Goal: Task Accomplishment & Management: Complete application form

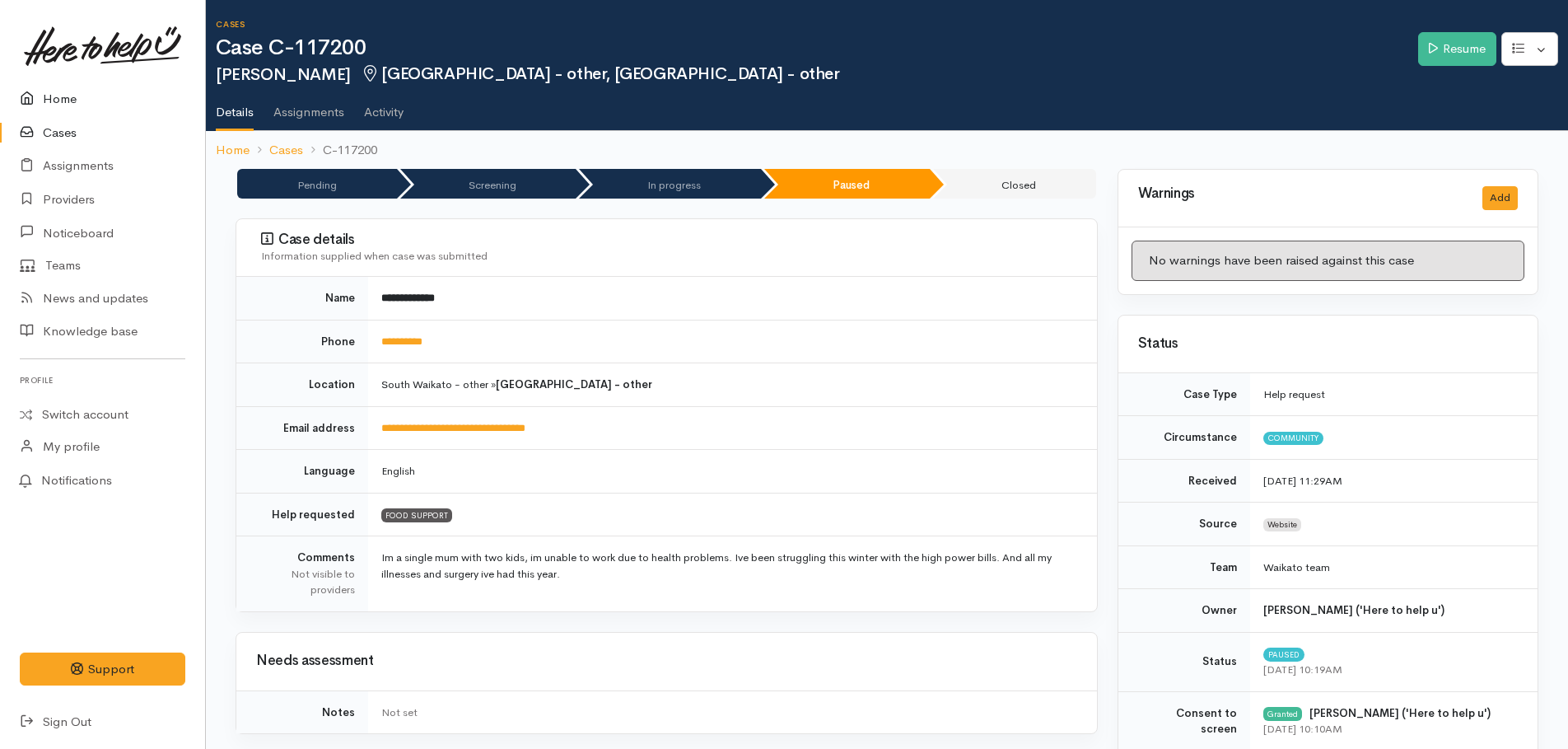
click at [49, 98] on link "Home" at bounding box center [103, 99] width 205 height 34
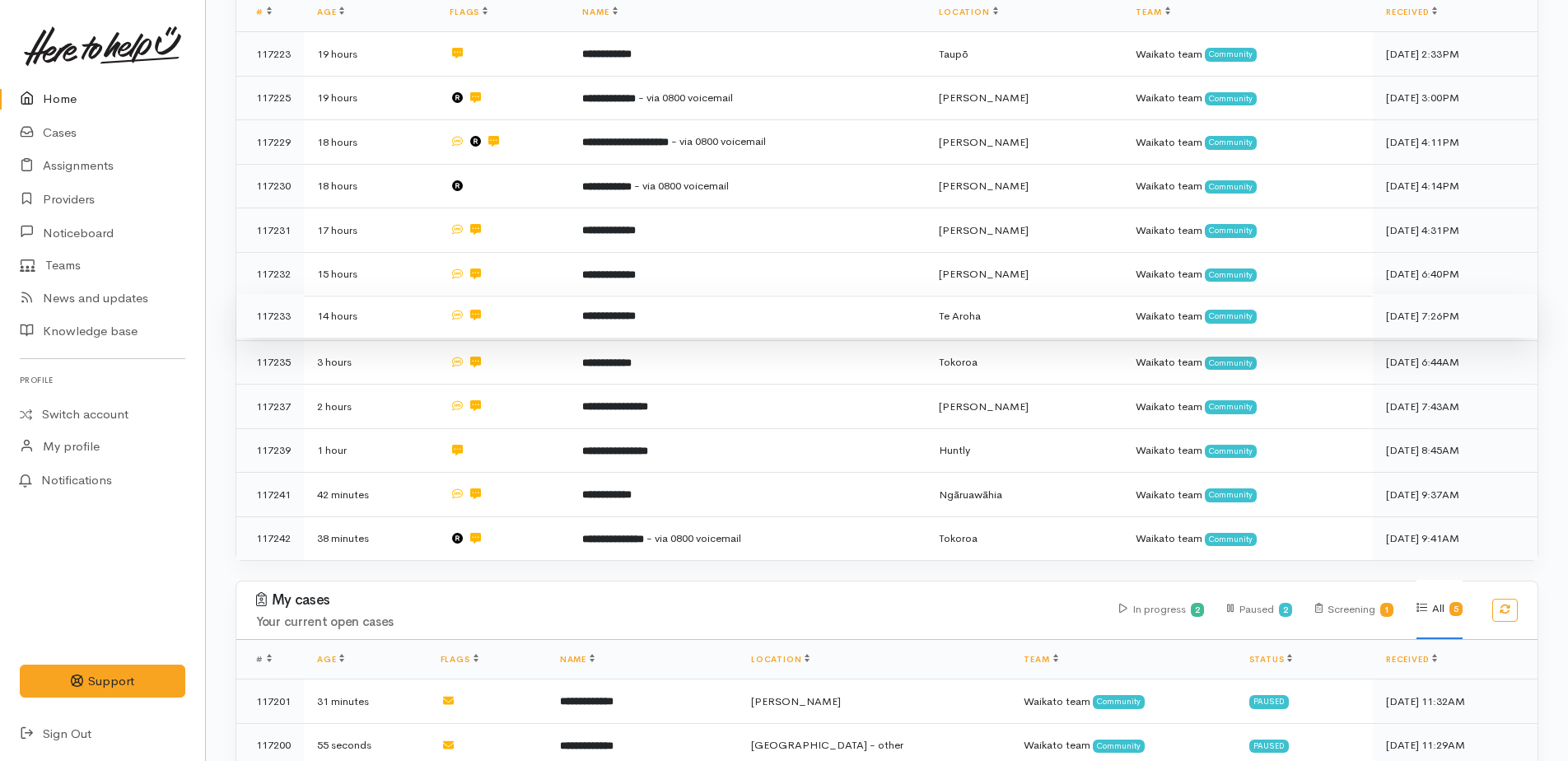
scroll to position [517, 0]
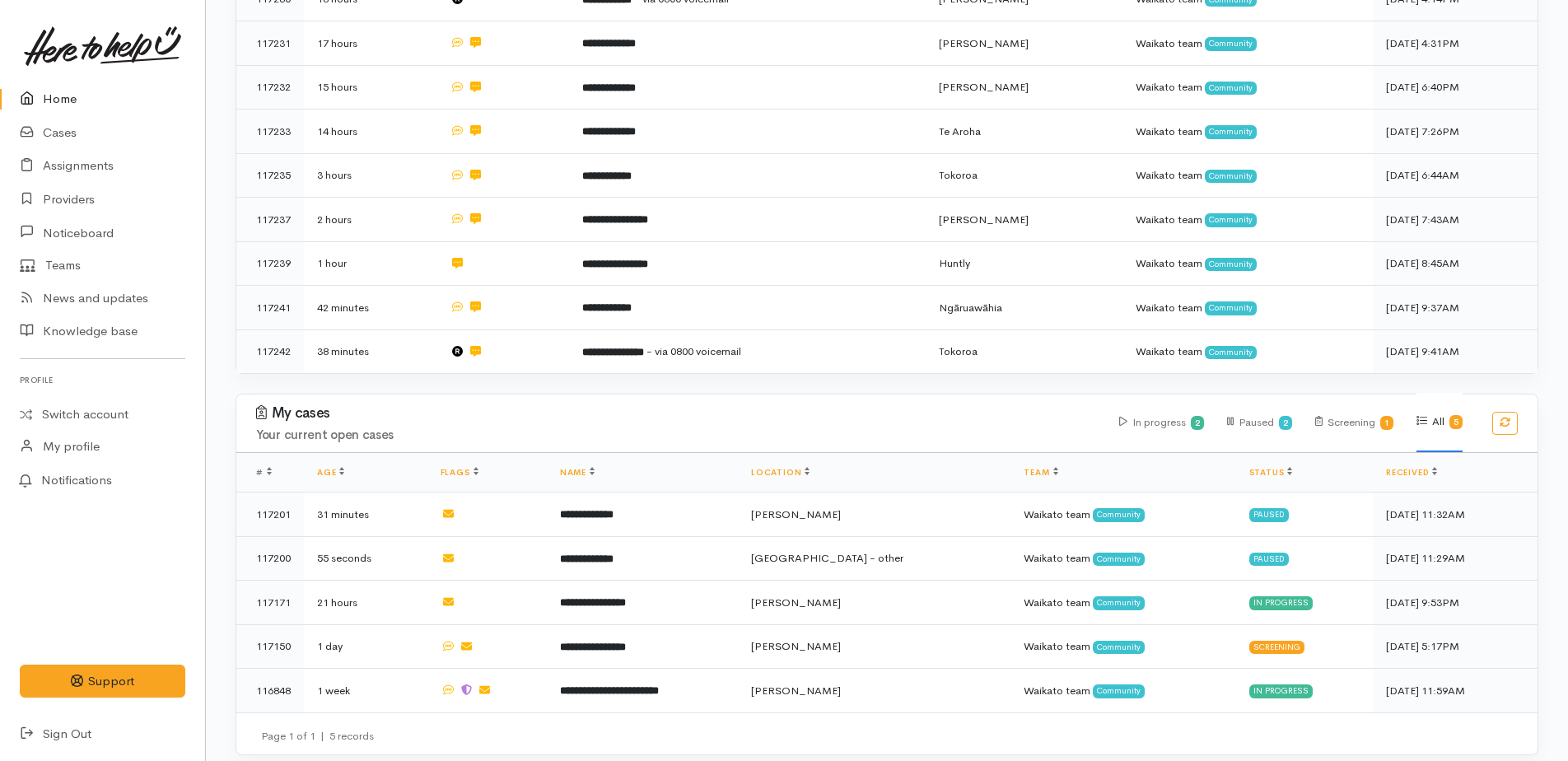
click at [57, 98] on link "Home" at bounding box center [103, 99] width 205 height 34
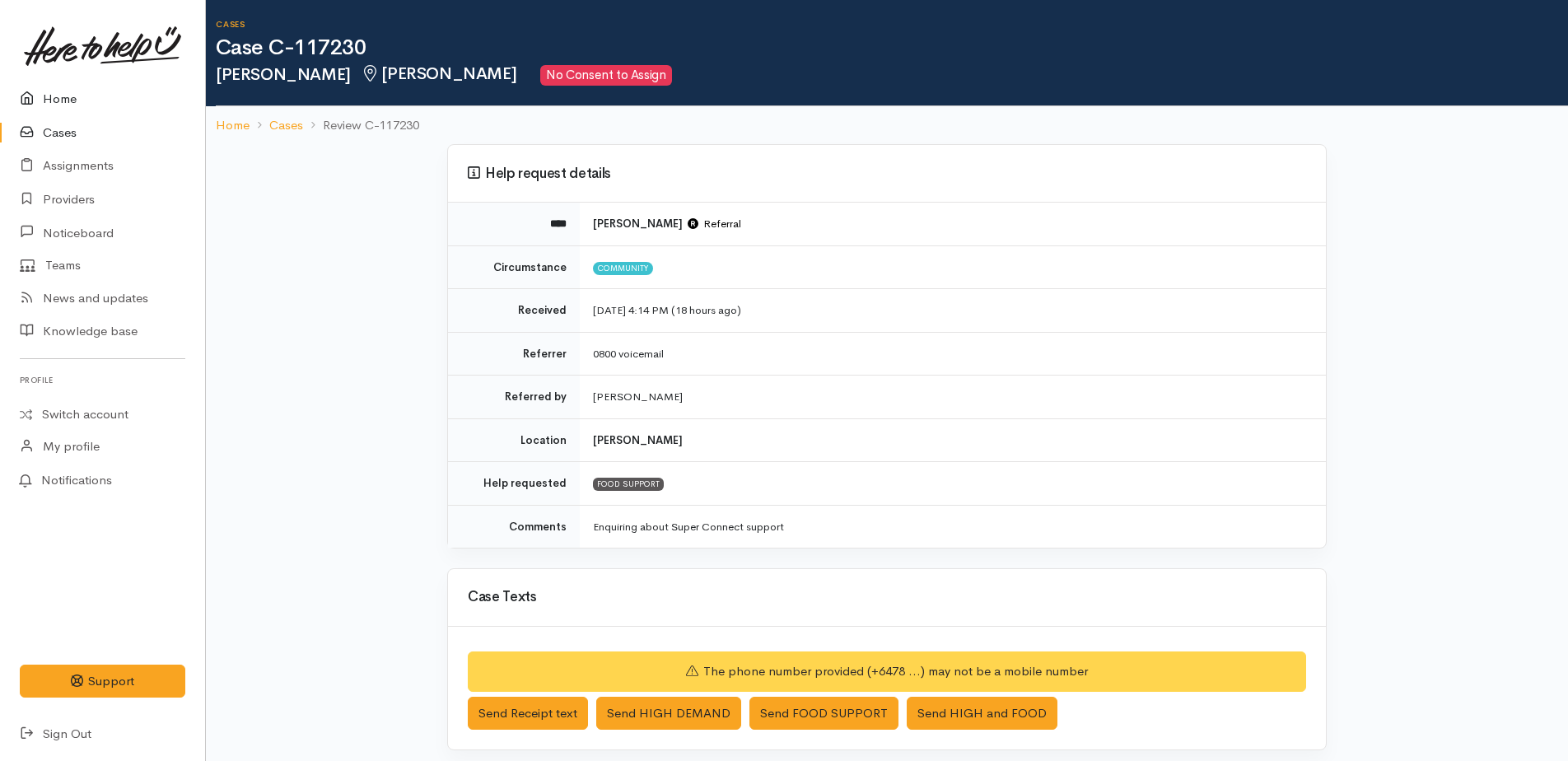
click at [65, 98] on link "Home" at bounding box center [103, 99] width 205 height 34
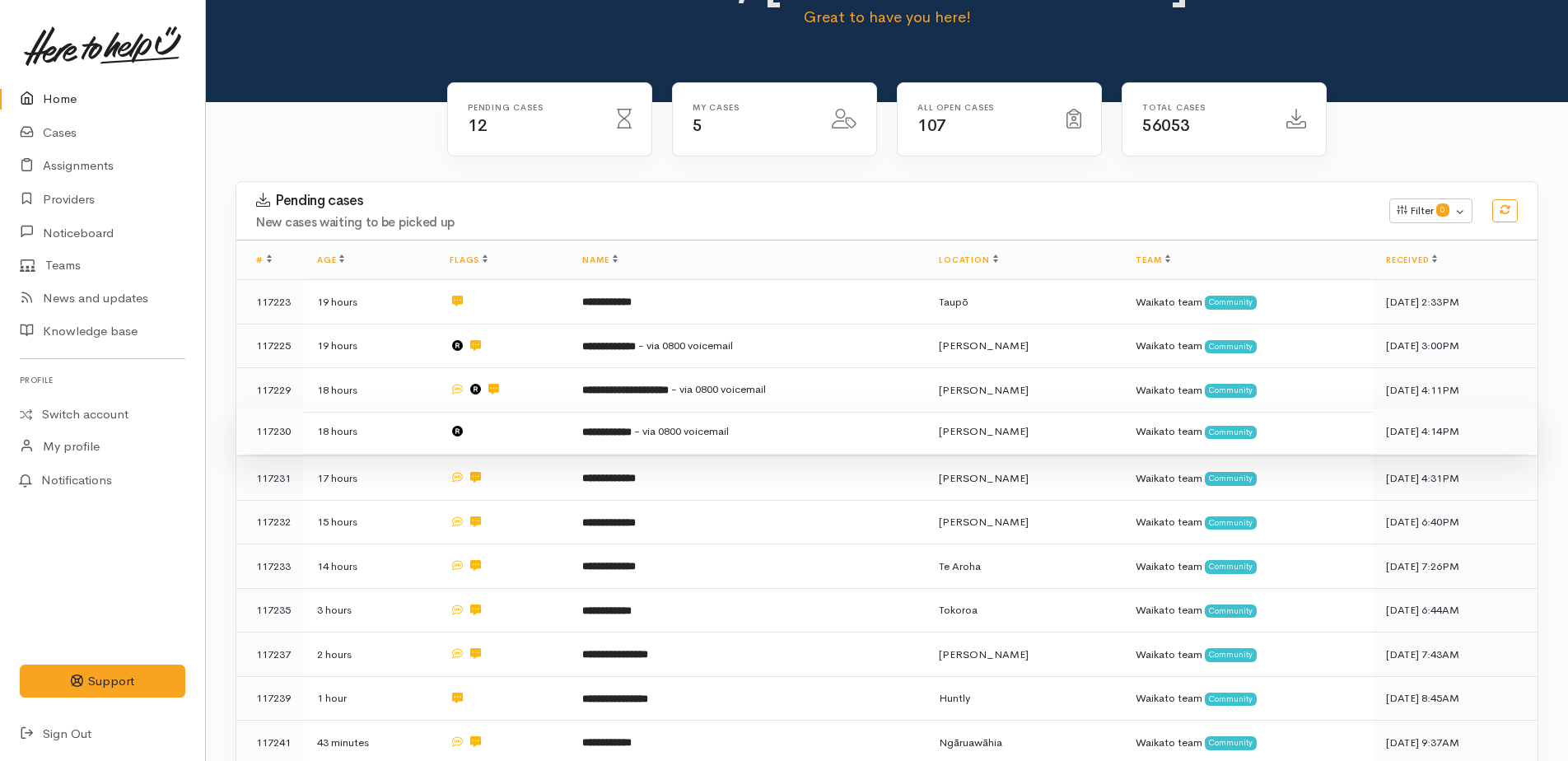
scroll to position [82, 0]
click at [683, 429] on span "- via 0800 voicemail" at bounding box center [681, 431] width 95 height 14
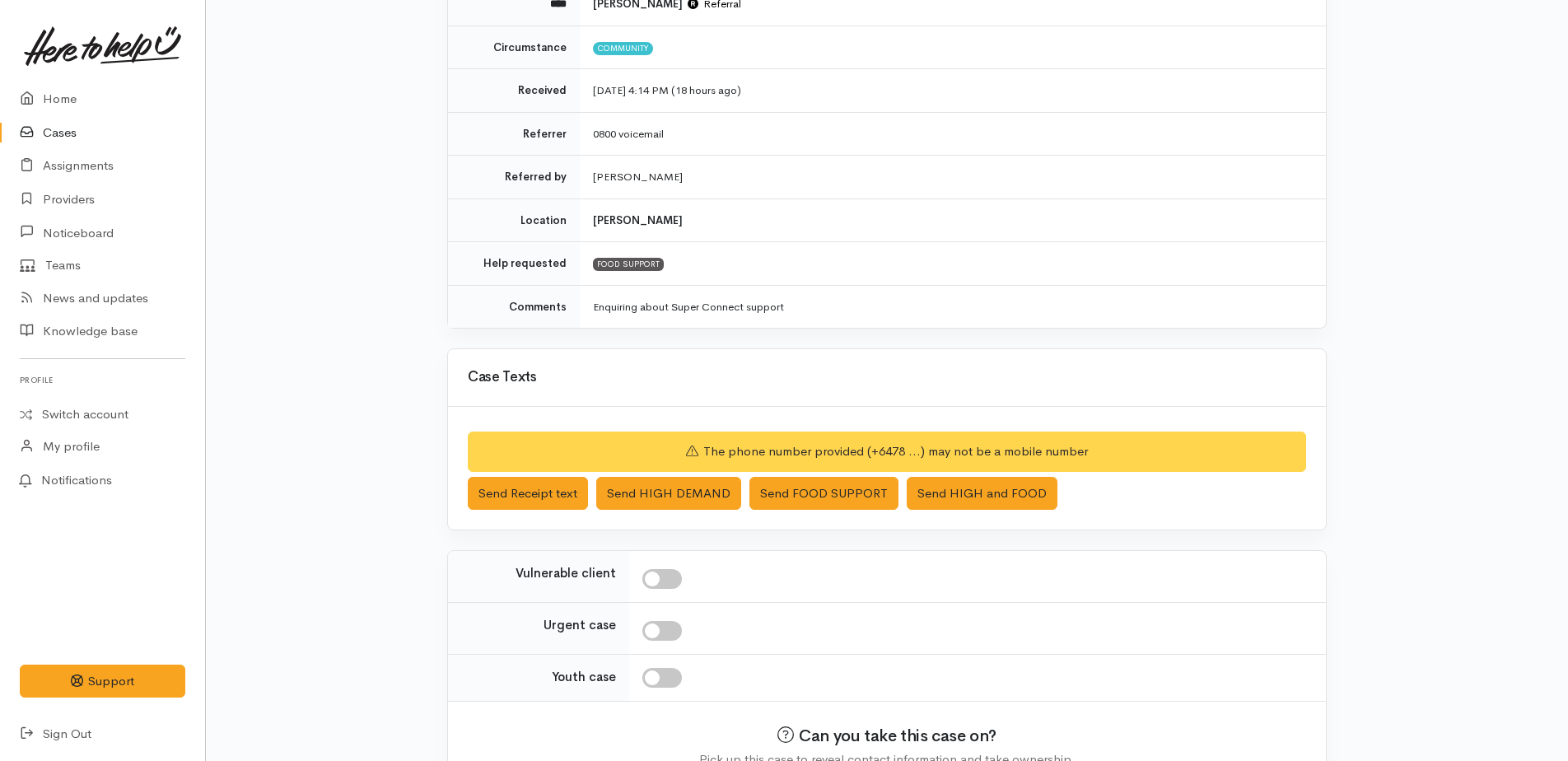
scroll to position [312, 0]
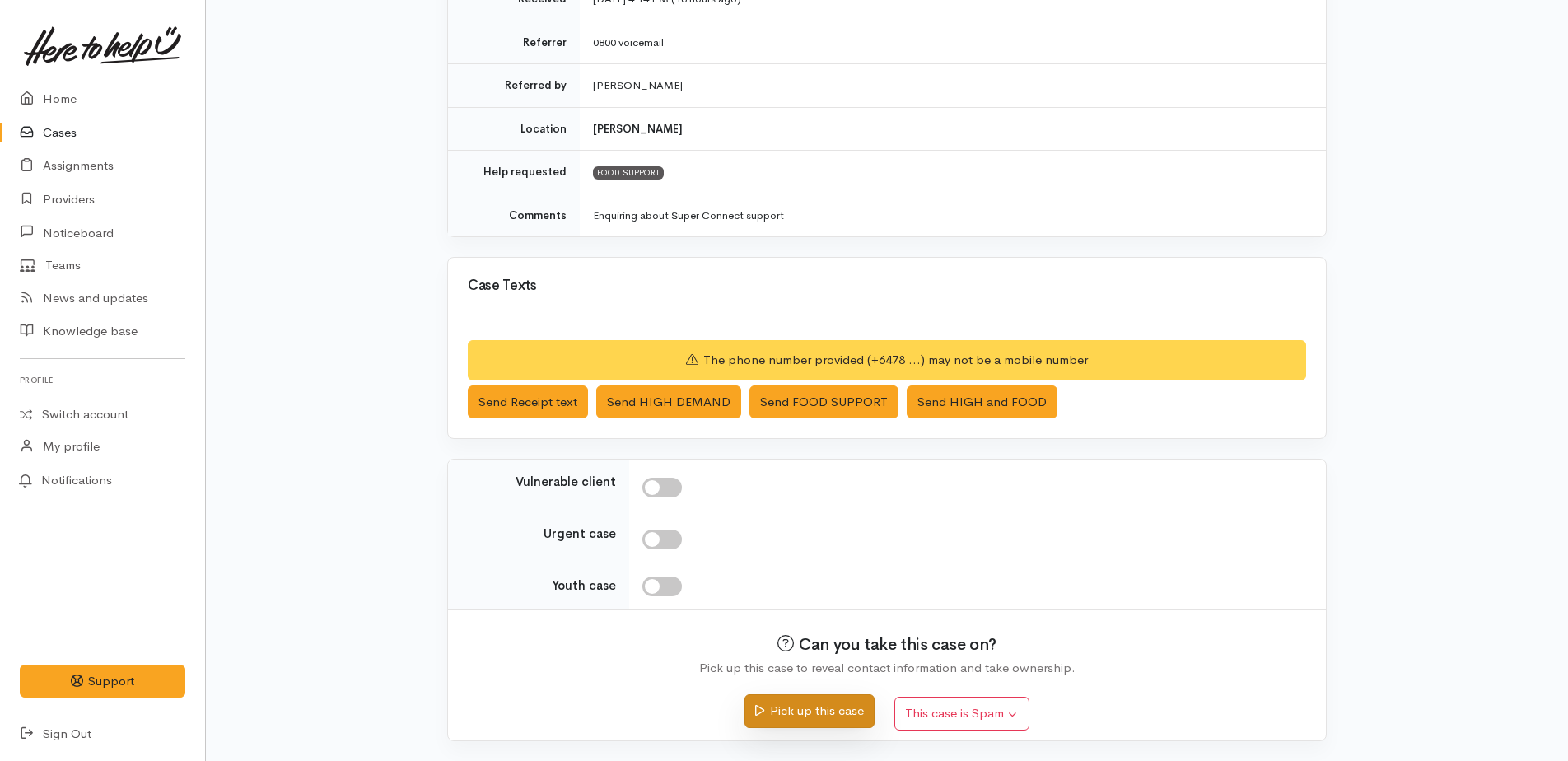
click at [790, 708] on button "Pick up this case" at bounding box center [808, 711] width 129 height 34
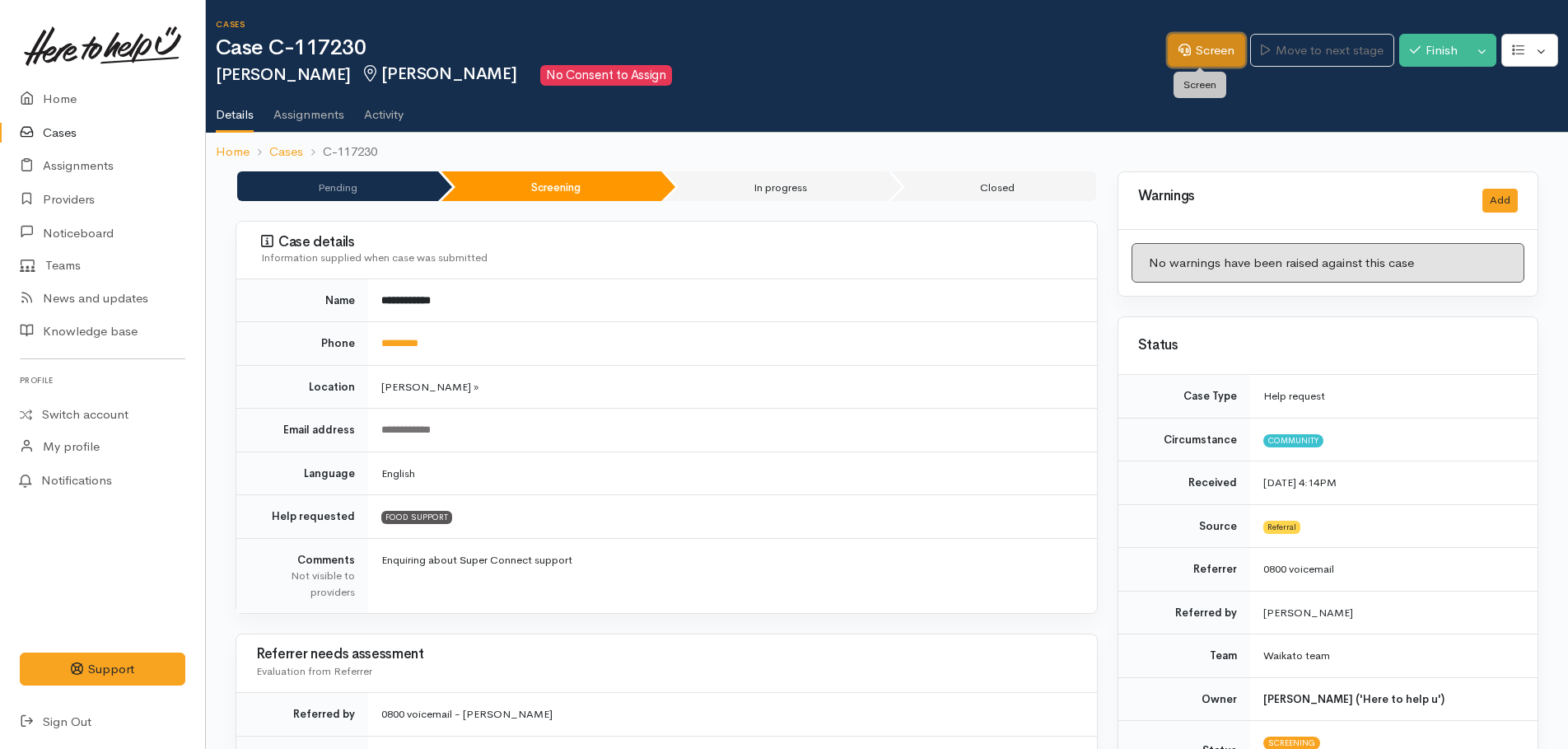
click at [1201, 52] on link "Screen" at bounding box center [1206, 51] width 77 height 34
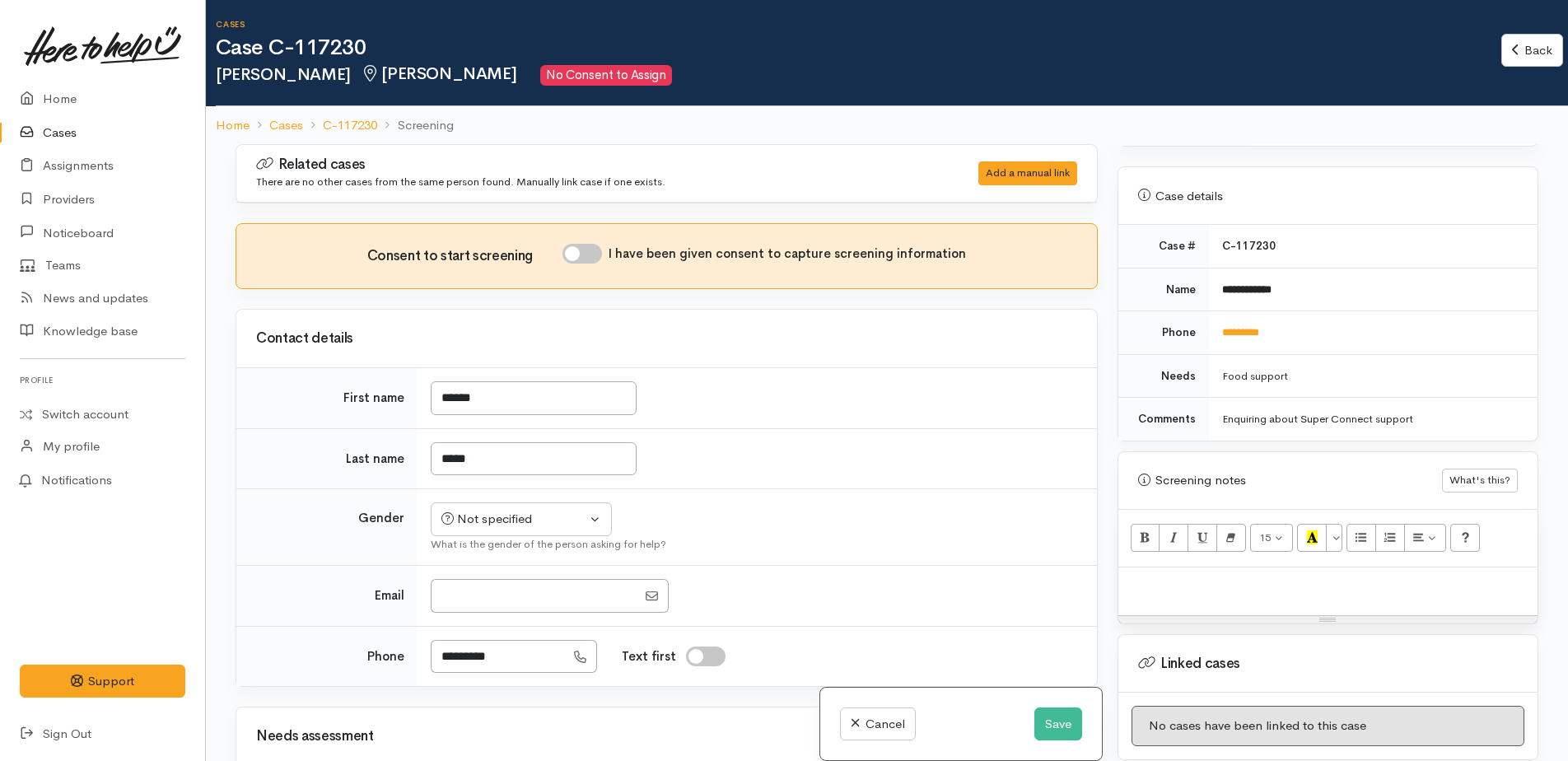
scroll to position [824, 0]
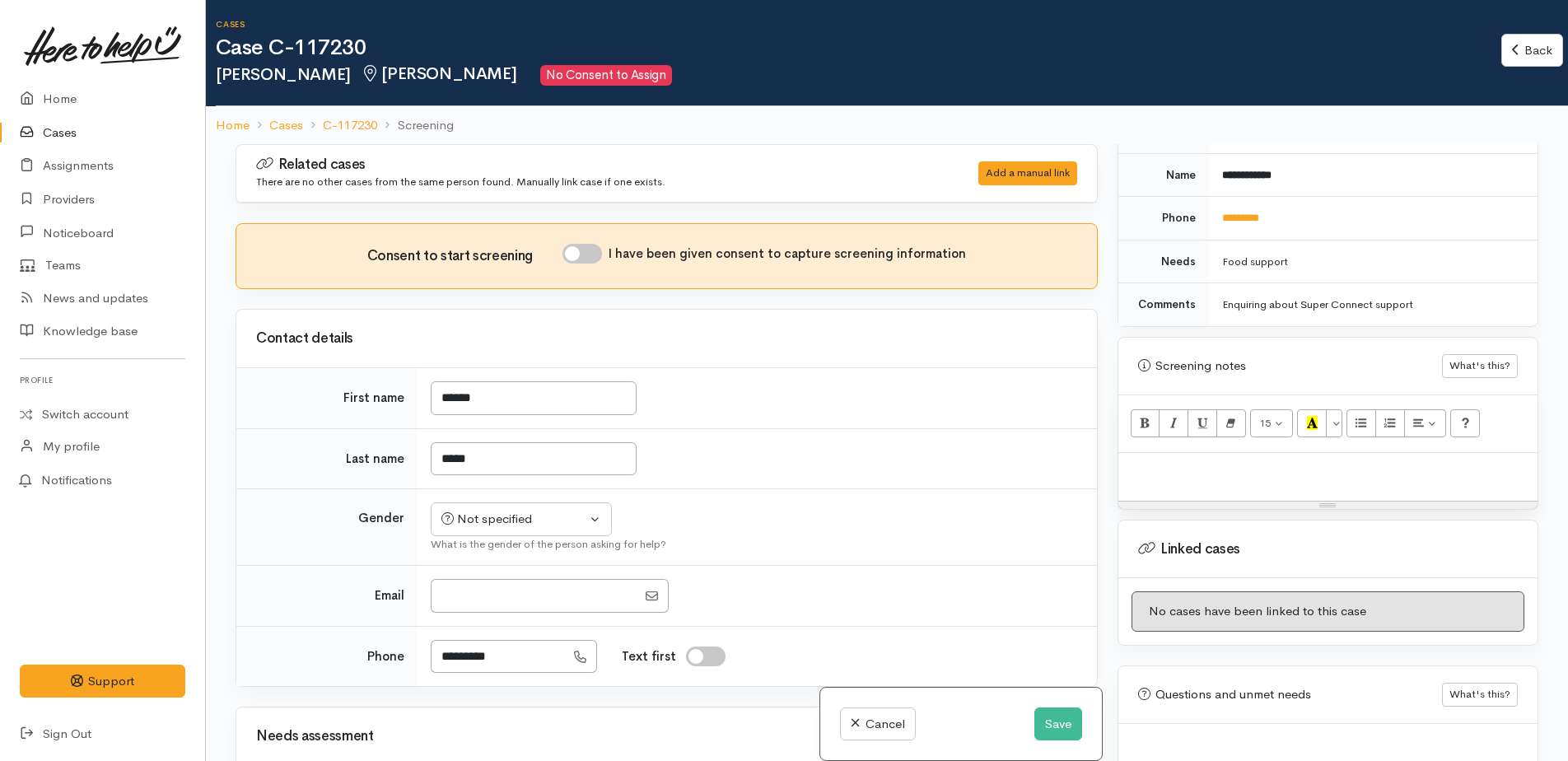
paste div
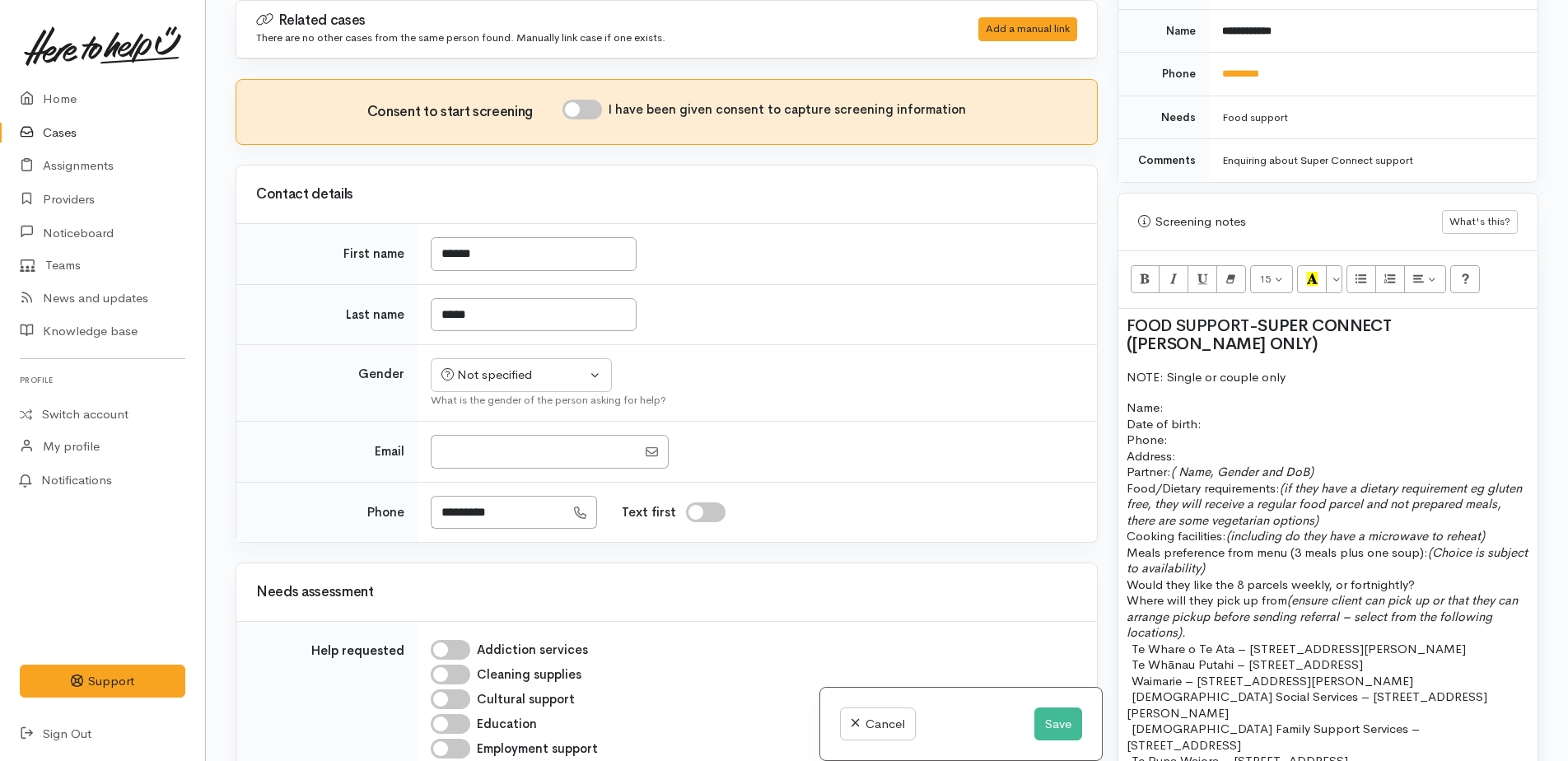
scroll to position [957, 0]
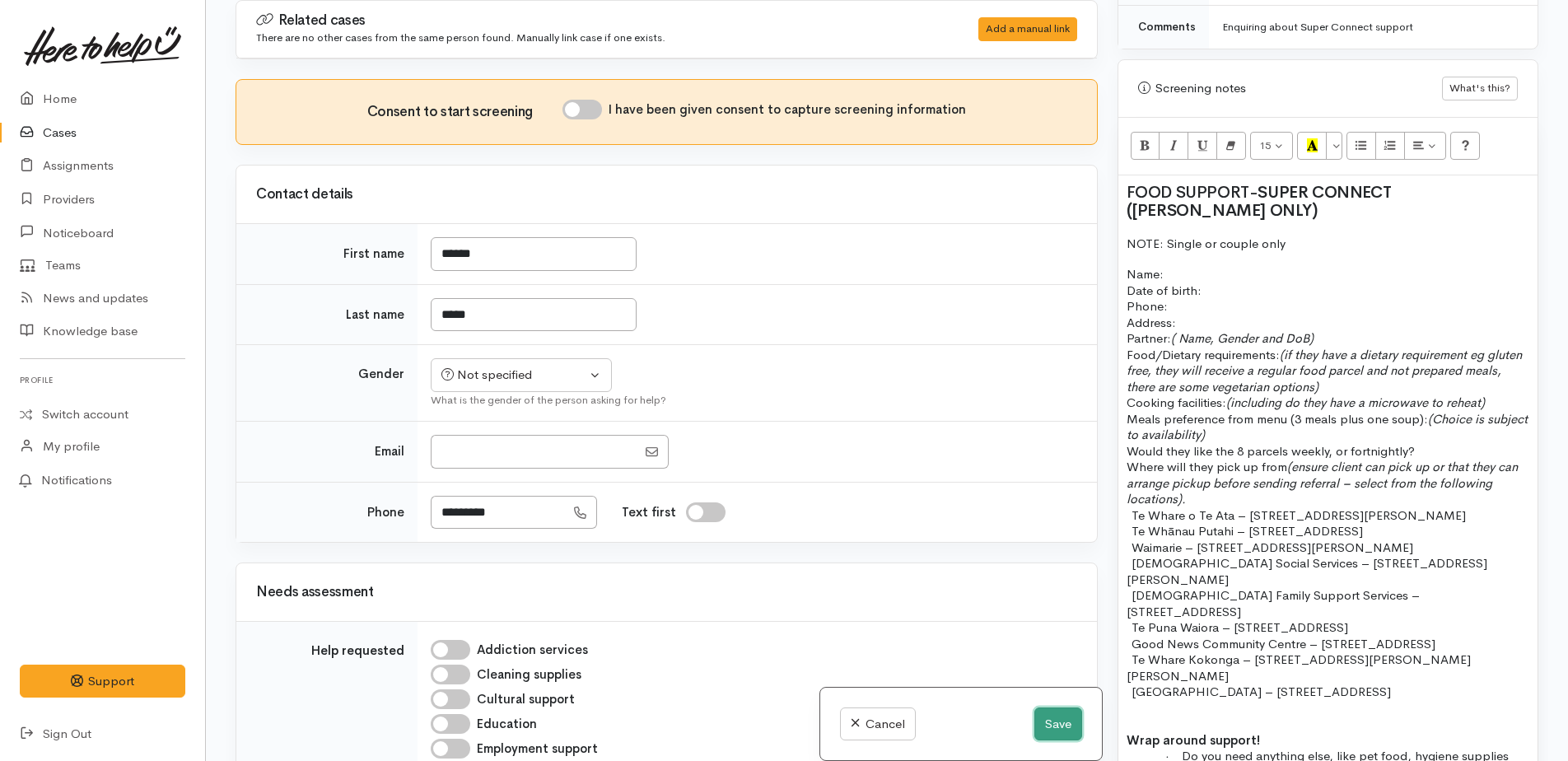
click at [1040, 726] on button "Save" at bounding box center [1057, 725] width 48 height 34
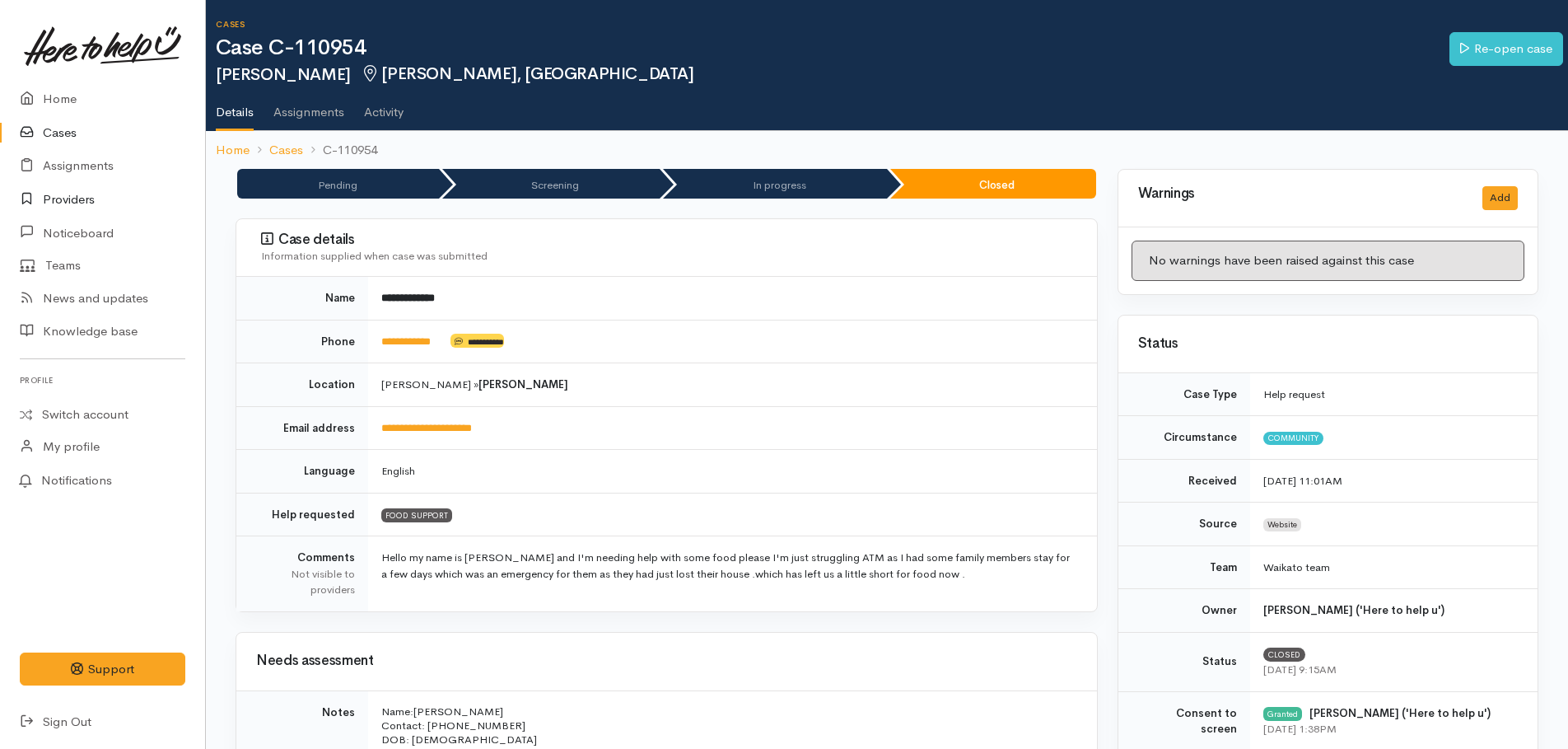
click at [64, 201] on link "Providers" at bounding box center [103, 199] width 205 height 34
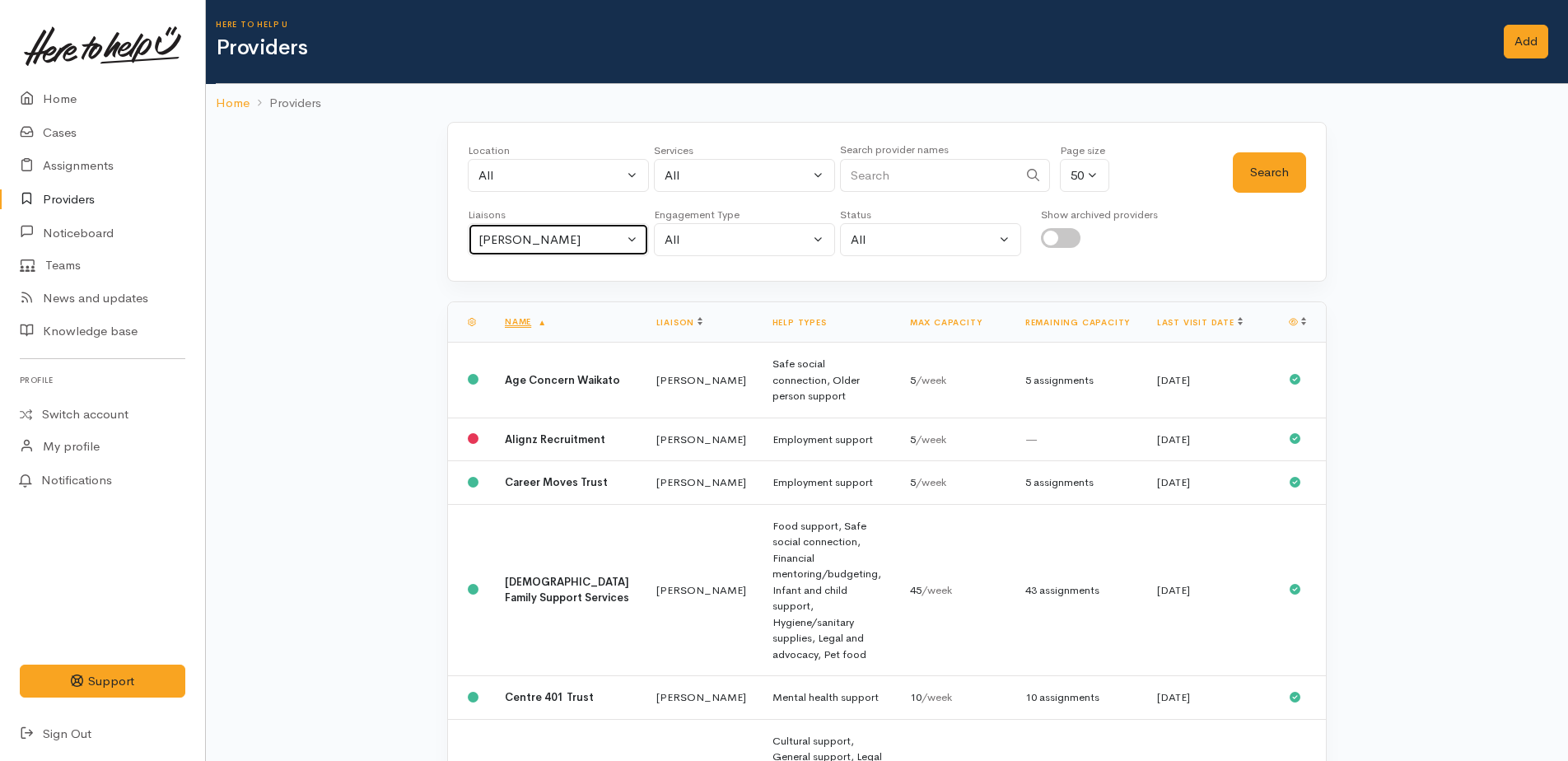
click at [531, 238] on div "Kyleigh Pike" at bounding box center [551, 239] width 144 height 19
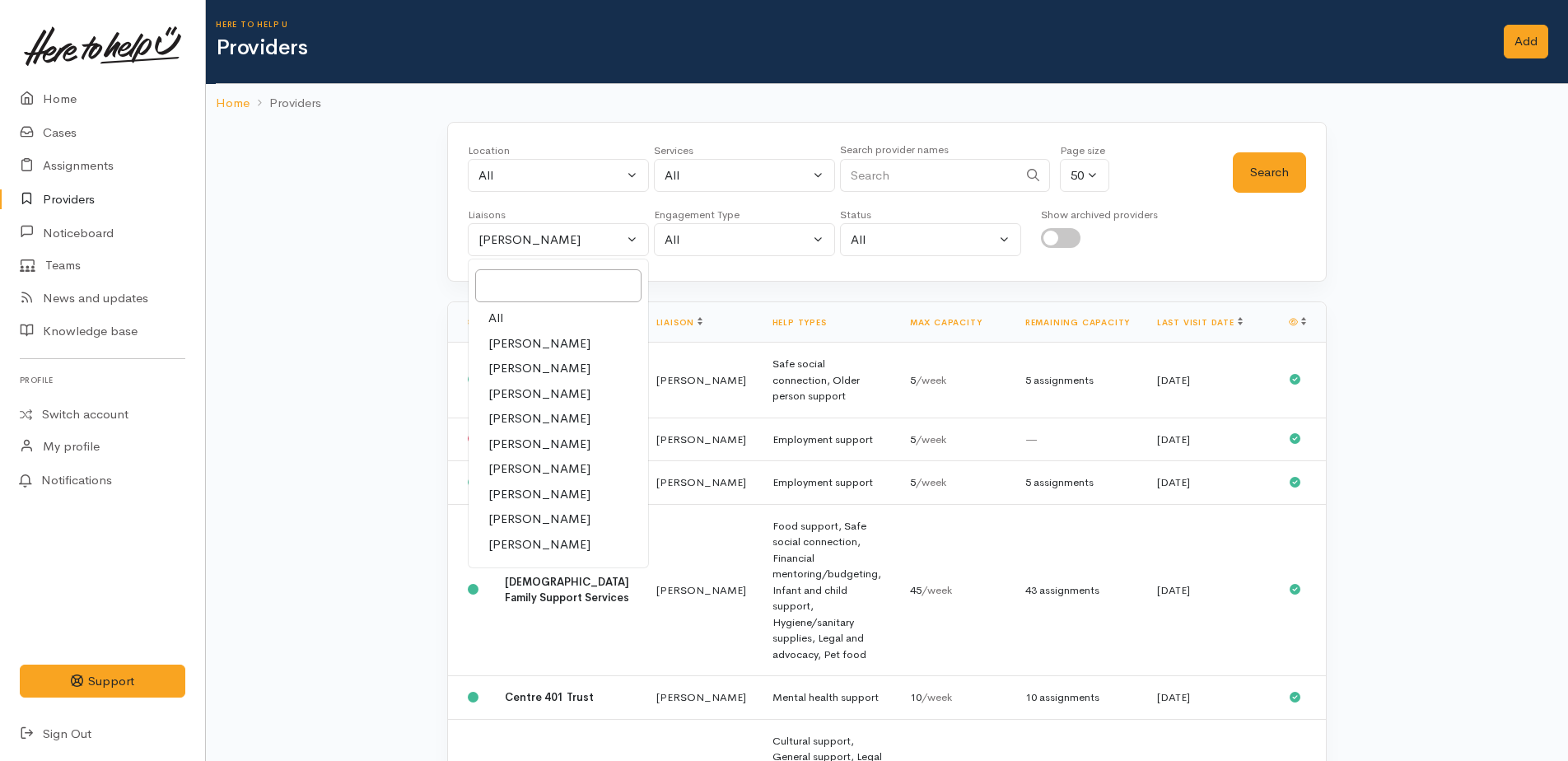
click at [499, 314] on span "All" at bounding box center [495, 317] width 15 height 19
select select "null"
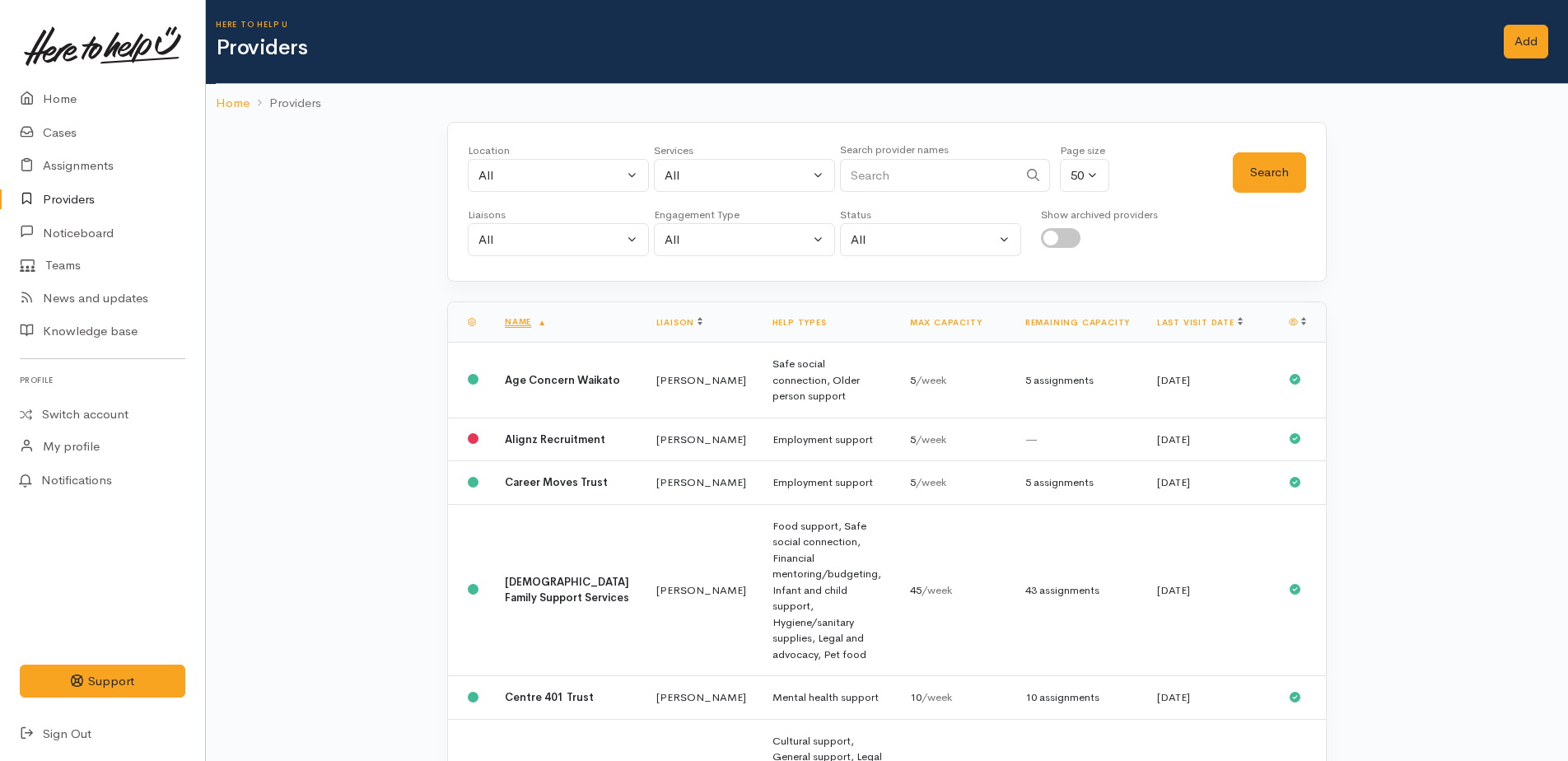
click at [867, 182] on input "Search" at bounding box center [928, 176] width 178 height 34
type input "super"
click at [1279, 182] on button "Search" at bounding box center [1269, 172] width 73 height 40
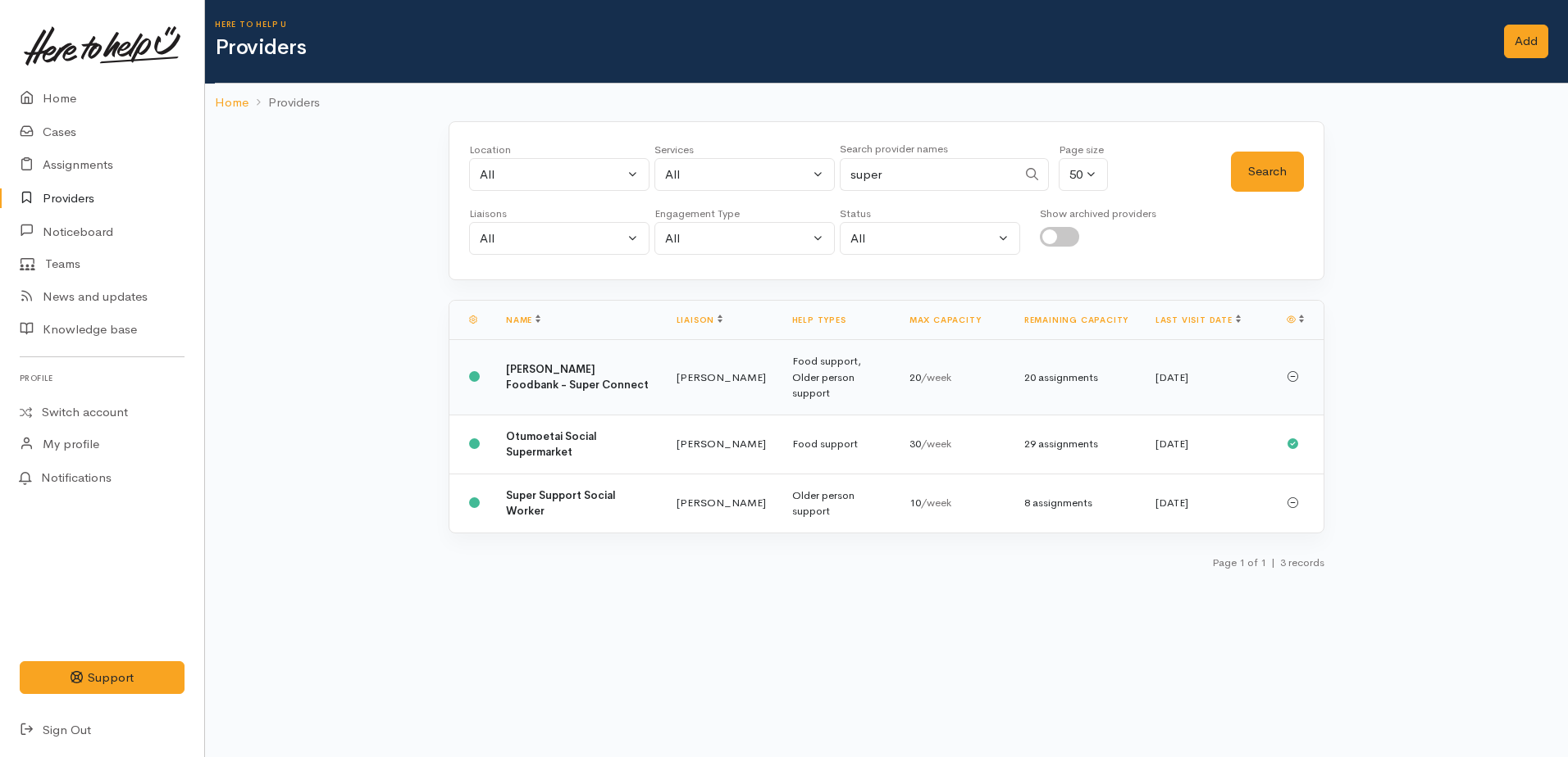
click at [552, 362] on b "Hamilton Foodbank - Super Connect" at bounding box center [576, 377] width 143 height 30
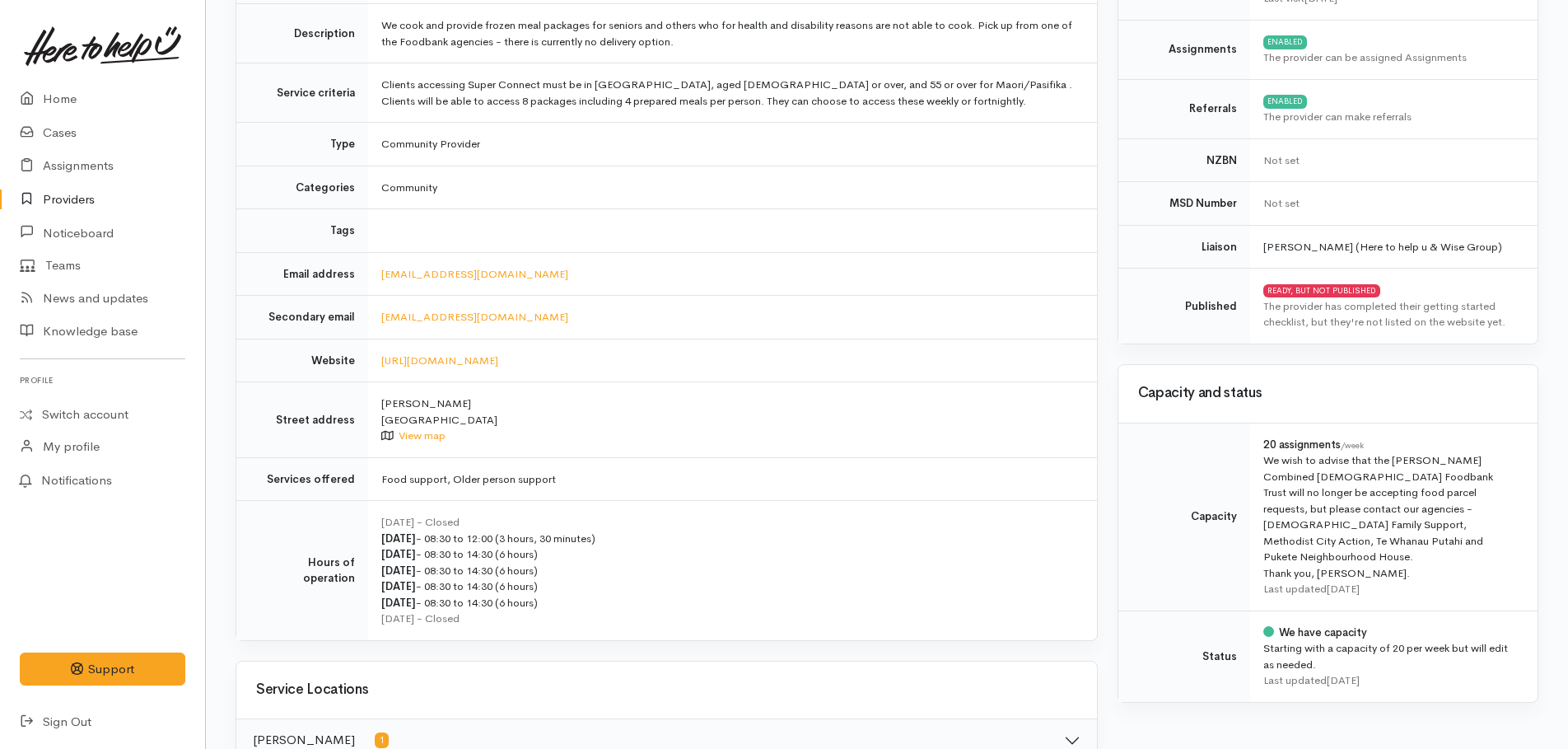
scroll to position [329, 0]
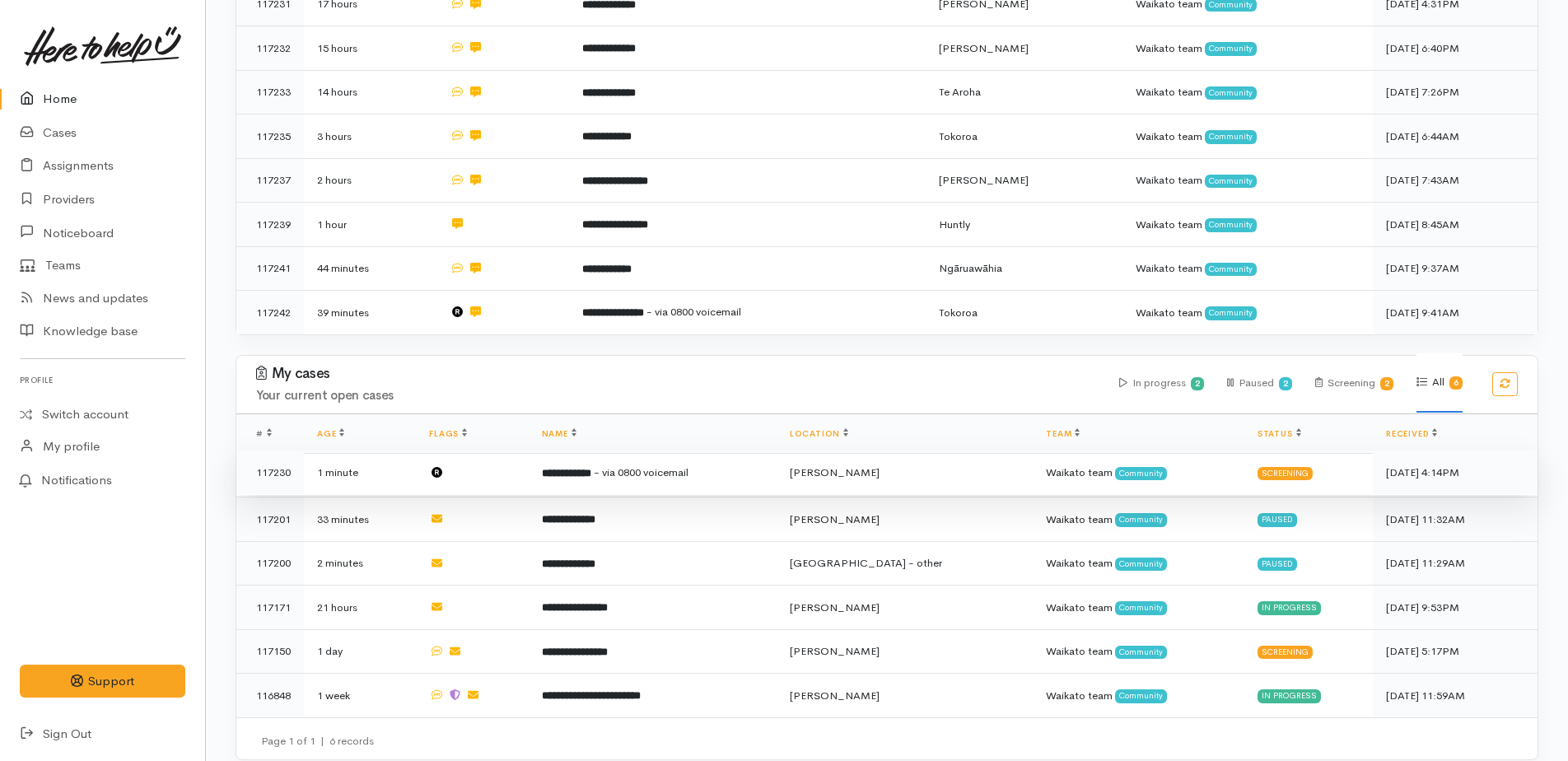
scroll to position [517, 0]
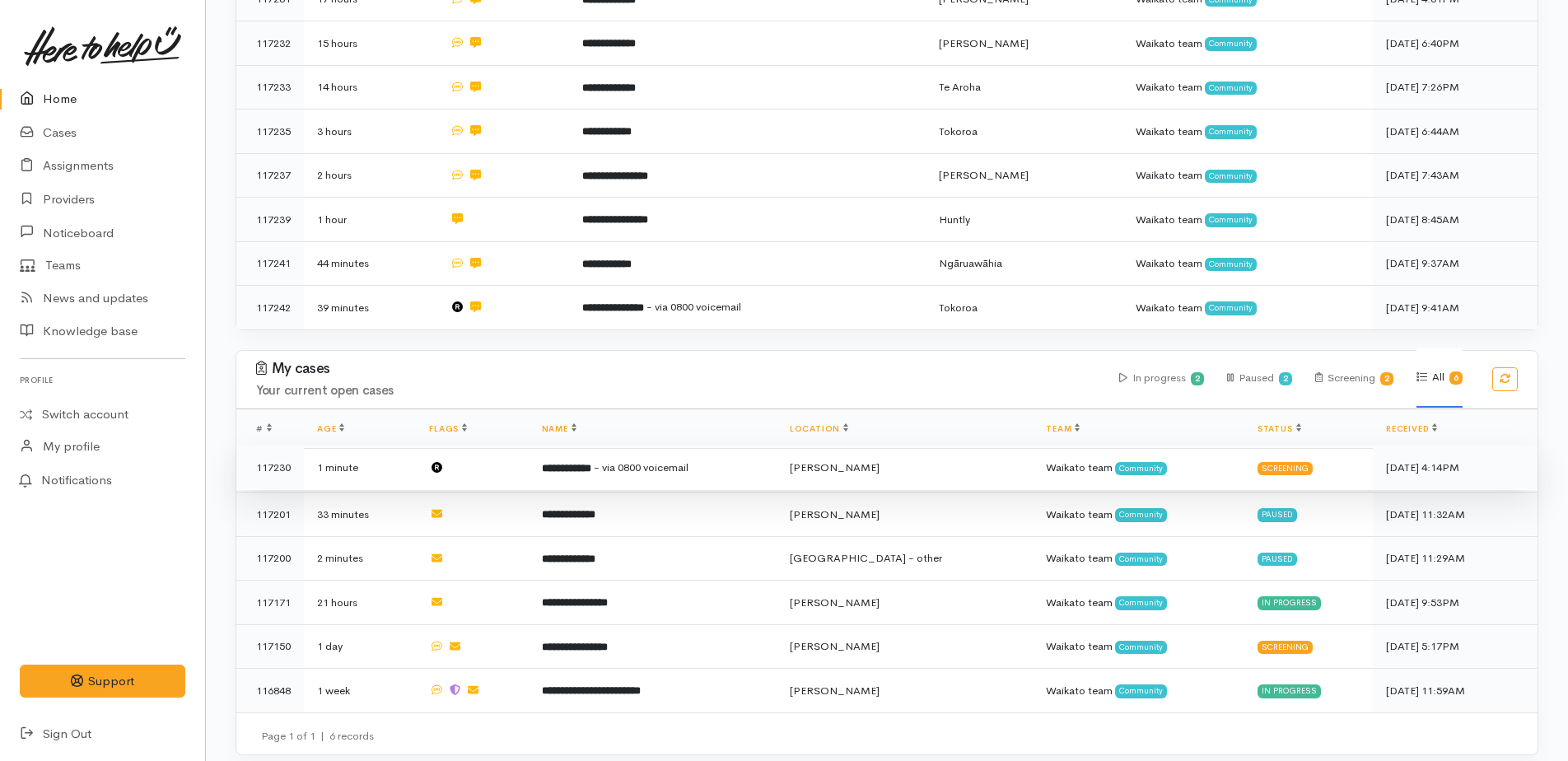
click at [628, 460] on span "- via 0800 voicemail" at bounding box center [640, 467] width 95 height 14
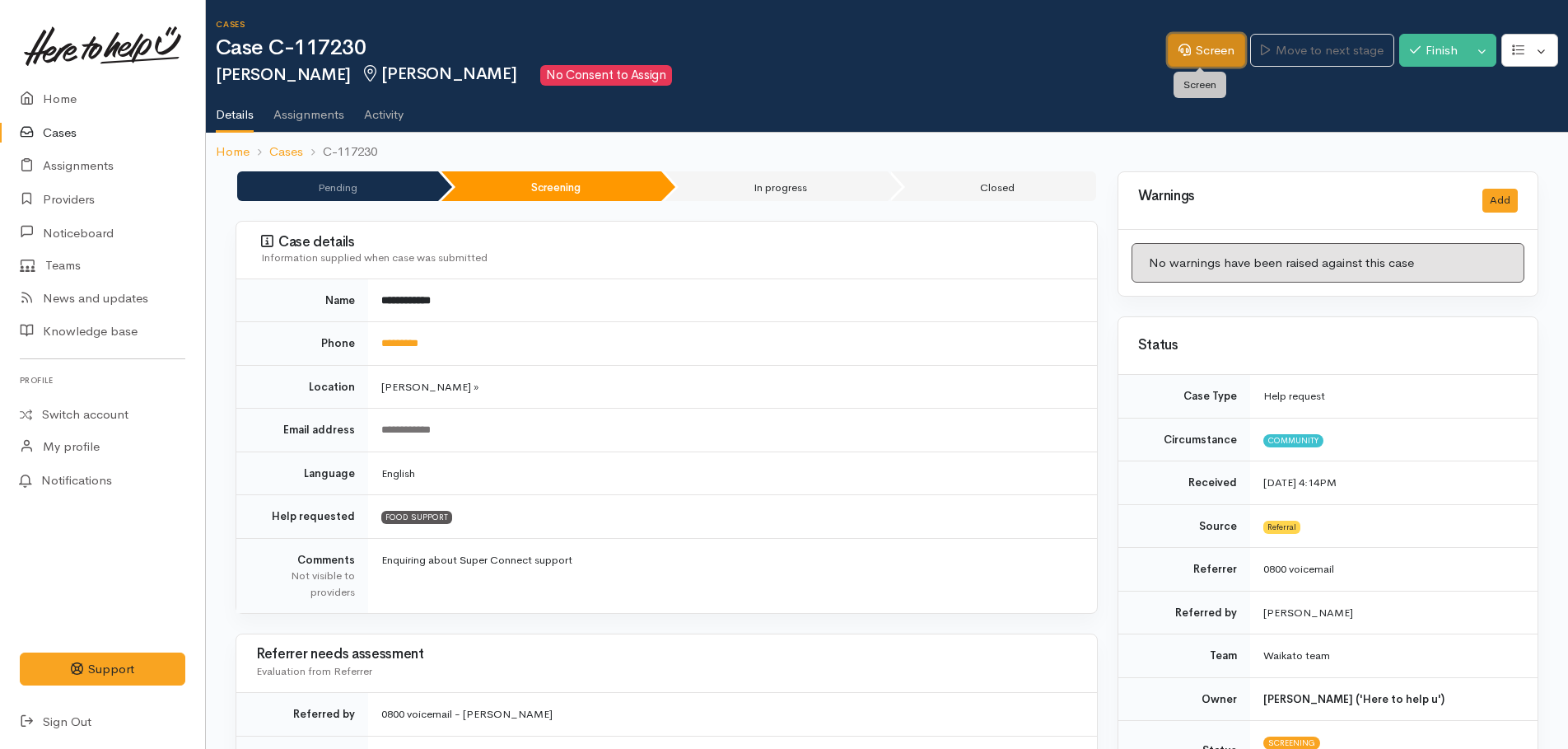
click at [1214, 54] on link "Screen" at bounding box center [1206, 51] width 77 height 34
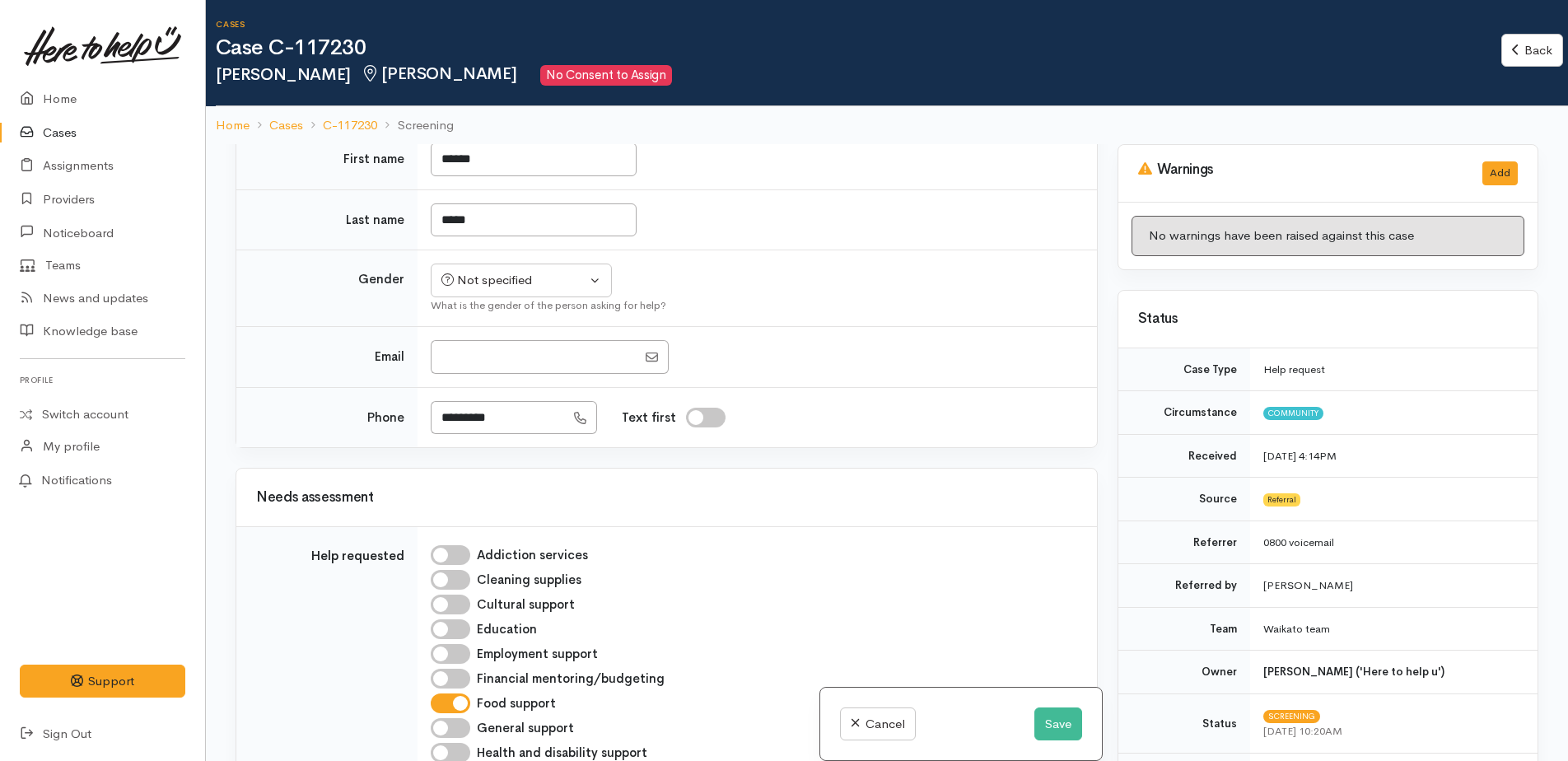
scroll to position [247, 0]
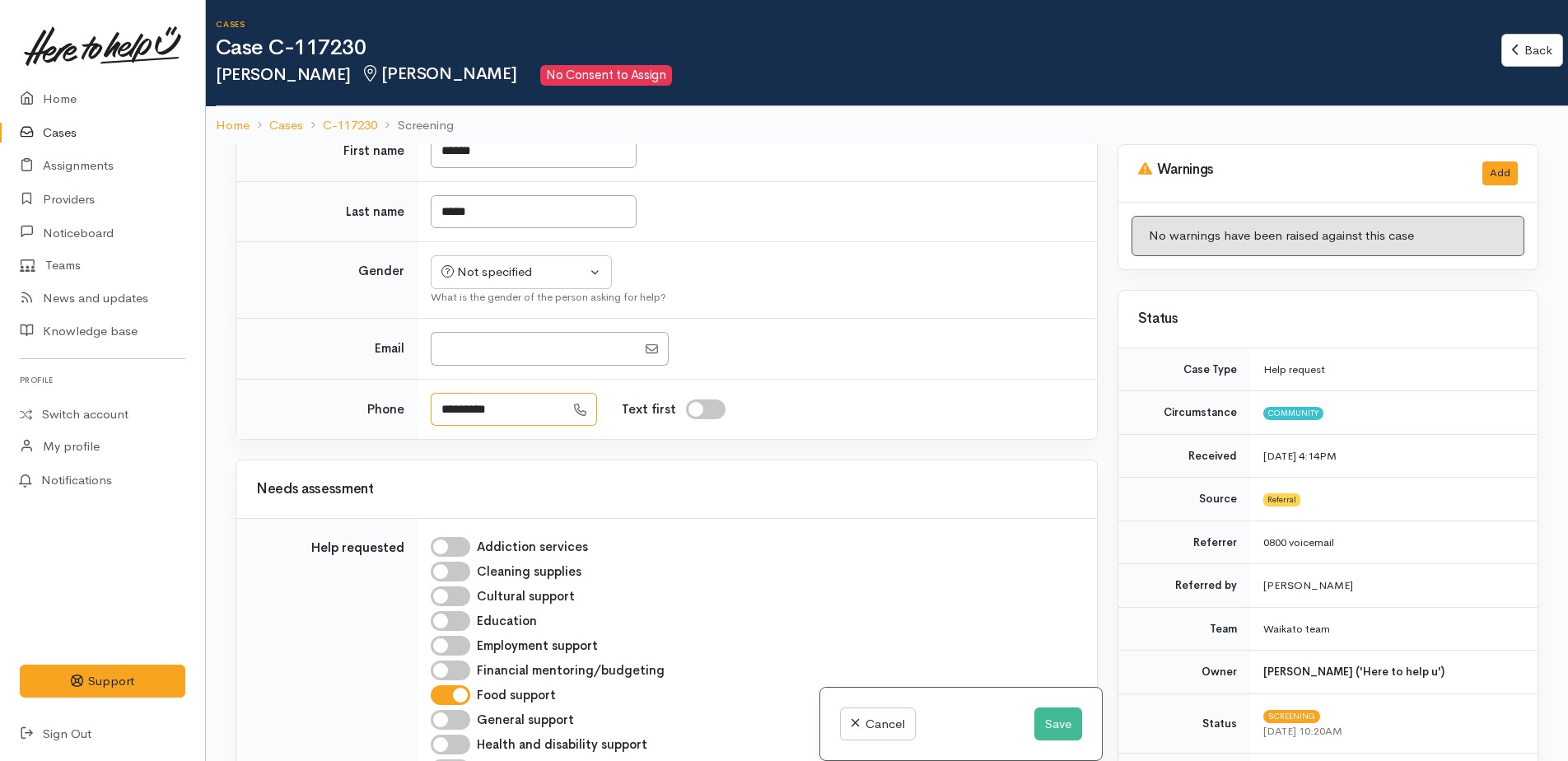
drag, startPoint x: 506, startPoint y: 414, endPoint x: 440, endPoint y: 411, distance: 66.1
click at [440, 411] on input "*********" at bounding box center [497, 409] width 134 height 34
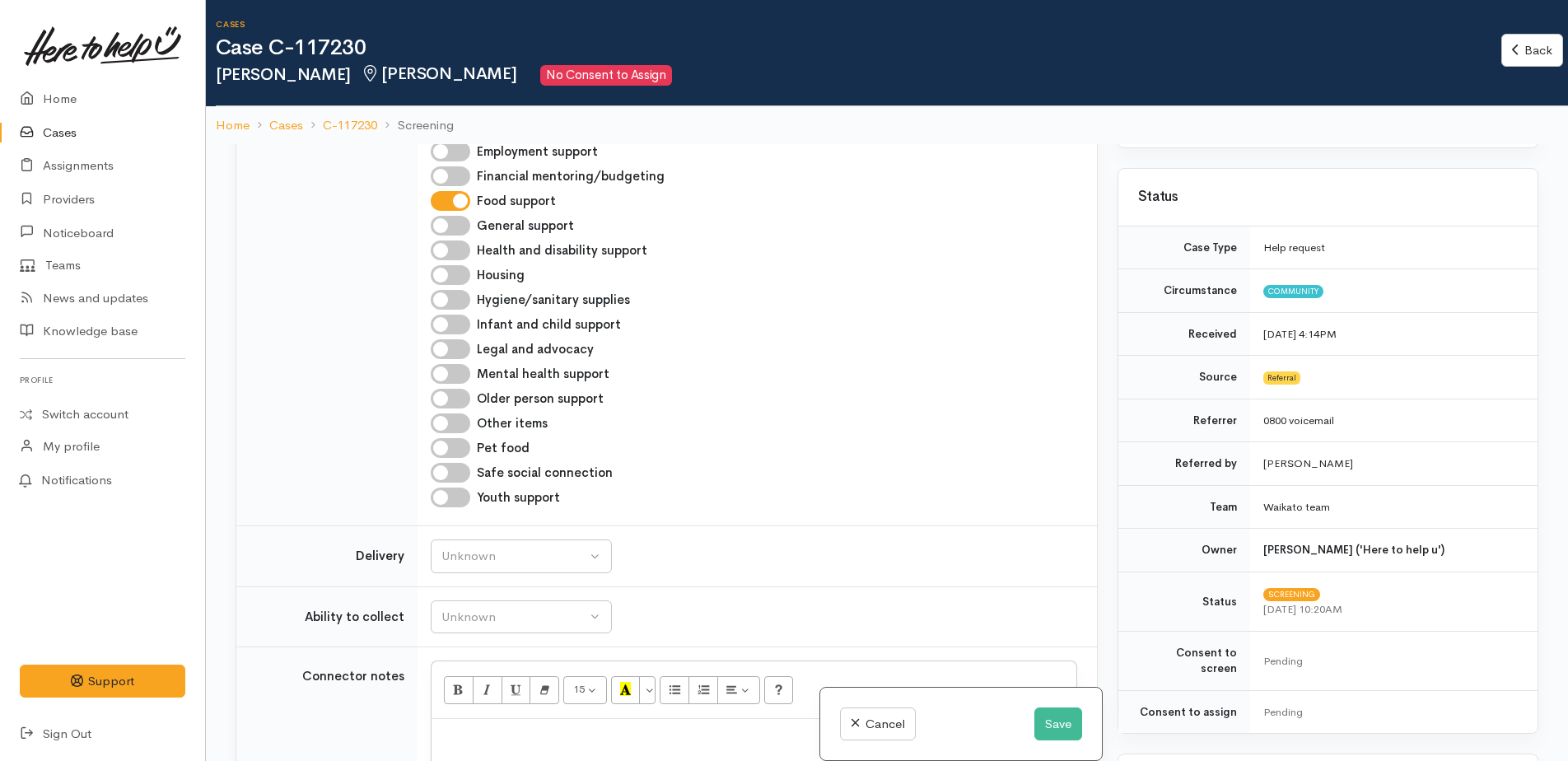
scroll to position [0, 0]
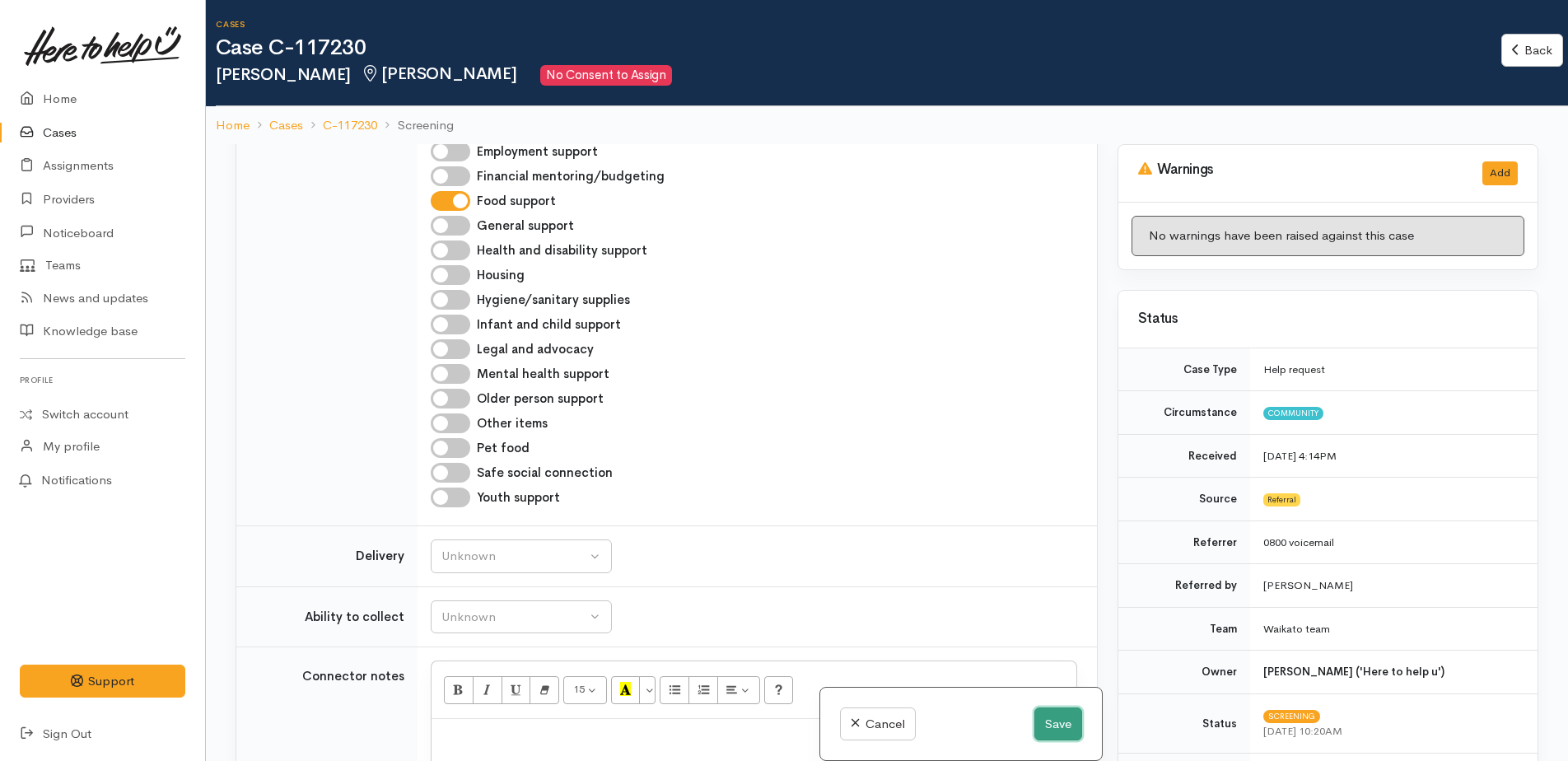
drag, startPoint x: 1054, startPoint y: 730, endPoint x: 1052, endPoint y: 720, distance: 10.2
click at [1054, 730] on button "Save" at bounding box center [1057, 725] width 48 height 34
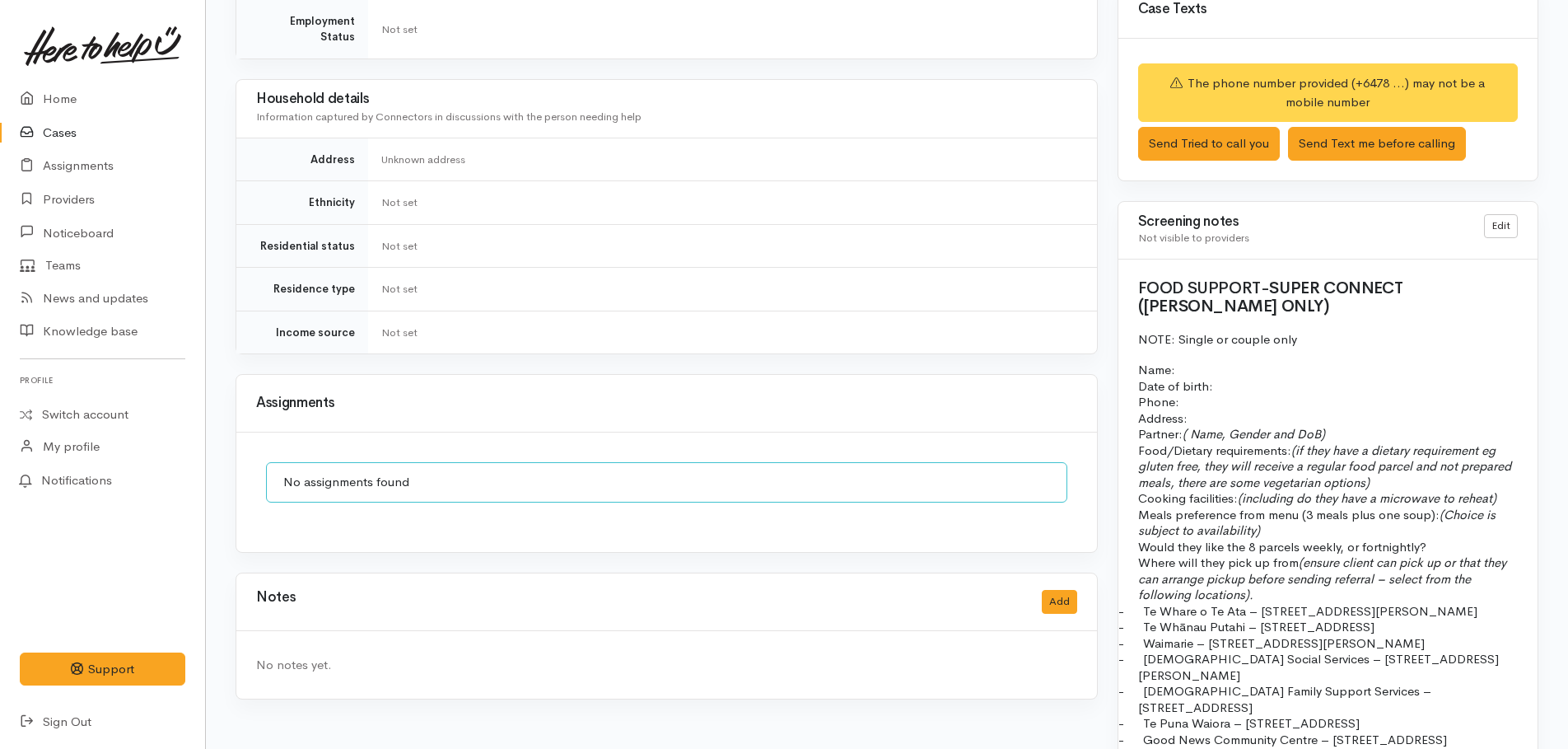
scroll to position [1288, 0]
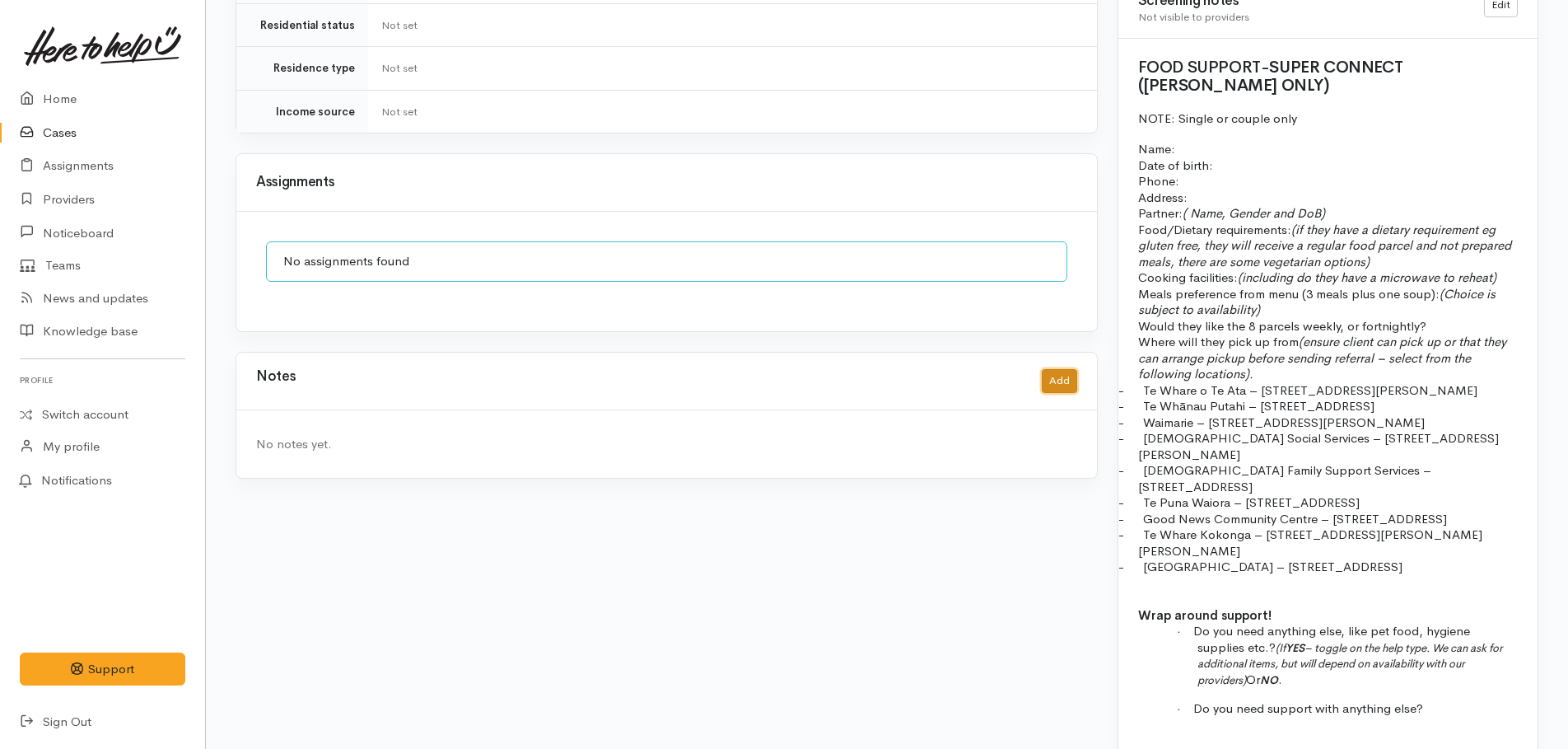
click at [1062, 372] on button "Add" at bounding box center [1059, 381] width 35 height 23
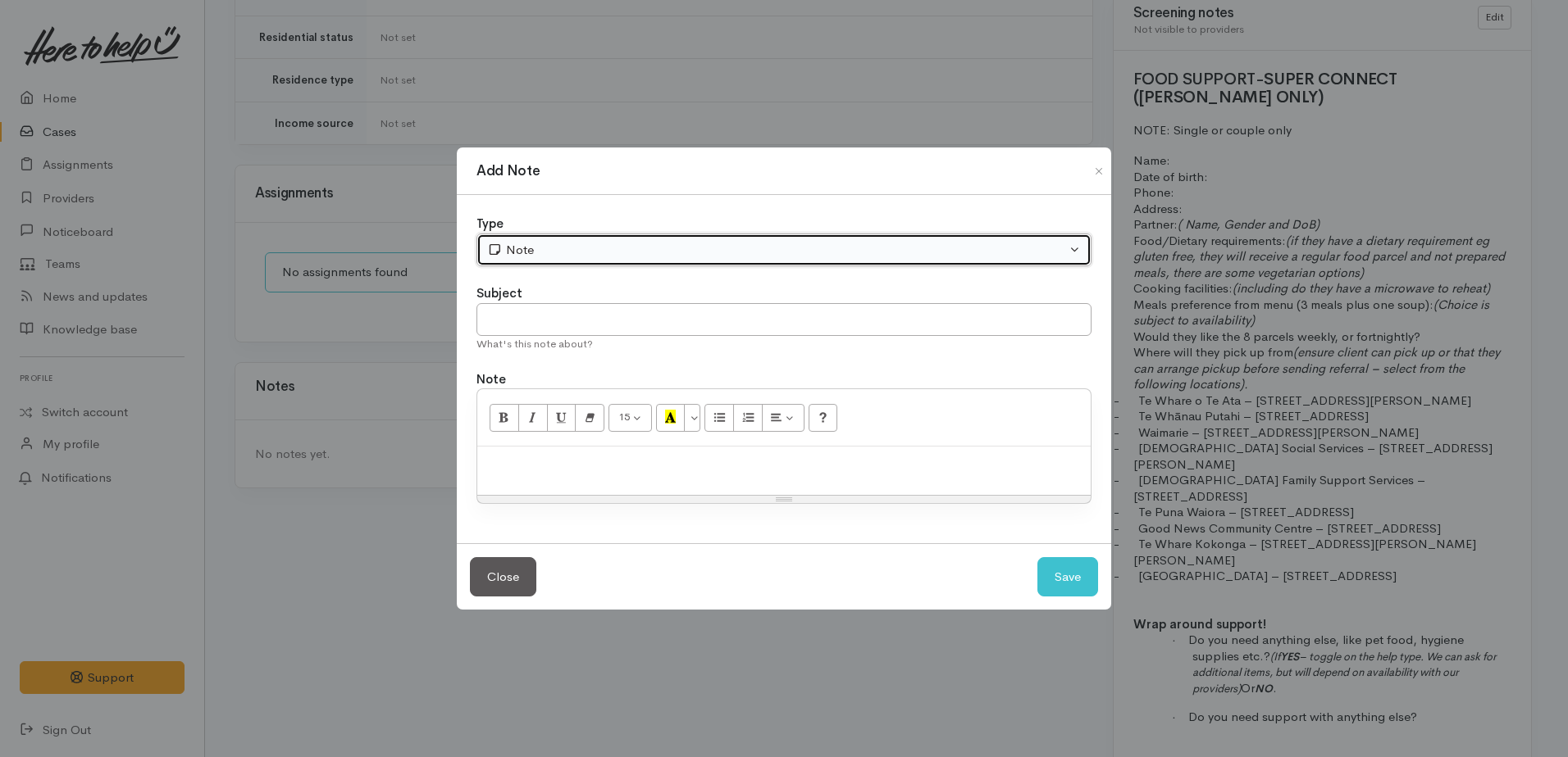
click at [561, 248] on div "Note" at bounding box center [776, 250] width 578 height 18
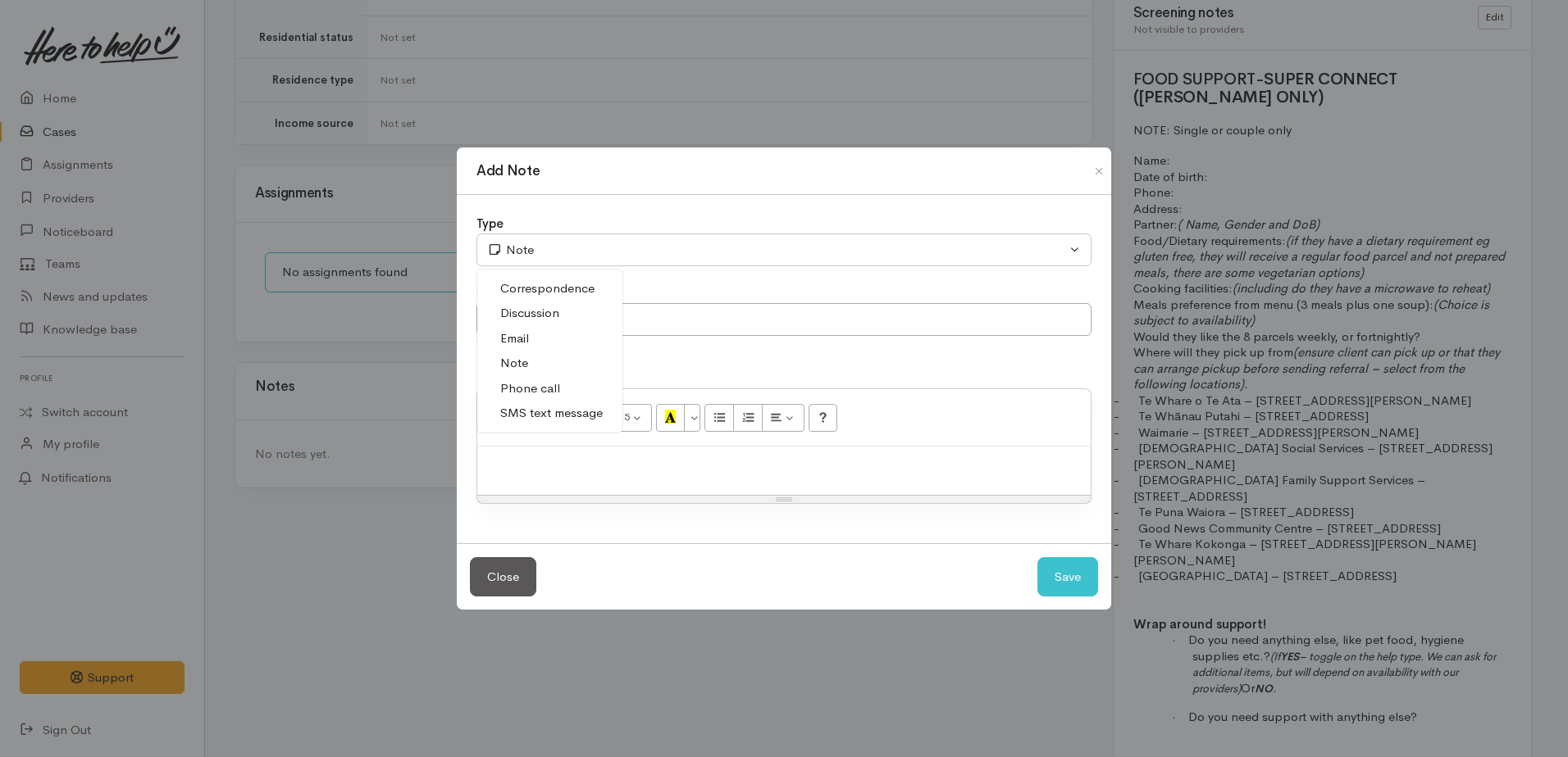
click at [530, 385] on span "Phone call" at bounding box center [531, 389] width 60 height 18
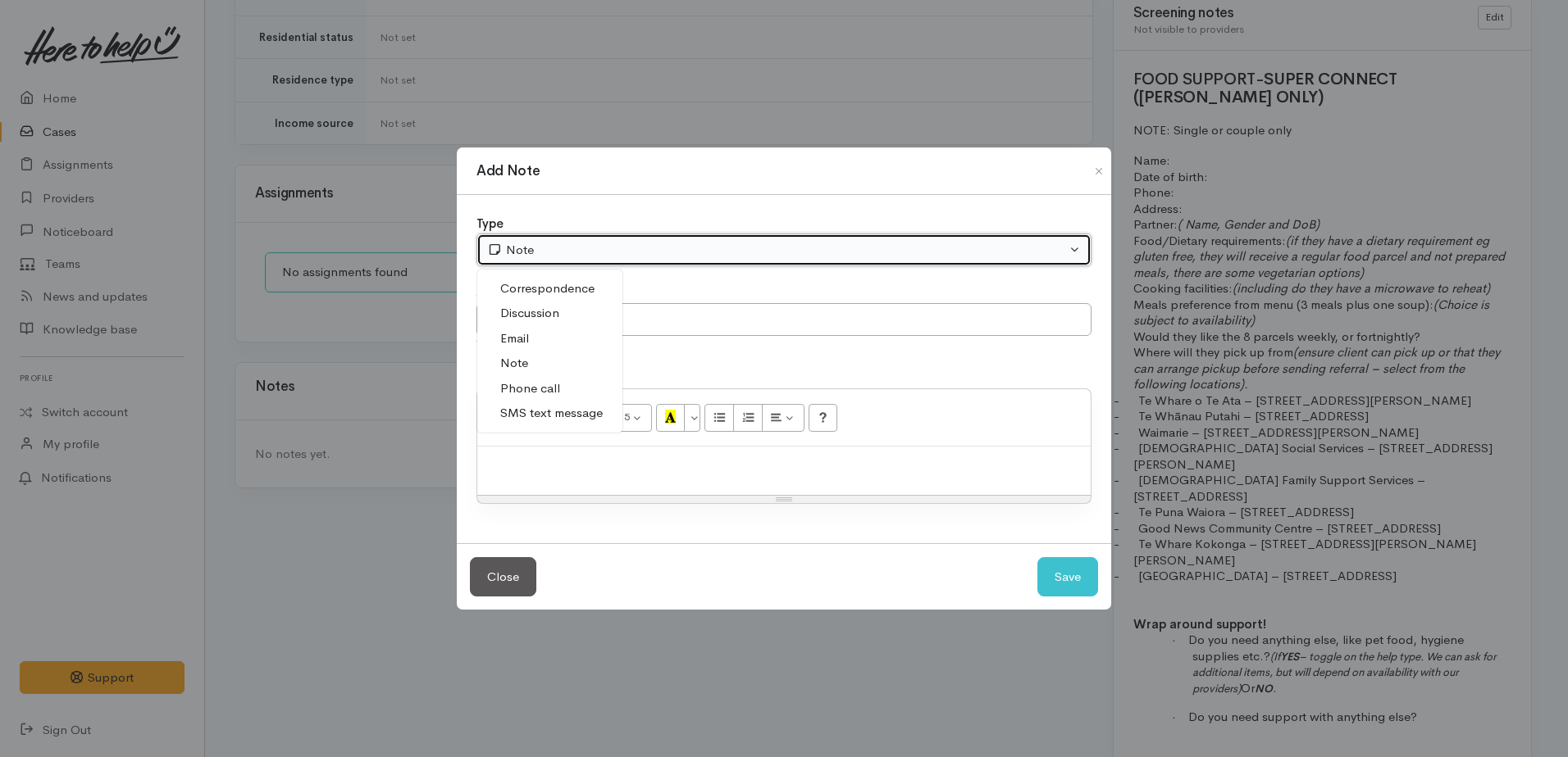
select select "3"
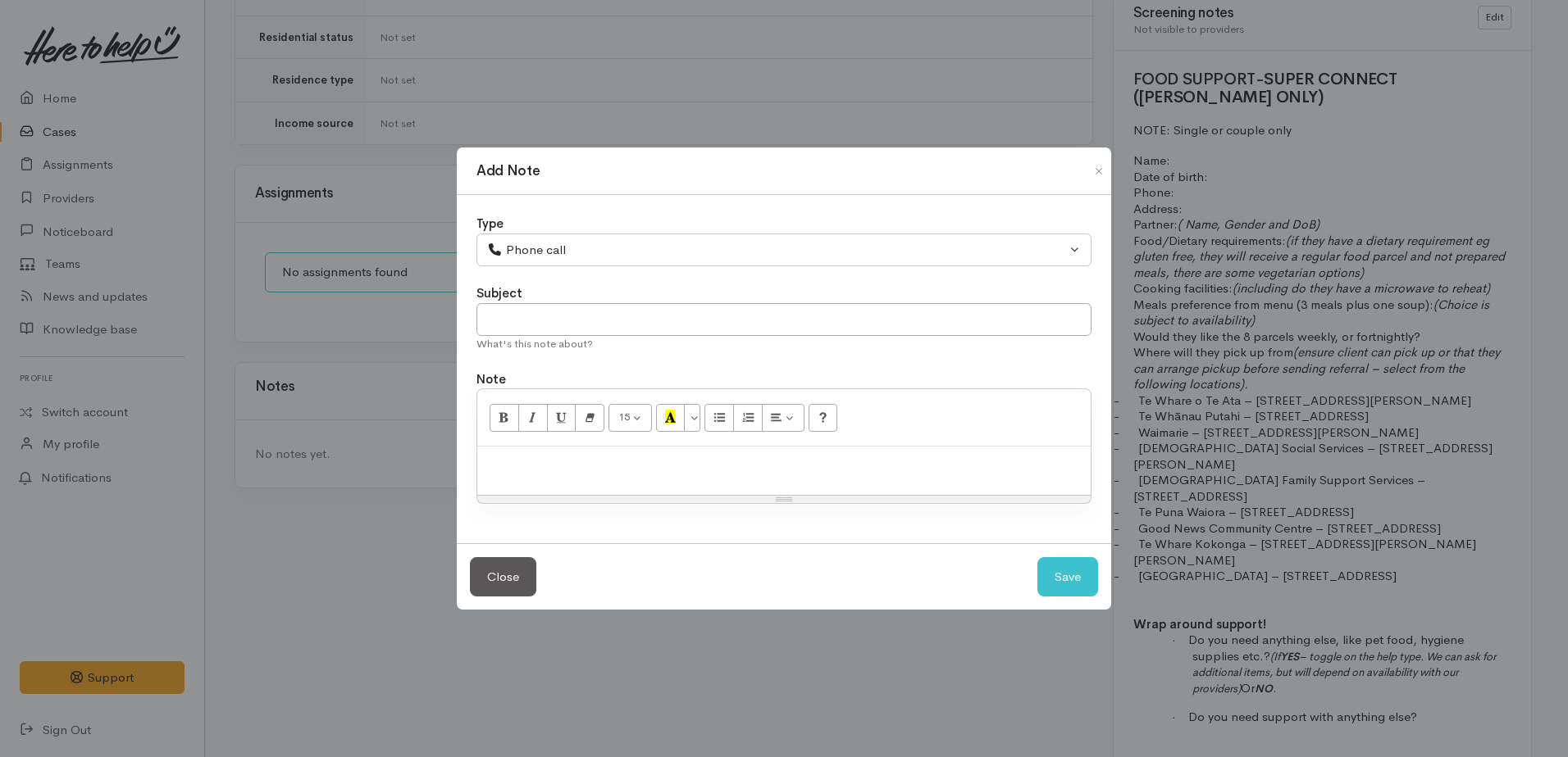
click at [521, 477] on div at bounding box center [784, 471] width 613 height 49
drag, startPoint x: 1087, startPoint y: 586, endPoint x: 1024, endPoint y: 535, distance: 81.1
click at [1086, 586] on button "Save" at bounding box center [1067, 577] width 60 height 40
select select "1"
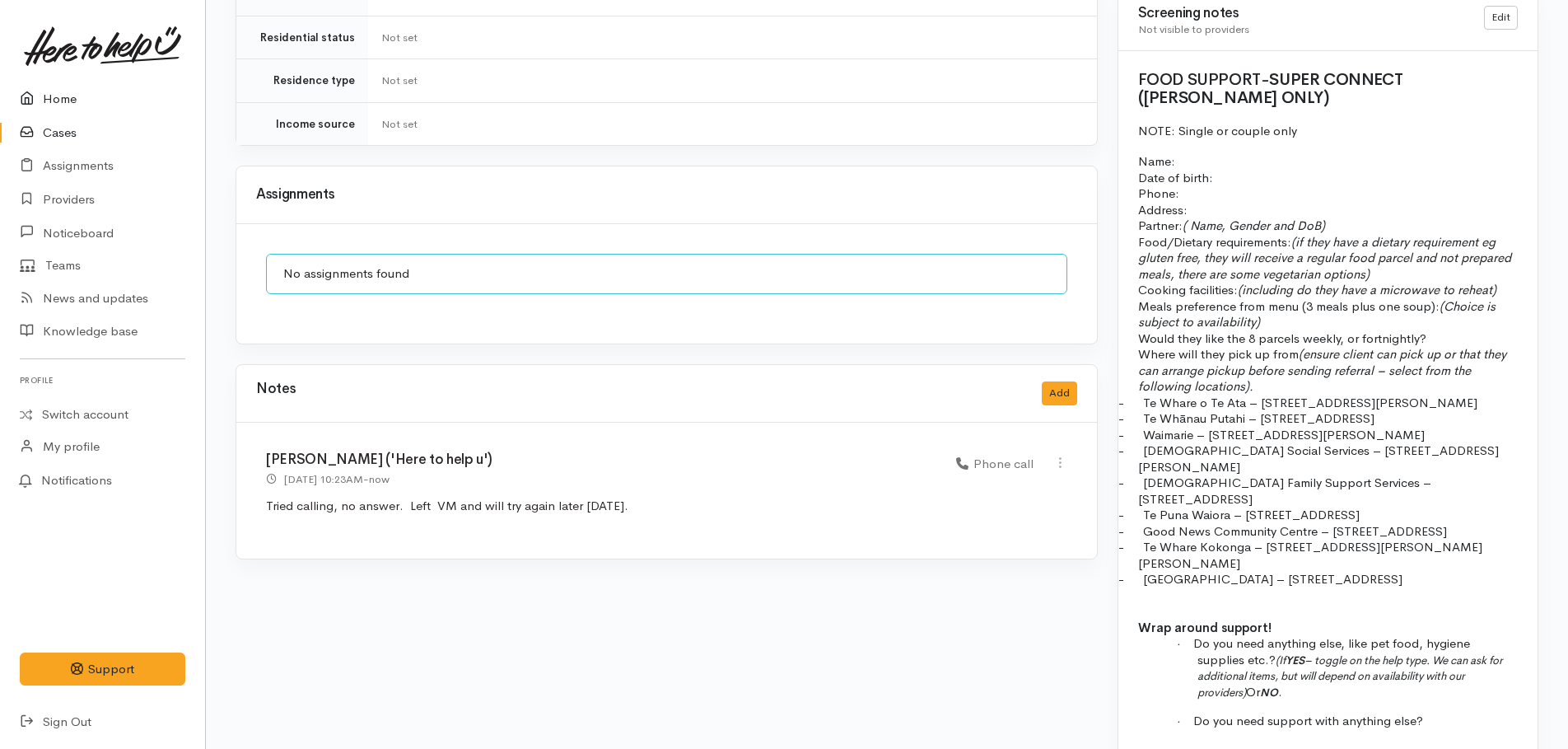
click at [38, 97] on icon at bounding box center [31, 99] width 23 height 21
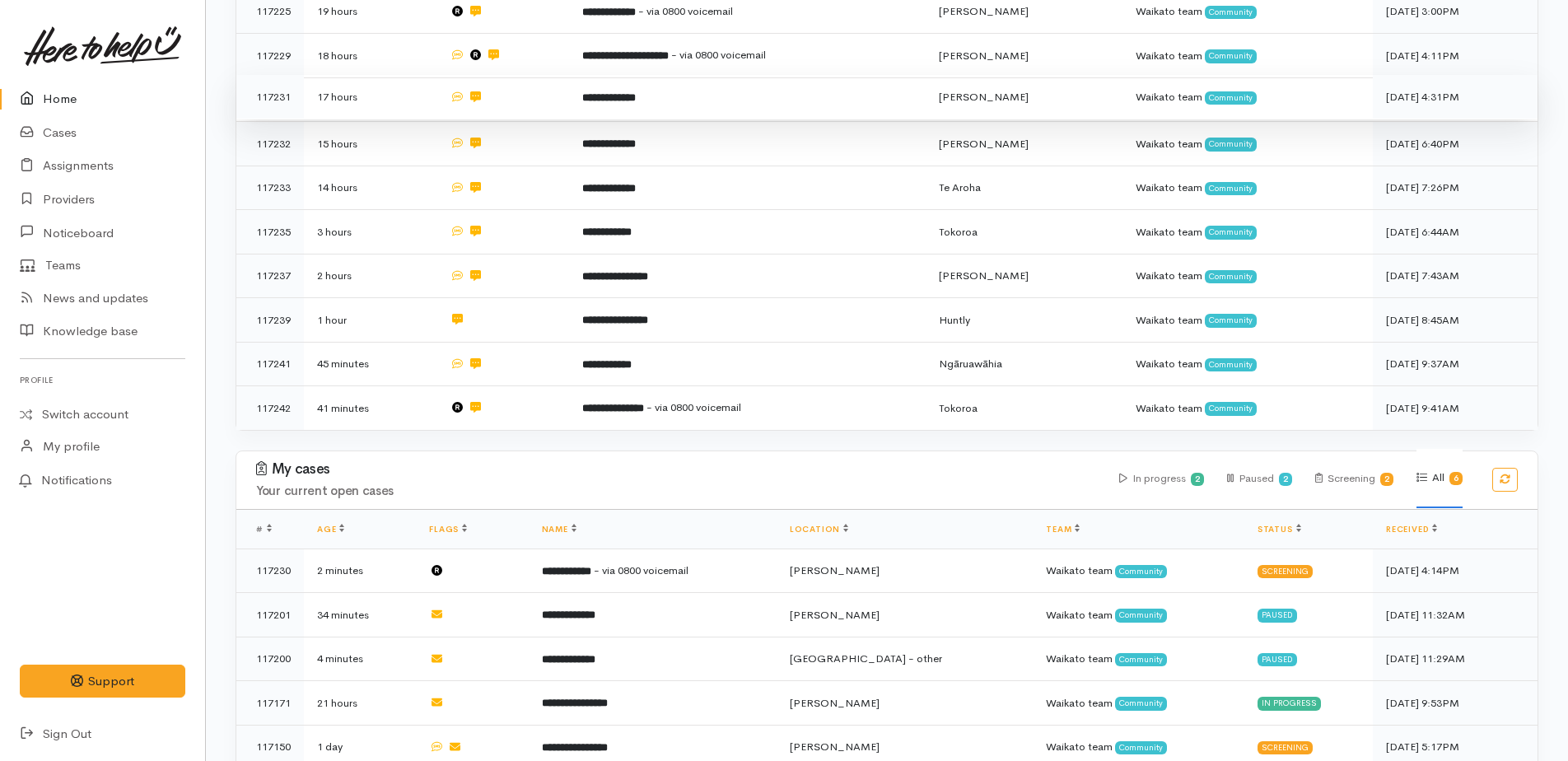
scroll to position [517, 0]
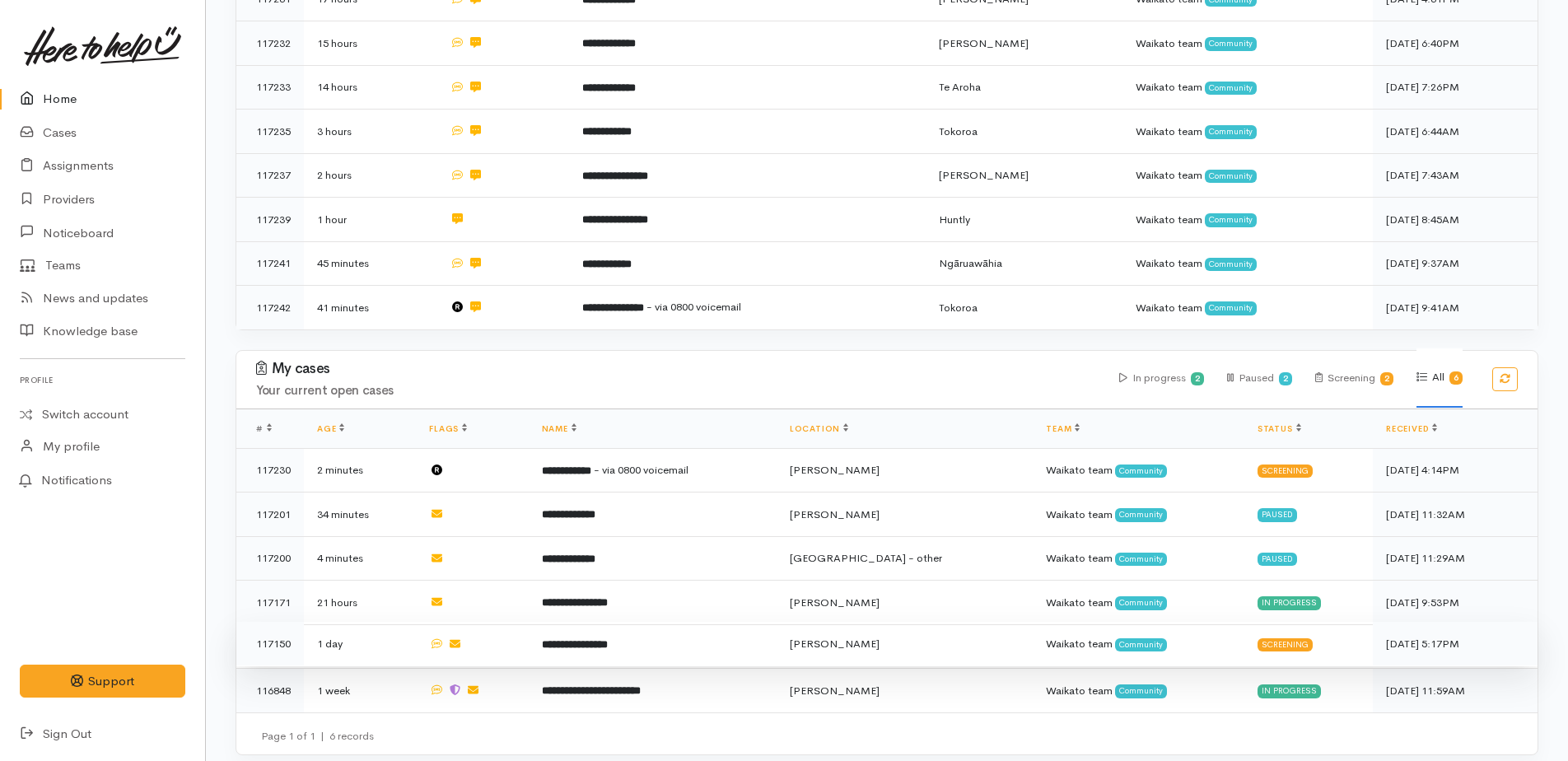
click at [607, 640] on b "**********" at bounding box center [574, 645] width 65 height 11
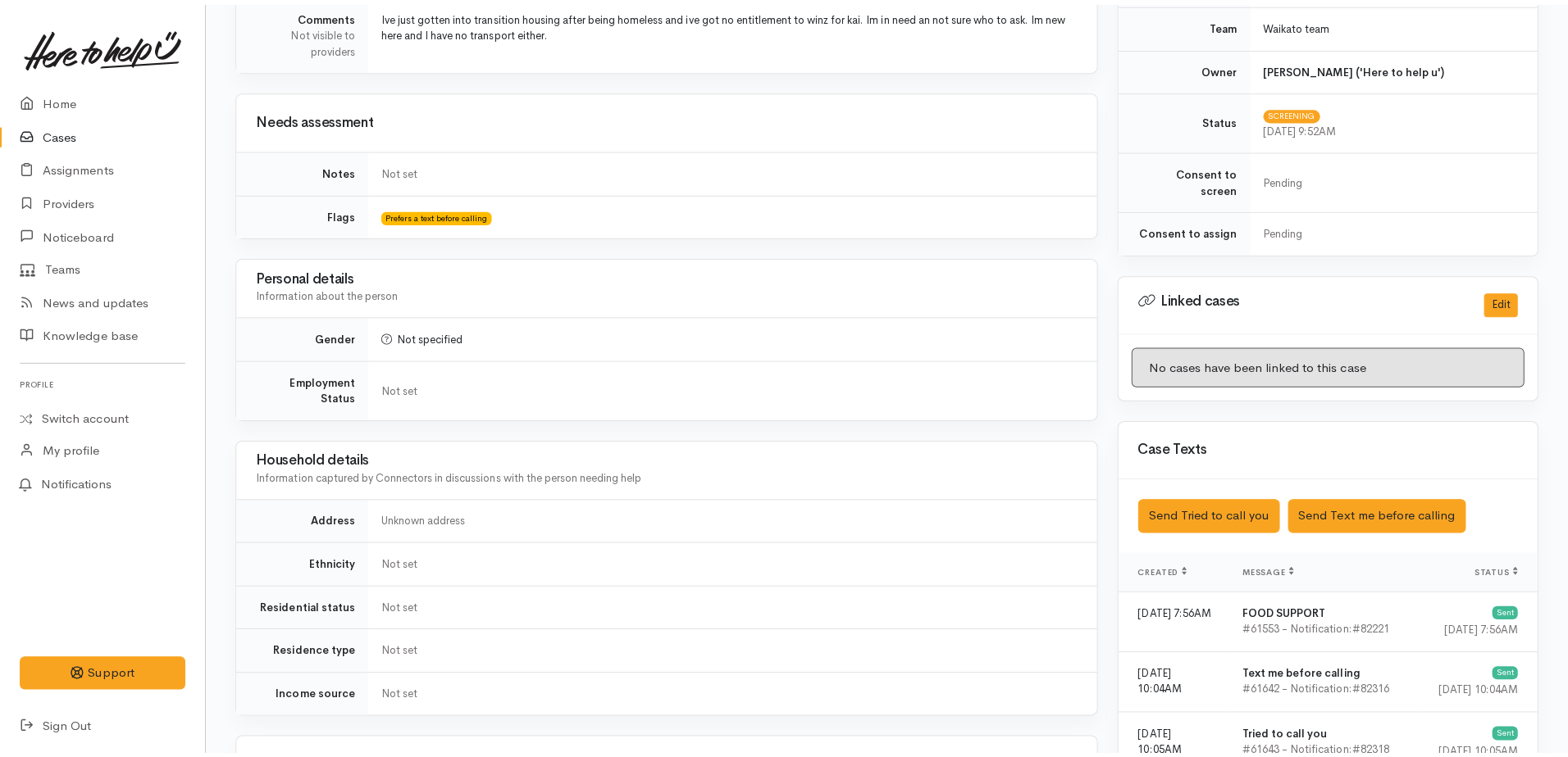
scroll to position [656, 0]
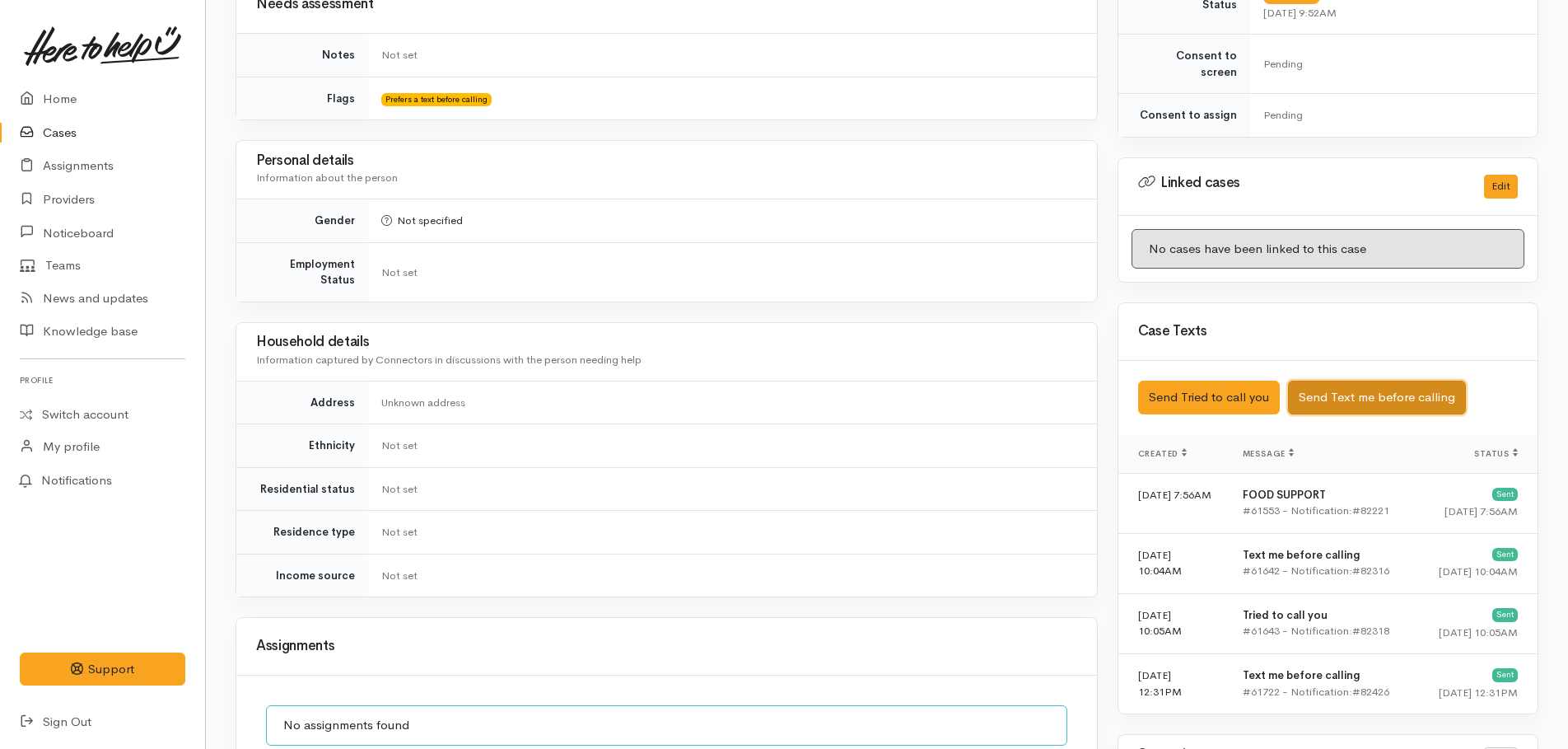
click at [1341, 390] on button "Send Text me before calling" at bounding box center [1377, 397] width 178 height 34
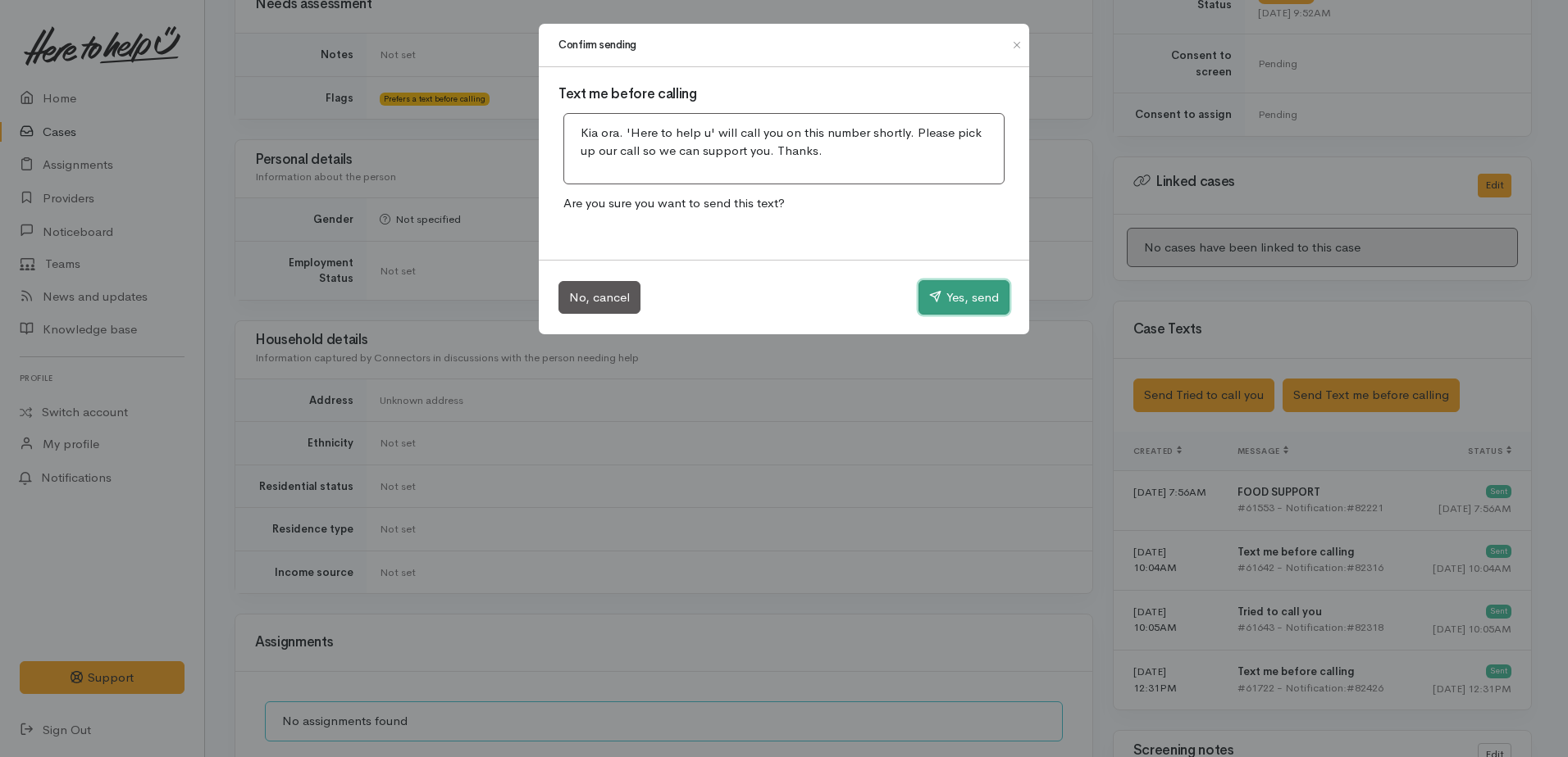
click at [964, 299] on button "Yes, send" at bounding box center [964, 296] width 91 height 34
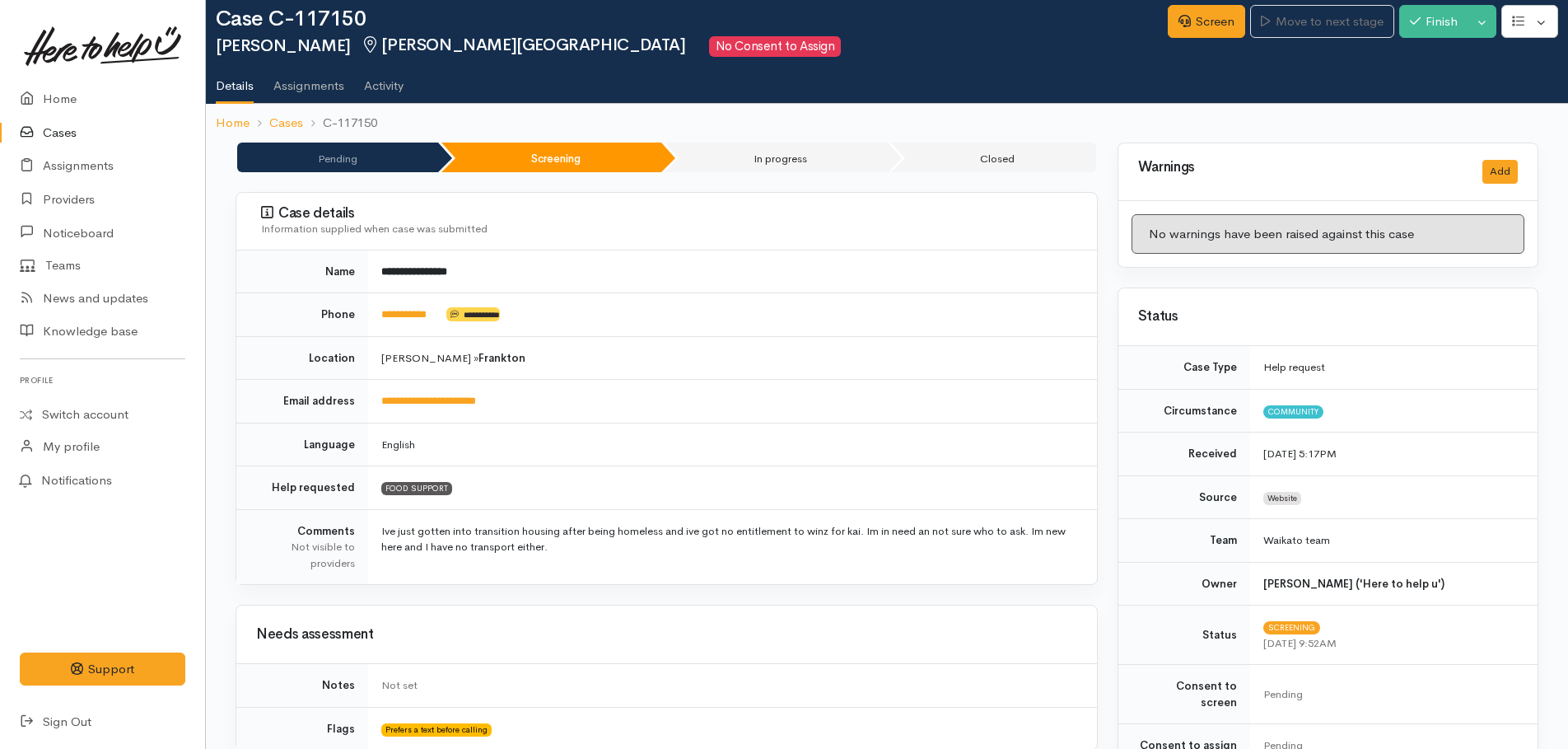
scroll to position [0, 0]
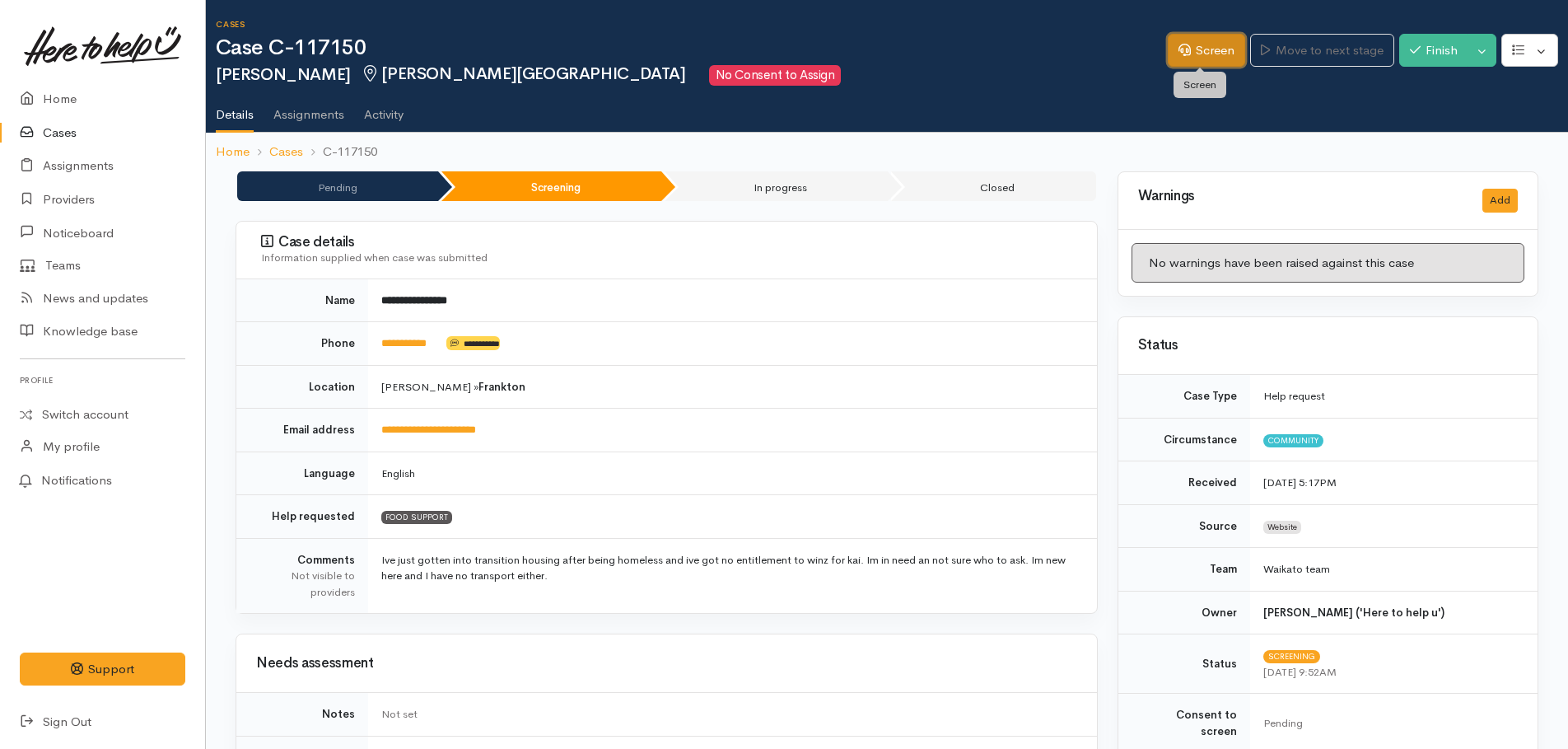
click at [1211, 49] on link "Screen" at bounding box center [1206, 51] width 77 height 34
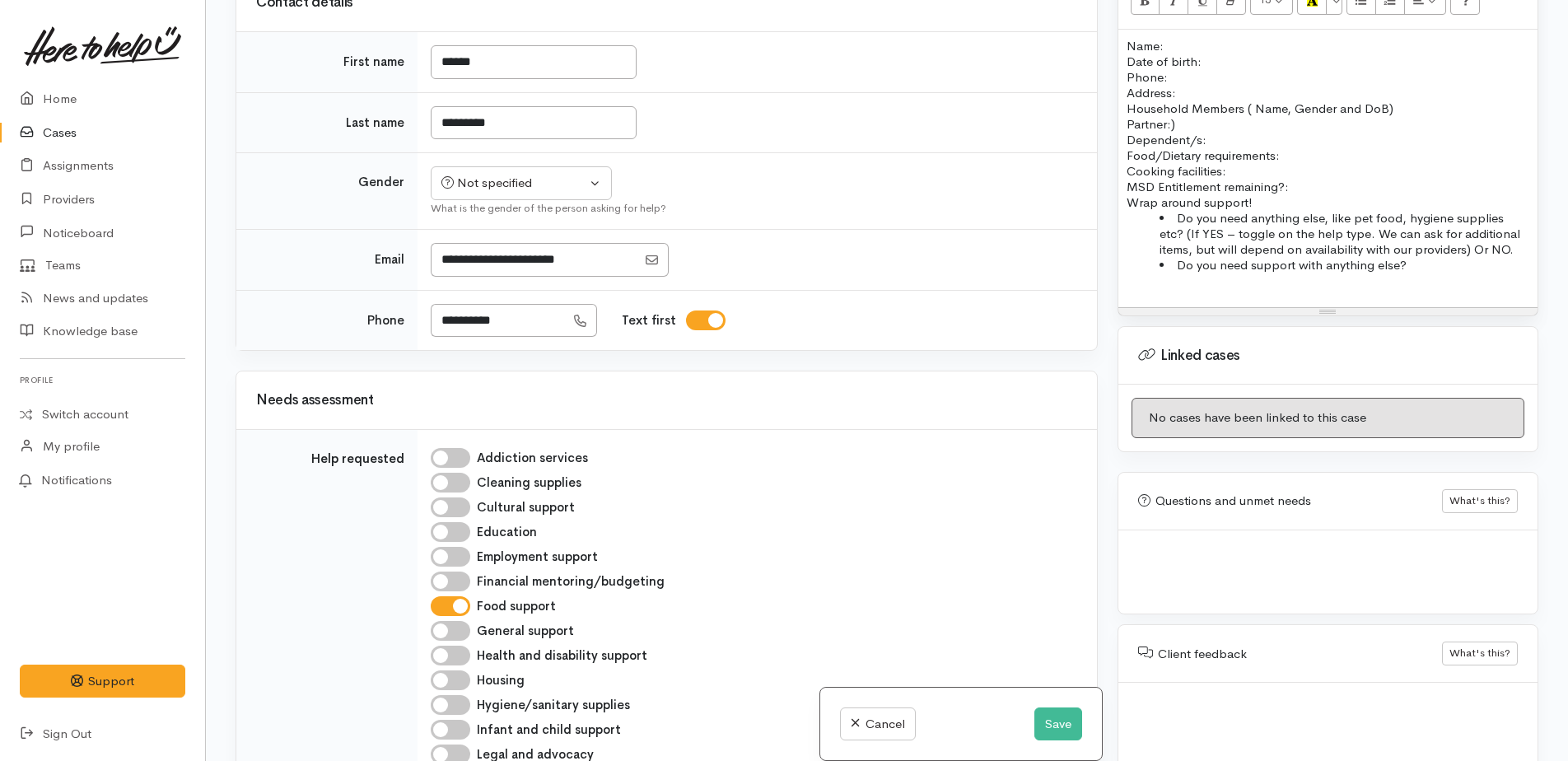
scroll to position [494, 0]
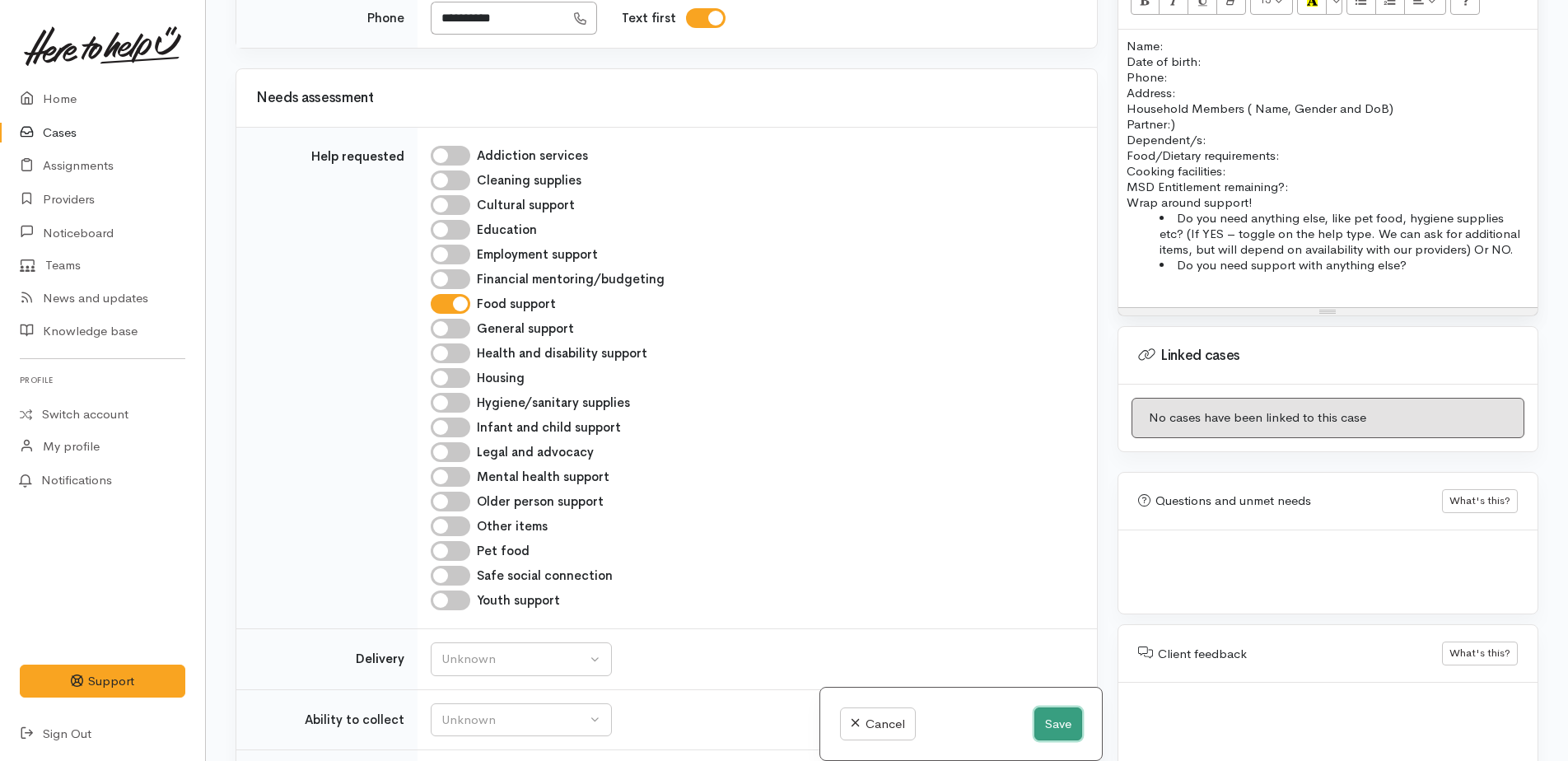
click at [1042, 721] on button "Save" at bounding box center [1057, 725] width 48 height 34
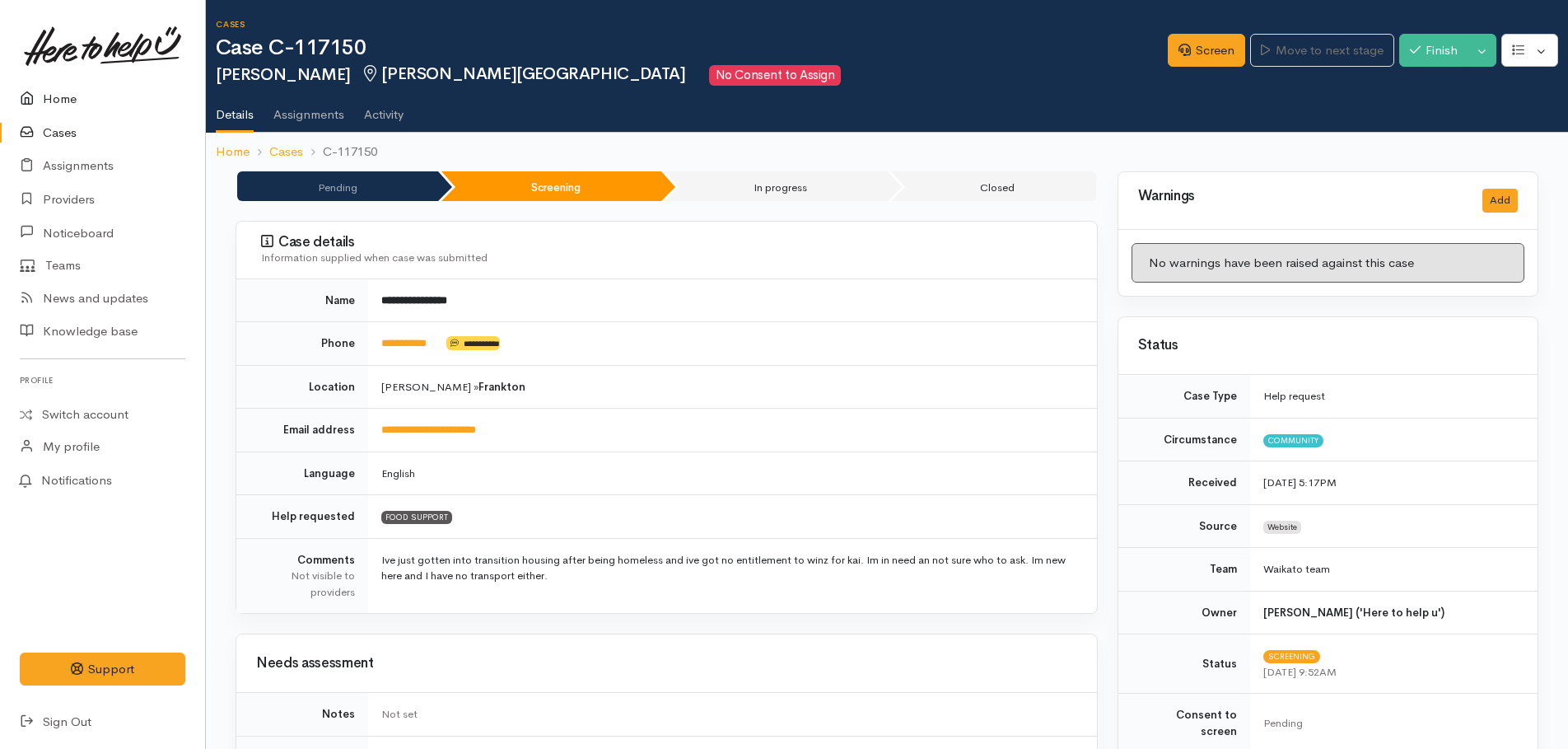
click at [61, 104] on link "Home" at bounding box center [103, 99] width 205 height 34
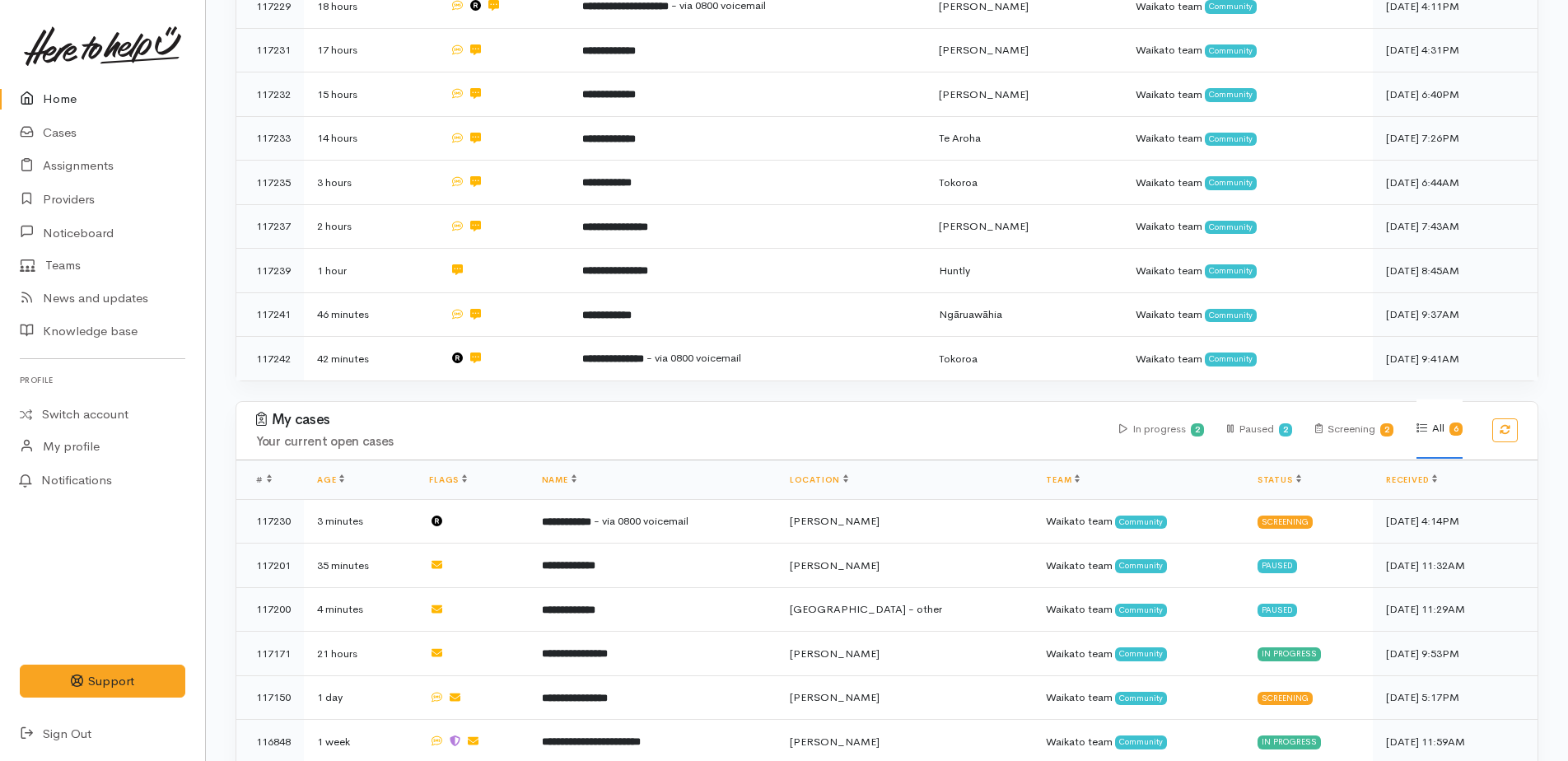
scroll to position [517, 0]
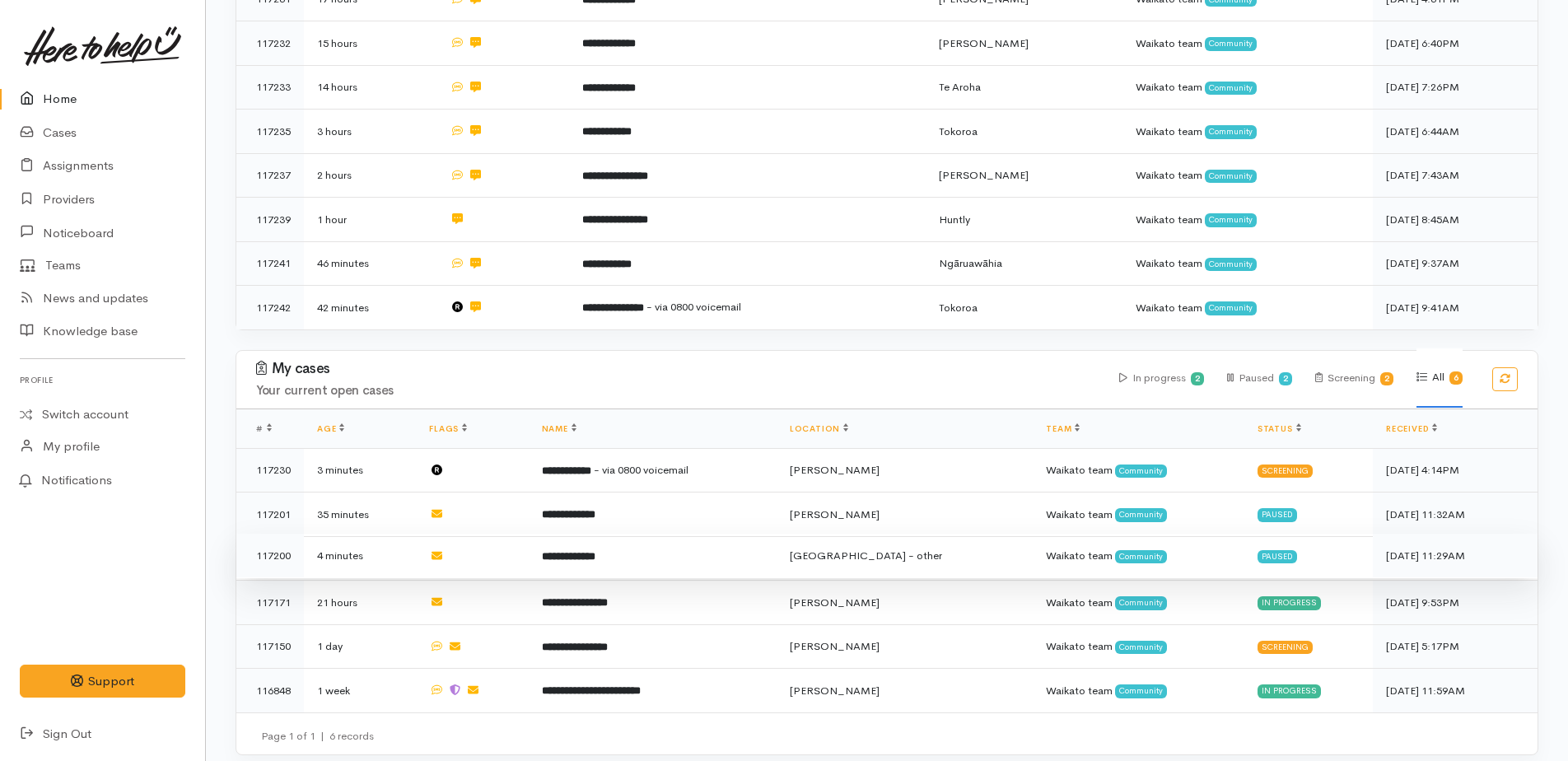
click at [593, 552] on b "**********" at bounding box center [568, 556] width 54 height 11
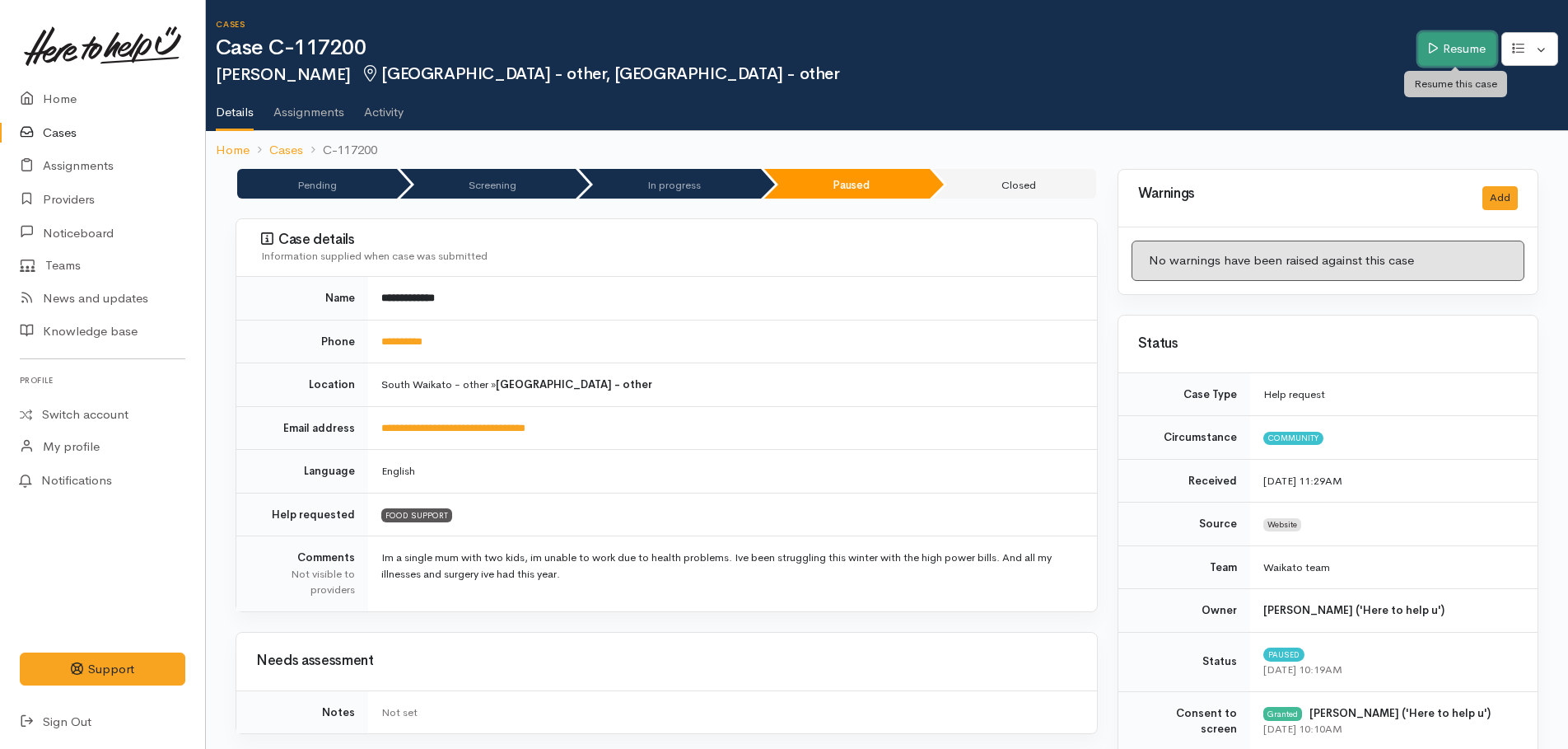
click at [1437, 54] on link "Resume" at bounding box center [1457, 49] width 78 height 34
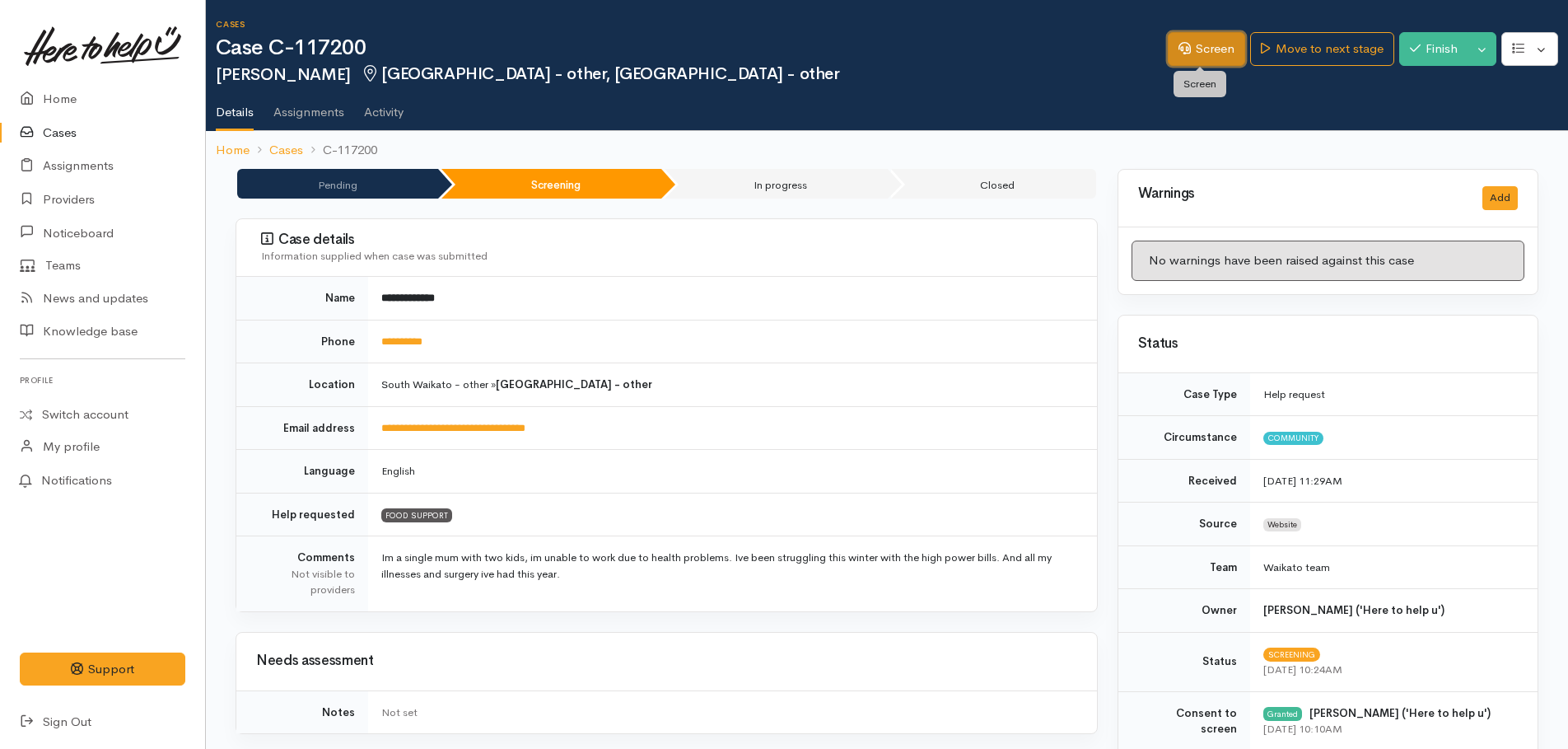
click at [1210, 47] on link "Screen" at bounding box center [1206, 49] width 77 height 34
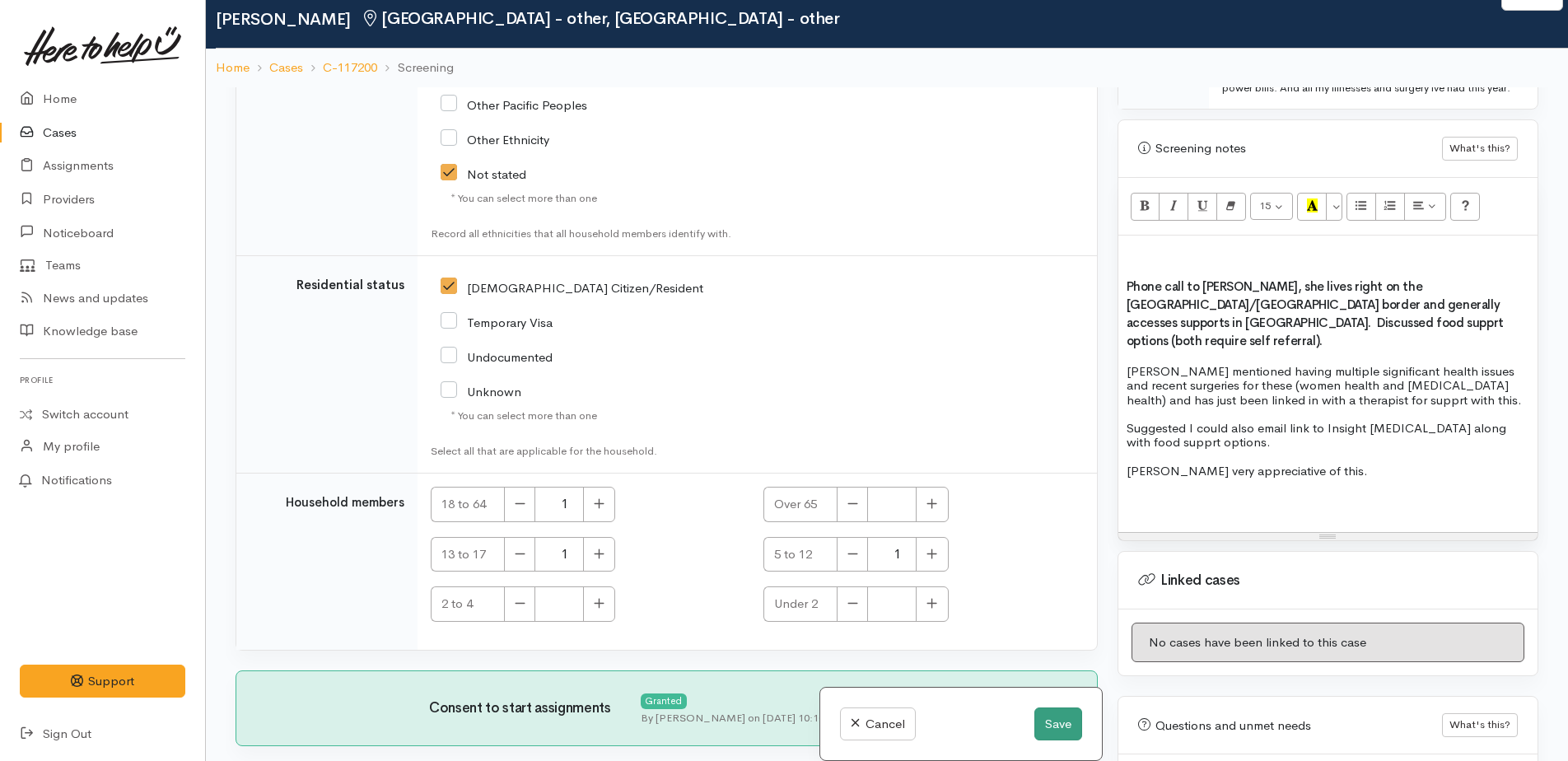
scroll to position [82, 0]
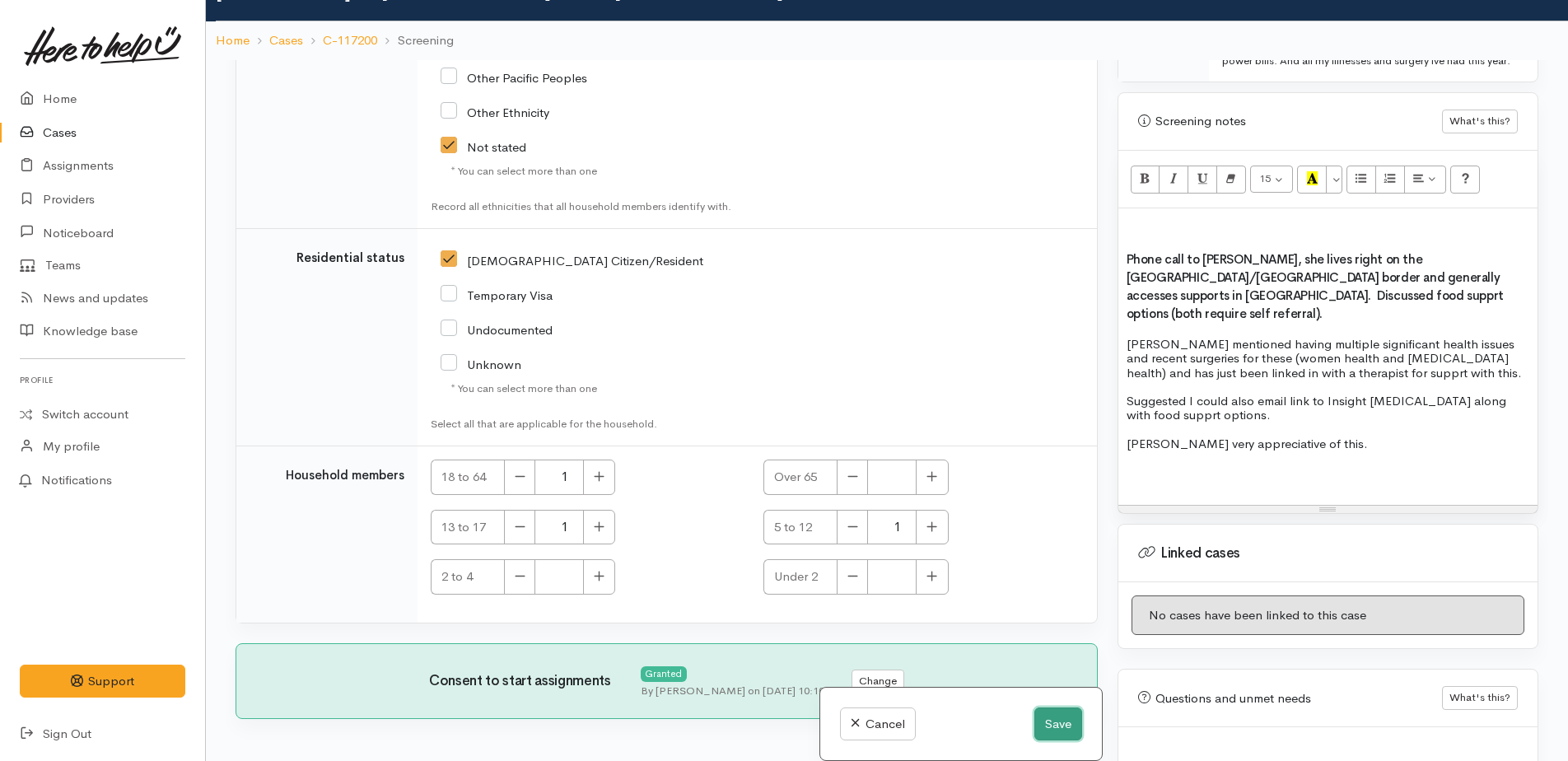
click at [1054, 724] on button "Save" at bounding box center [1057, 725] width 48 height 34
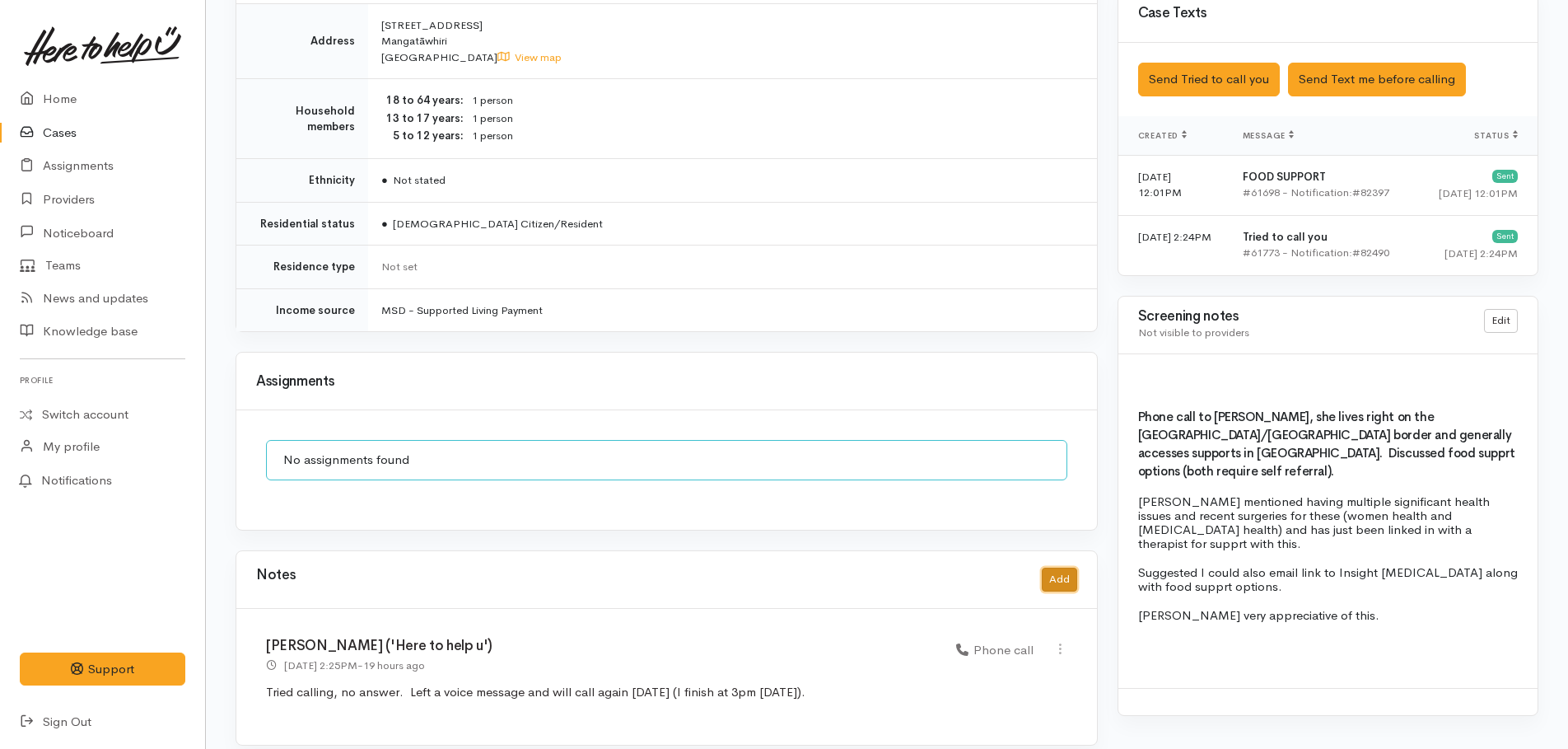
click at [1051, 568] on button "Add" at bounding box center [1059, 579] width 35 height 23
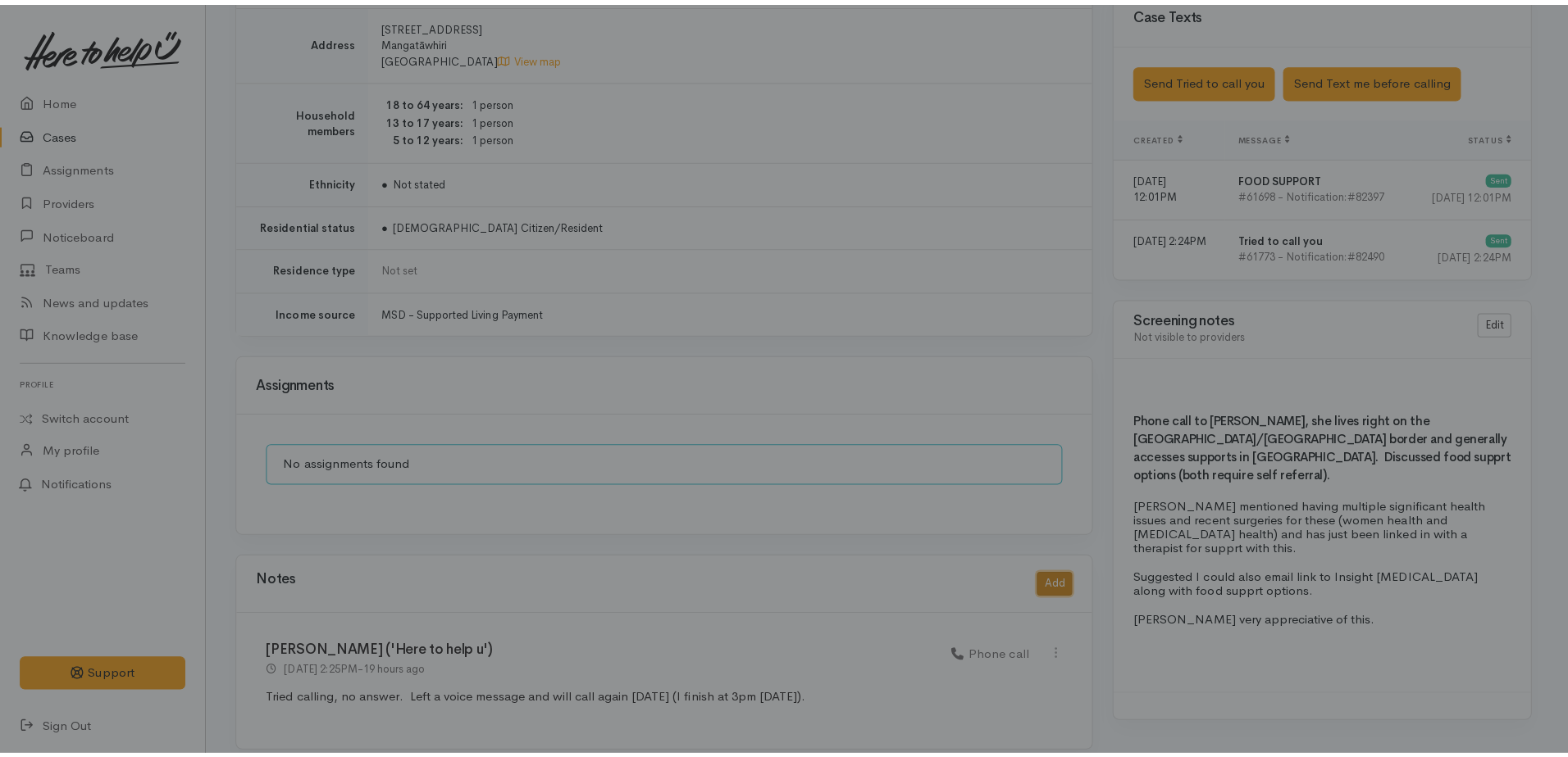
scroll to position [974, 0]
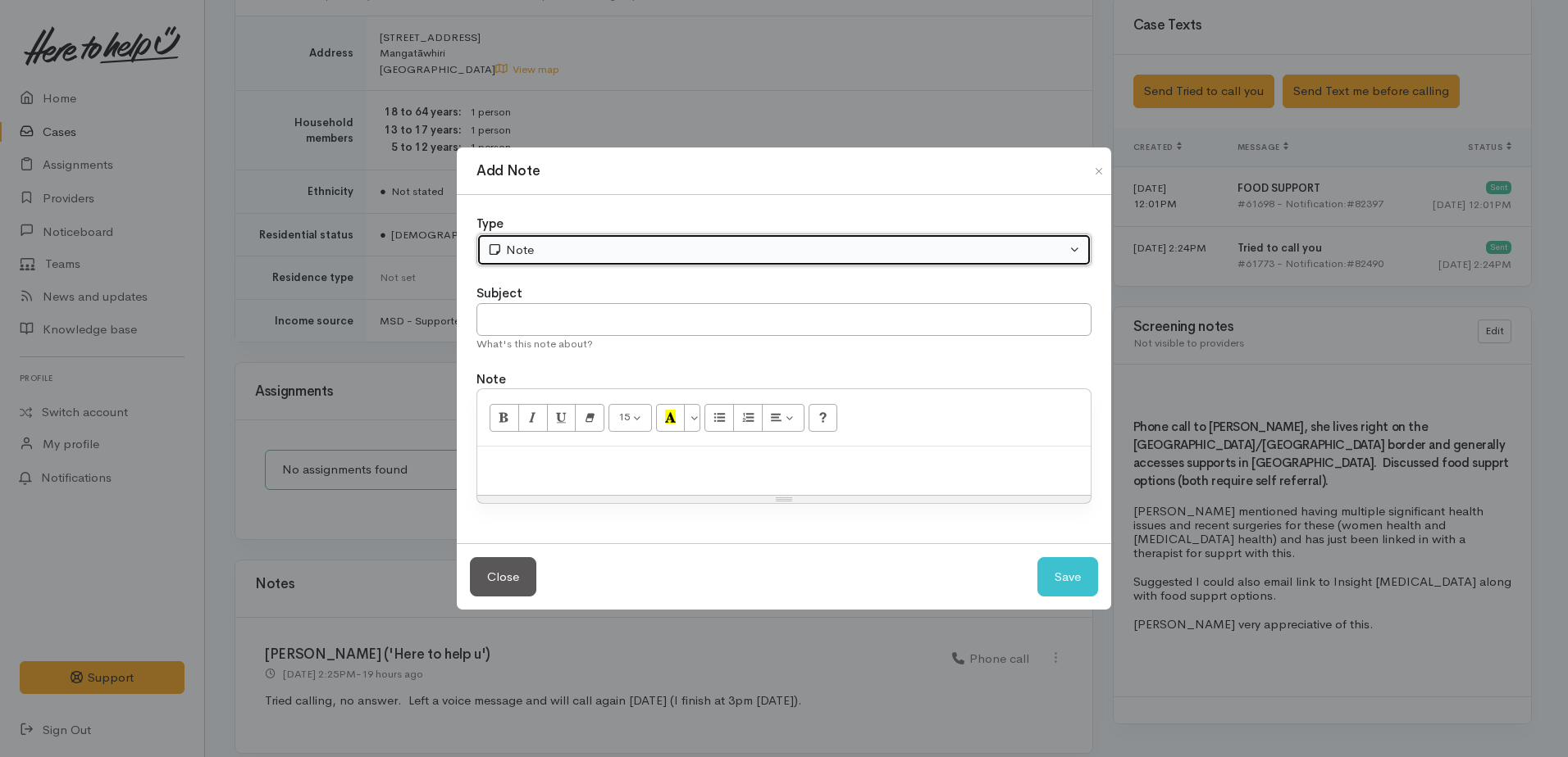
drag, startPoint x: 490, startPoint y: 254, endPoint x: 507, endPoint y: 275, distance: 27.0
click at [491, 254] on icon "button" at bounding box center [495, 249] width 11 height 11
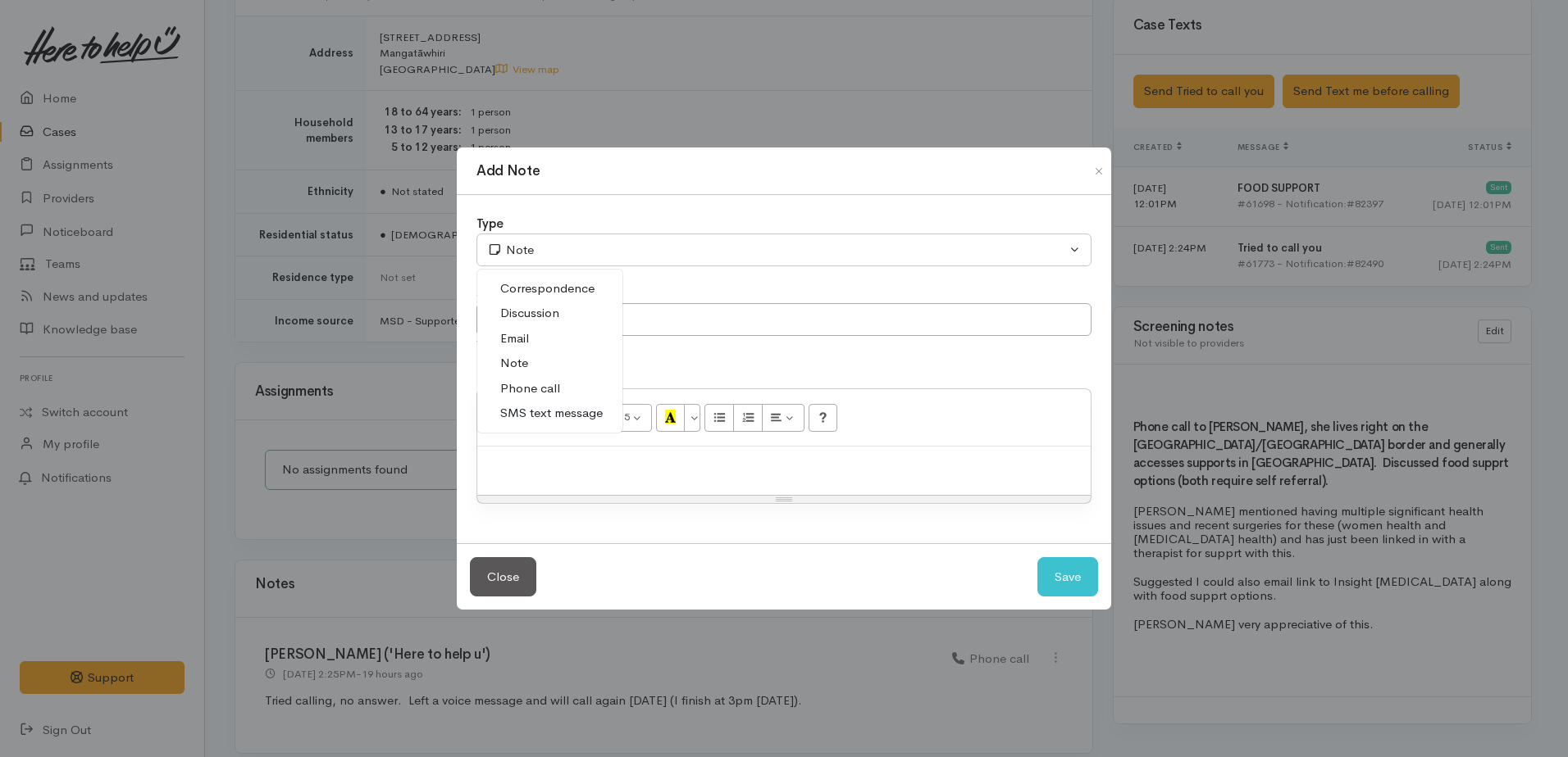
click at [525, 384] on span "Phone call" at bounding box center [531, 389] width 60 height 18
select select "3"
click at [542, 468] on p at bounding box center [784, 464] width 597 height 18
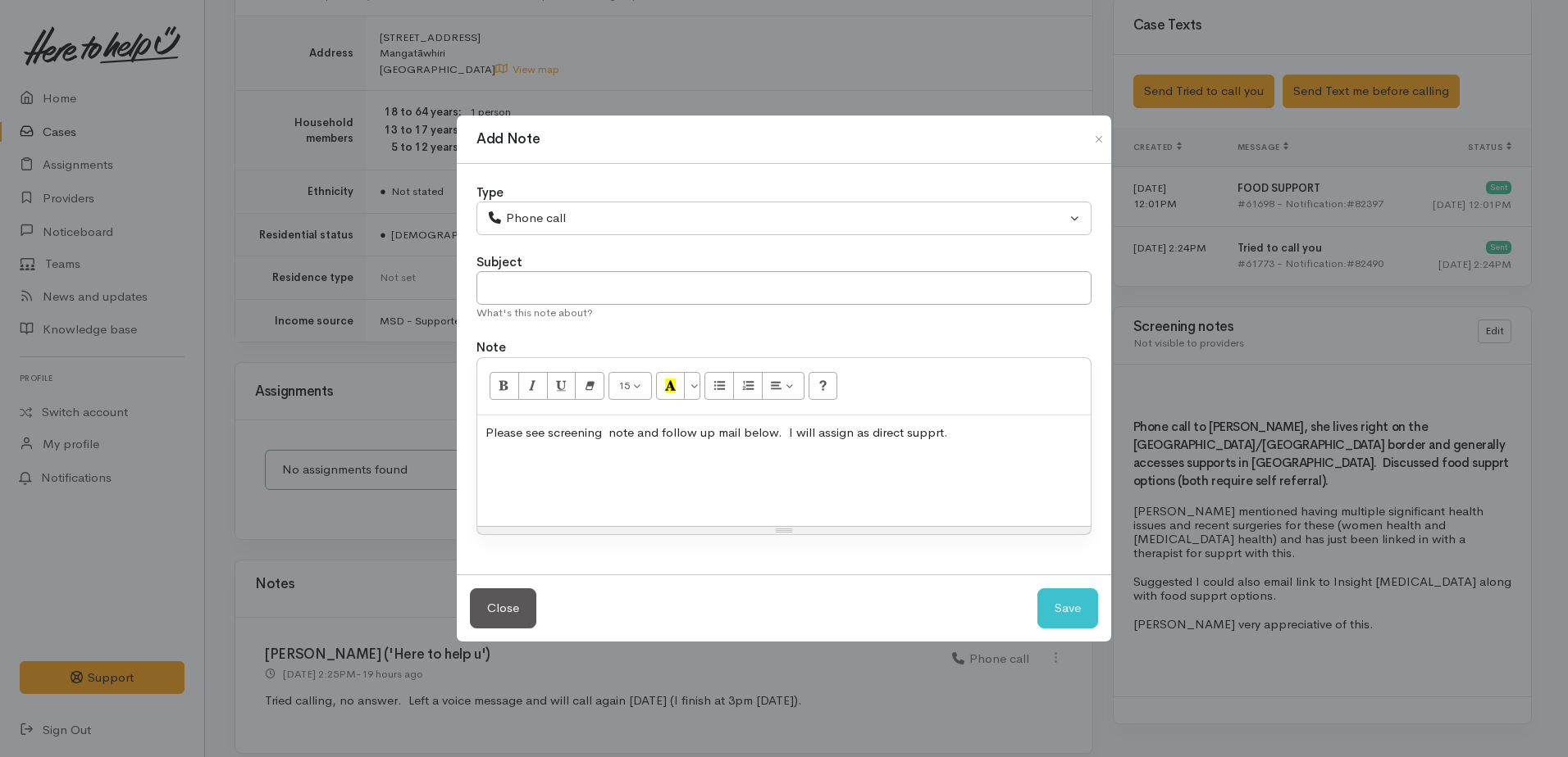
click at [715, 434] on p "Please see screening note and follow up mail below. I will assign as direct sup…" at bounding box center [784, 432] width 597 height 18
click at [490, 463] on p at bounding box center [784, 464] width 597 height 18
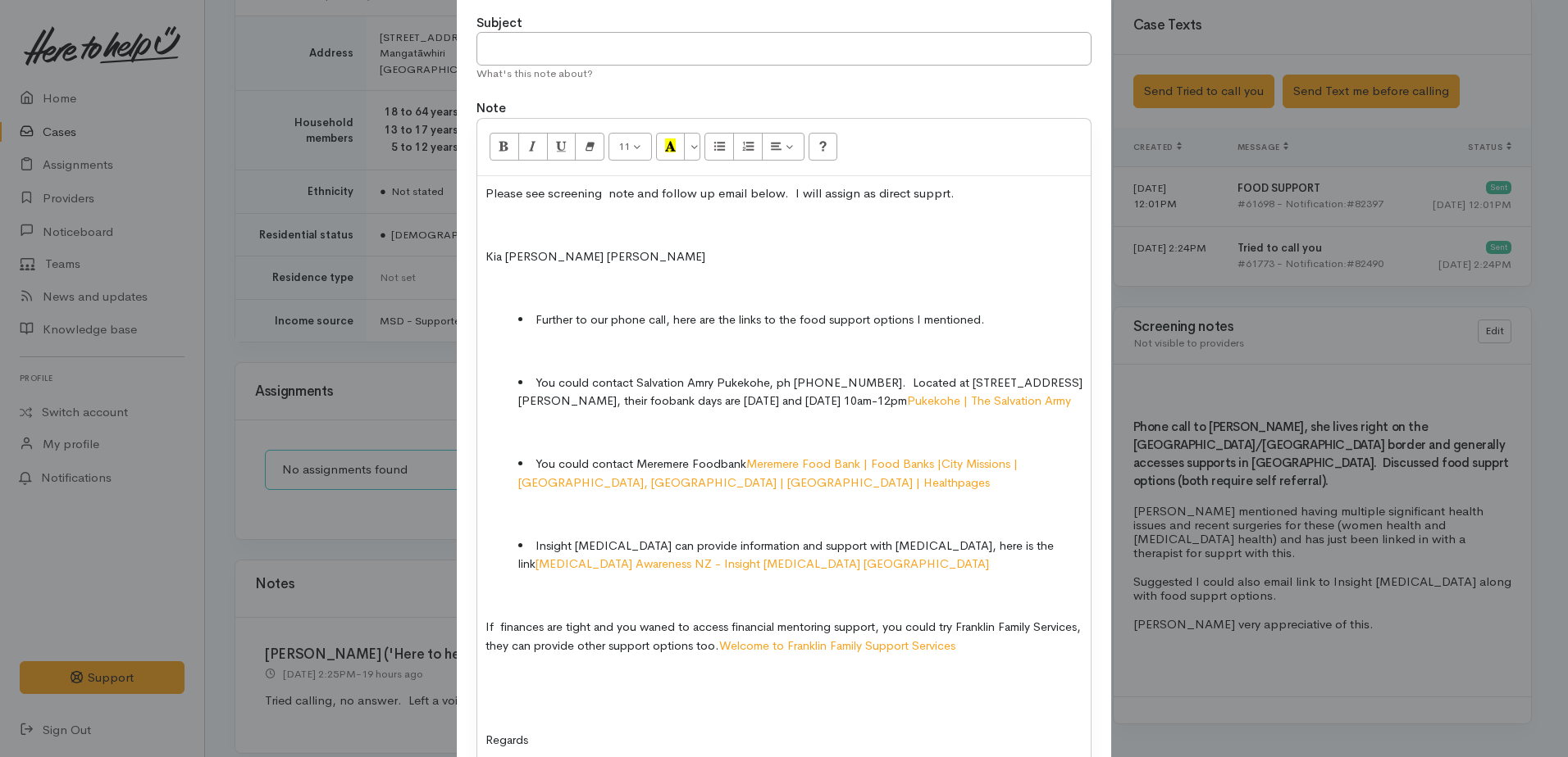
scroll to position [119, 0]
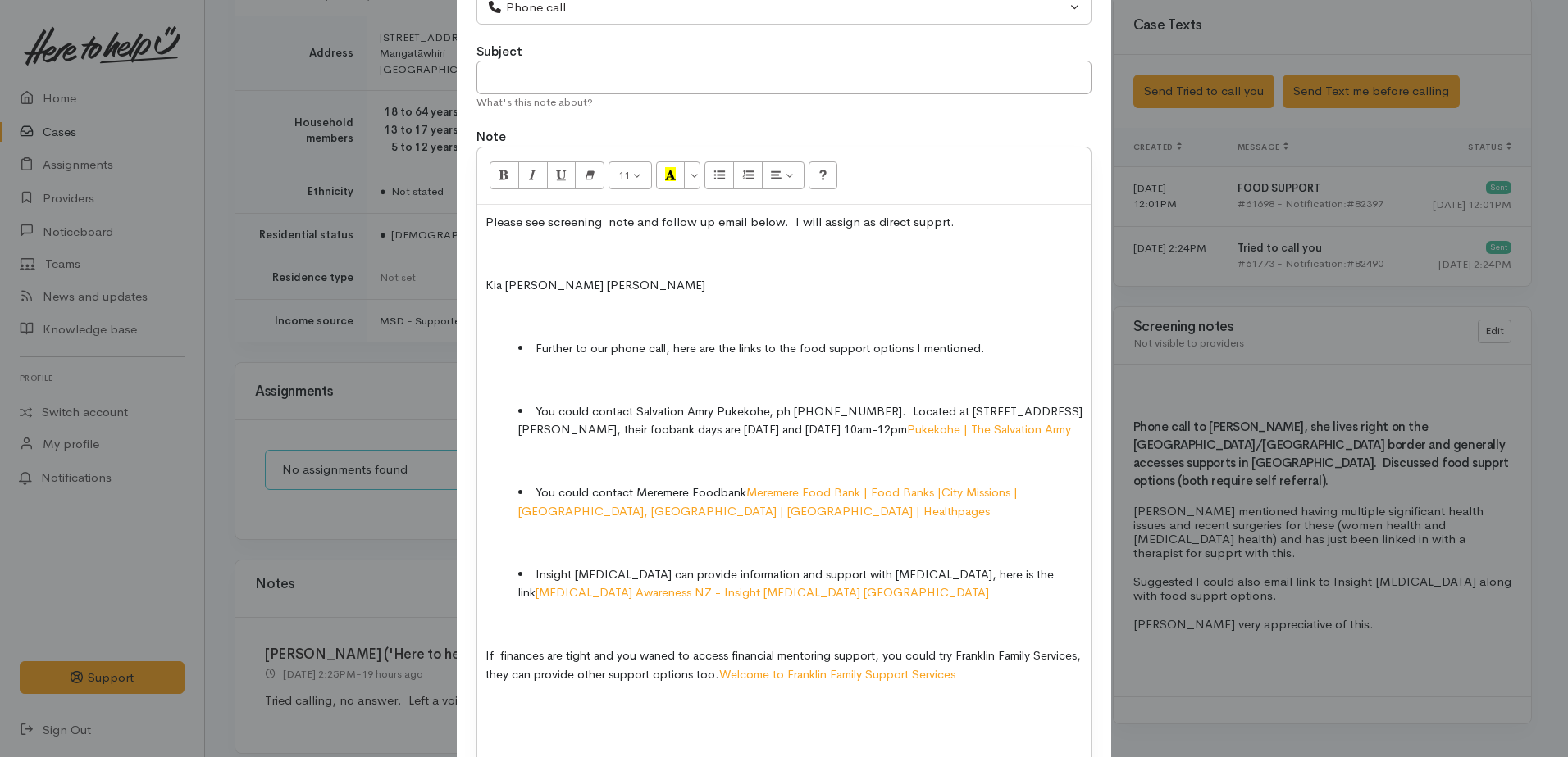
drag, startPoint x: 492, startPoint y: 254, endPoint x: 510, endPoint y: 251, distance: 18.2
click at [493, 254] on p at bounding box center [784, 253] width 597 height 18
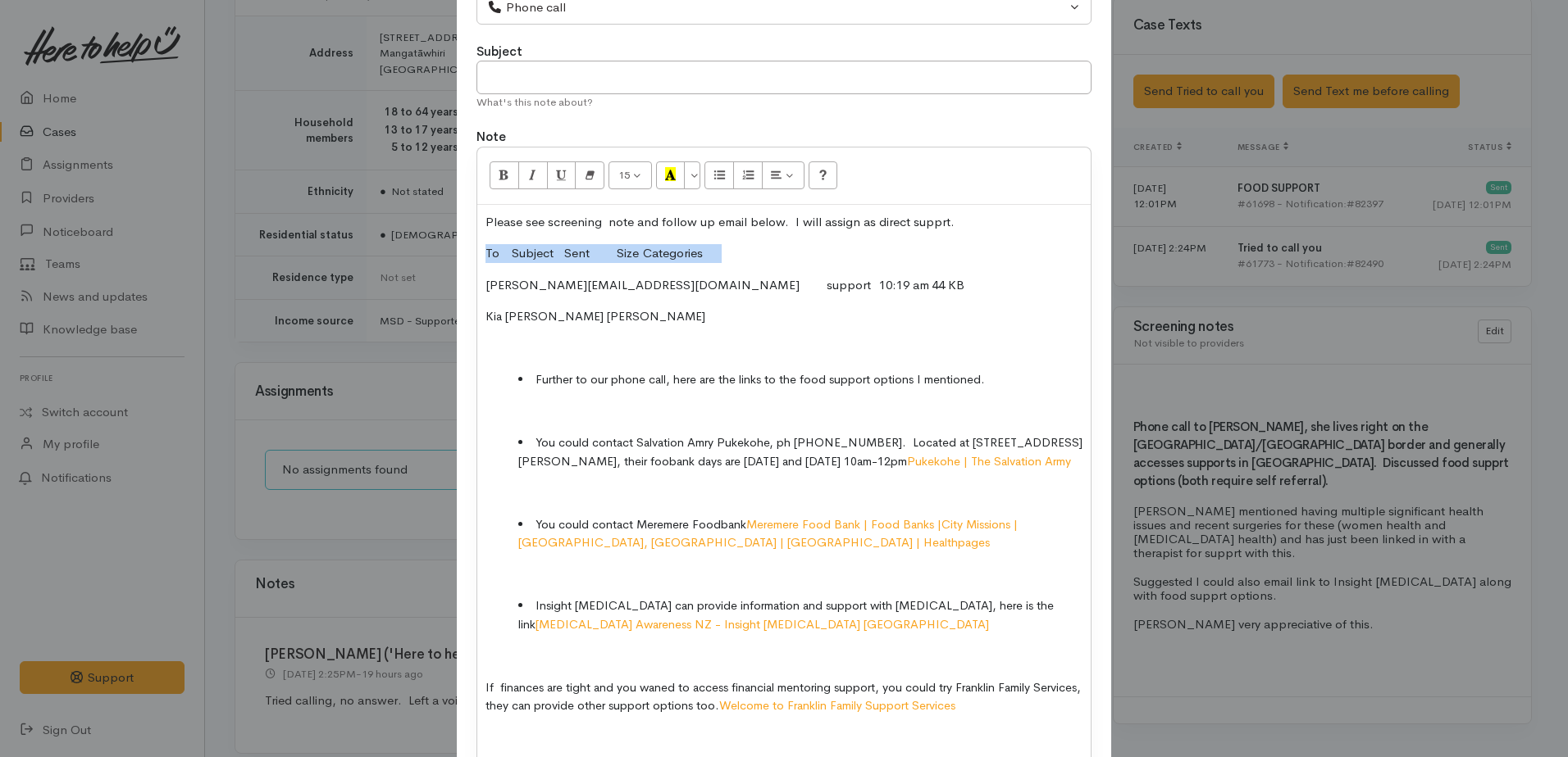
drag, startPoint x: 479, startPoint y: 249, endPoint x: 754, endPoint y: 238, distance: 275.2
click at [754, 238] on div "Please see screening note and follow up email below. I will assign as direct su…" at bounding box center [784, 550] width 613 height 690
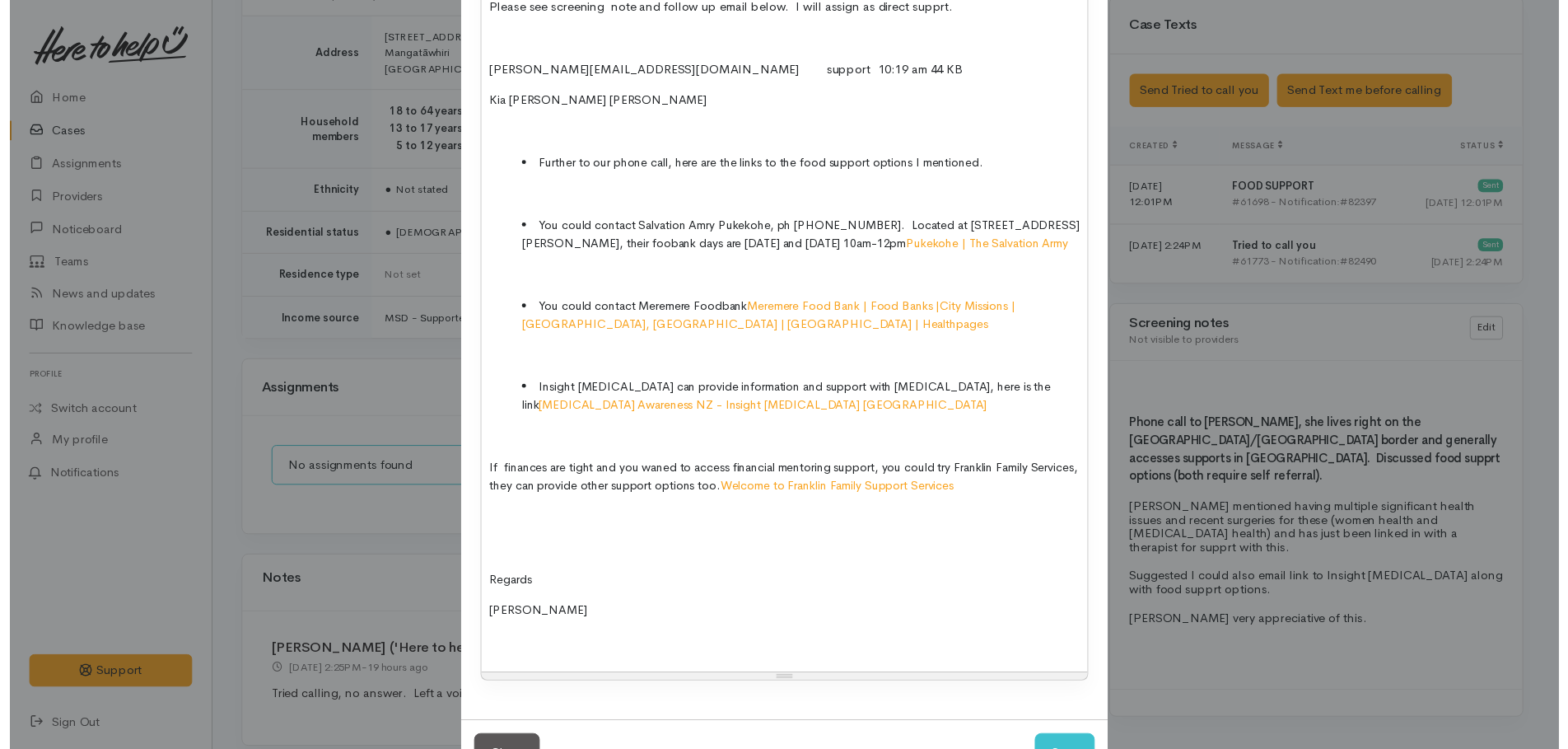
scroll to position [397, 0]
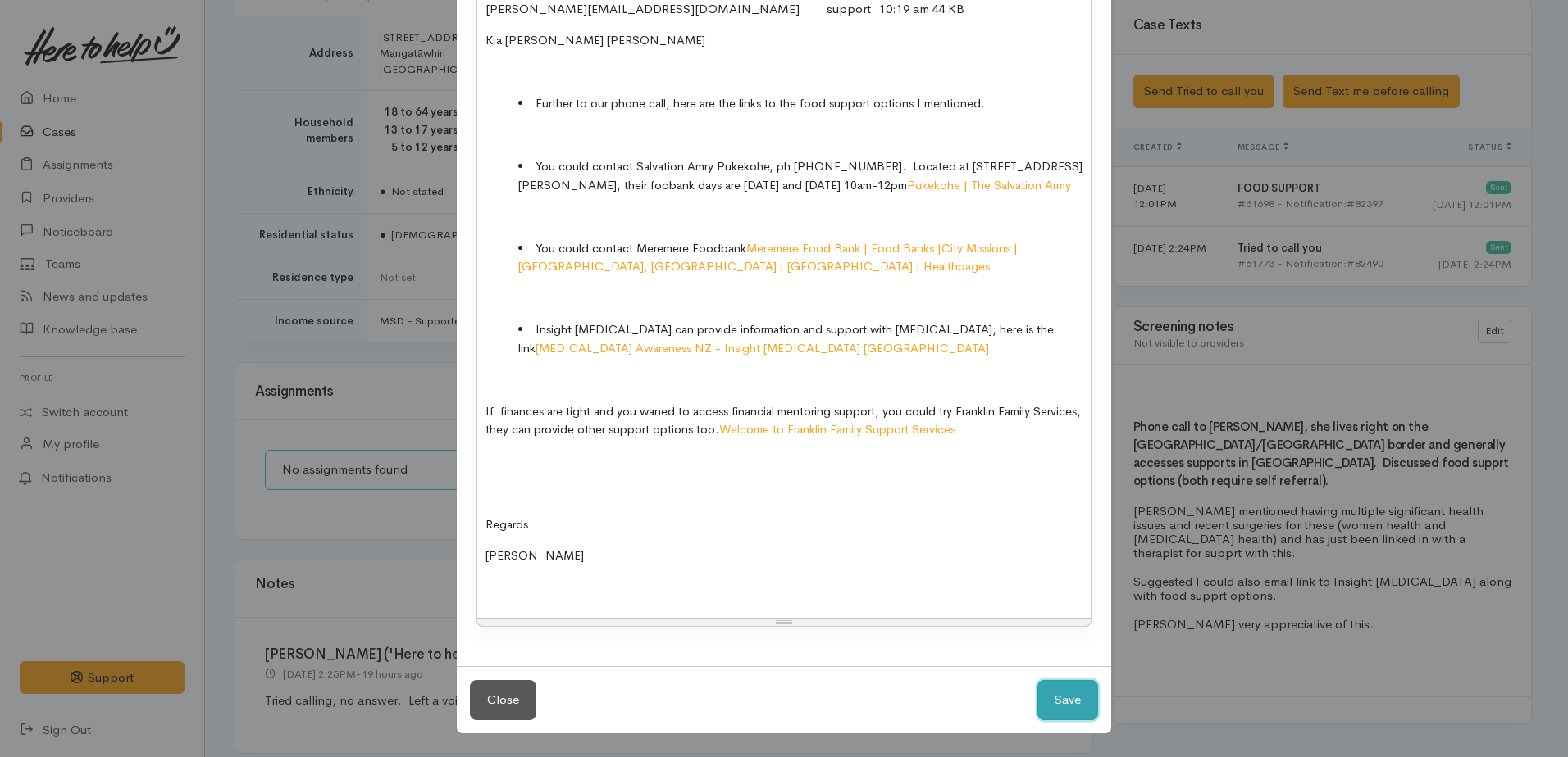
click at [1061, 699] on button "Save" at bounding box center [1067, 700] width 60 height 40
select select "1"
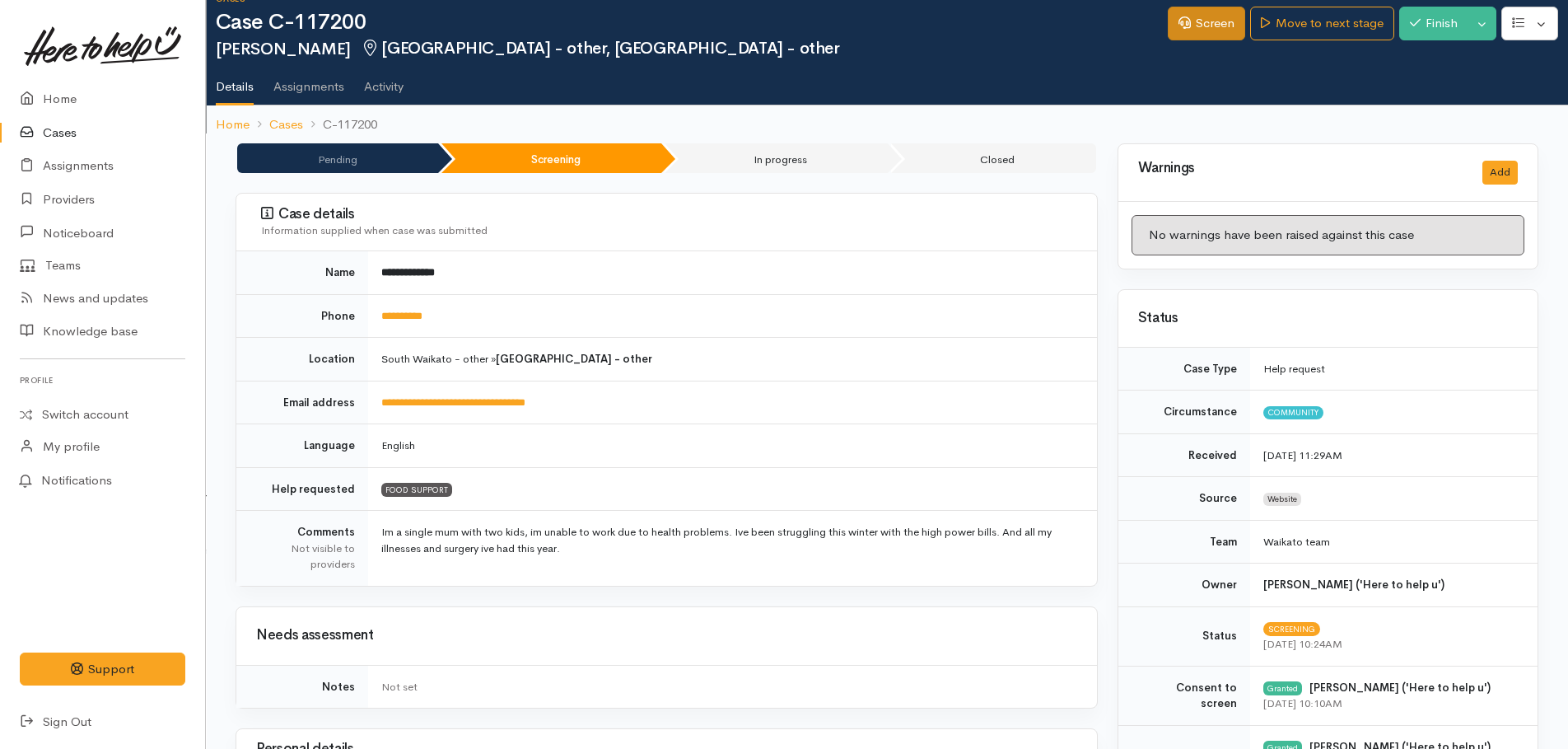
scroll to position [0, 0]
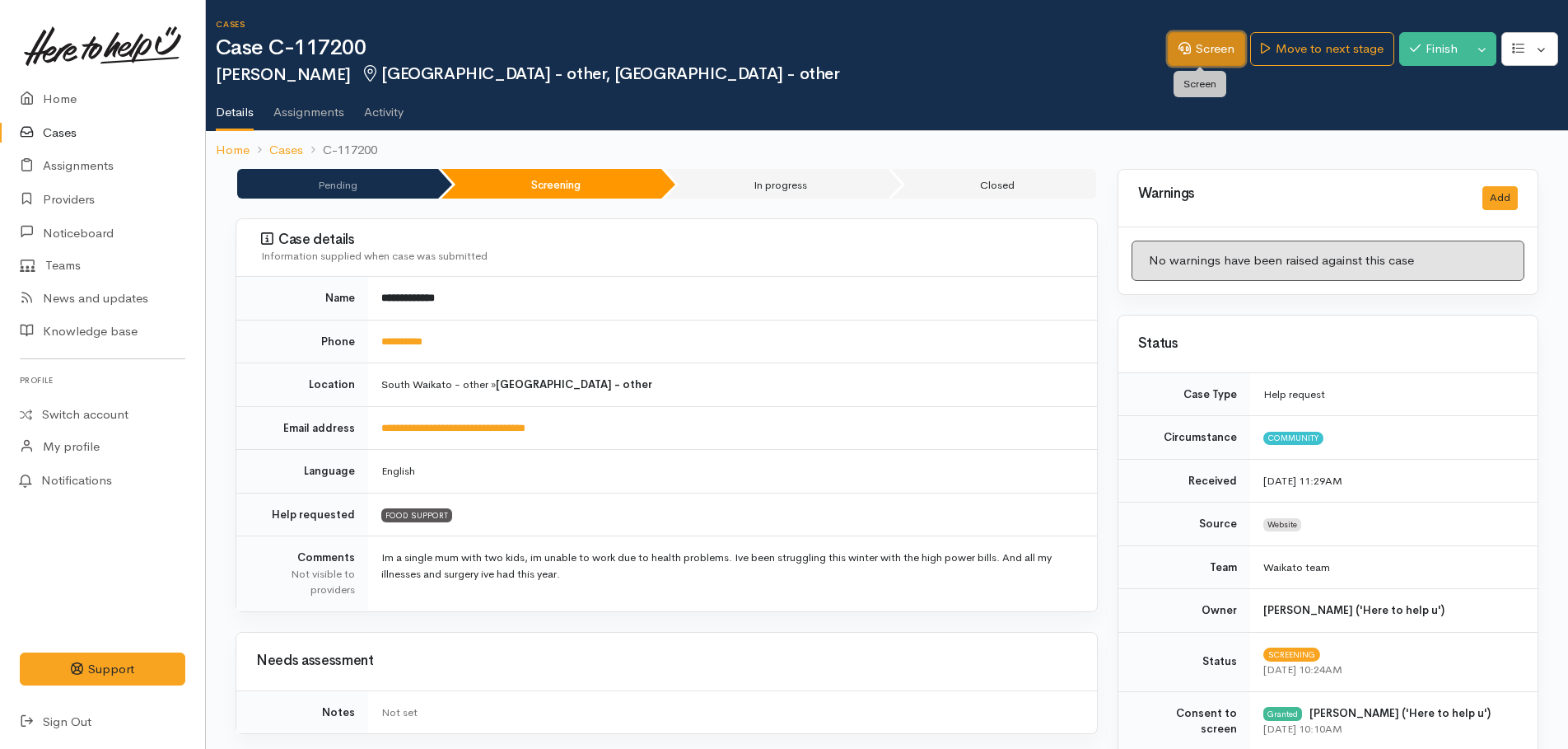
click at [1202, 50] on link "Screen" at bounding box center [1206, 49] width 77 height 34
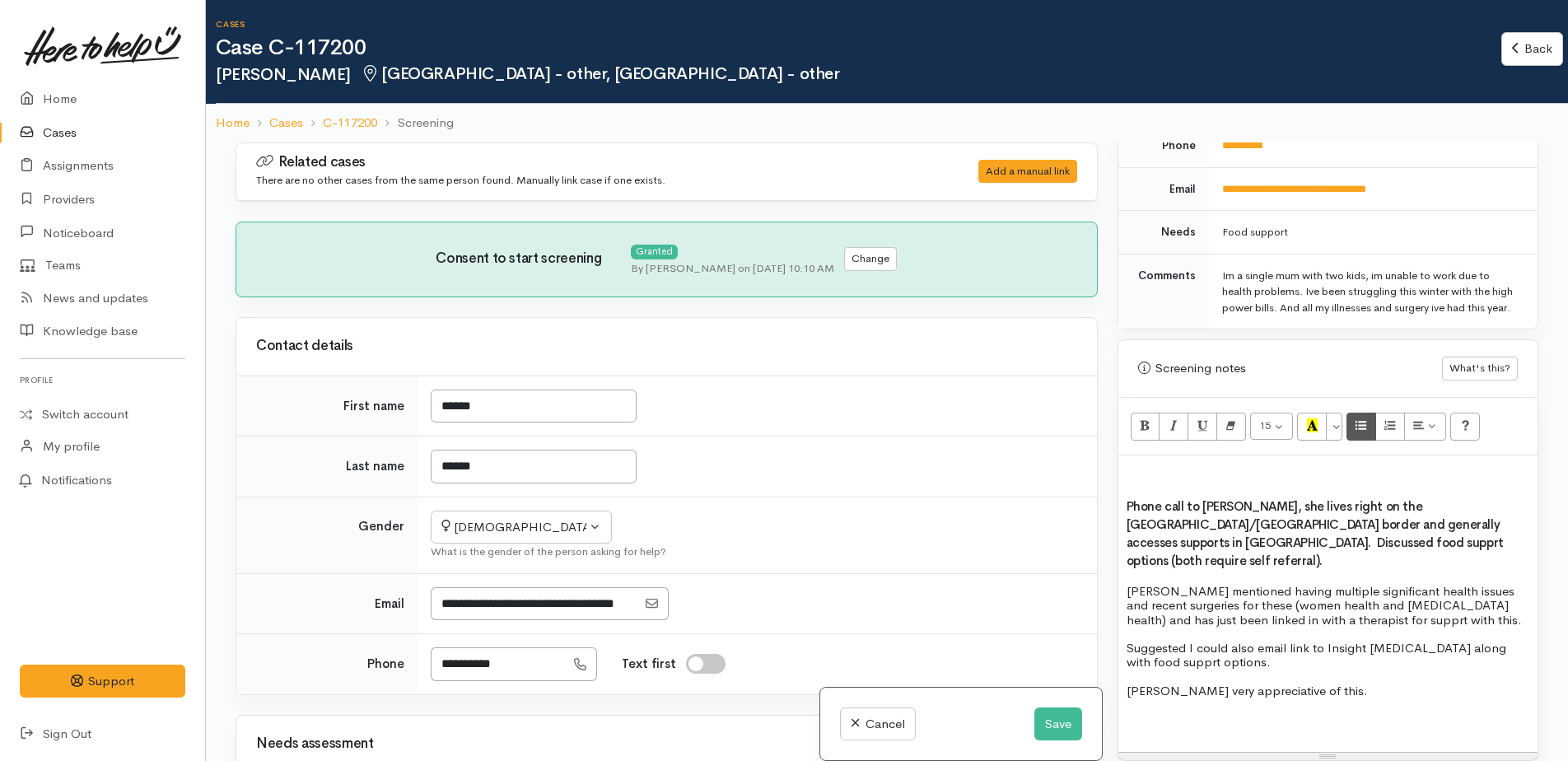
scroll to position [1071, 0]
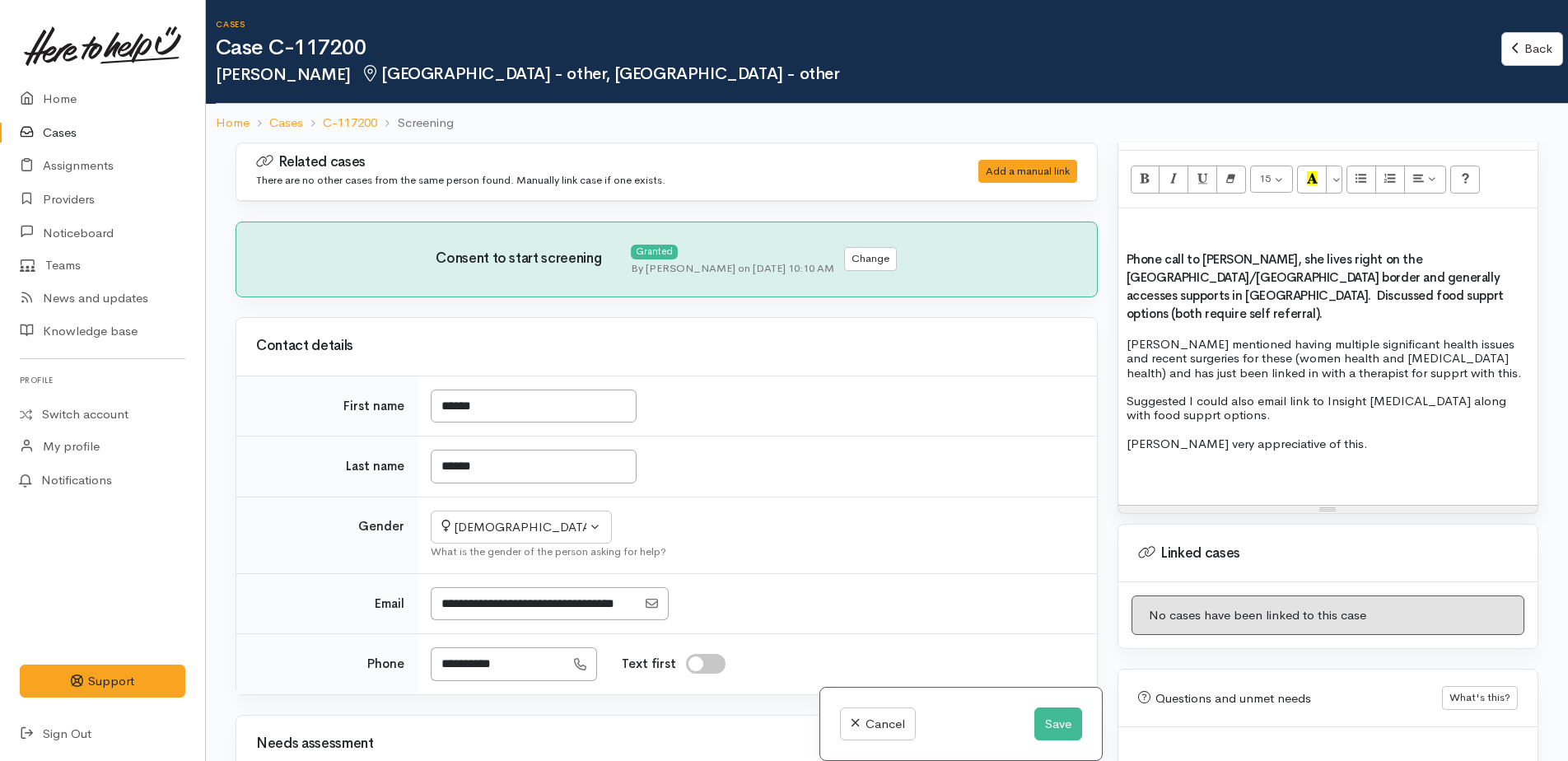
click at [1467, 294] on span "Phone call to Louise, she lives right on the Auckland/Waikato border and genera…" at bounding box center [1315, 286] width 377 height 70
click at [1168, 312] on span "Phone call to Louise, she lives right on the Auckland/Waikato border and genera…" at bounding box center [1319, 286] width 385 height 70
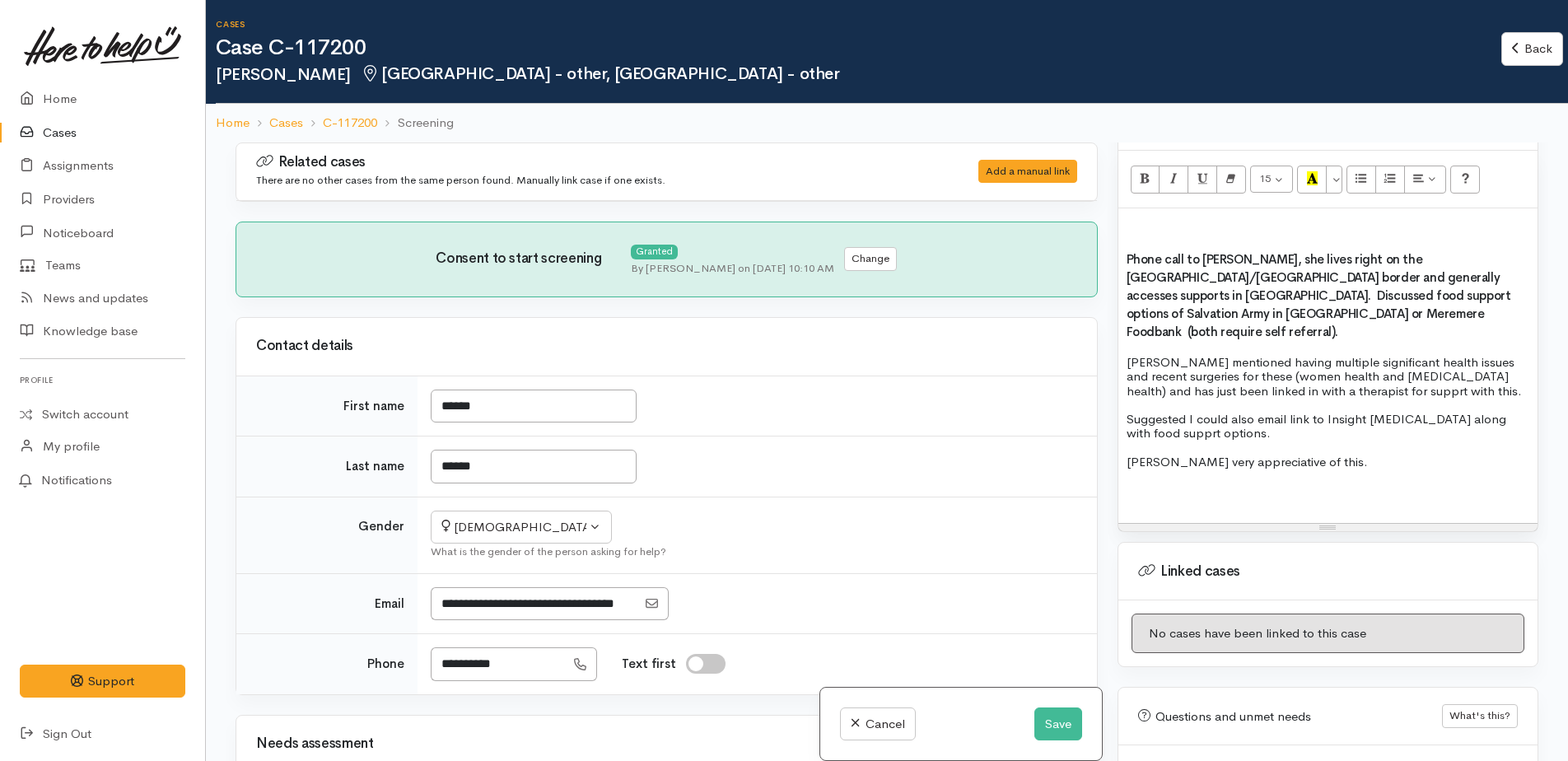
click at [1311, 391] on p "Louise mentioned having multiple significant health issues and recent surgeries…" at bounding box center [1328, 377] width 402 height 43
click at [1182, 431] on p "Suggested I could also email link to Insight Endometriosis along with food supp…" at bounding box center [1328, 427] width 402 height 29
click at [1255, 436] on p "Suggested I could also email link to Insight Endometriosis along with food supp…" at bounding box center [1328, 427] width 402 height 29
click at [1387, 436] on p "Suggested I could also email link to Insight Endometriosis along with food supp…" at bounding box center [1328, 427] width 402 height 29
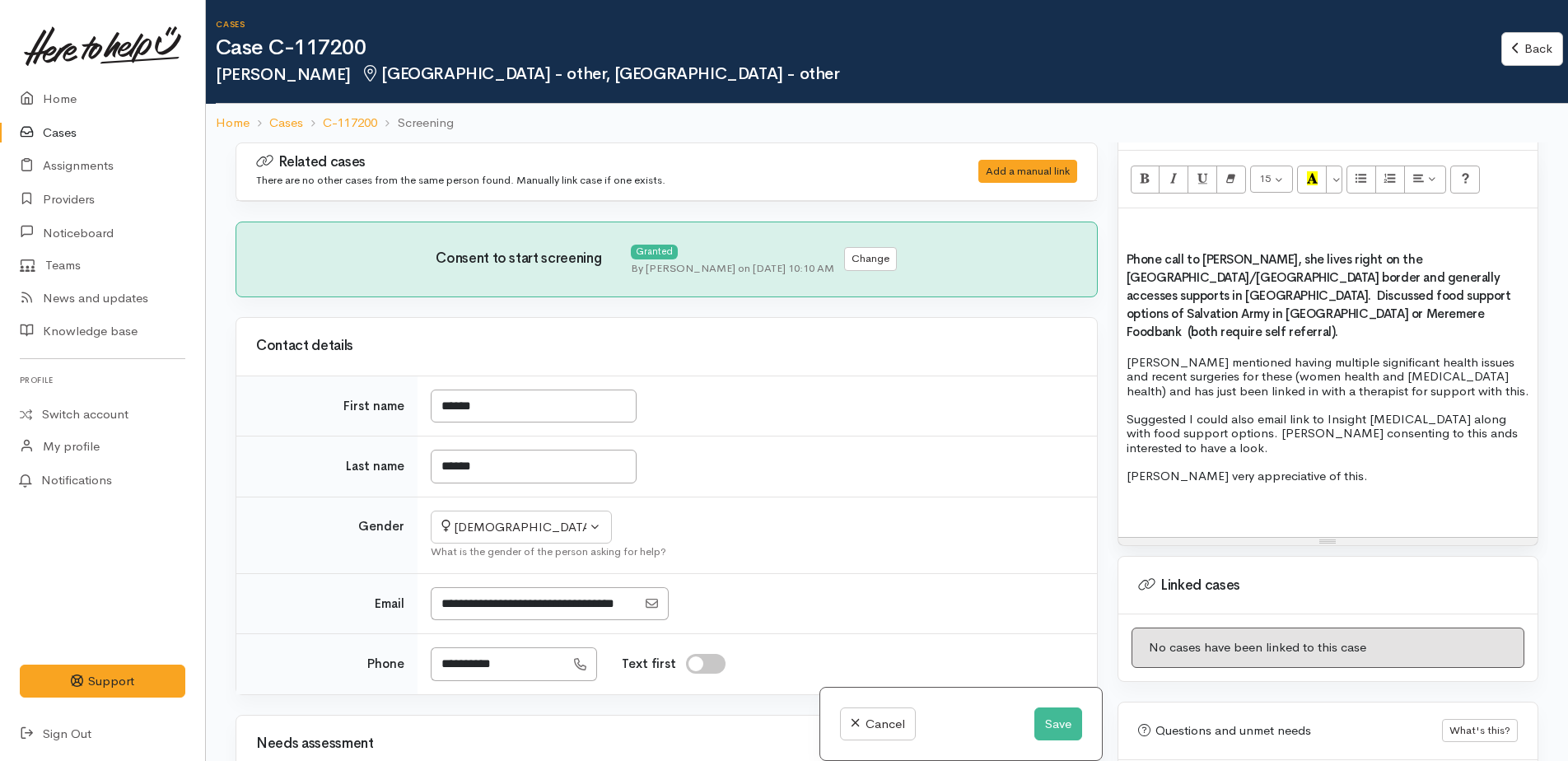
click at [1257, 428] on p "Suggested I could also email link to Insight Endometriosis along with food supp…" at bounding box center [1328, 434] width 402 height 43
click at [1265, 474] on p "Louise very appreciative of this." at bounding box center [1328, 476] width 402 height 14
click at [1277, 472] on p "Louise very appreciative of this." at bounding box center [1328, 476] width 402 height 14
click at [1292, 418] on p "Suggested I could also email link to Insight Endometriosis along with food supp…" at bounding box center [1328, 434] width 402 height 43
click at [1422, 429] on p "Suggested I could also email a link to Insight Endometriosis along with food su…" at bounding box center [1328, 434] width 402 height 43
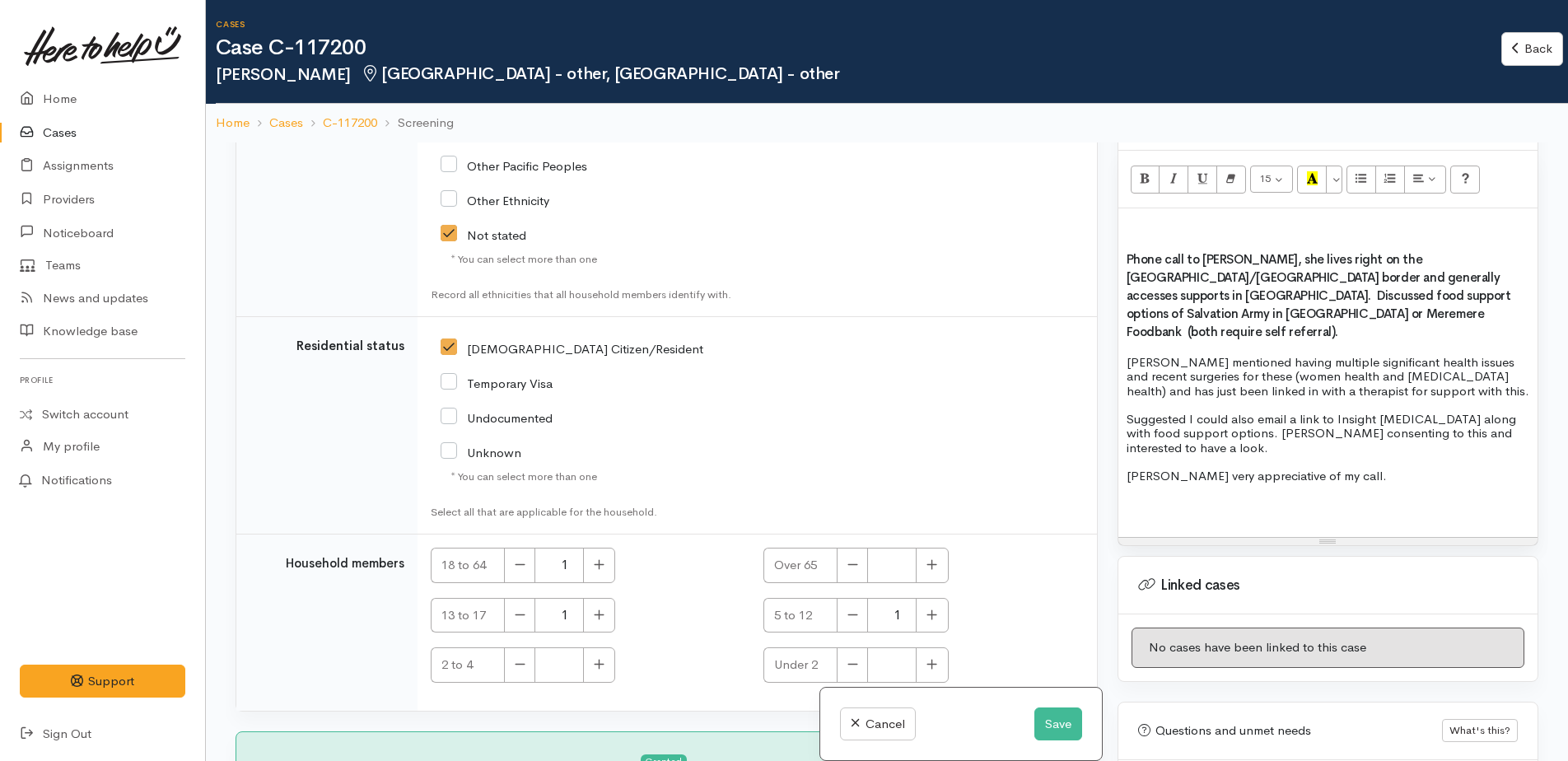
scroll to position [2624, 0]
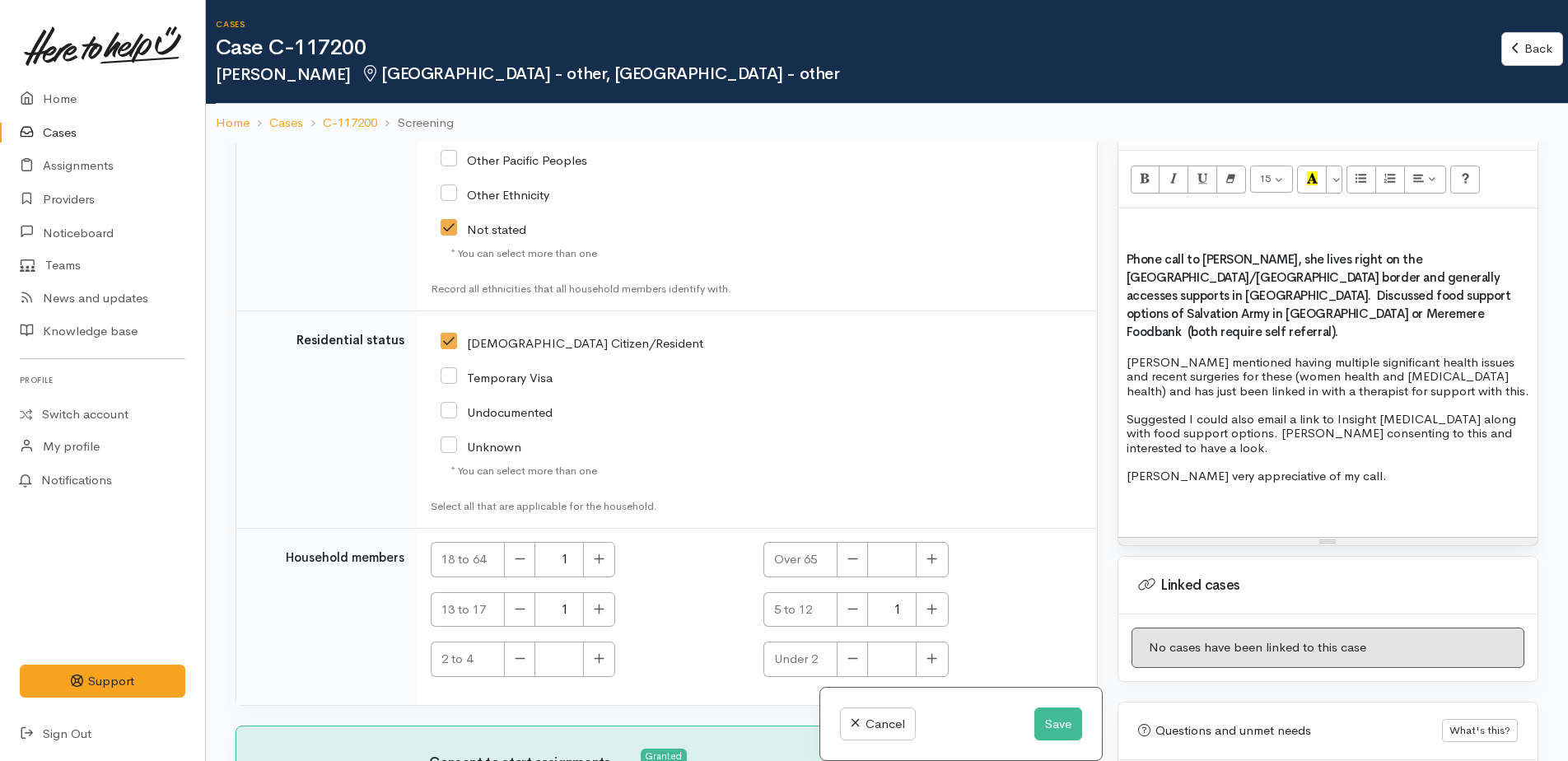
click at [1201, 450] on p "Suggested I could also email a link to Insight Endometriosis along with food su…" at bounding box center [1328, 434] width 402 height 43
click at [1386, 434] on p "Suggested I could also email a link to Insight Endometriosis along with food su…" at bounding box center [1328, 434] width 402 height 43
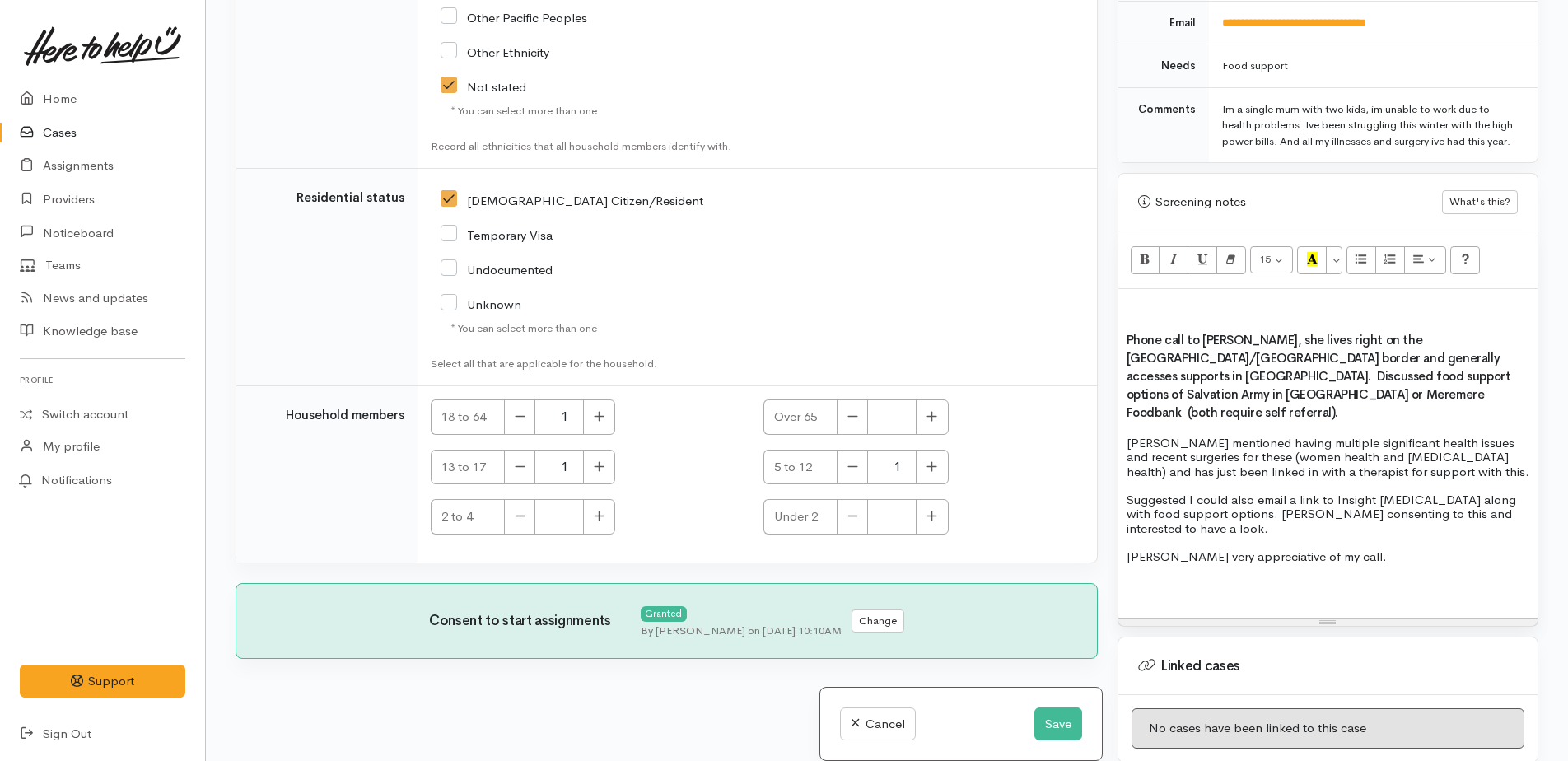
scroll to position [761, 0]
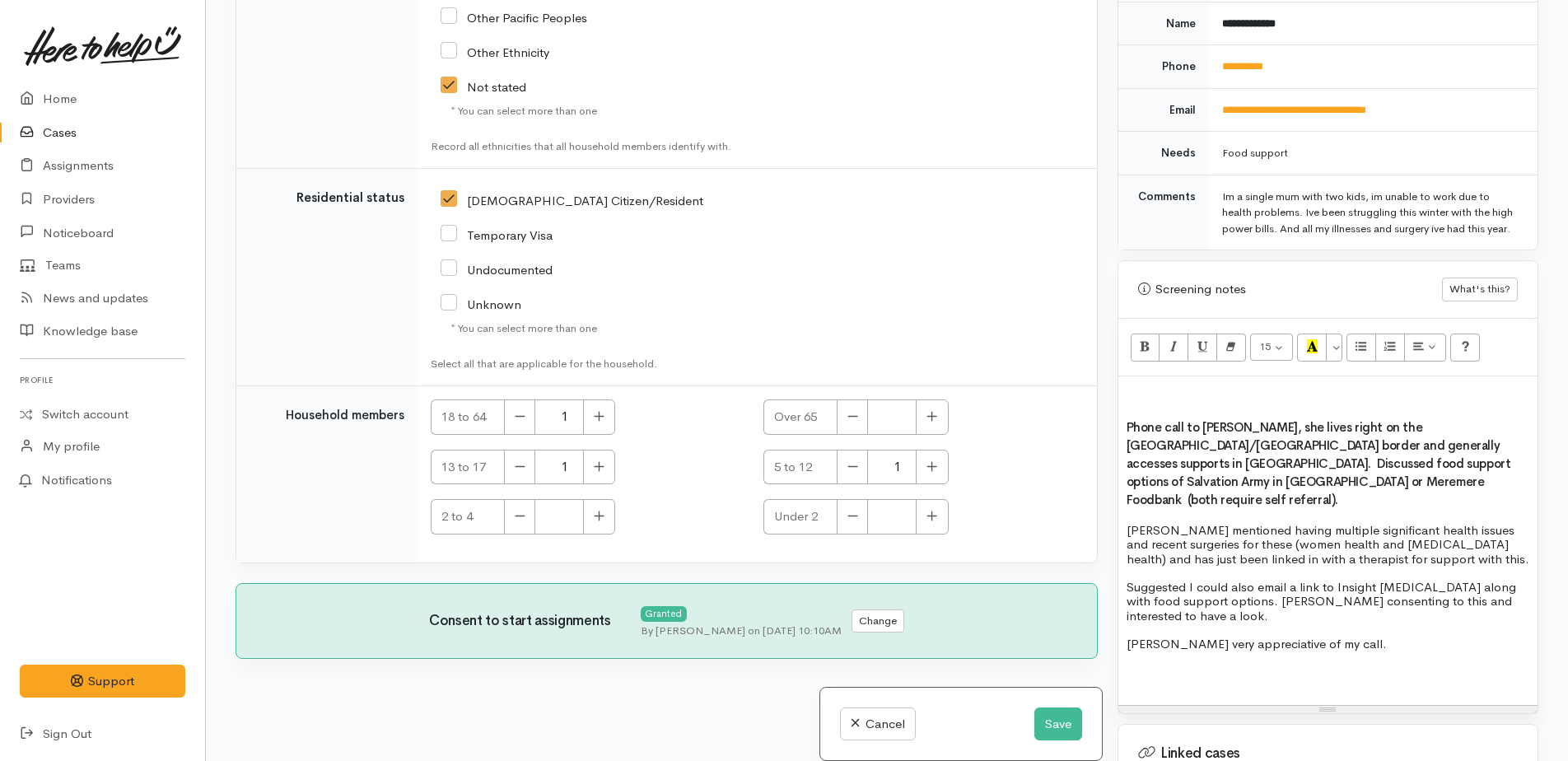
click at [1174, 609] on p "Suggested I could also email a link to Insight Endometriosis along with food su…" at bounding box center [1328, 602] width 402 height 43
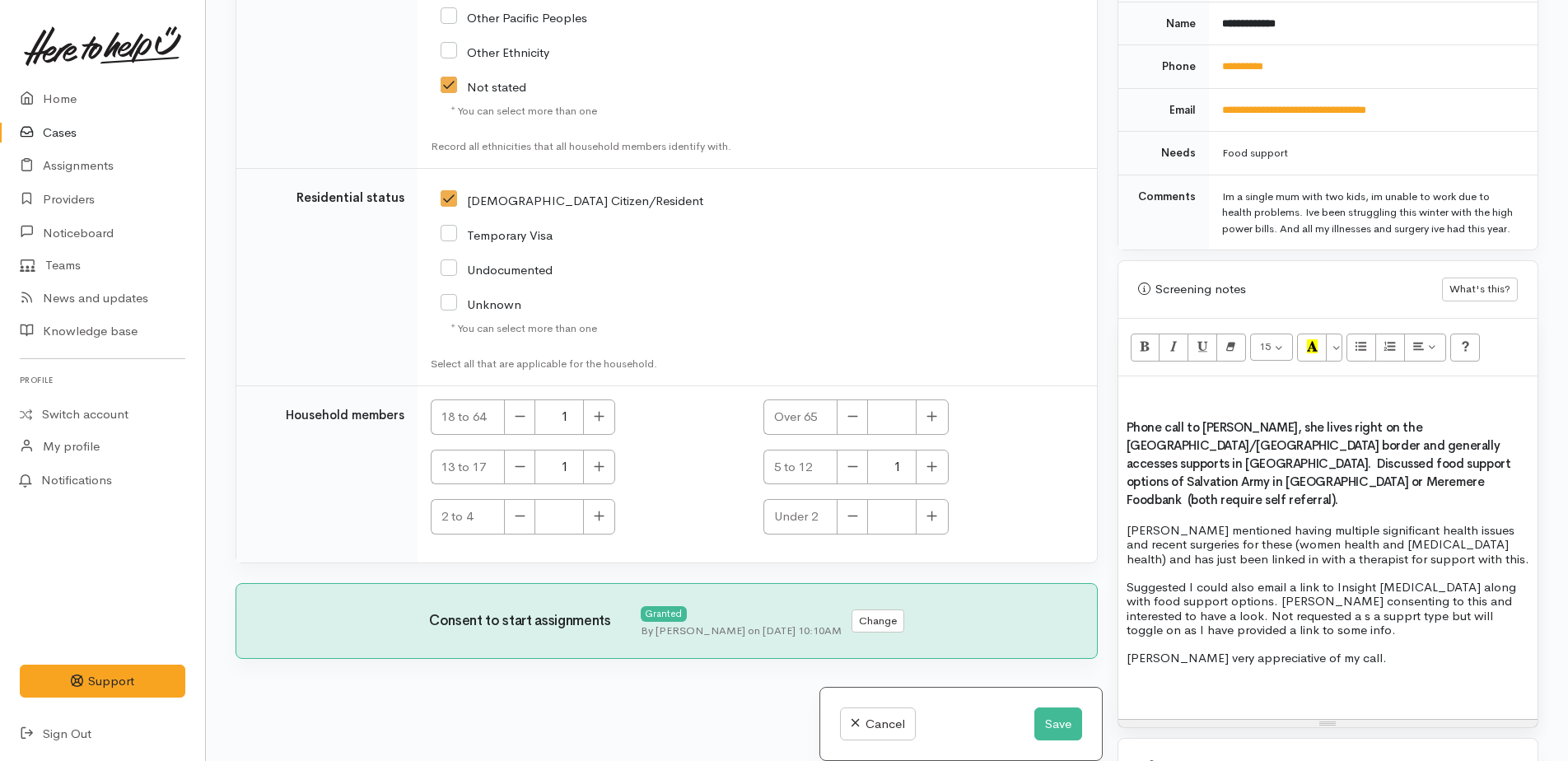
click at [1166, 608] on p "Suggested I could also email a link to Insight Endometriosis along with food su…" at bounding box center [1328, 609] width 402 height 57
drag, startPoint x: 1462, startPoint y: 618, endPoint x: 1432, endPoint y: 629, distance: 32.0
click at [1378, 658] on p "Louise very appreciative of my call." at bounding box center [1328, 657] width 402 height 14
click at [1463, 613] on p "Suggested I could also email a link to Insight Endometriosis along with food su…" at bounding box center [1328, 609] width 402 height 57
click at [1149, 624] on p "Suggested I could also email a link to Insight Endometriosis along with food su…" at bounding box center [1328, 609] width 402 height 57
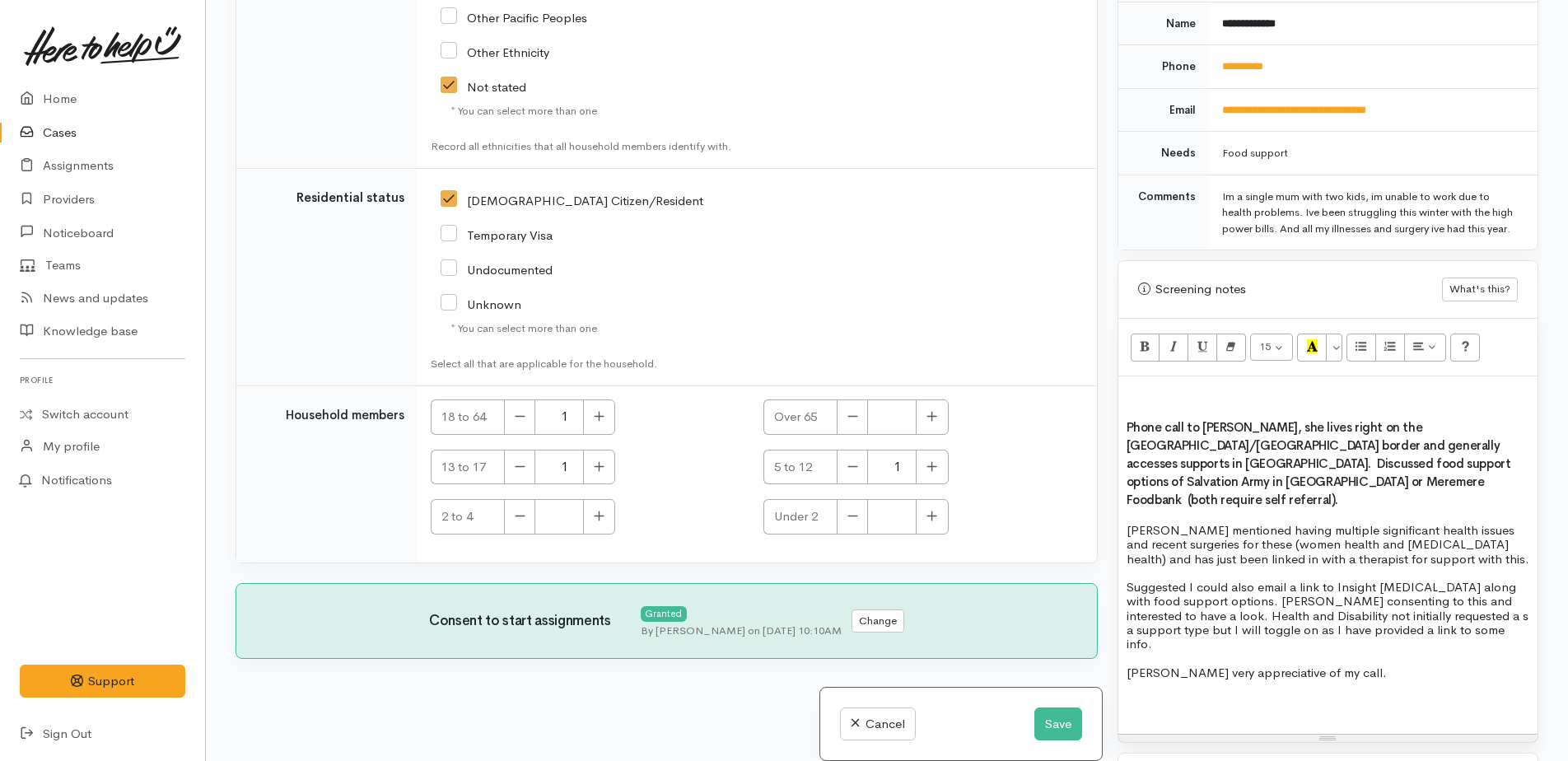
click at [1437, 630] on p "Suggested I could also email a link to Insight Endometriosis along with food su…" at bounding box center [1328, 615] width 402 height 71
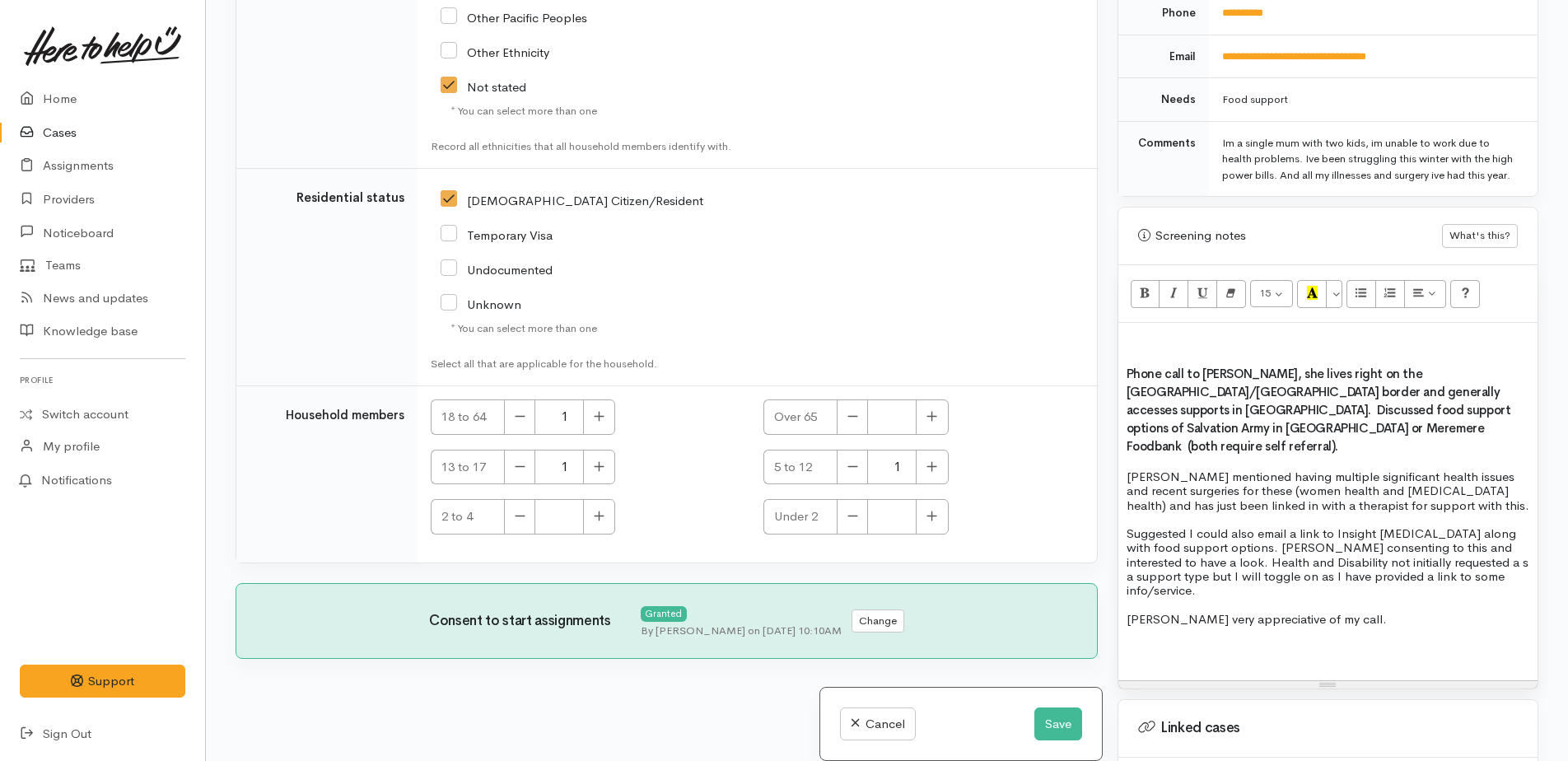
scroll to position [843, 0]
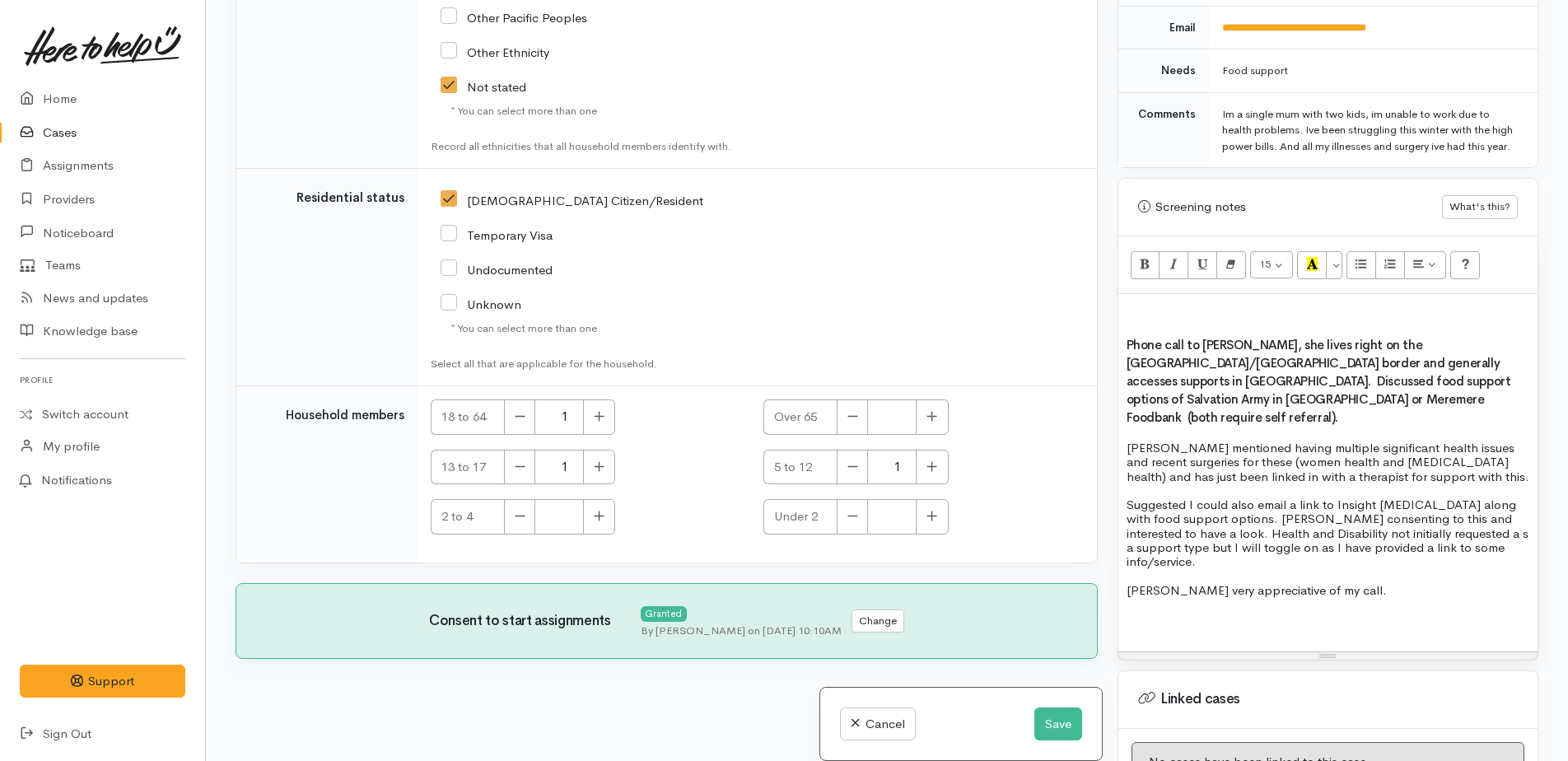
click at [1167, 530] on p "Suggested I could also email a link to Insight Endometriosis along with food su…" at bounding box center [1328, 532] width 402 height 71
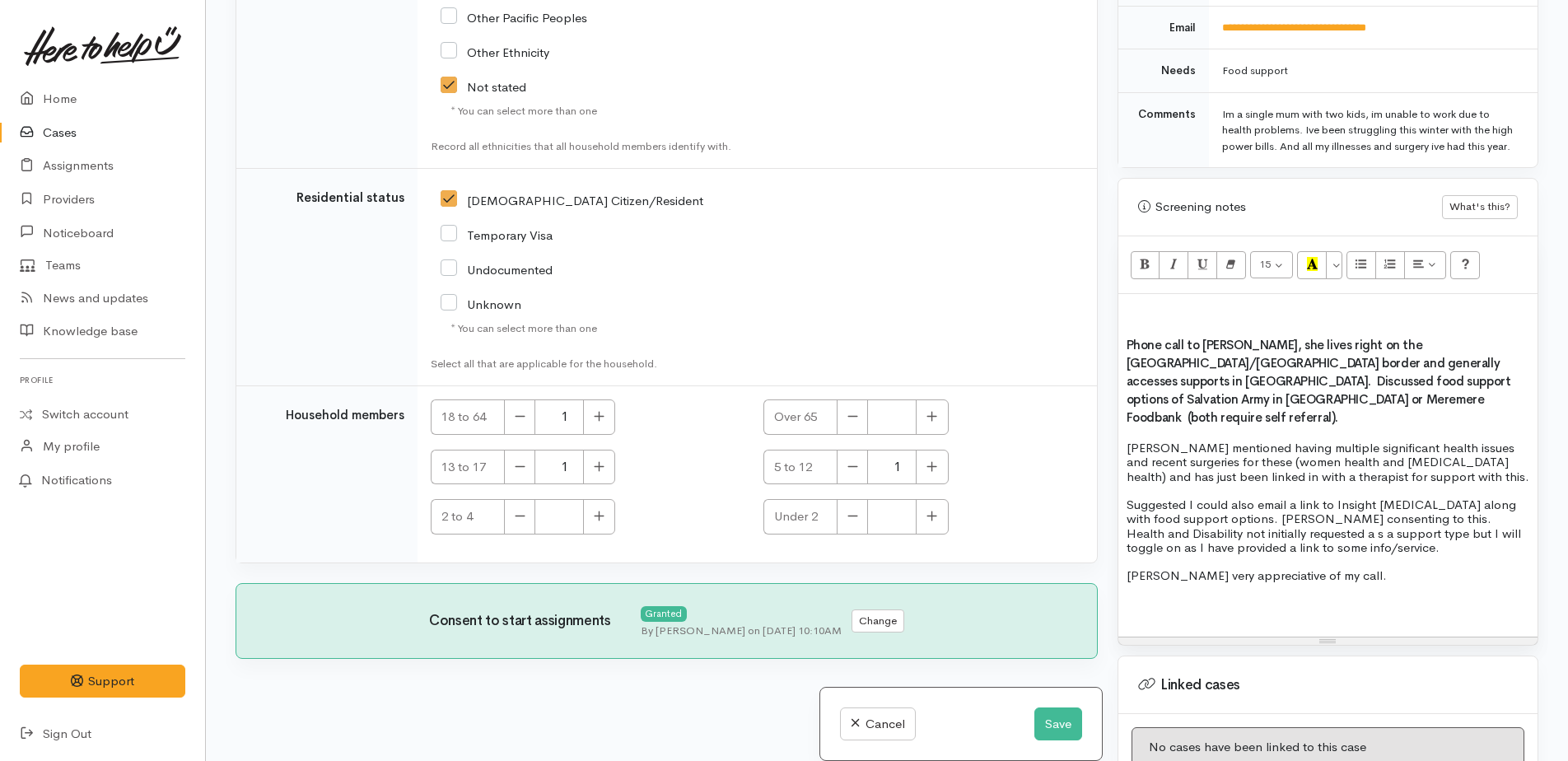
click at [1335, 549] on p "Suggested I could also email a link to Insight Endometriosis along with food su…" at bounding box center [1328, 526] width 402 height 57
click at [1387, 520] on p "Suggested I could also email a link to Insight Endometriosis along with food su…" at bounding box center [1328, 526] width 402 height 57
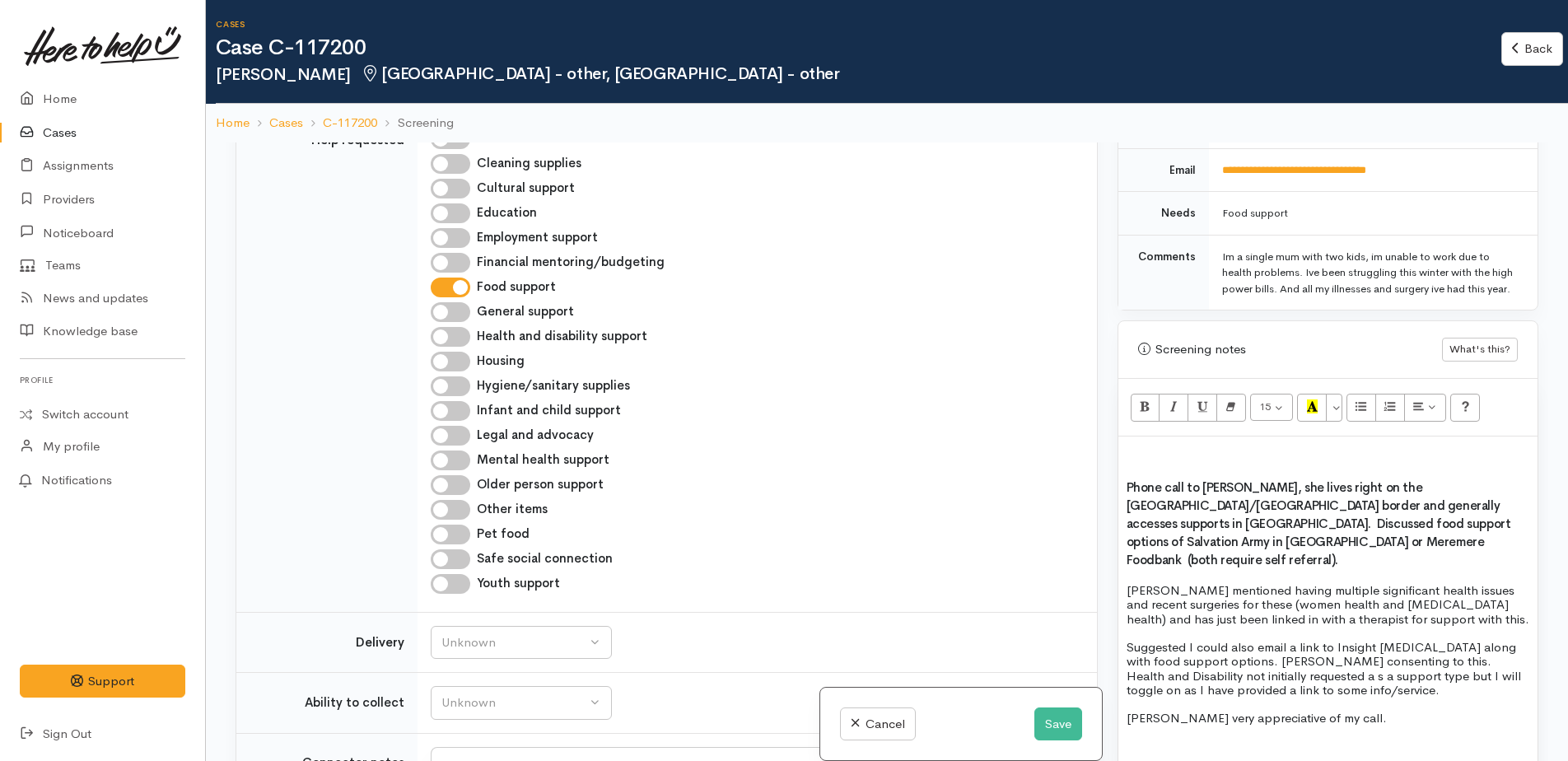
scroll to position [647, 0]
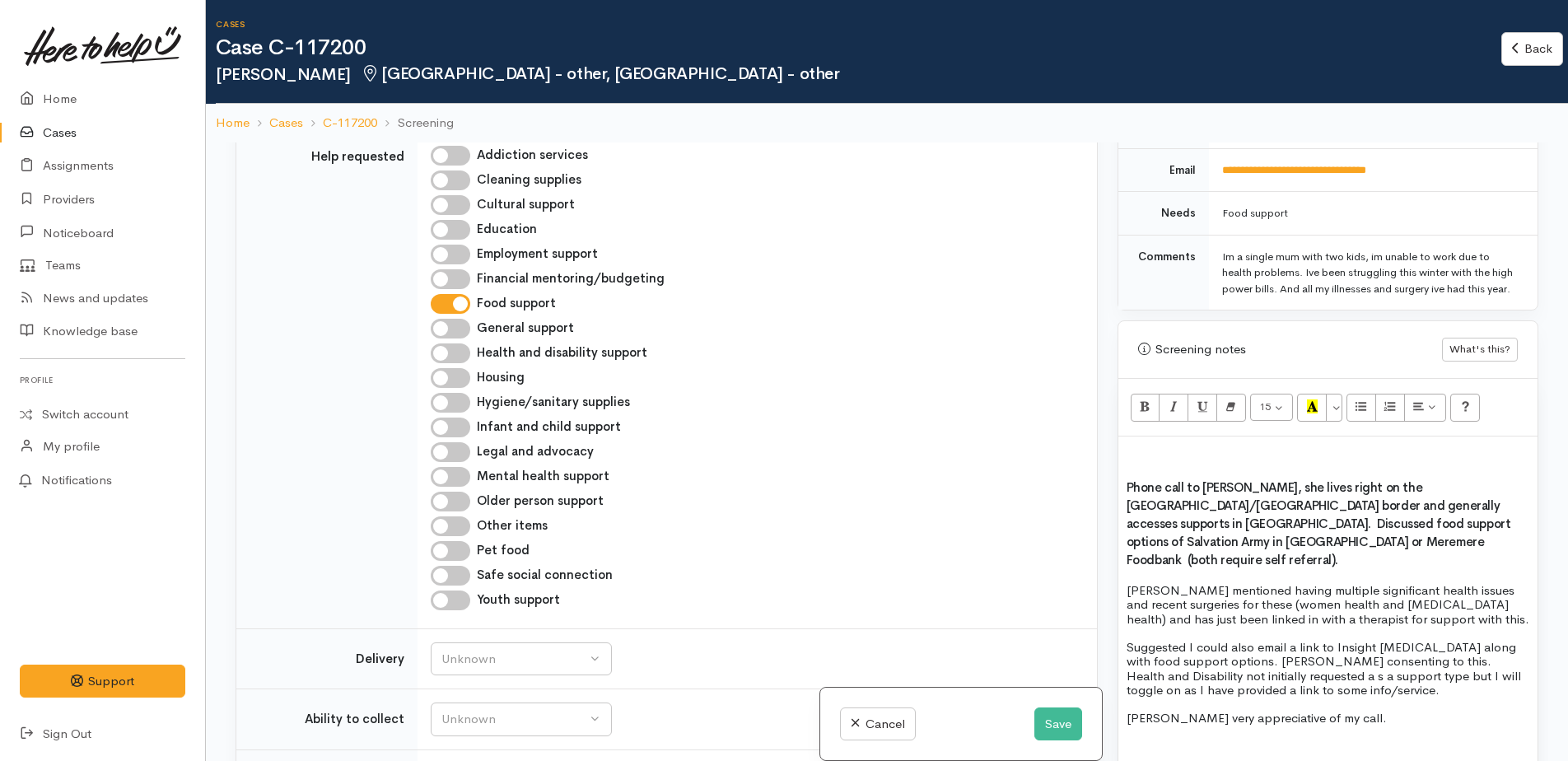
drag, startPoint x: 439, startPoint y: 353, endPoint x: 479, endPoint y: 360, distance: 40.6
click at [439, 351] on input "Health and disability support" at bounding box center [450, 354] width 39 height 20
checkbox input "true"
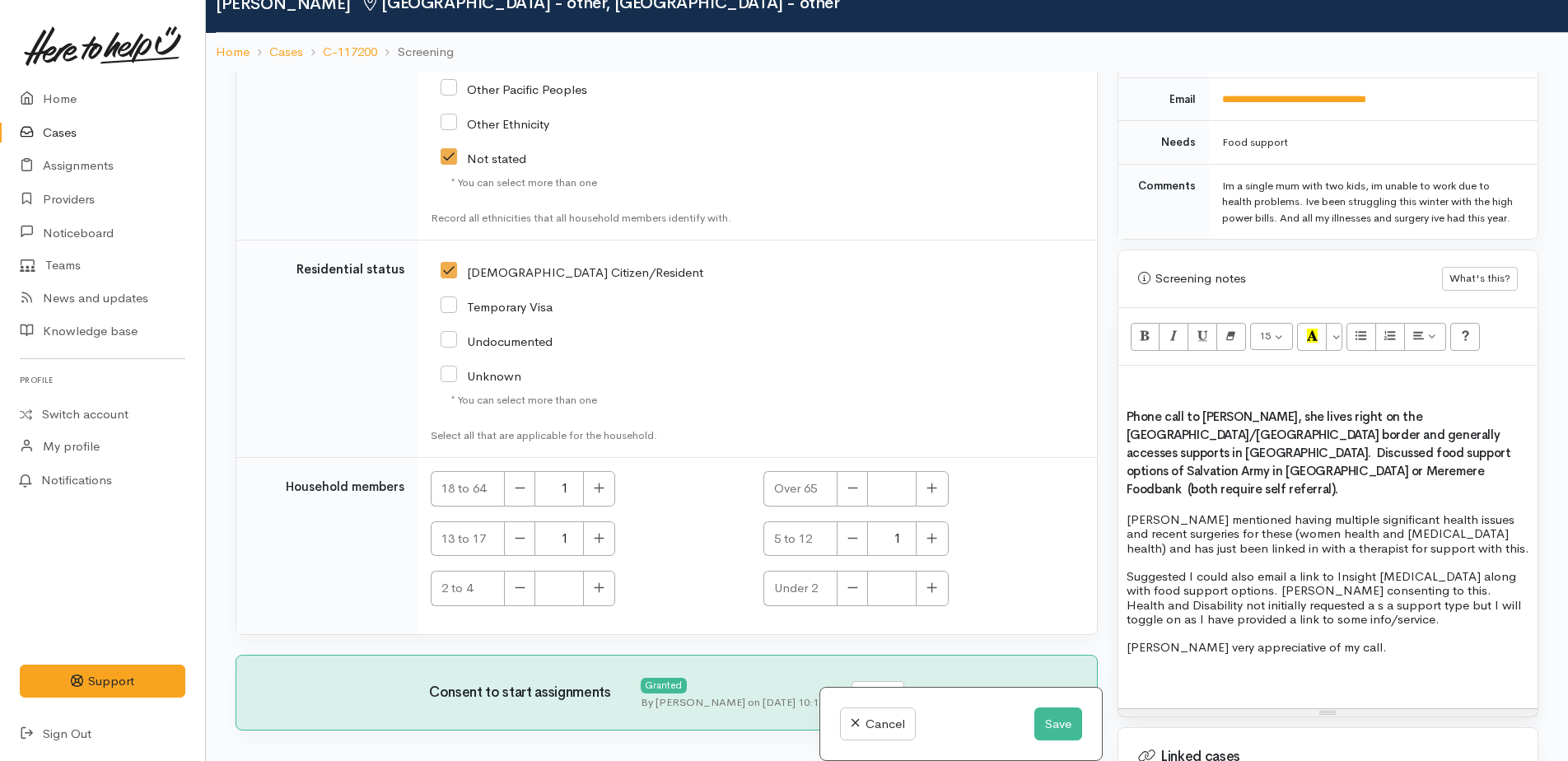
scroll to position [143, 0]
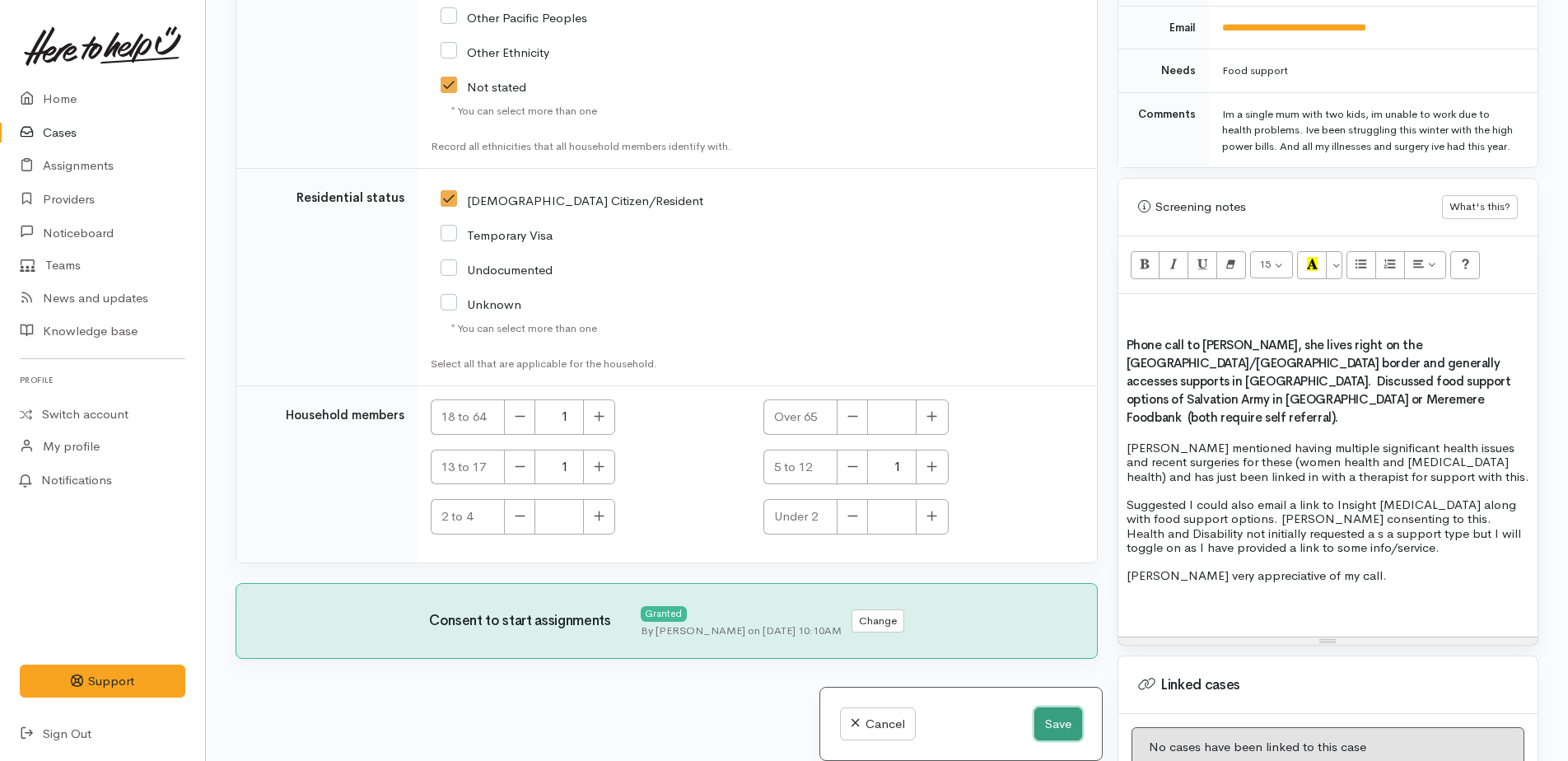
click at [1045, 734] on button "Save" at bounding box center [1057, 725] width 48 height 34
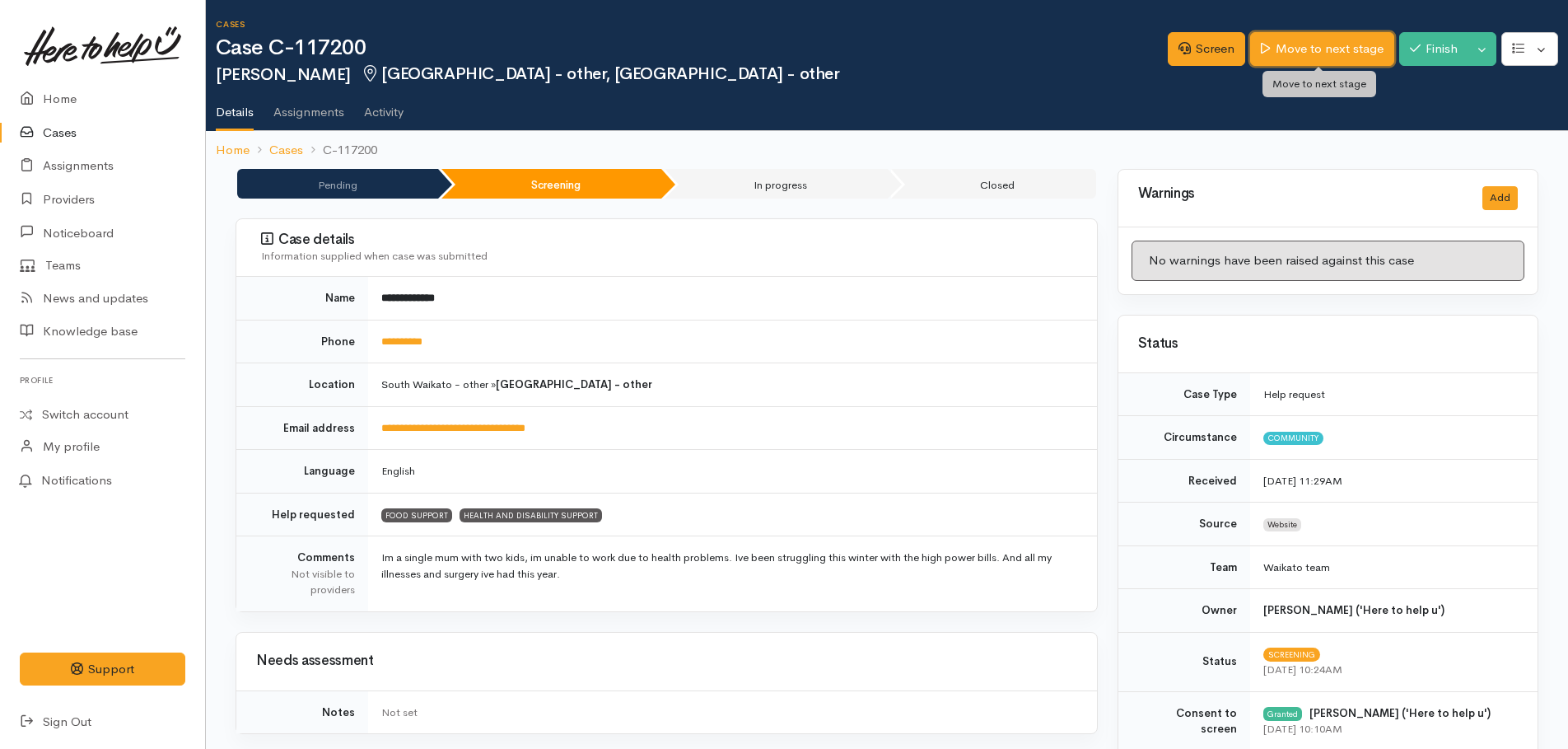
click at [1339, 51] on link "Move to next stage" at bounding box center [1321, 49] width 144 height 34
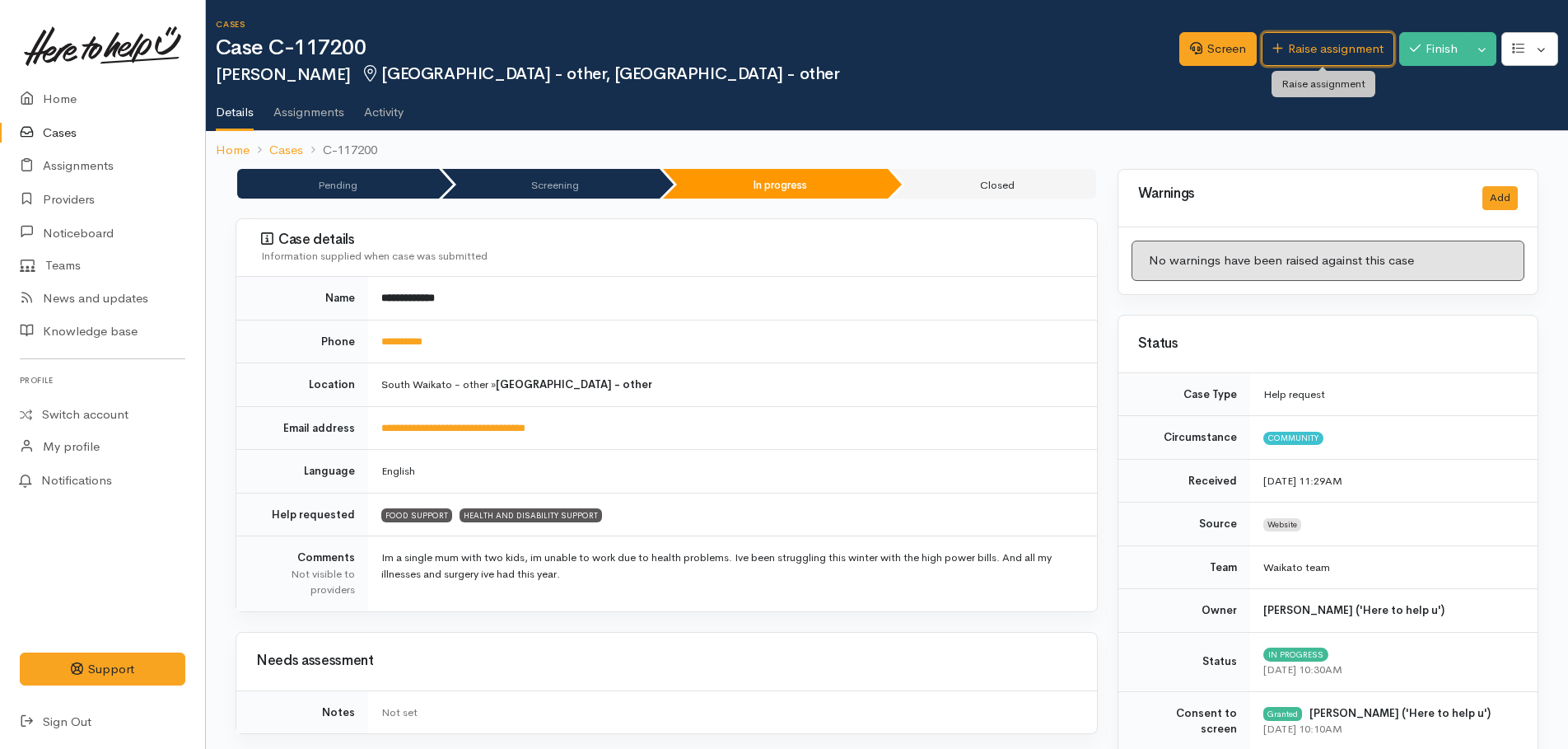
drag, startPoint x: 1289, startPoint y: 50, endPoint x: 1178, endPoint y: 74, distance: 113.6
click at [1290, 50] on link "Raise assignment" at bounding box center [1328, 49] width 133 height 34
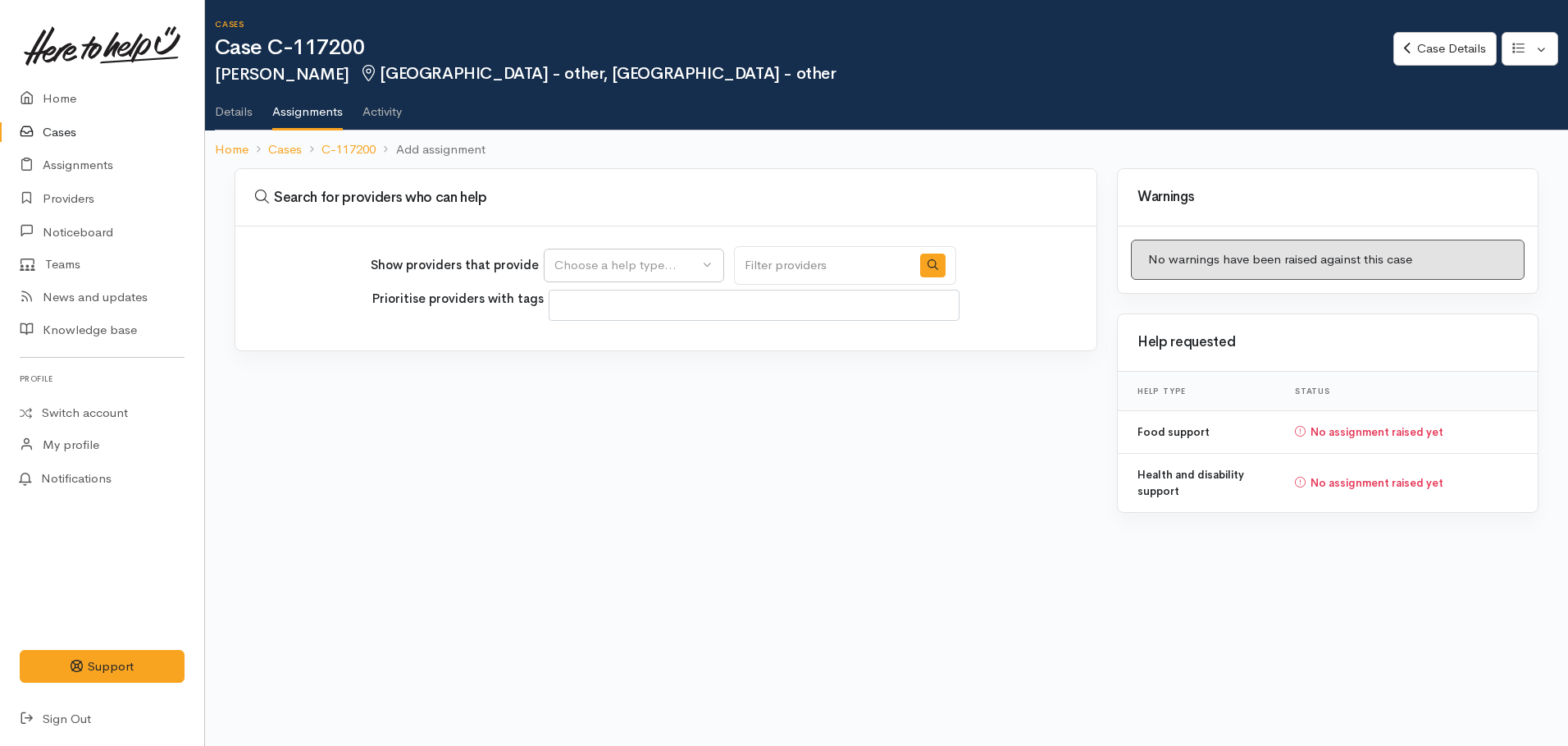
select select
click at [650, 267] on div "Choose a help type..." at bounding box center [626, 265] width 144 height 18
drag, startPoint x: 615, startPoint y: 345, endPoint x: 557, endPoint y: 367, distance: 62.0
click at [615, 346] on span "Food support" at bounding box center [602, 343] width 76 height 18
select select "3"
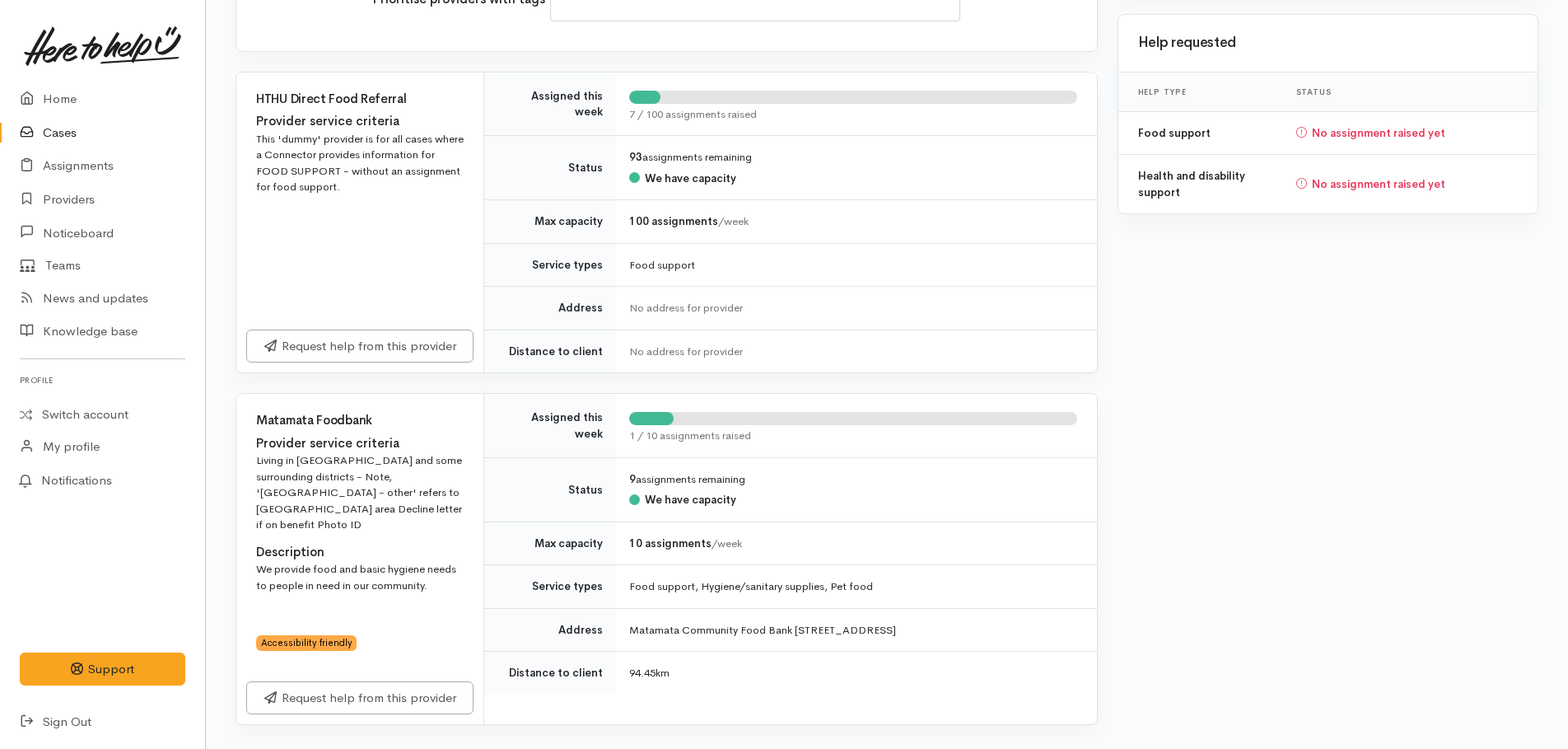
scroll to position [309, 0]
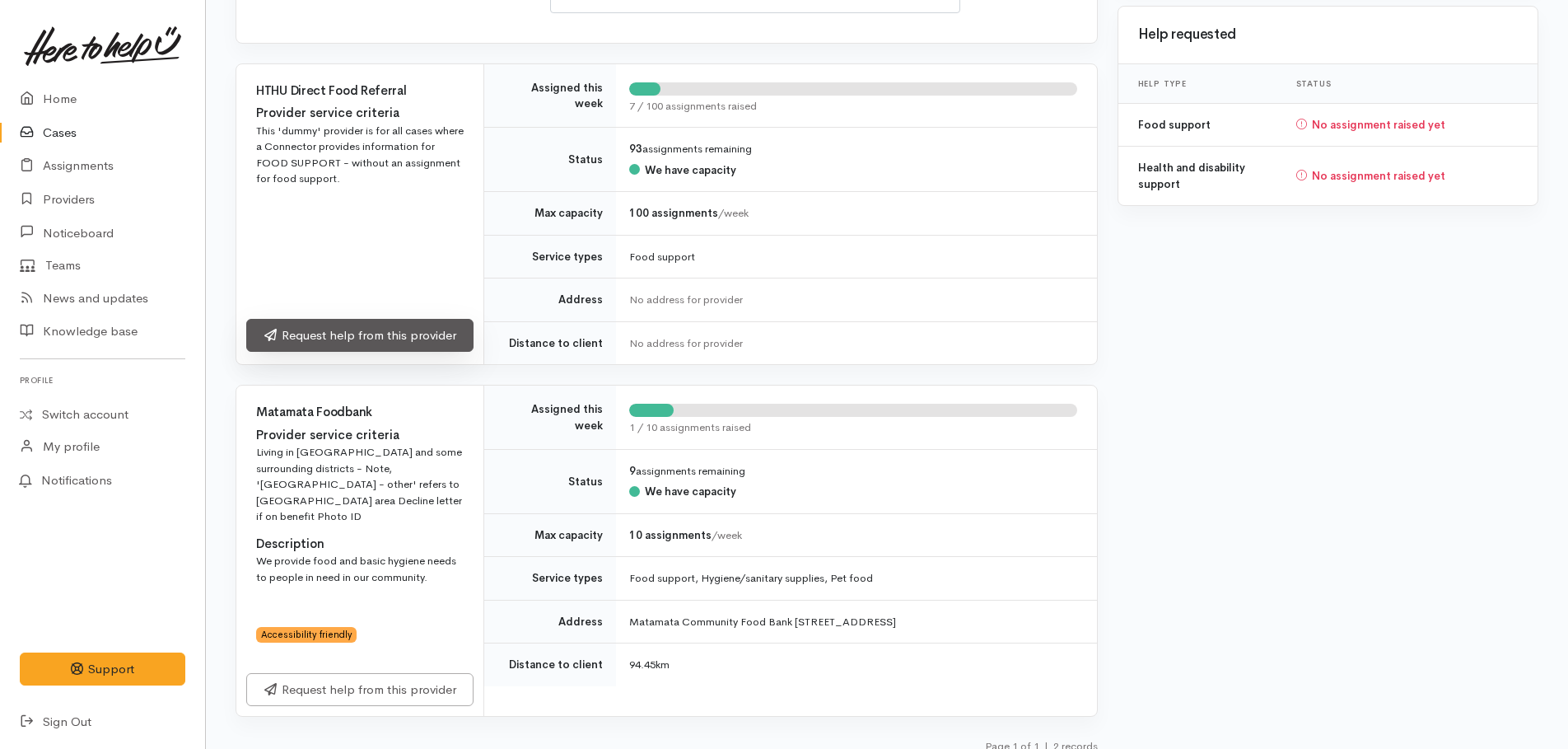
click at [322, 336] on link "Request help from this provider" at bounding box center [359, 335] width 227 height 34
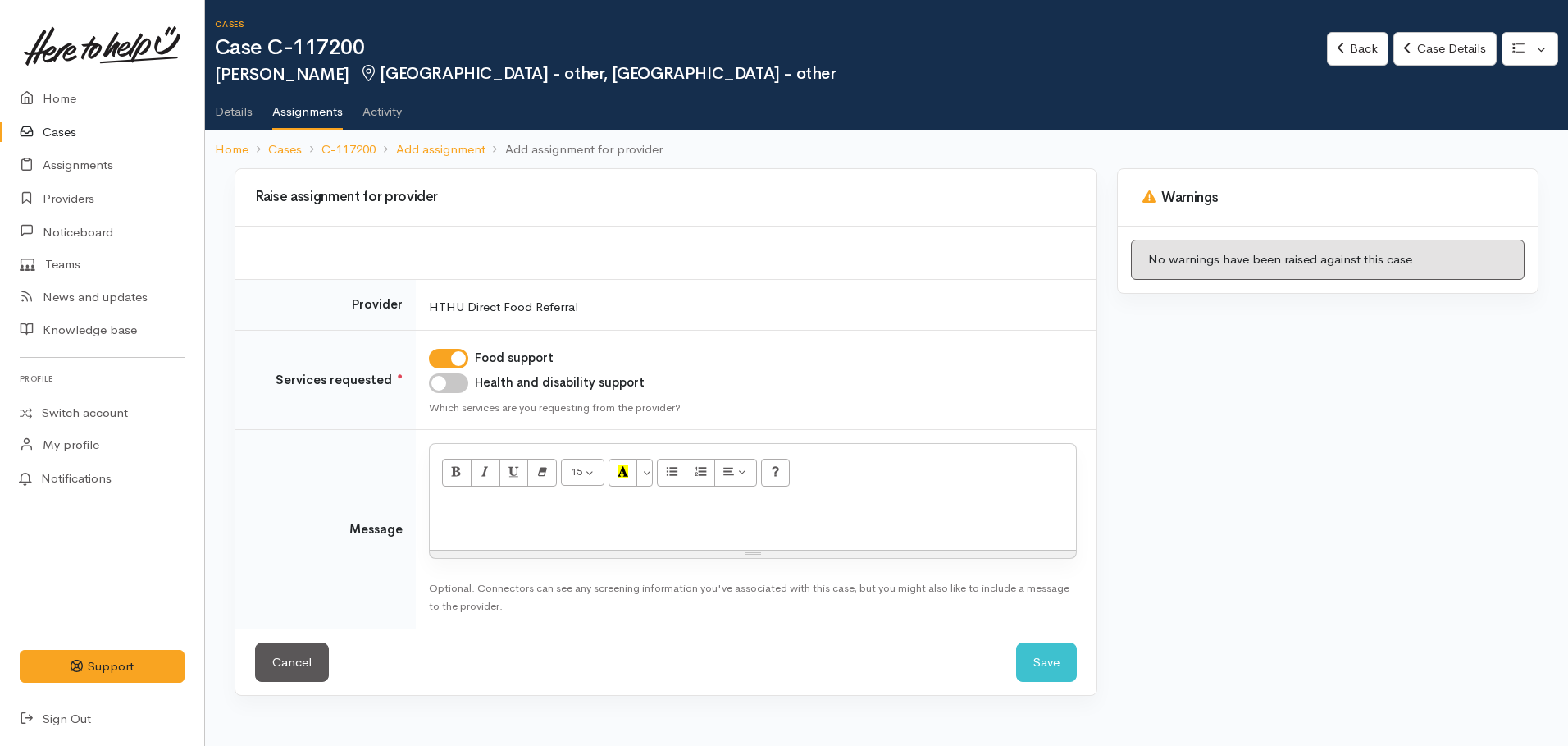
click at [487, 530] on div at bounding box center [752, 525] width 646 height 49
click at [1048, 666] on button "Save" at bounding box center [1046, 661] width 60 height 40
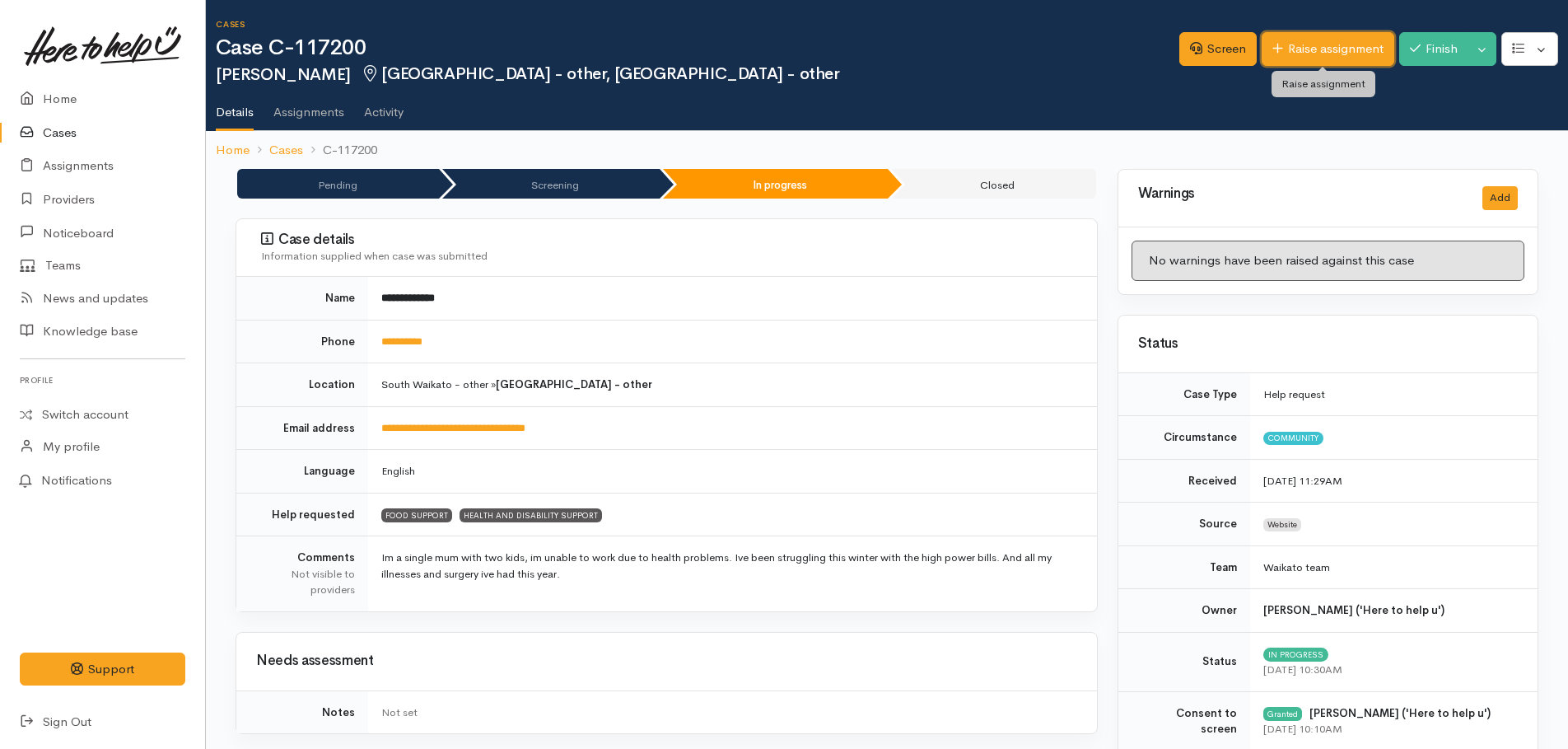
drag, startPoint x: 1307, startPoint y: 41, endPoint x: 1290, endPoint y: 55, distance: 22.0
click at [1307, 41] on link "Raise assignment" at bounding box center [1328, 49] width 133 height 34
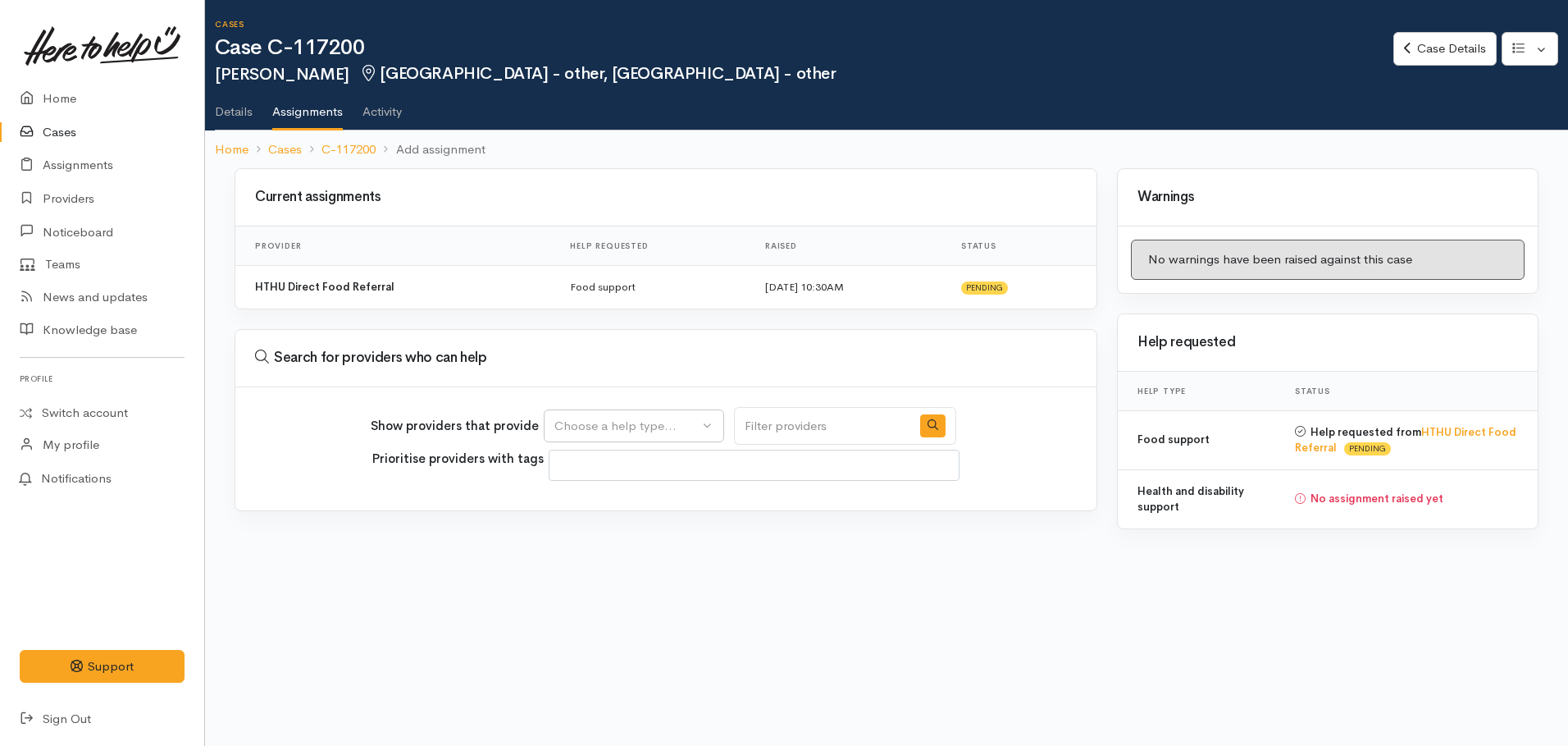
select select
click at [632, 425] on div "Choose a help type..." at bounding box center [626, 425] width 144 height 18
click at [631, 527] on span "Health and disability support" at bounding box center [645, 529] width 161 height 18
select select "26"
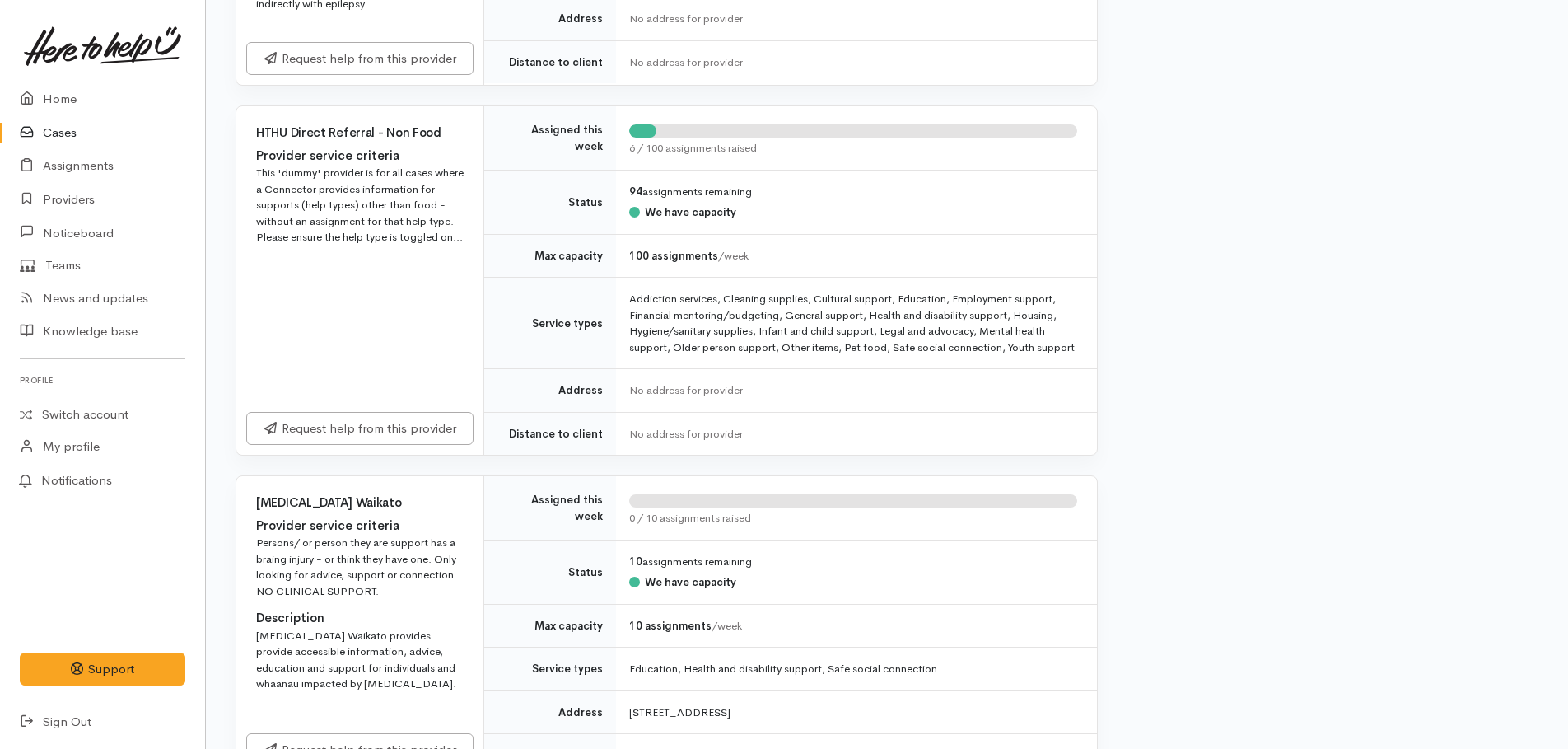
scroll to position [823, 0]
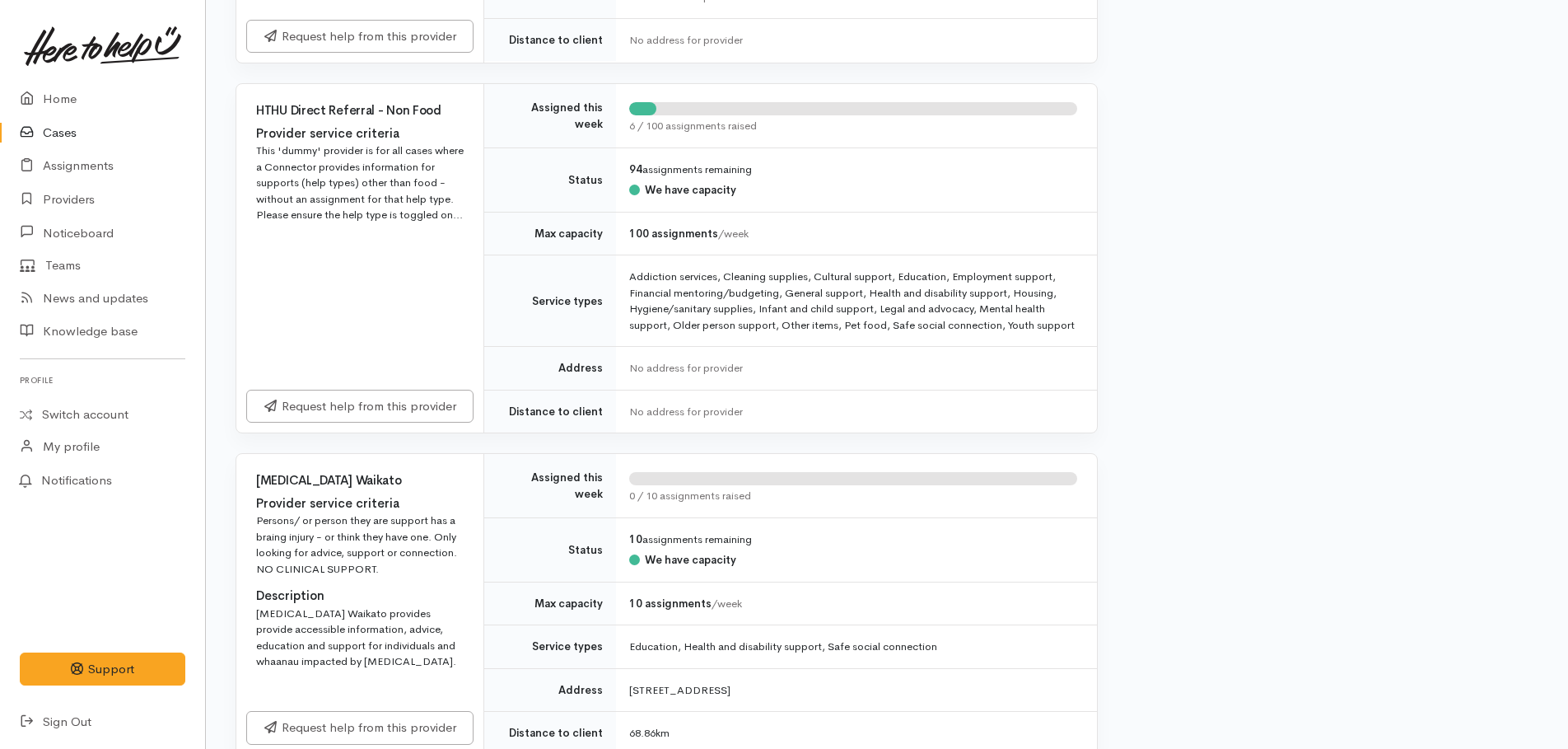
click at [370, 427] on div "Request help from this provider" at bounding box center [359, 406] width 247 height 54
click at [366, 396] on link "Request help from this provider" at bounding box center [359, 403] width 227 height 34
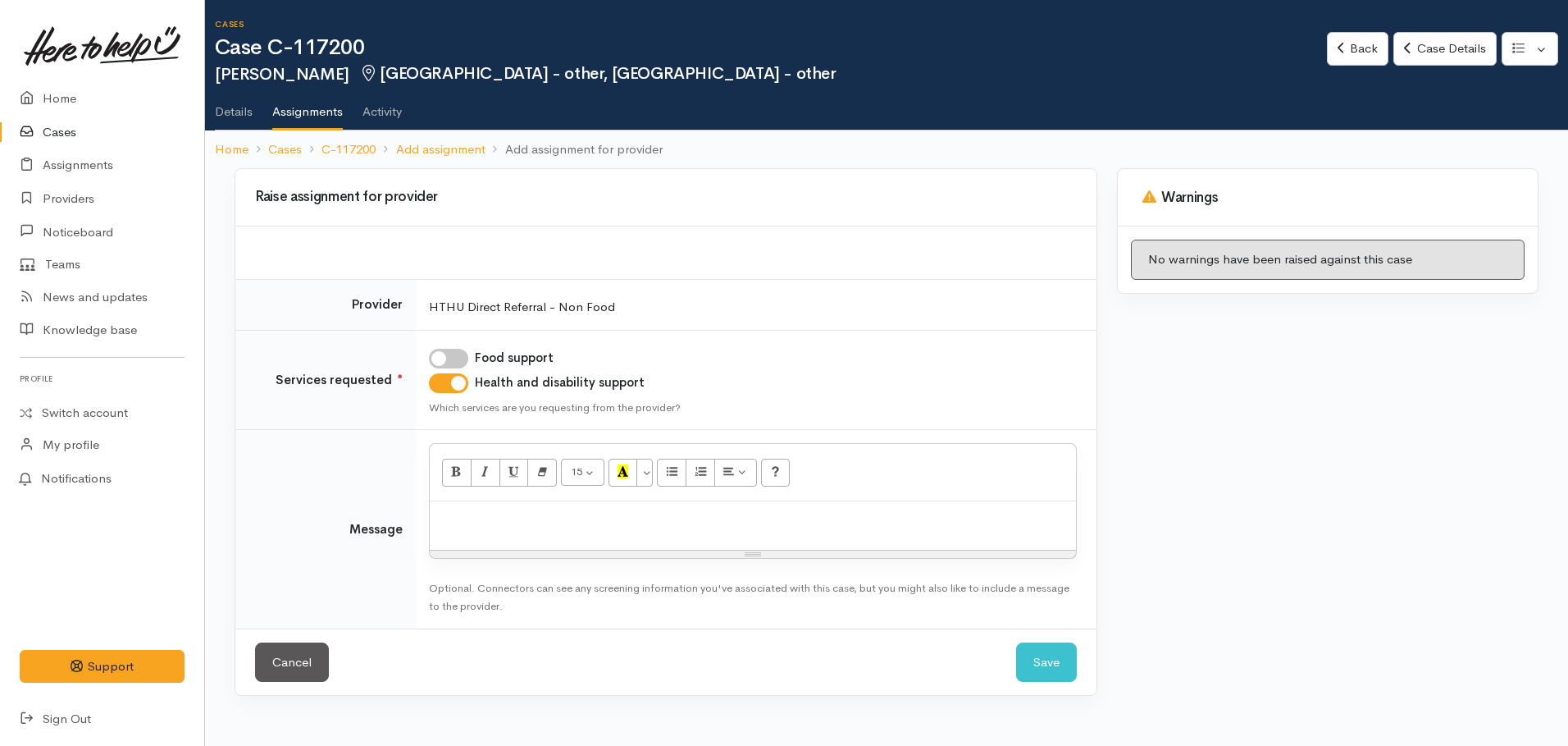
click at [570, 518] on p at bounding box center [752, 518] width 630 height 18
click at [606, 521] on p "info provided re potential supprt/info" at bounding box center [752, 518] width 630 height 18
click at [709, 533] on div "info provided re potential support/info" at bounding box center [752, 525] width 646 height 49
click at [1045, 653] on button "Save" at bounding box center [1046, 661] width 60 height 40
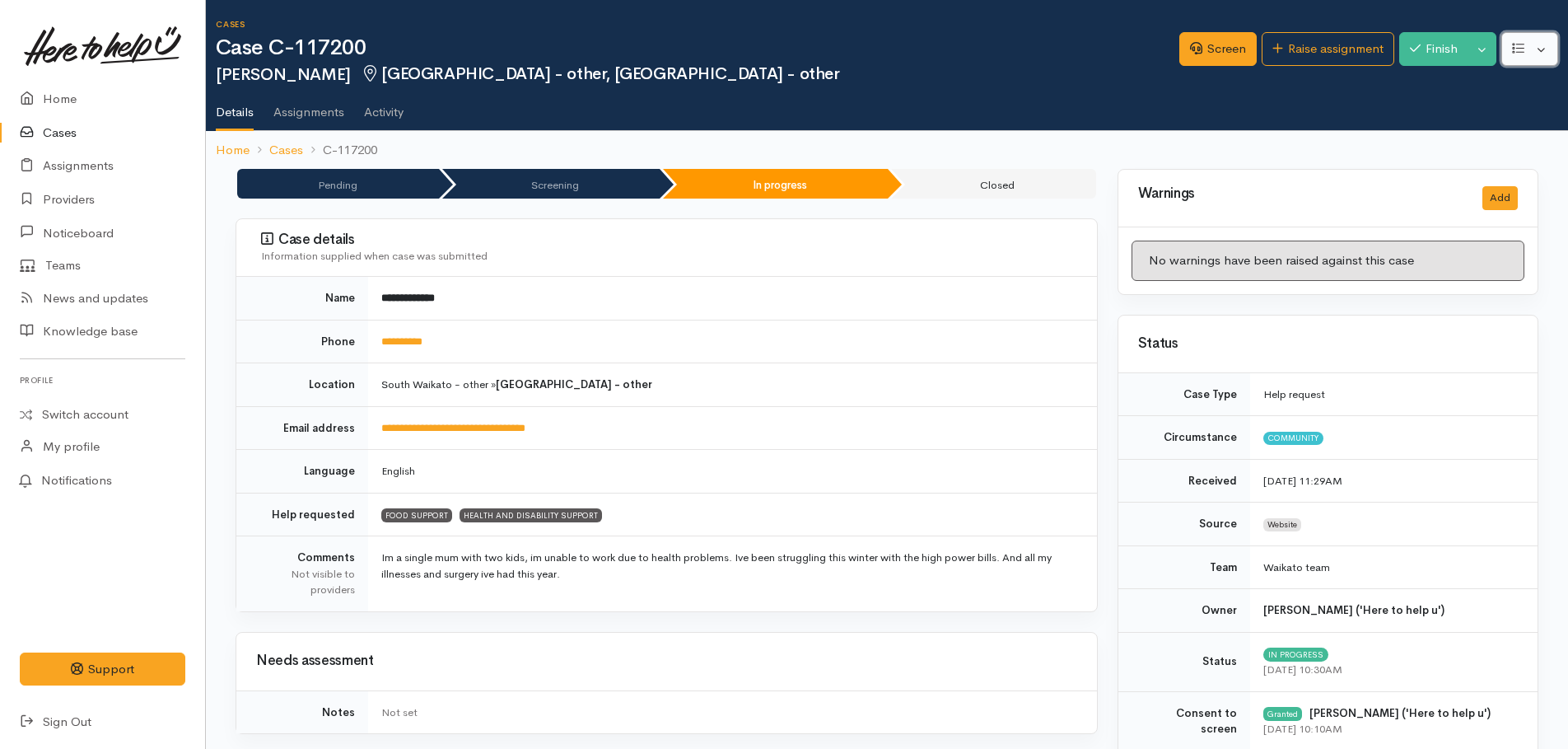
click at [1542, 56] on button "button" at bounding box center [1530, 49] width 57 height 34
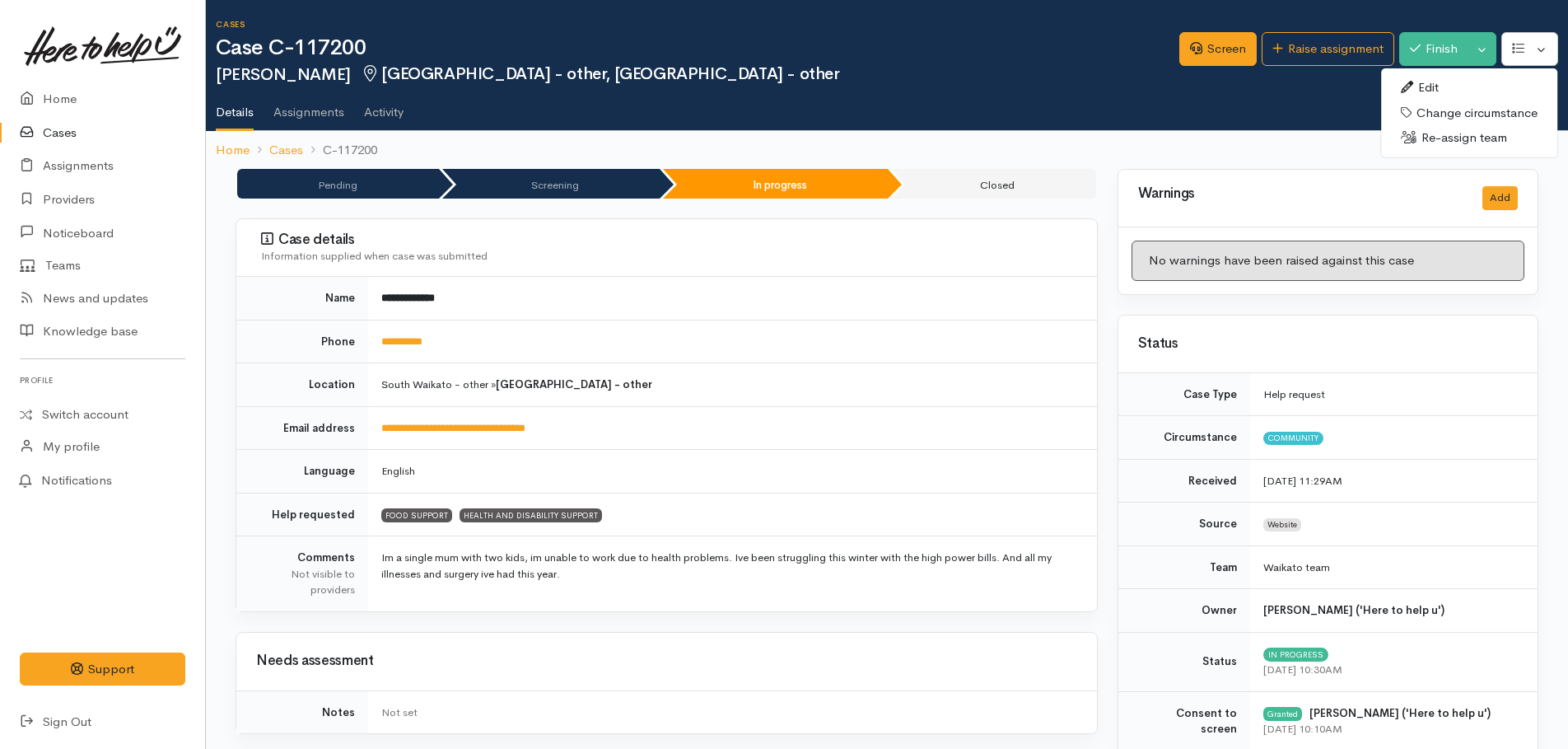
click at [1443, 86] on link "Edit" at bounding box center [1468, 88] width 176 height 25
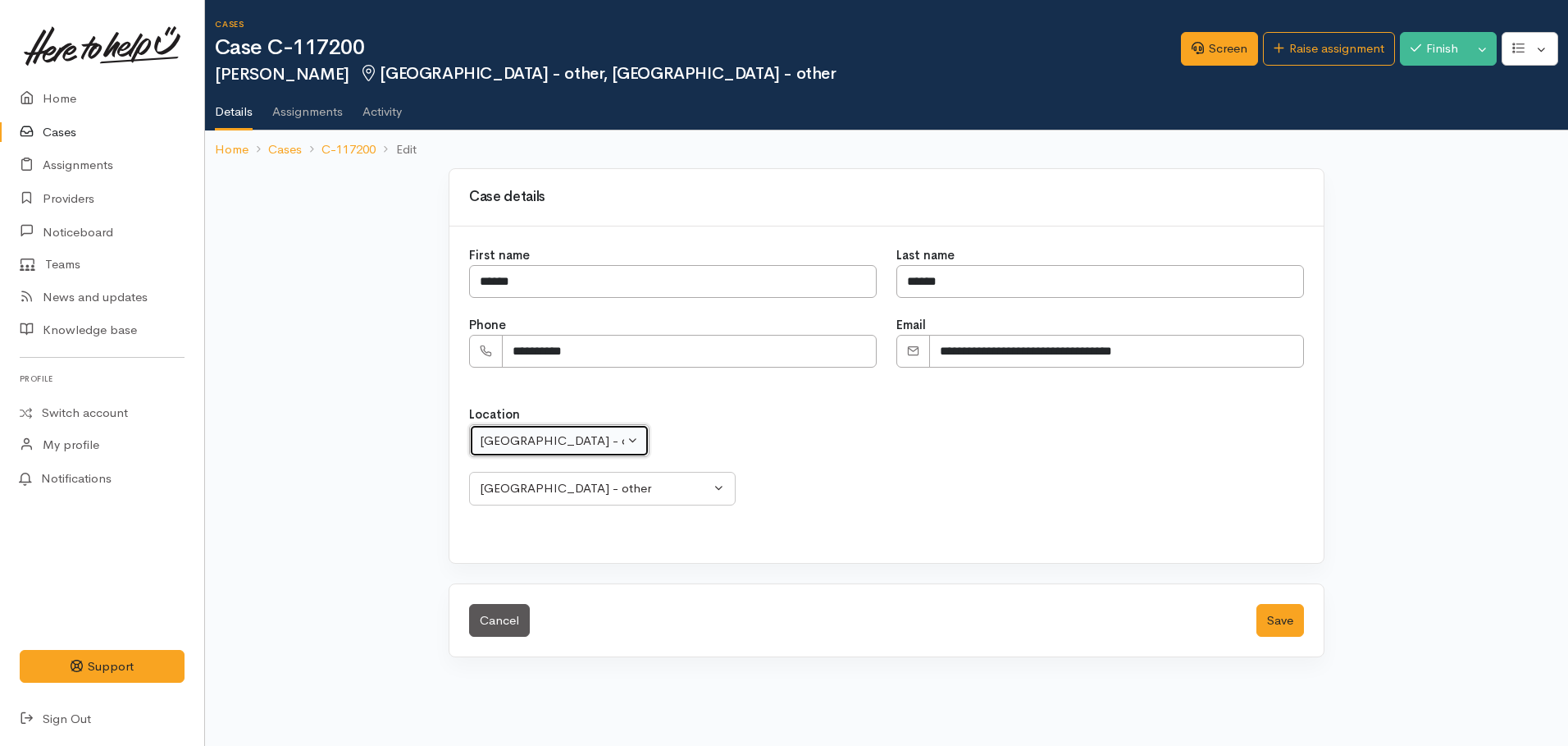
click at [571, 444] on div "[GEOGRAPHIC_DATA] - other" at bounding box center [551, 441] width 144 height 18
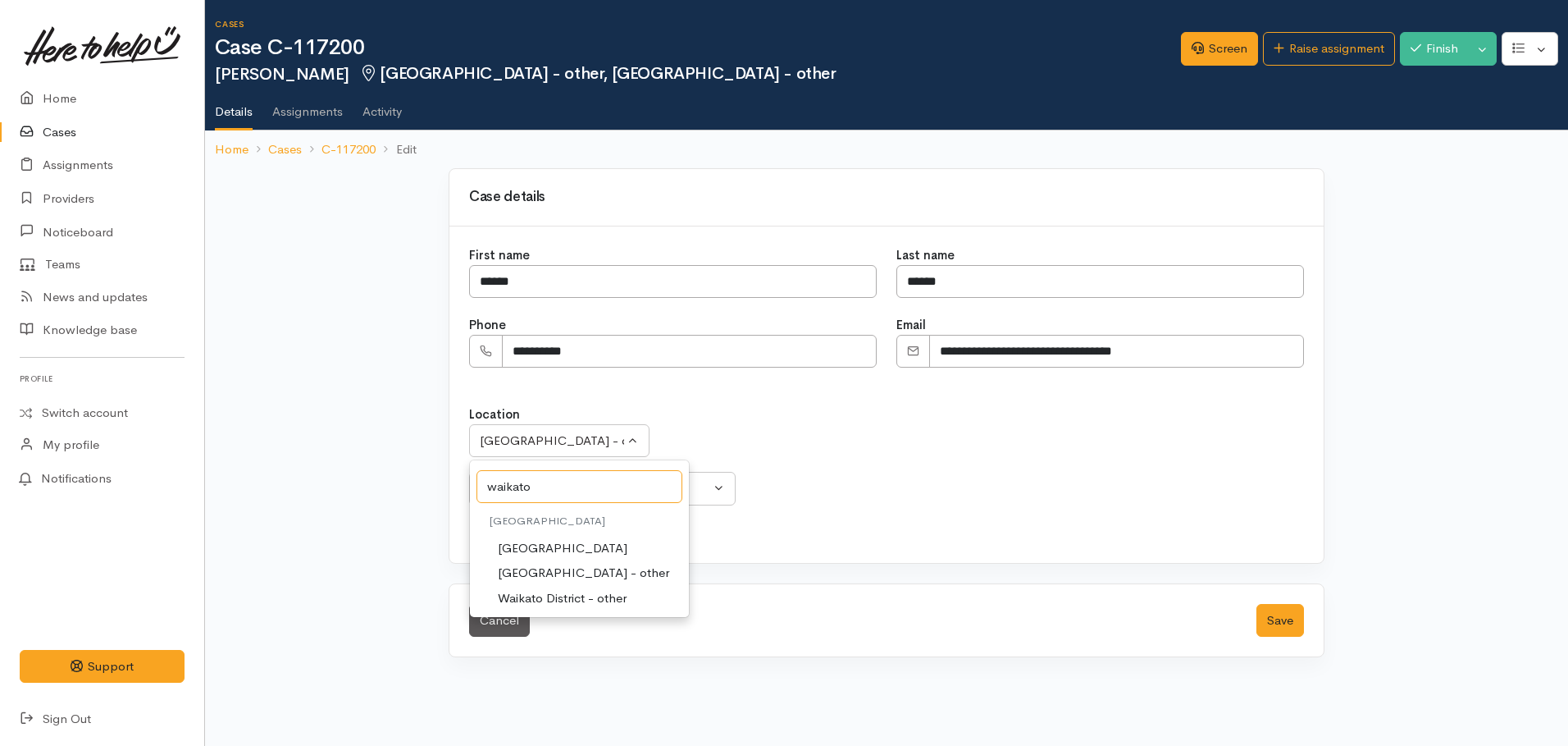
type input "waikato"
click at [552, 595] on span "Waikato District - other" at bounding box center [562, 598] width 128 height 18
select select "162"
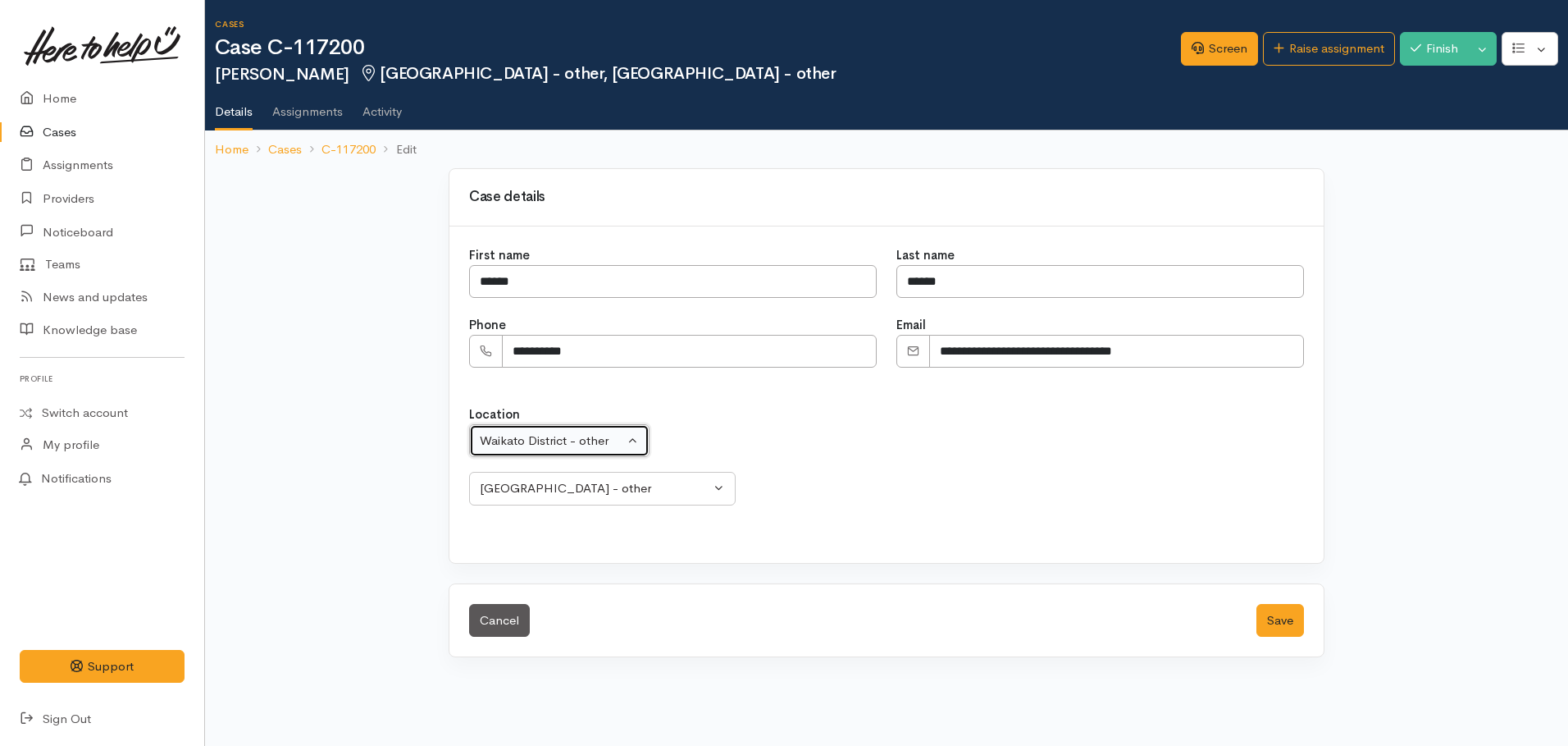
select select "292"
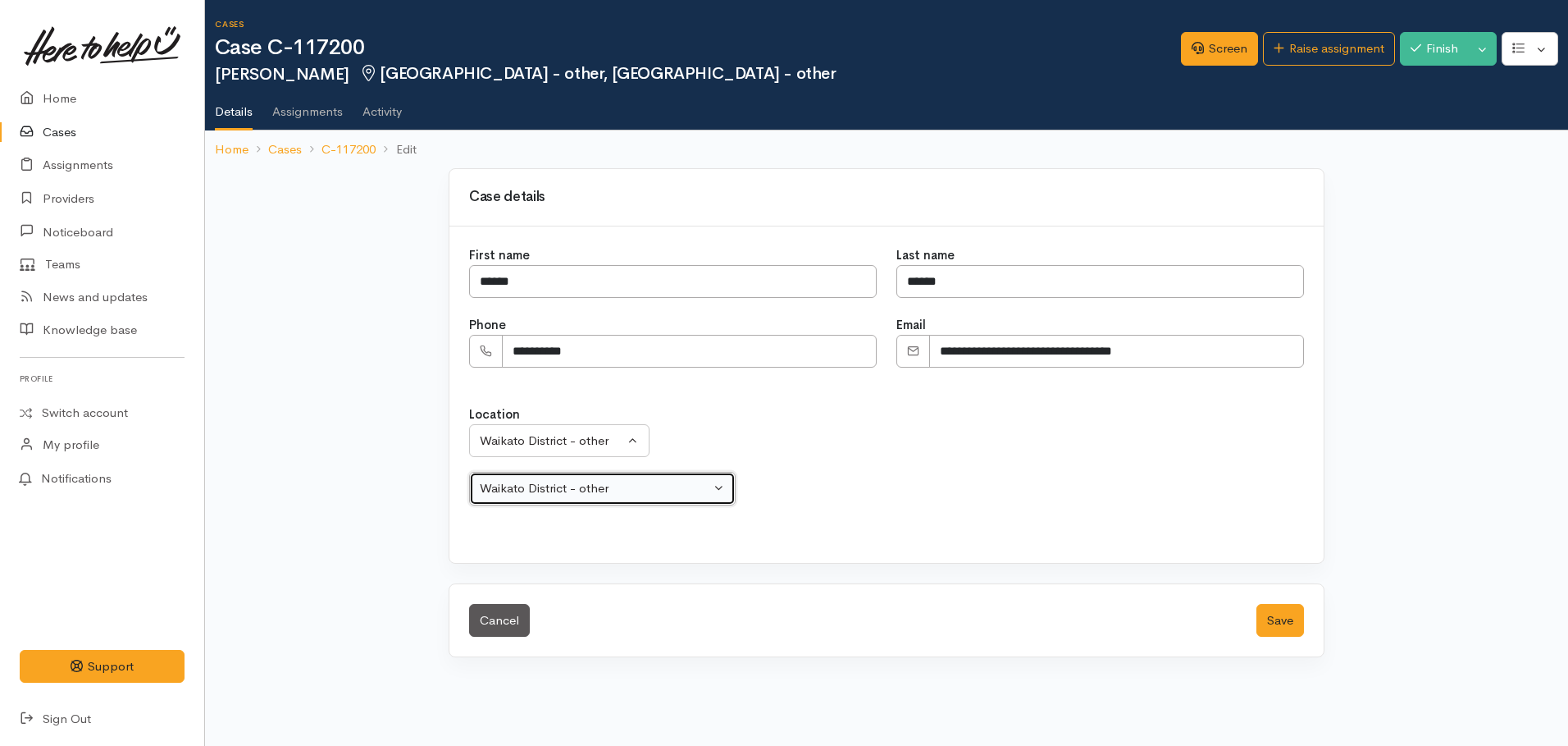
click at [541, 490] on div "Waikato District - other" at bounding box center [594, 488] width 230 height 18
drag, startPoint x: 515, startPoint y: 482, endPoint x: 524, endPoint y: 447, distance: 36.1
click at [515, 481] on div "Waikato District - other" at bounding box center [594, 488] width 230 height 18
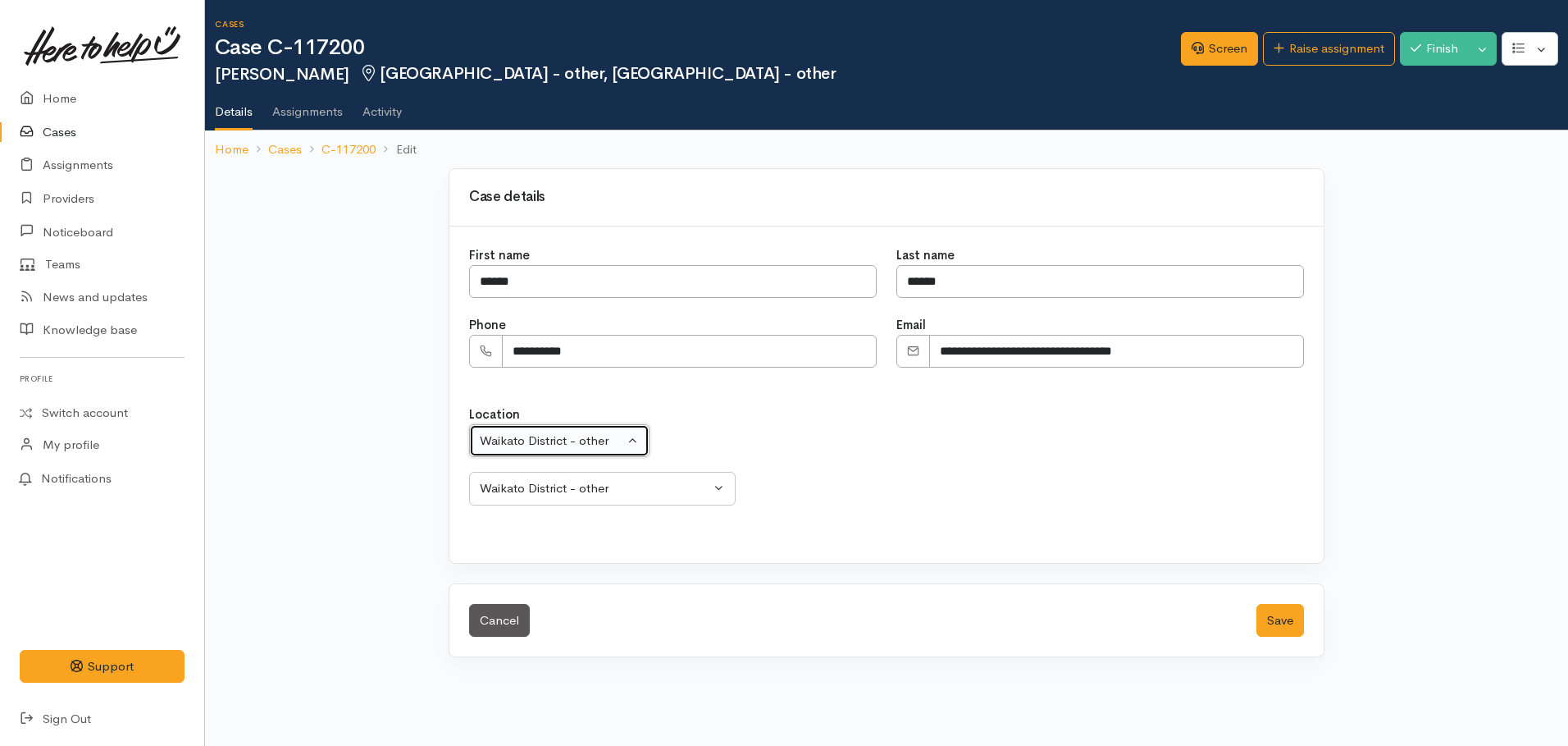
click at [531, 436] on div "Waikato District - other" at bounding box center [551, 441] width 144 height 18
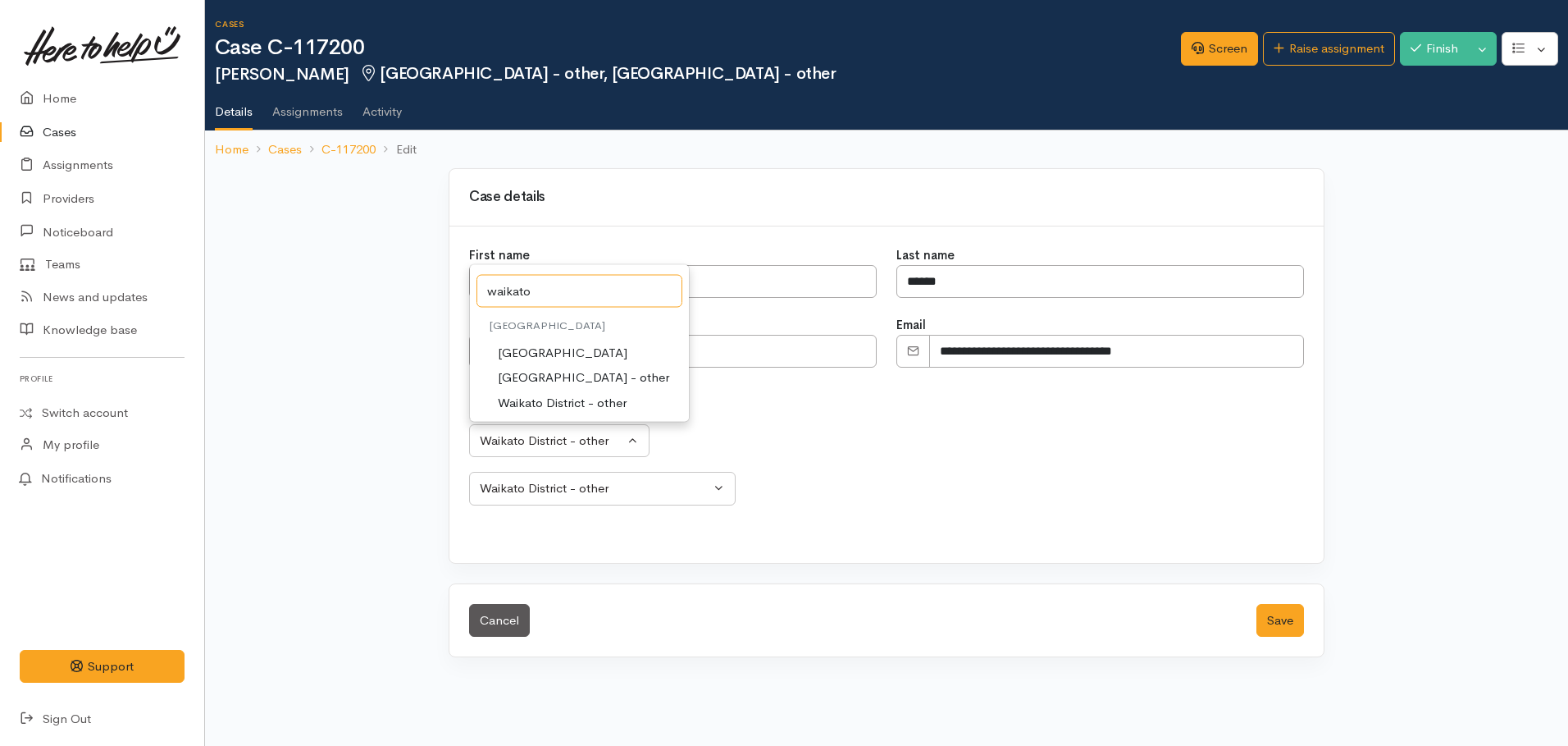
type input "waikato"
click at [539, 351] on span "Port Waikato" at bounding box center [562, 352] width 129 height 18
select select "163"
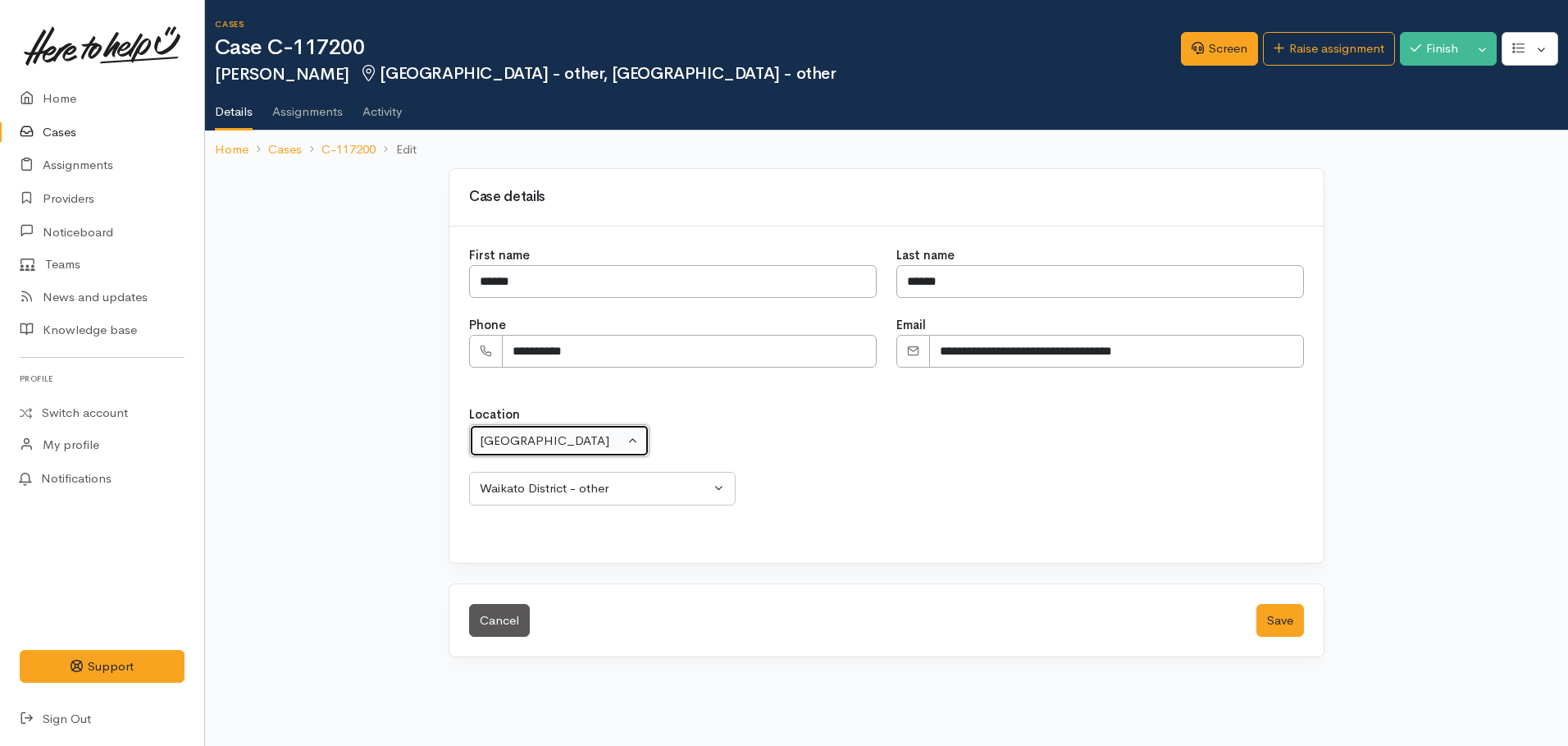
select select "293"
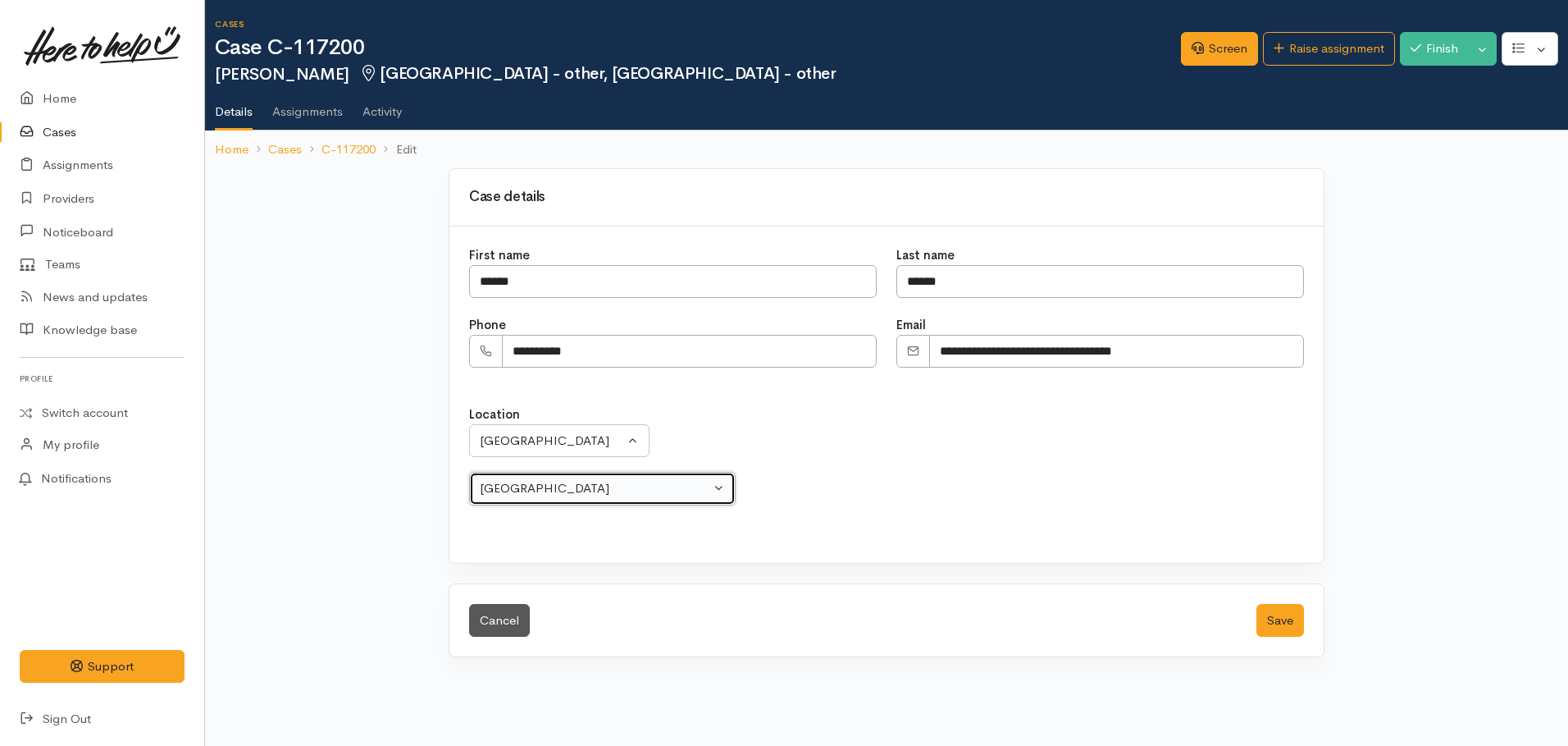
click at [578, 490] on div "Port Waikato" at bounding box center [594, 488] width 230 height 18
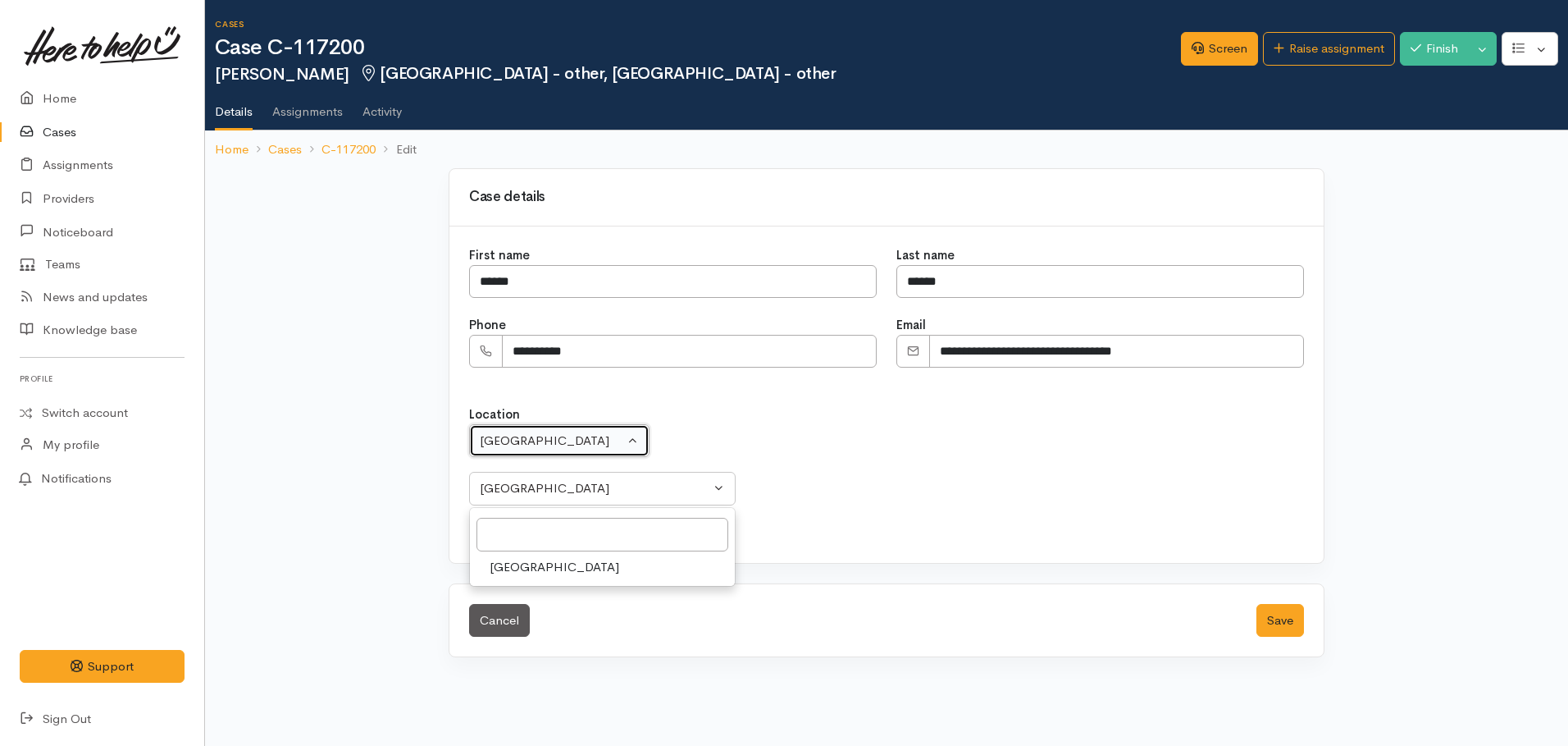
drag, startPoint x: 554, startPoint y: 443, endPoint x: 568, endPoint y: 441, distance: 14.1
click at [560, 442] on div "Port Waikato" at bounding box center [551, 441] width 144 height 18
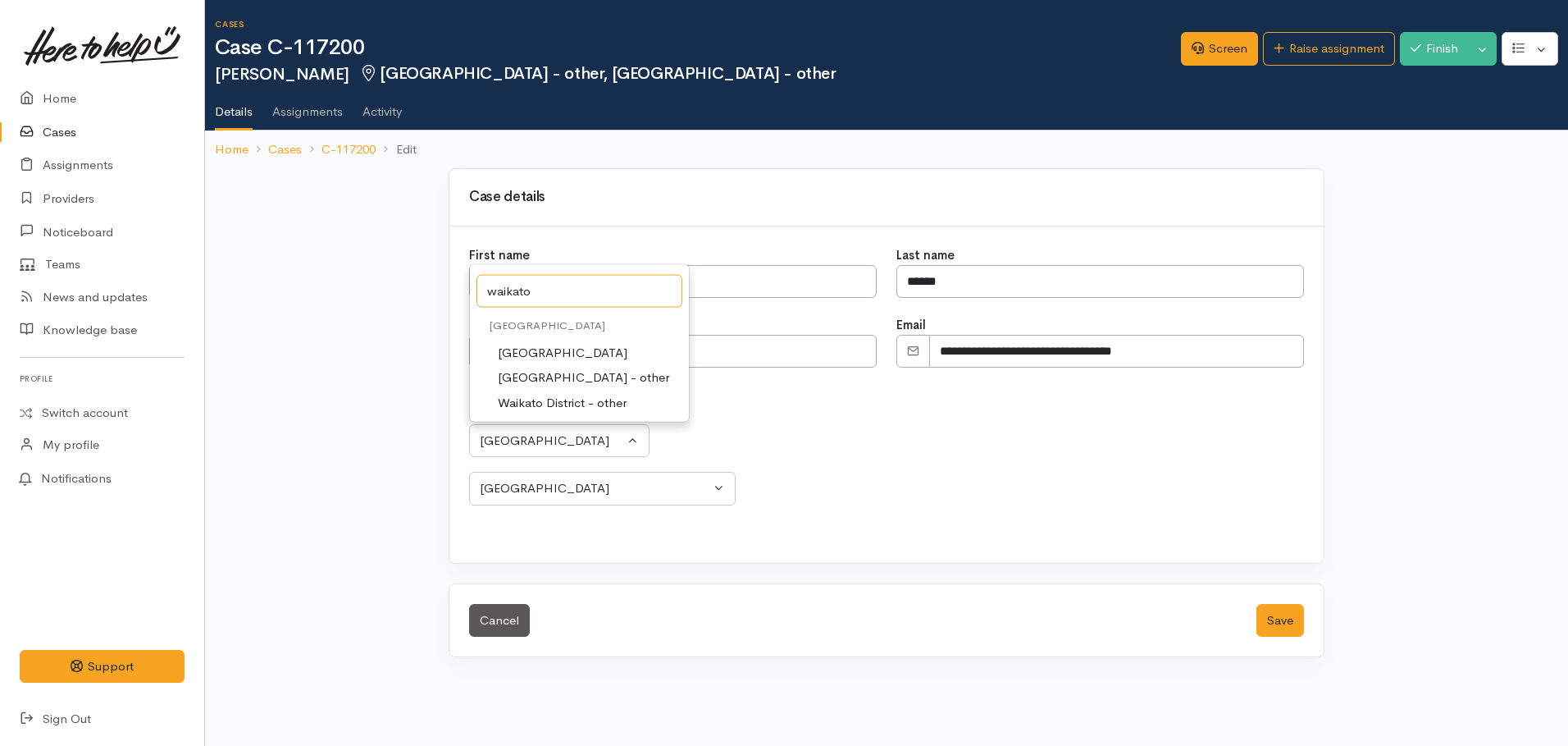
type input "waikato"
click at [516, 321] on span "Waikato" at bounding box center [547, 325] width 116 height 14
drag, startPoint x: 842, startPoint y: 422, endPoint x: 795, endPoint y: 444, distance: 51.9
click at [842, 423] on div "Location Aongatete Athenree Bowentown Eastern Bay of Plenty - other Kaimai Kati…" at bounding box center [886, 455] width 835 height 100
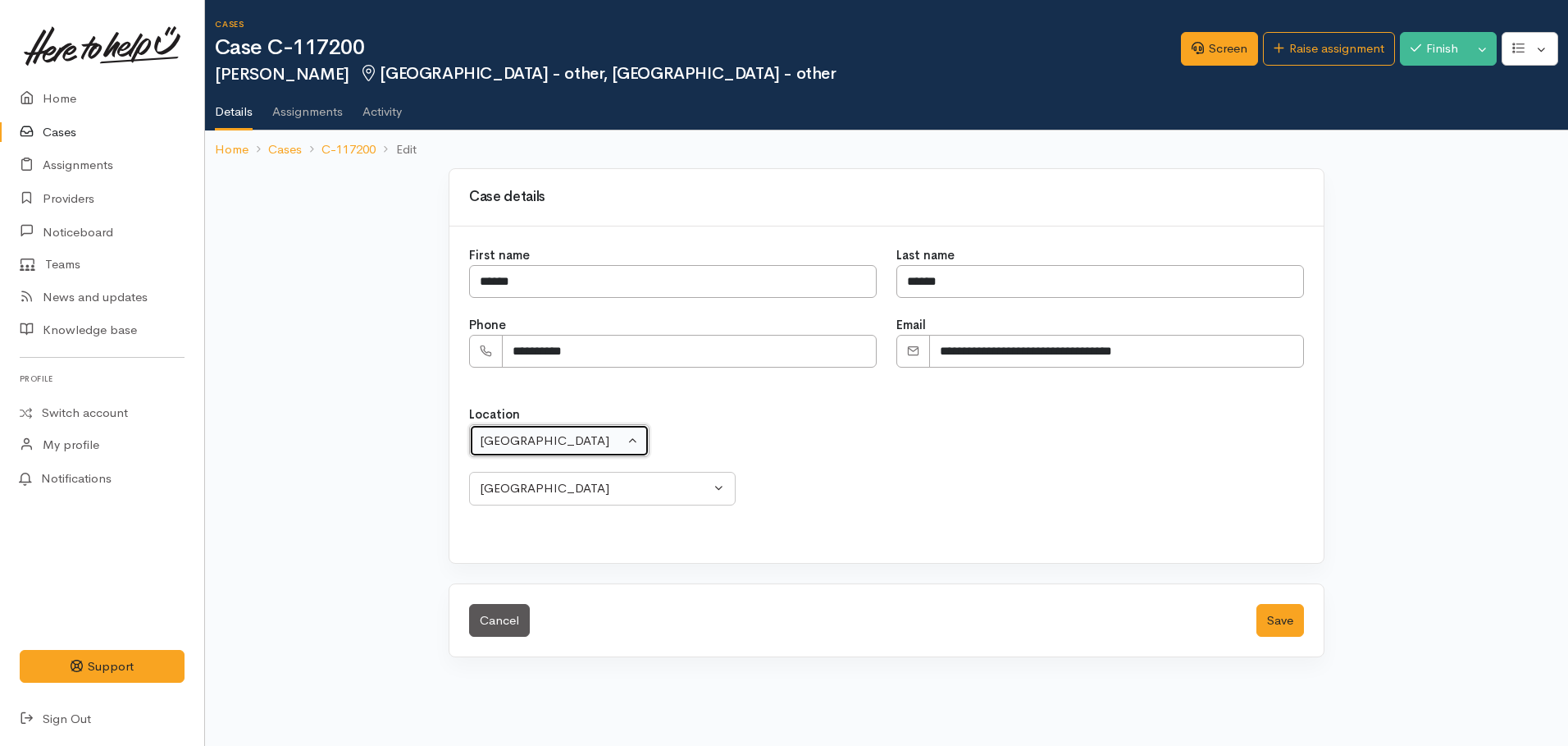
click at [581, 451] on button "Port Waikato" at bounding box center [559, 441] width 181 height 34
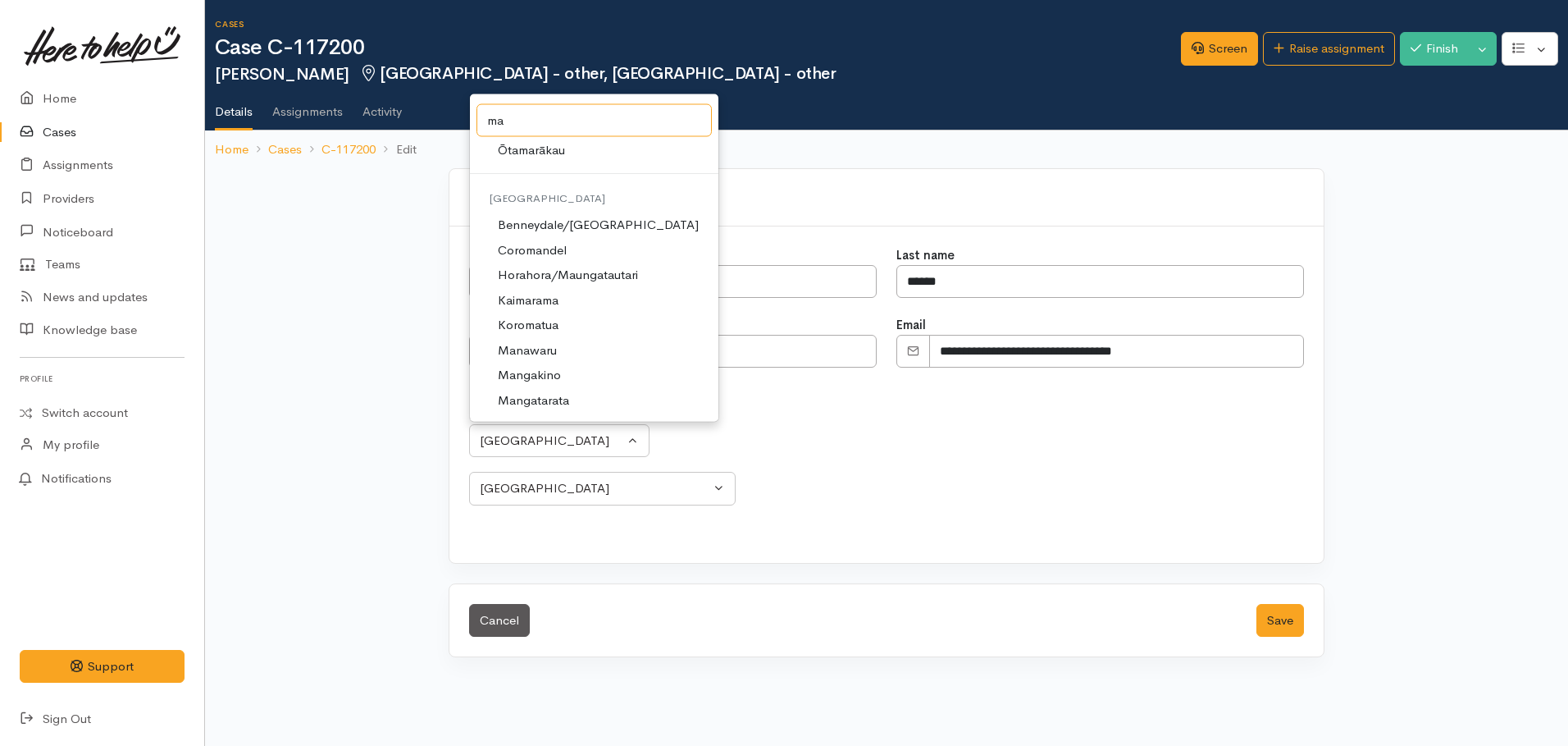
scroll to position [70, 0]
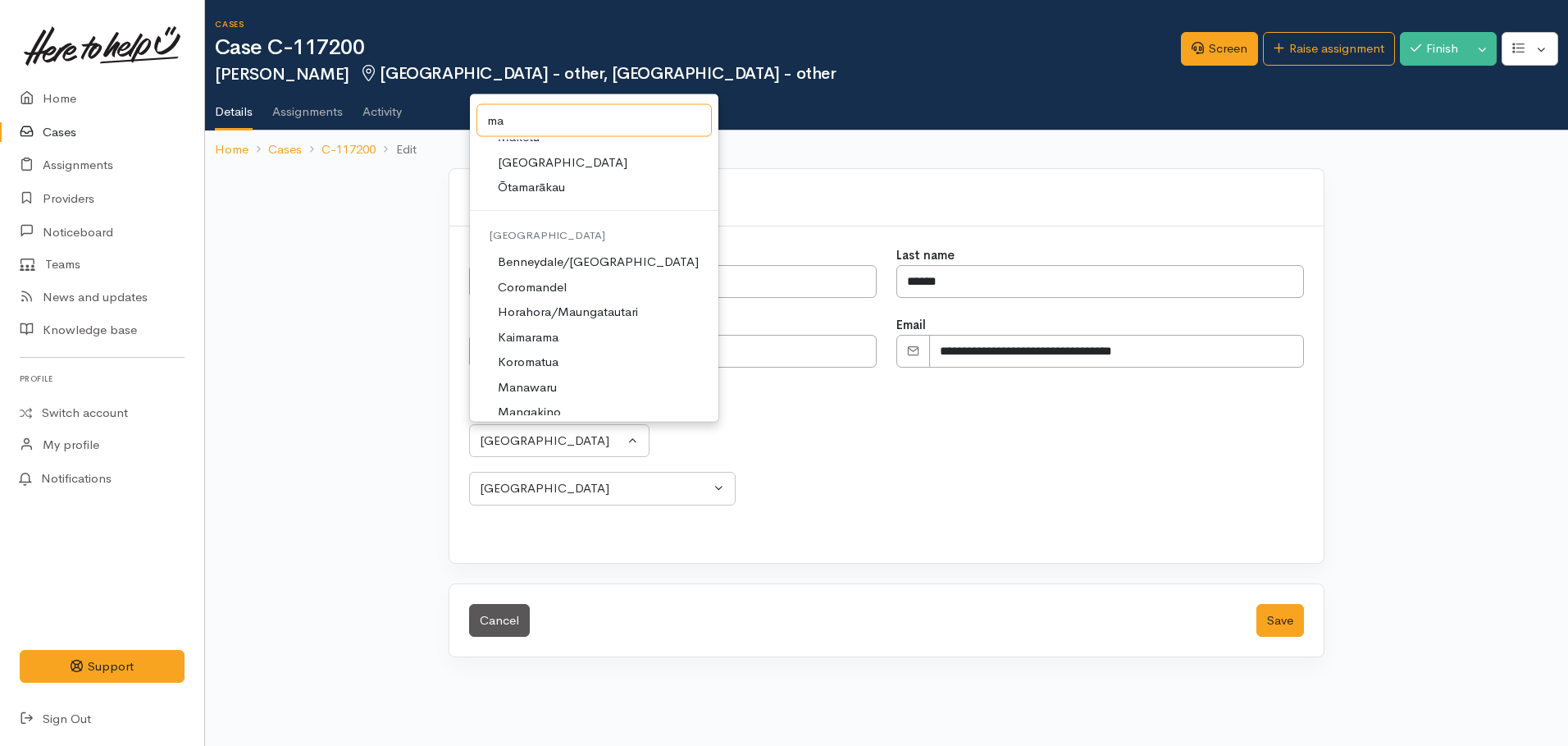
type input "m"
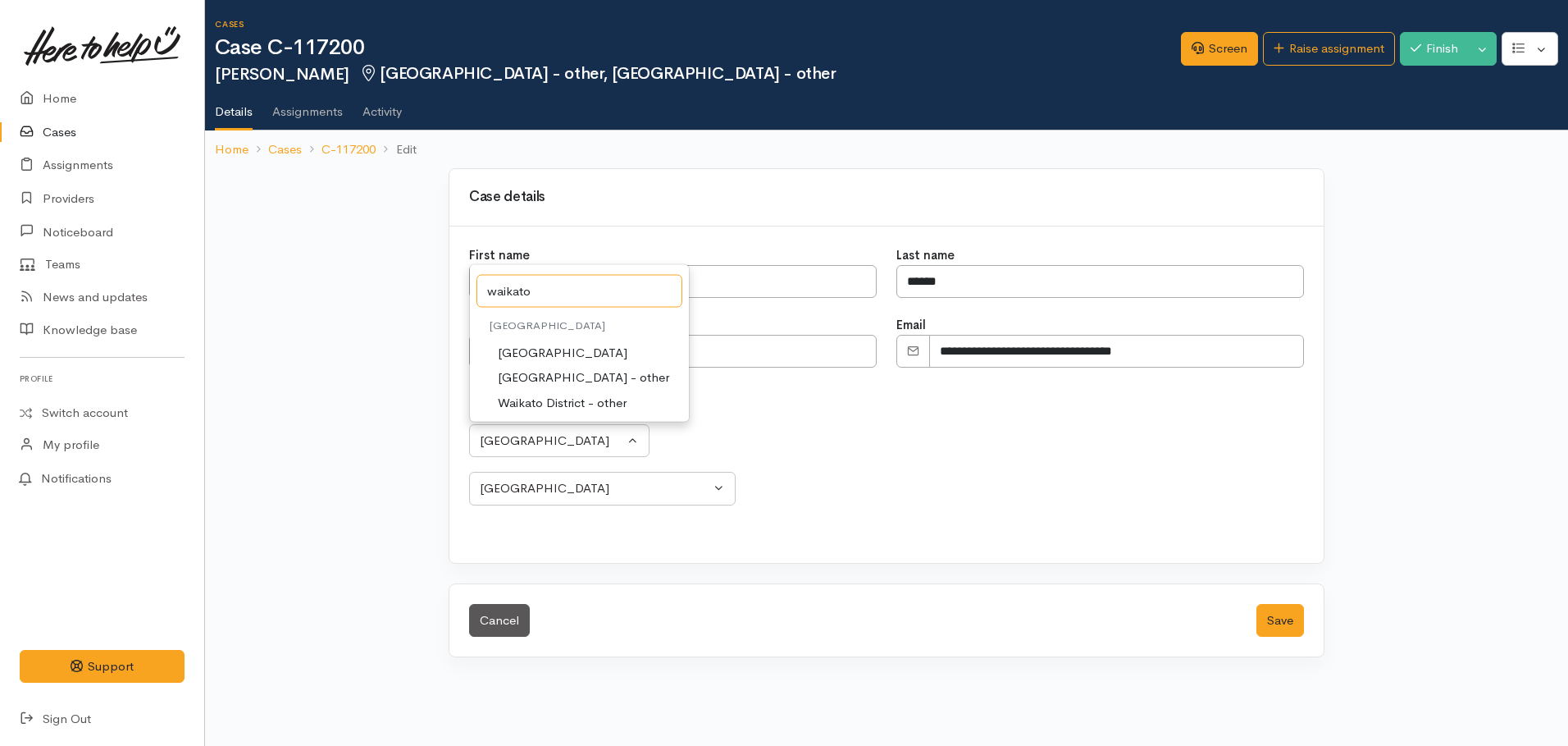
type input "waikato"
click at [552, 409] on span "Waikato District - other" at bounding box center [562, 402] width 128 height 18
select select "162"
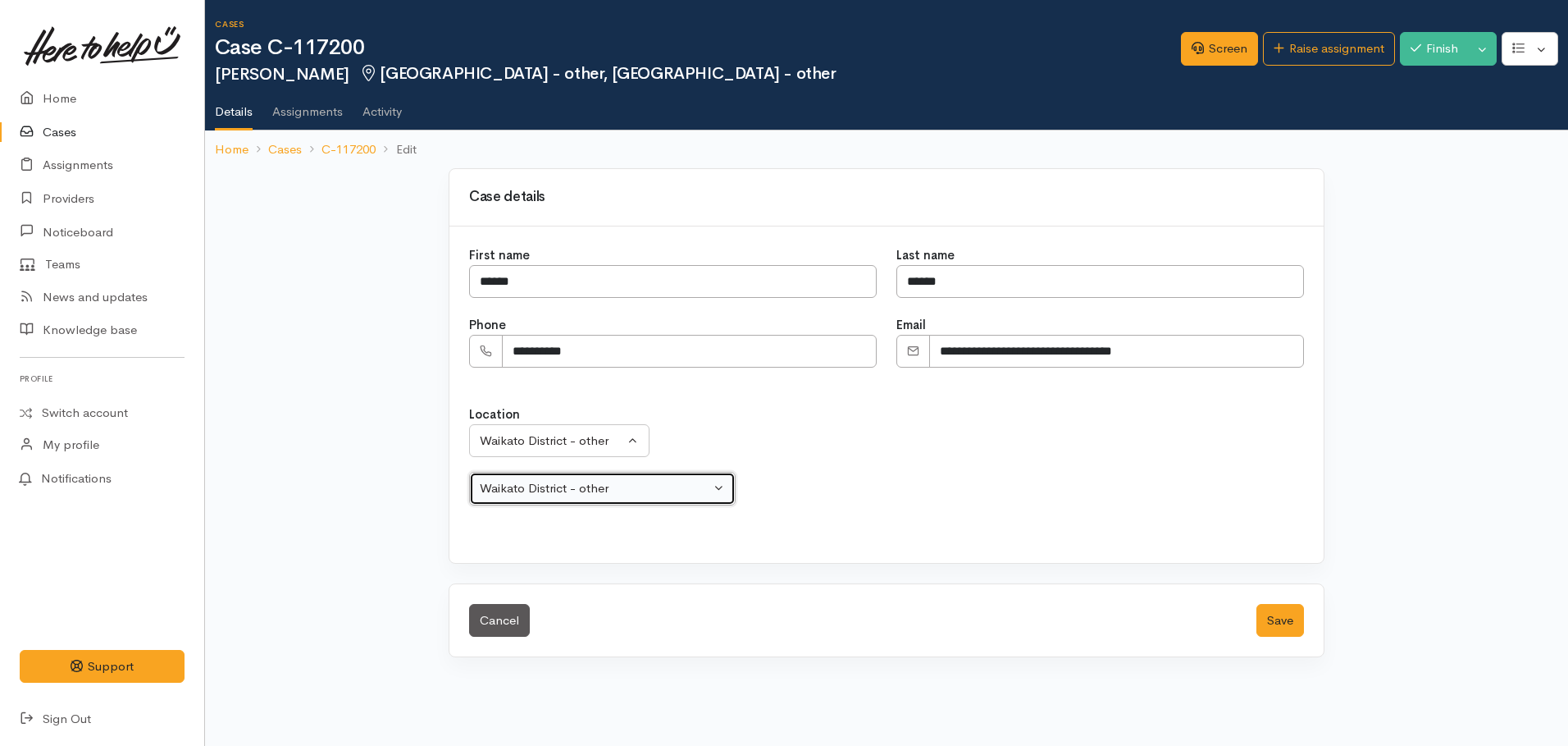
click at [574, 486] on div "Waikato District - other" at bounding box center [594, 488] width 230 height 18
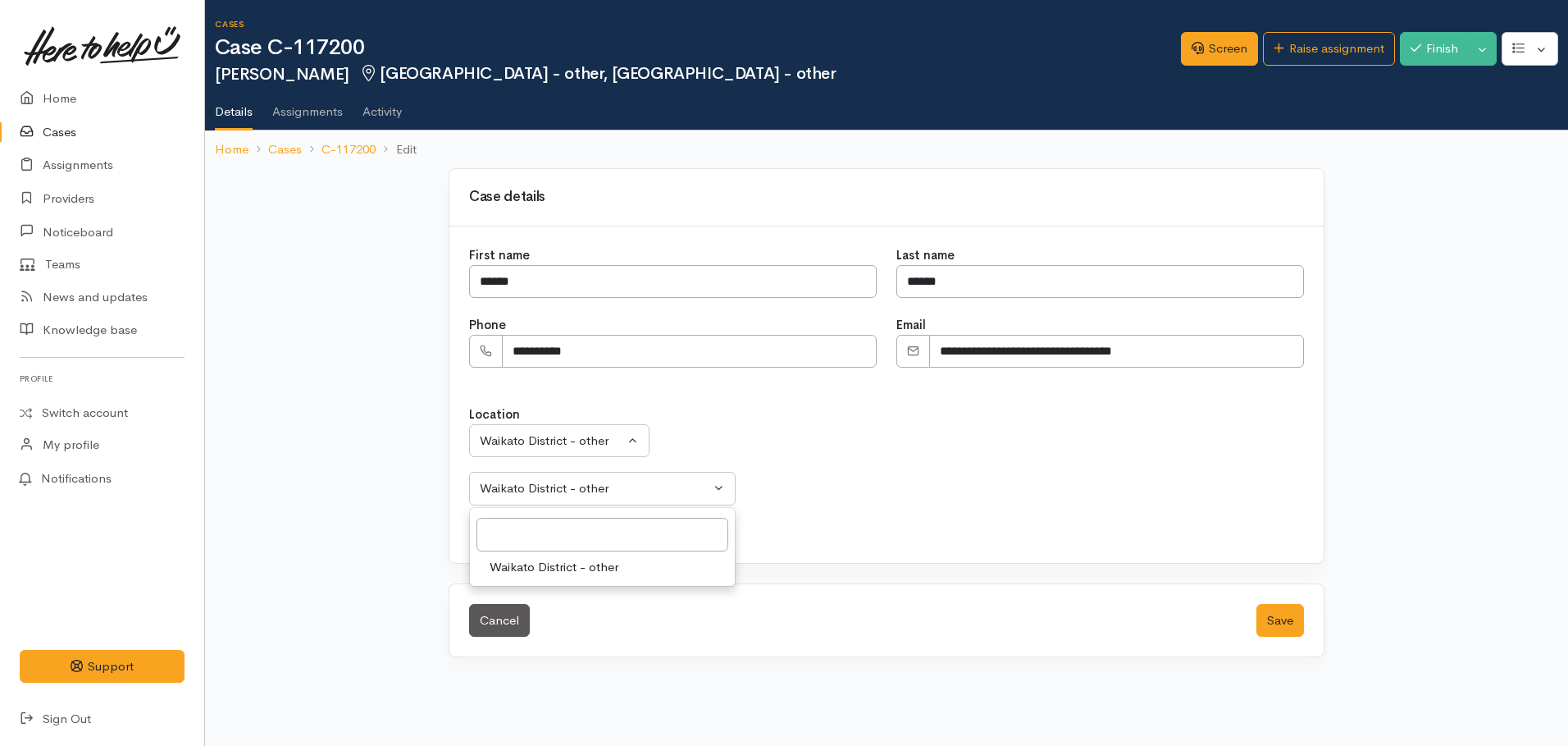
click at [541, 558] on span "Waikato District - other" at bounding box center [554, 567] width 128 height 18
select select "292"
click at [1291, 630] on button "Save" at bounding box center [1279, 621] width 48 height 34
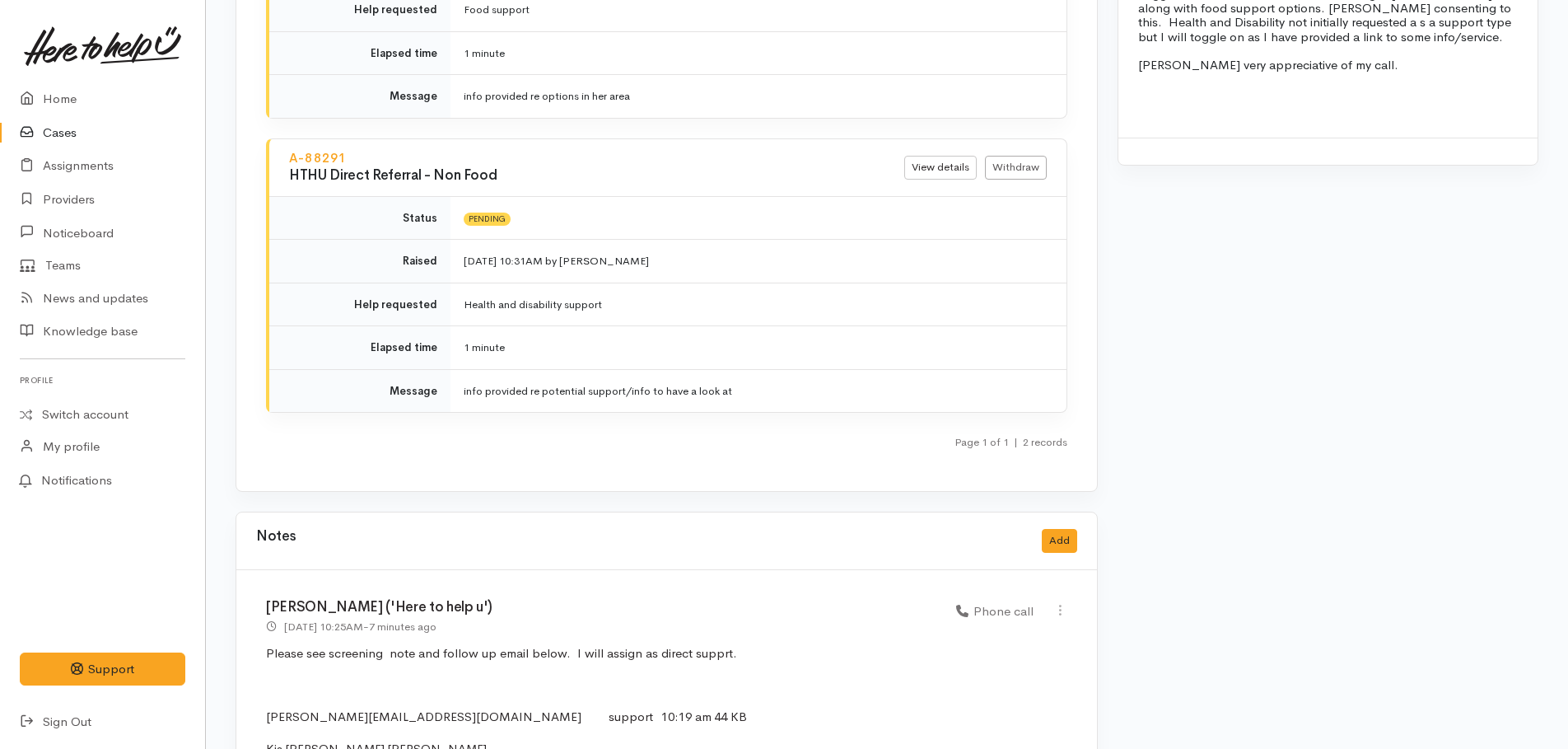
scroll to position [1894, 0]
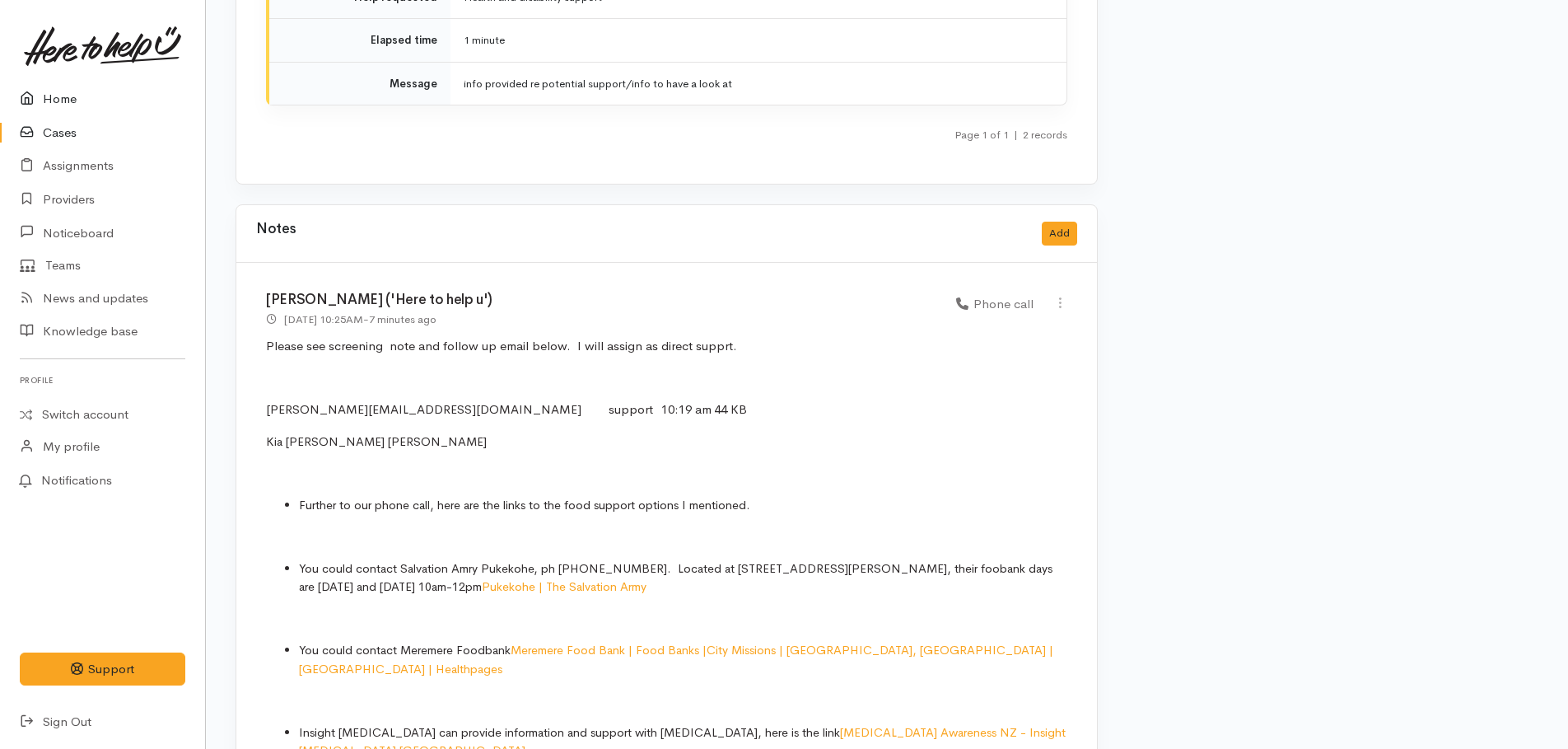
drag, startPoint x: 61, startPoint y: 101, endPoint x: 49, endPoint y: 101, distance: 12.0
click at [61, 101] on link "Home" at bounding box center [103, 99] width 205 height 34
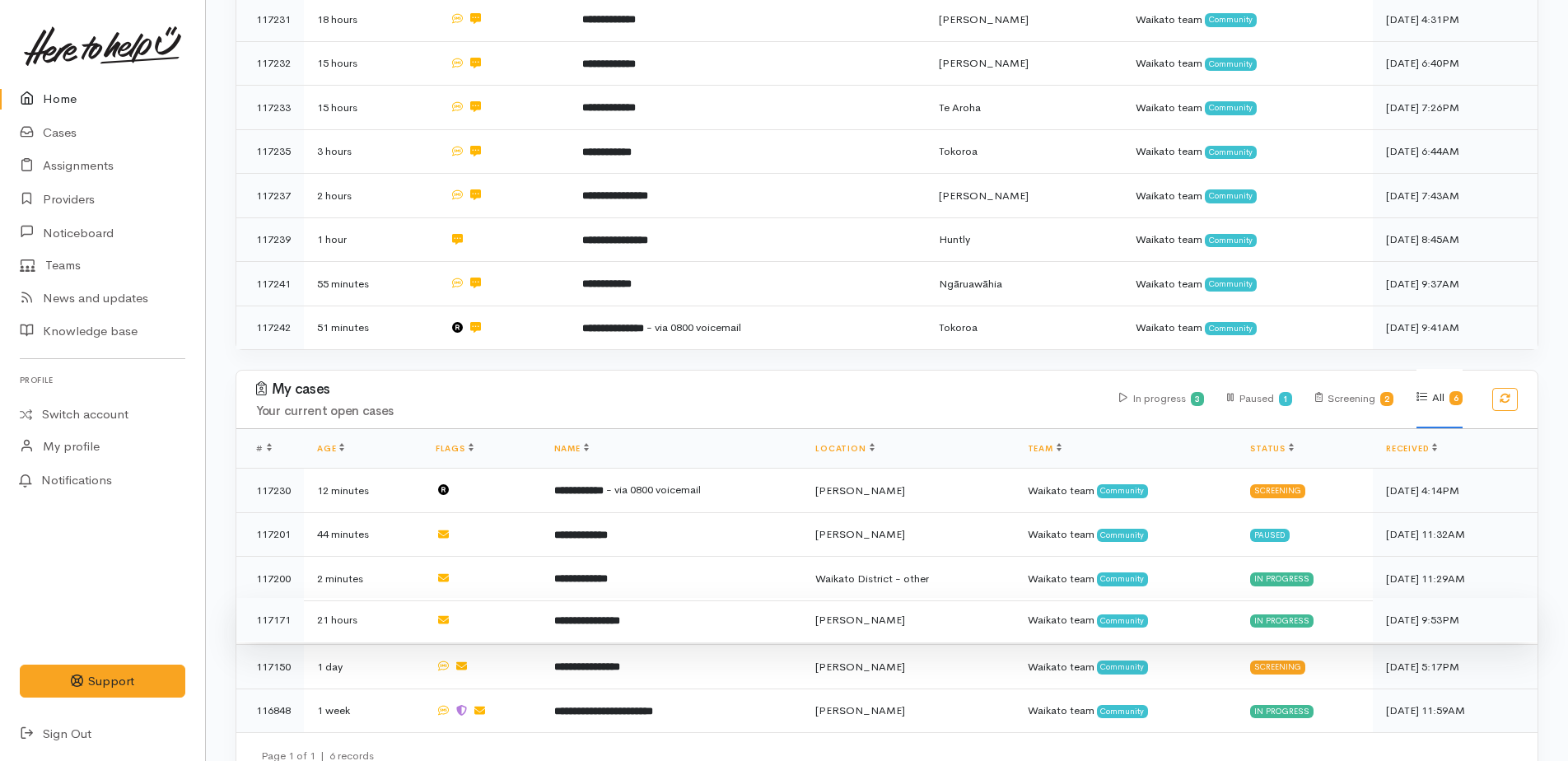
scroll to position [474, 0]
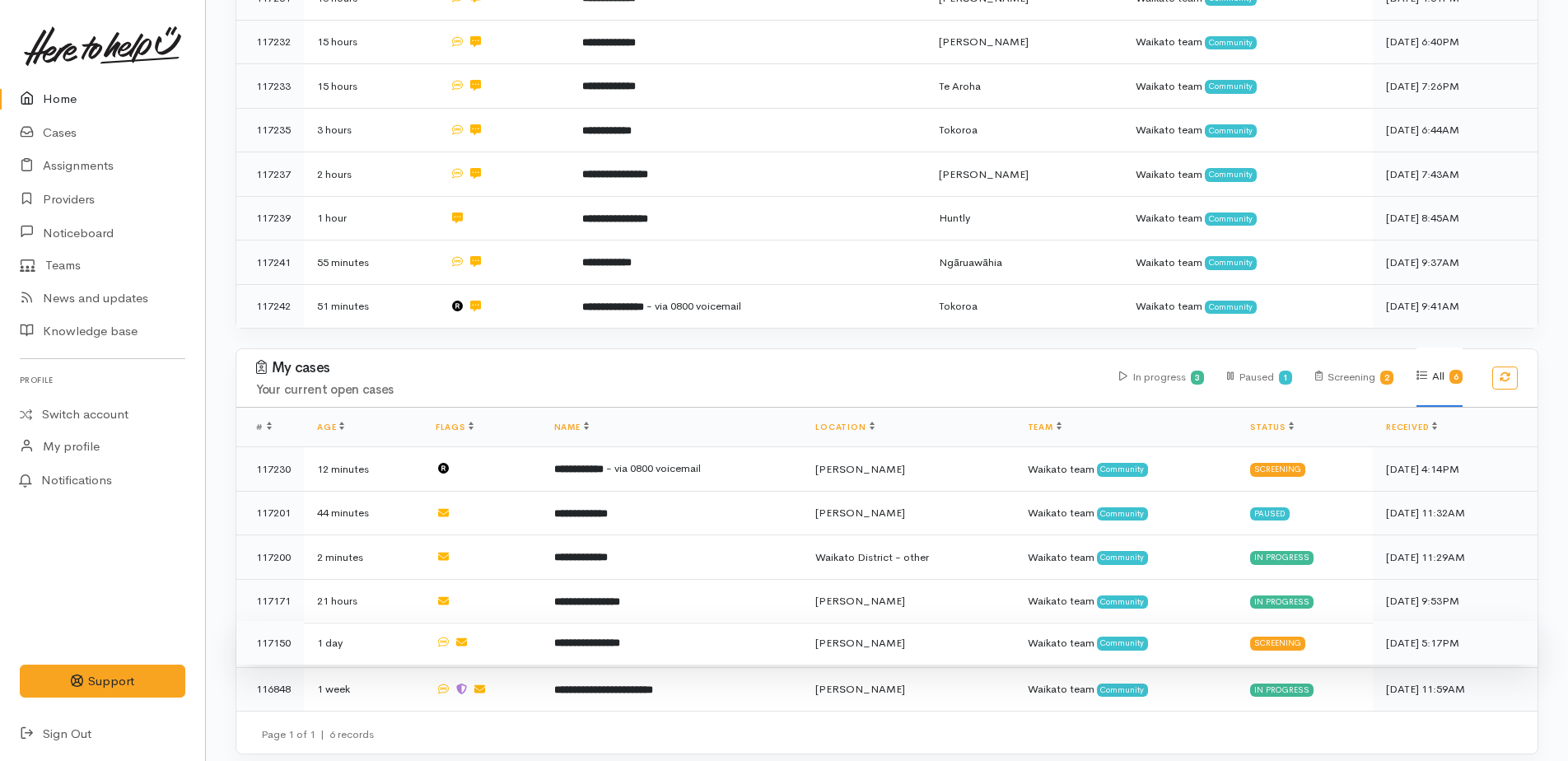
click at [604, 638] on b "**********" at bounding box center [587, 643] width 65 height 11
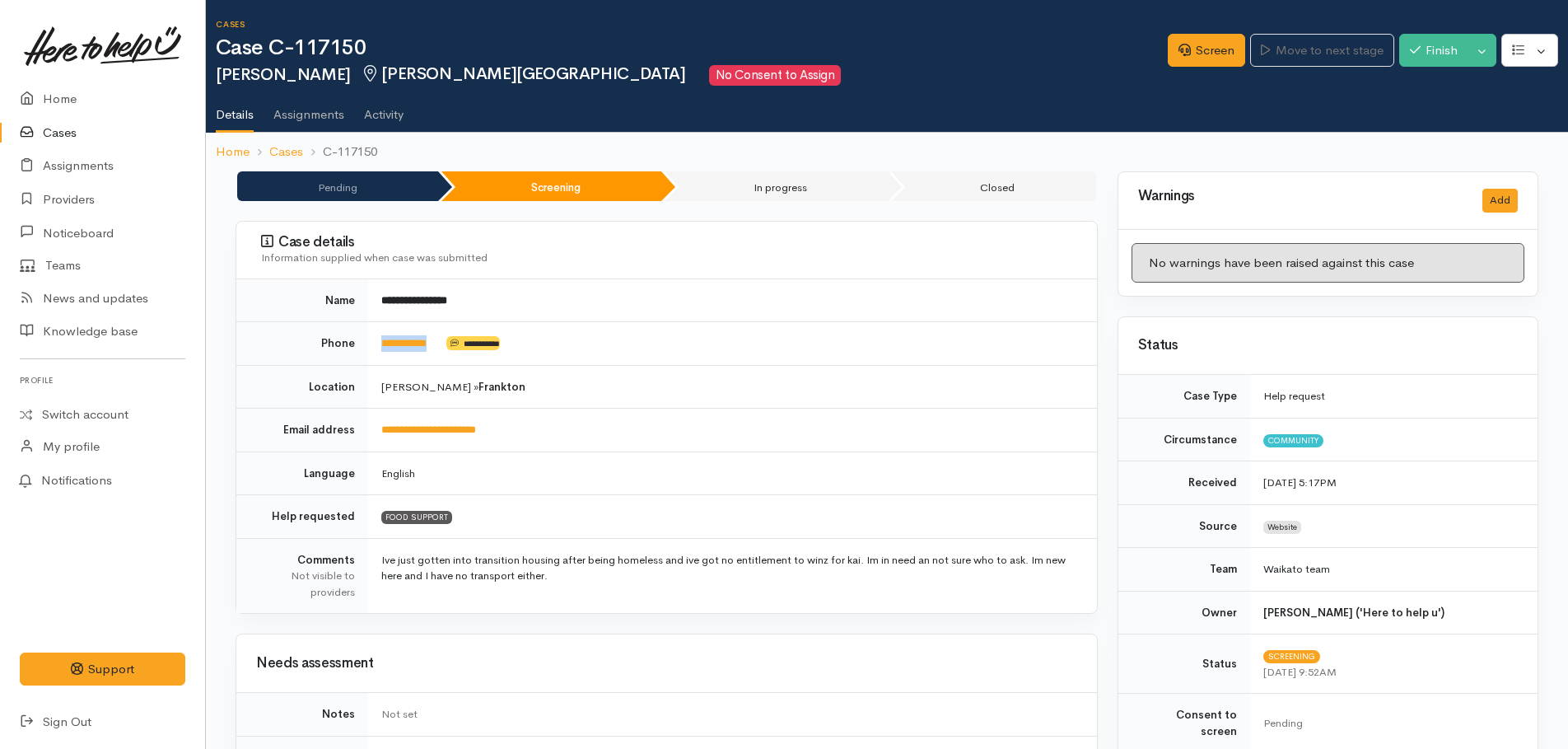
drag, startPoint x: 444, startPoint y: 341, endPoint x: 378, endPoint y: 341, distance: 66.0
click at [378, 341] on td "**********" at bounding box center [732, 344] width 728 height 44
copy td "**********"
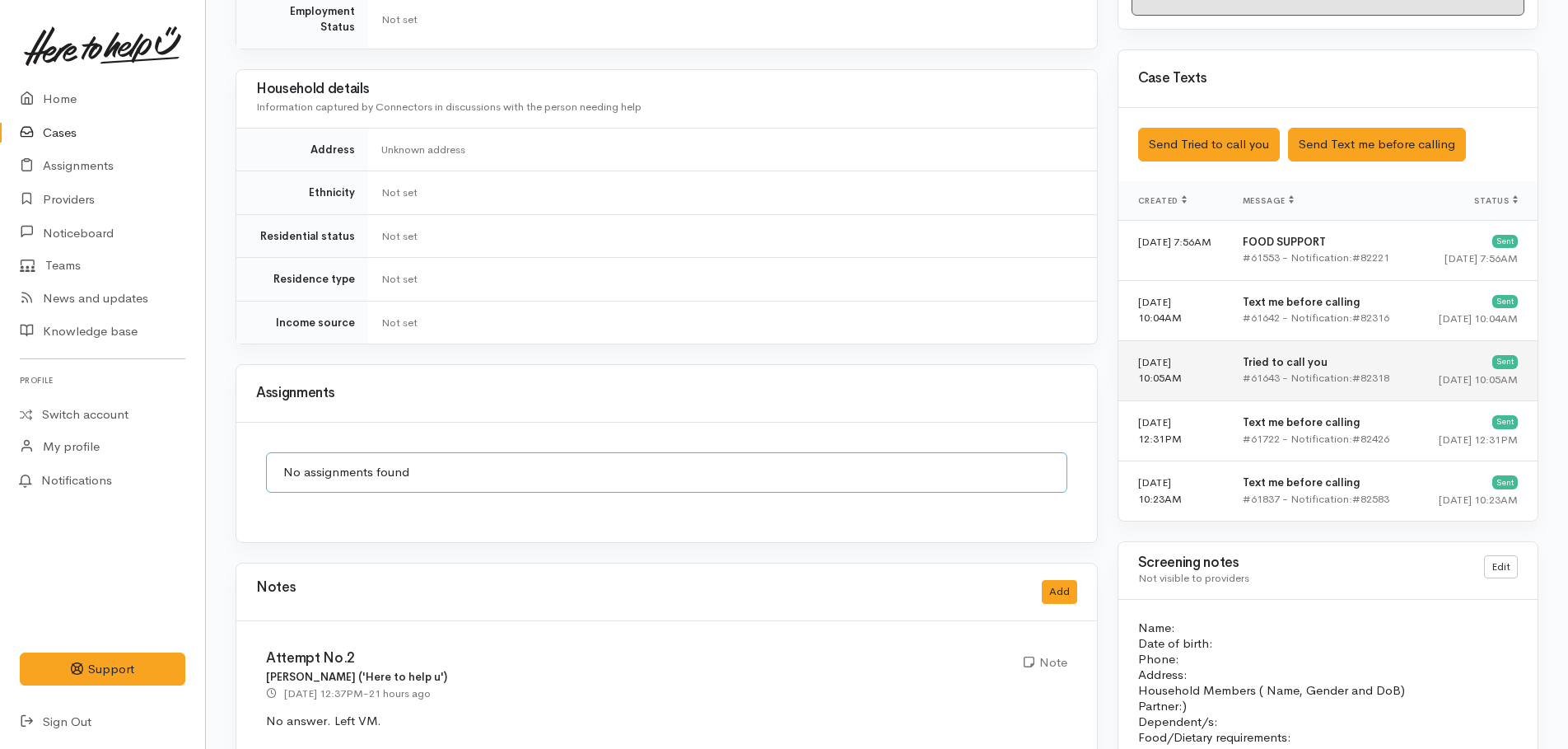
scroll to position [699, 0]
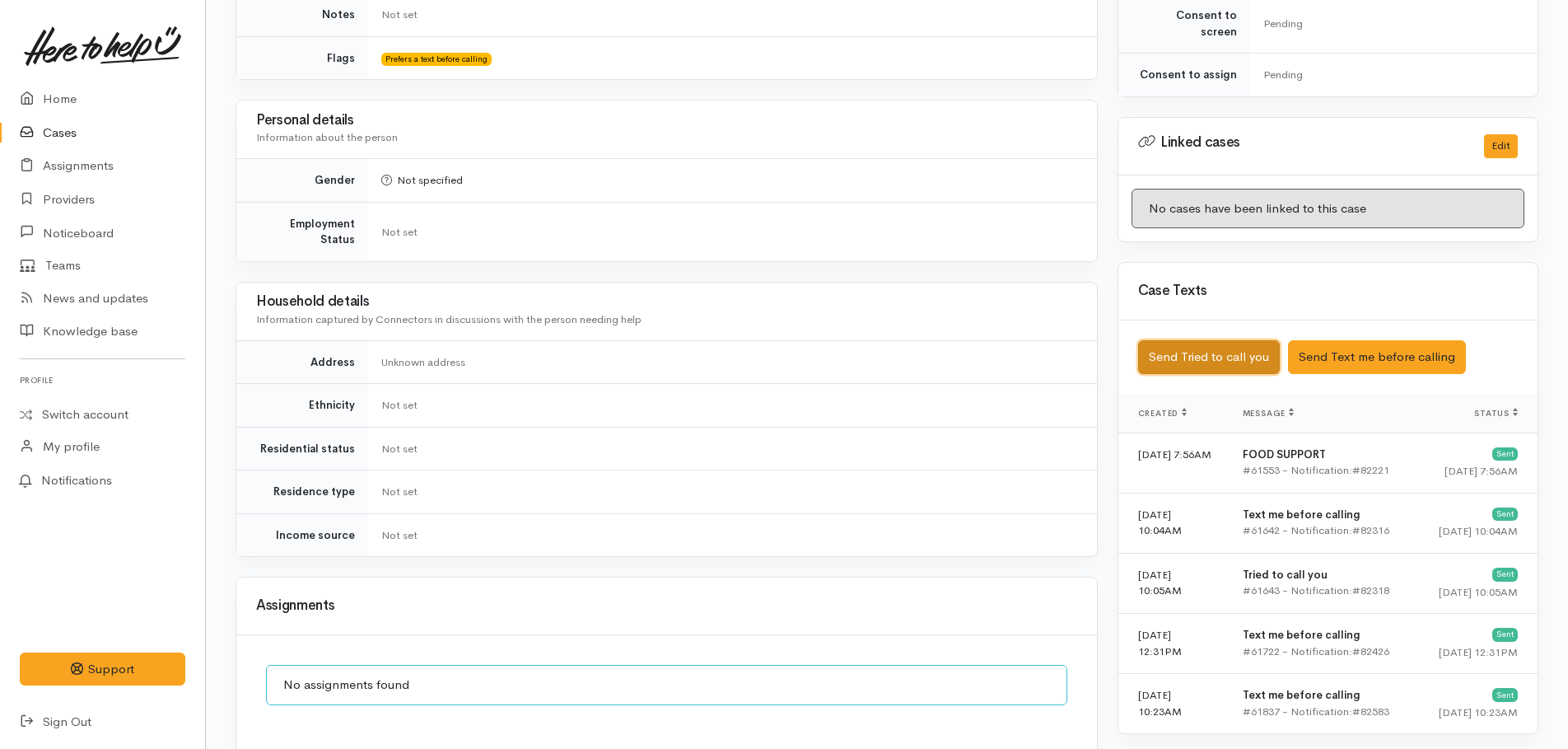
click at [1228, 349] on button "Send Tried to call you" at bounding box center [1209, 356] width 142 height 34
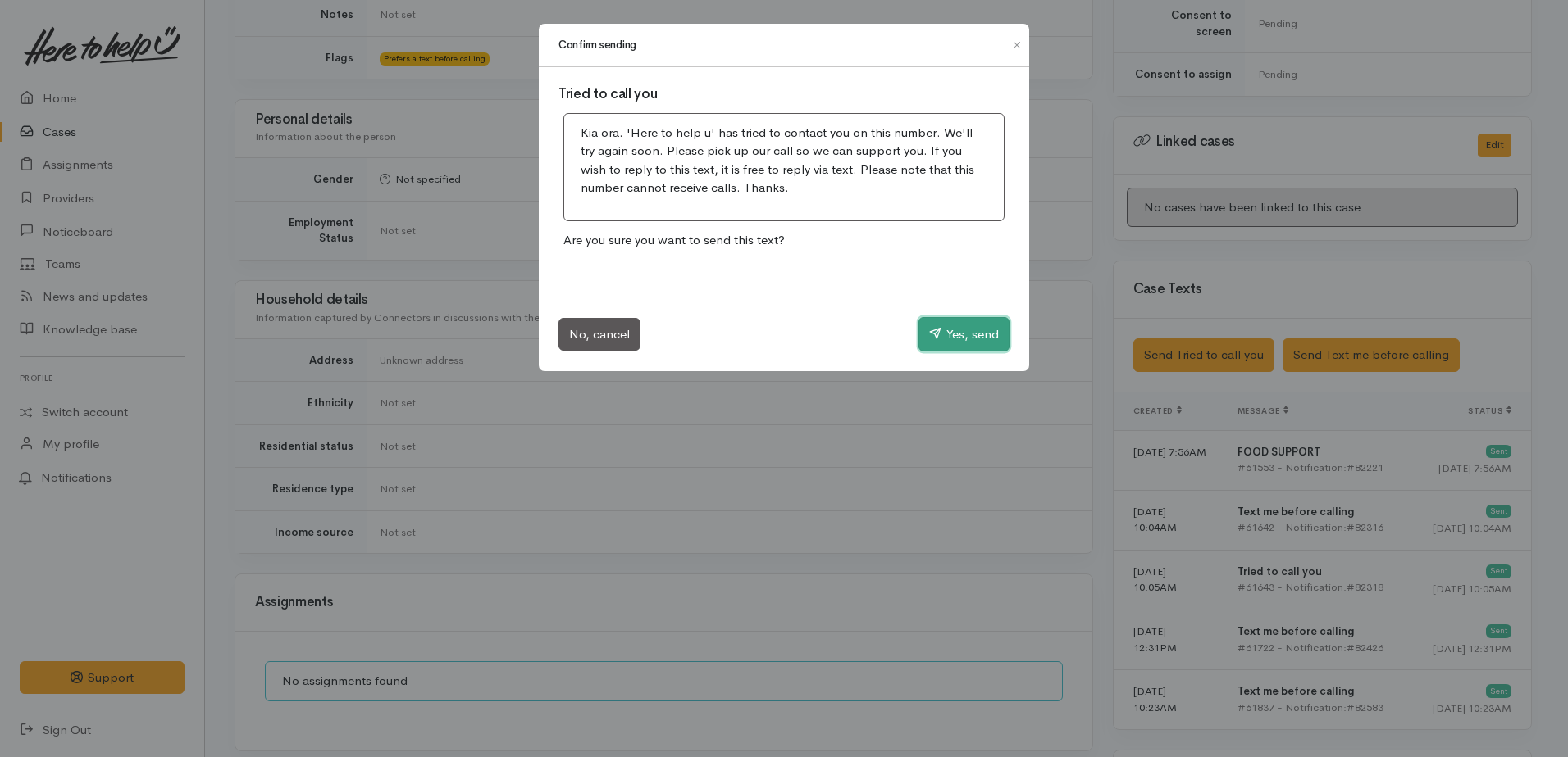
click at [968, 335] on button "Yes, send" at bounding box center [964, 333] width 91 height 34
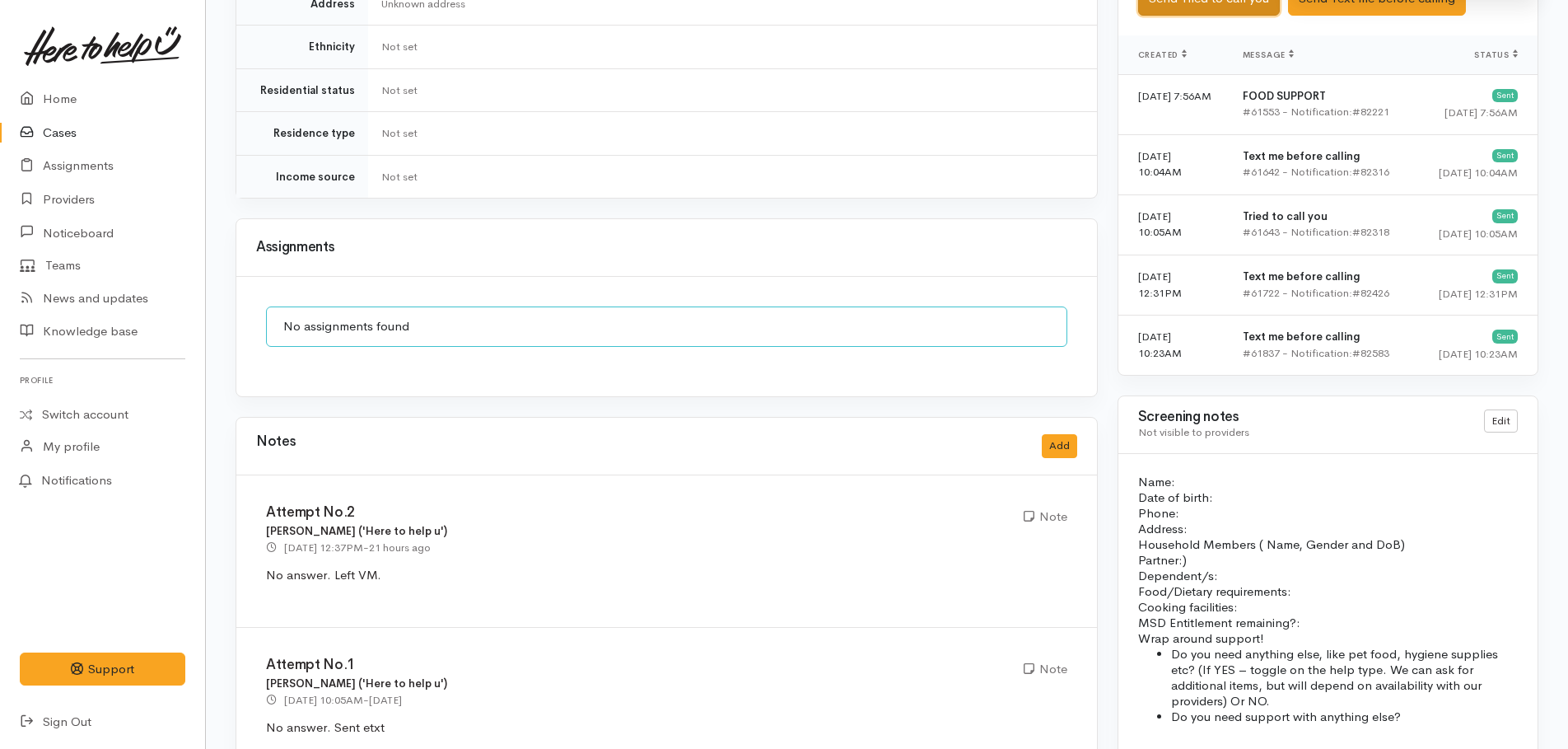
scroll to position [1028, 0]
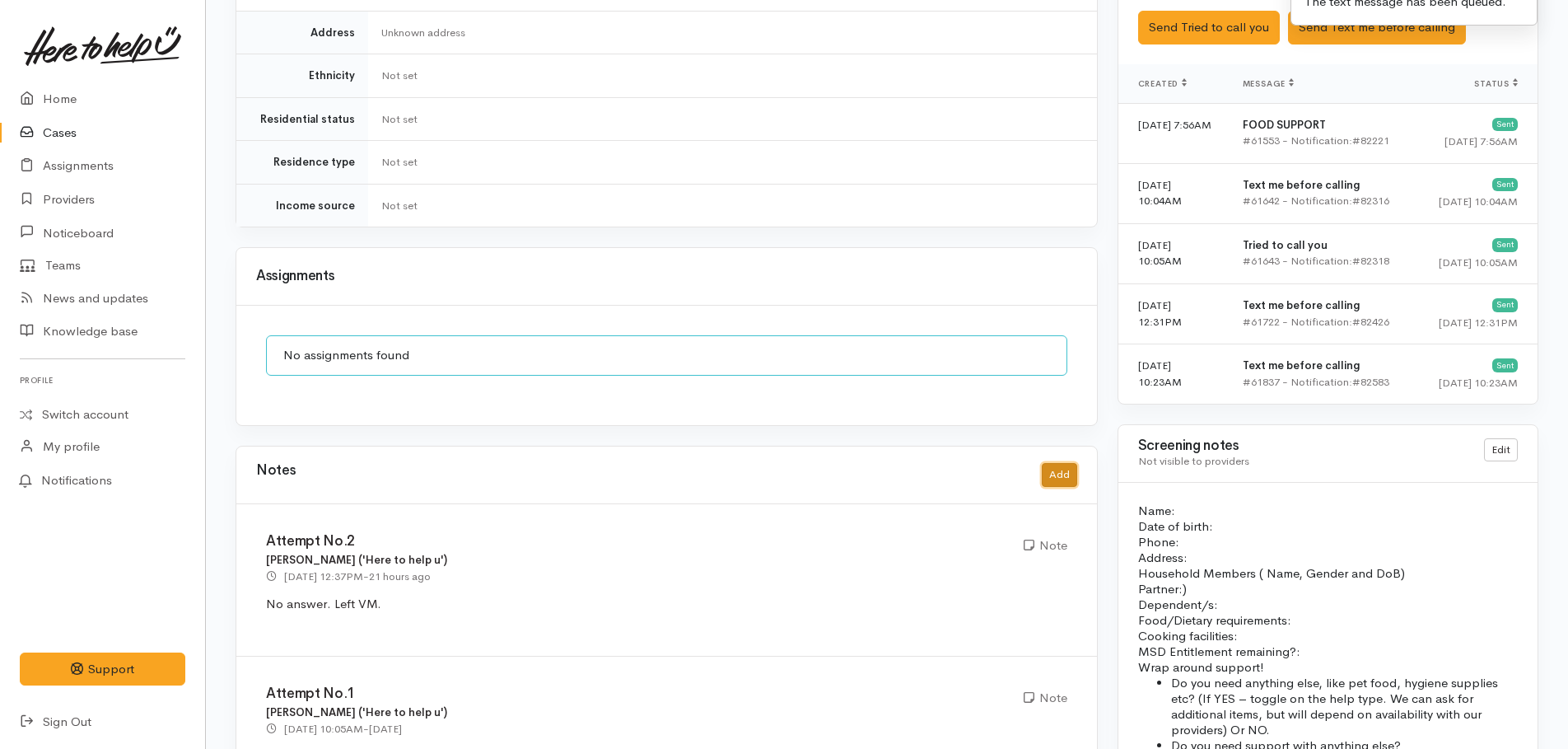
click at [1055, 464] on button "Add" at bounding box center [1059, 475] width 35 height 23
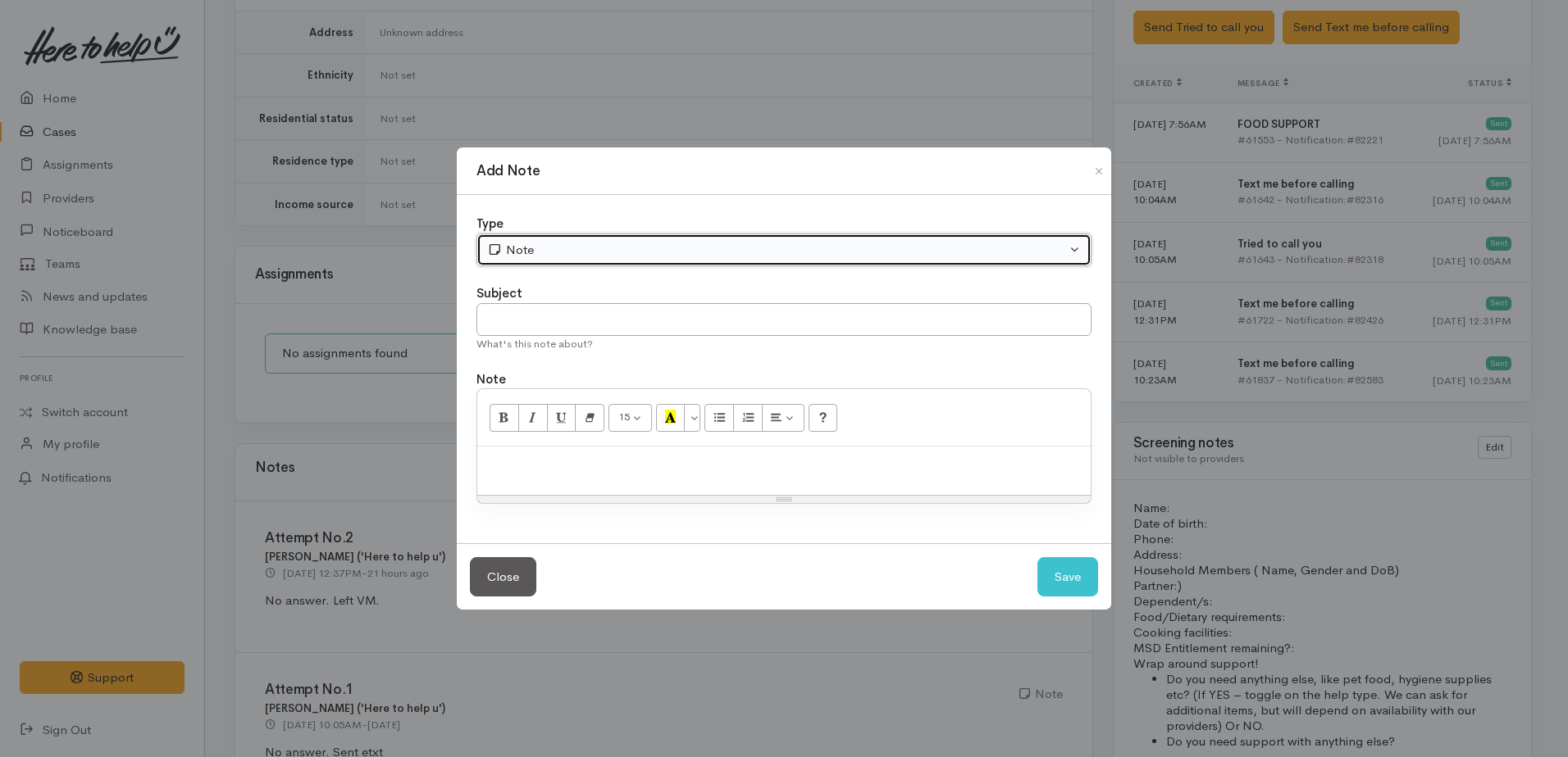
click at [510, 247] on div "Note" at bounding box center [776, 250] width 578 height 18
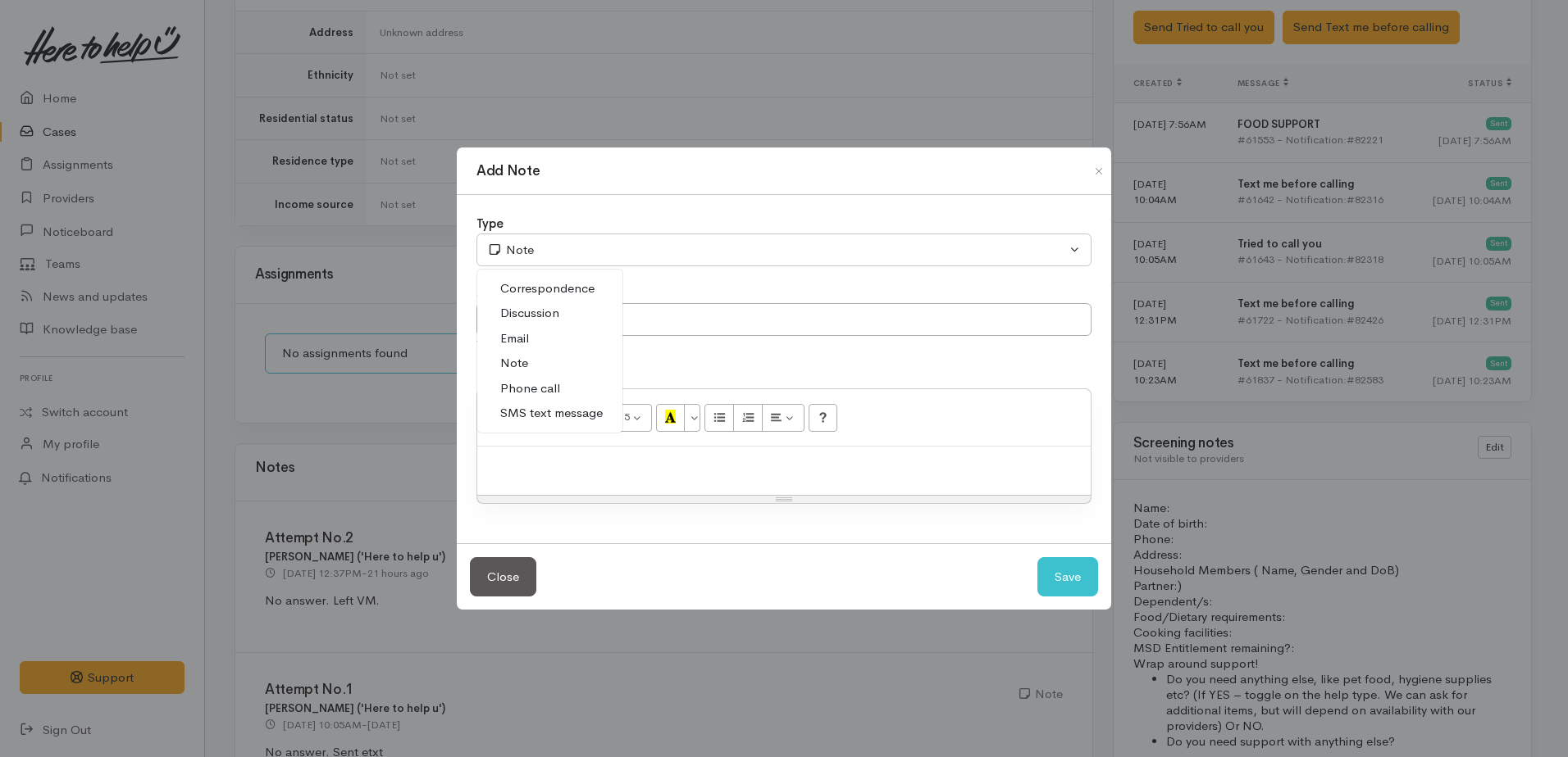
click at [526, 387] on span "Phone call" at bounding box center [531, 389] width 60 height 18
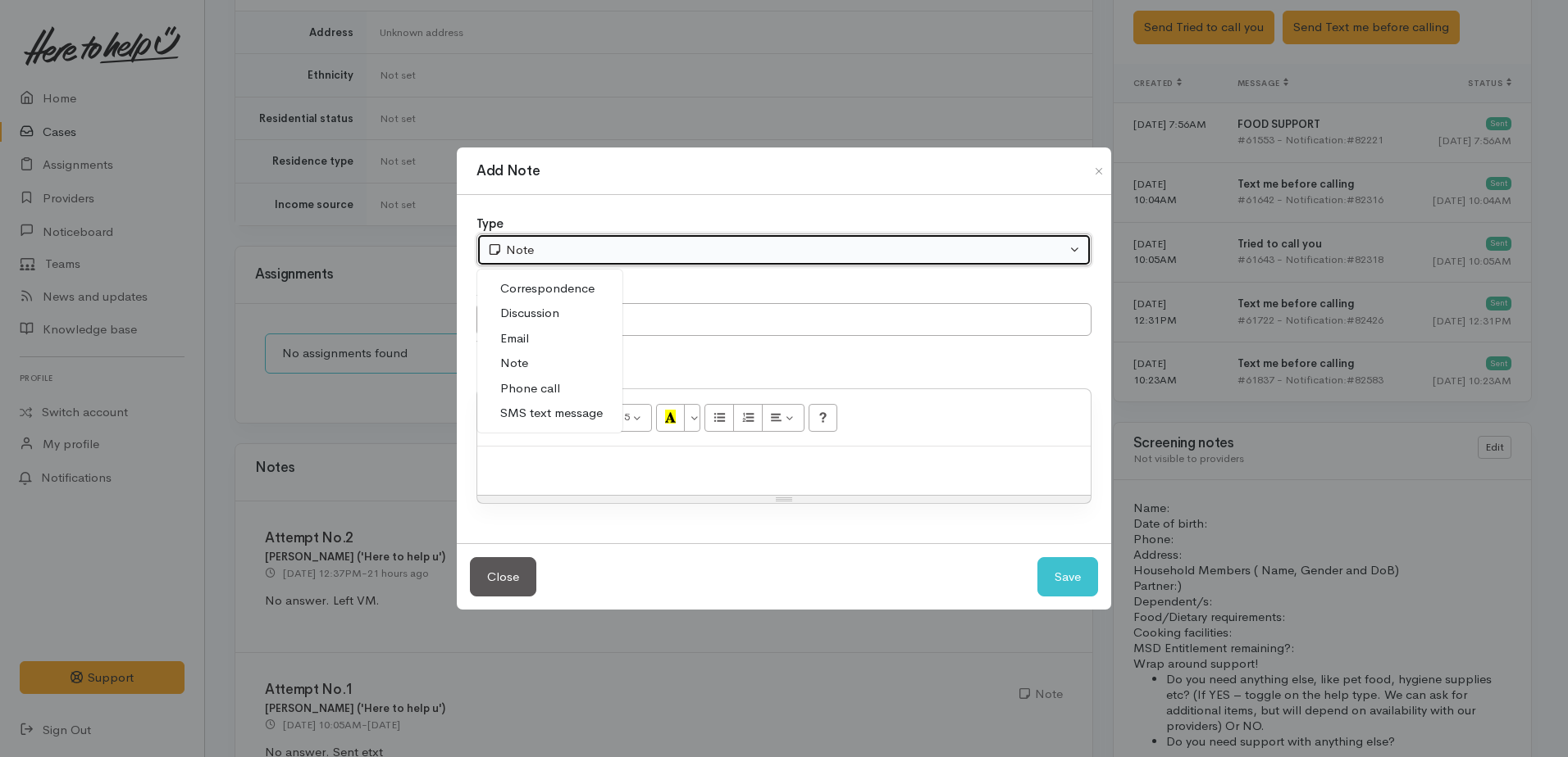
select select "3"
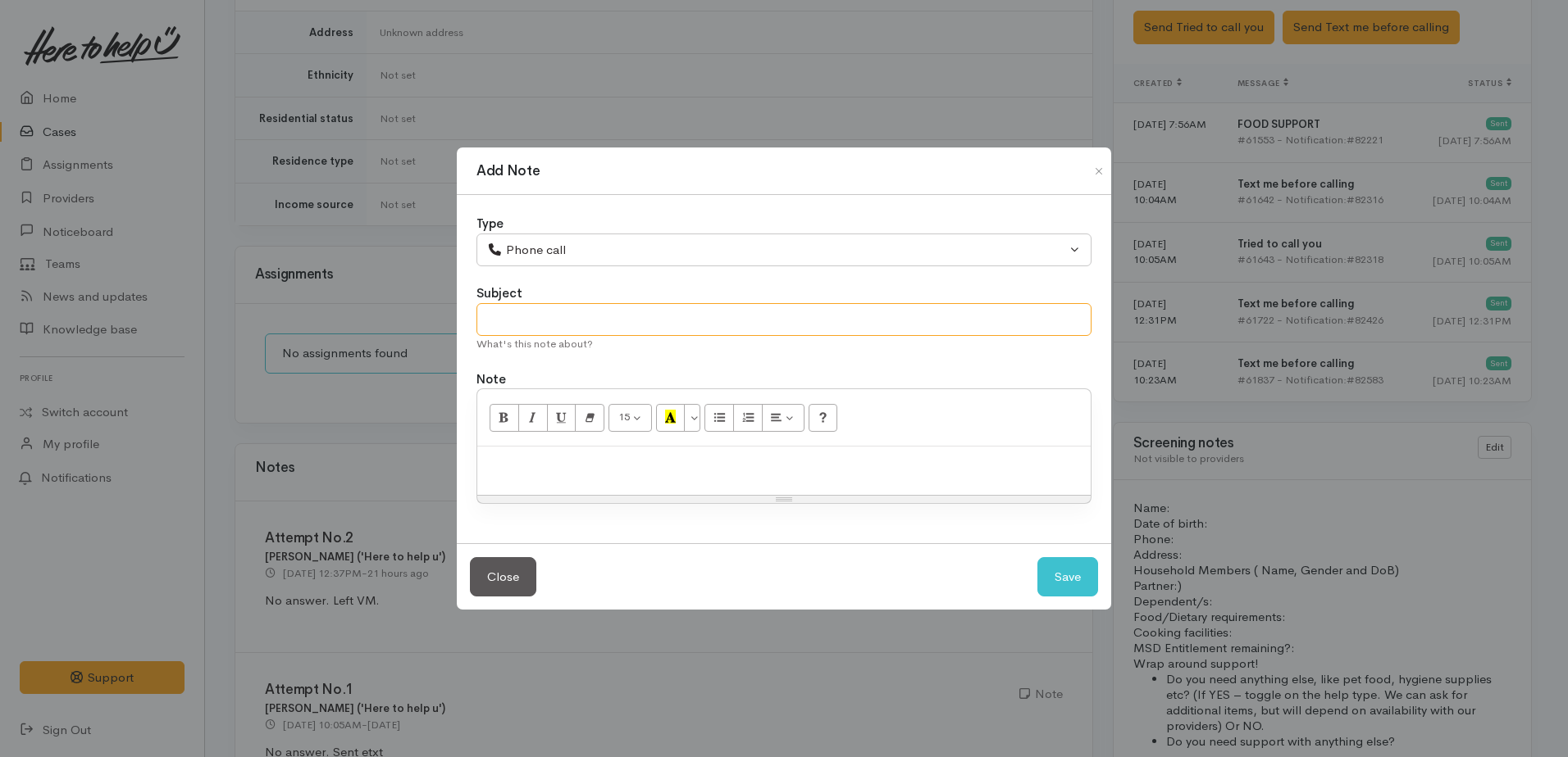
click at [501, 327] on input "text" at bounding box center [784, 320] width 615 height 34
type input "3rd attempt"
click at [594, 472] on p at bounding box center [784, 464] width 597 height 18
click at [878, 461] on p "Tried calling, no answer. Left a VM and will make final attempt to call latter …" at bounding box center [784, 464] width 597 height 18
click at [883, 464] on p "Tried calling, no answer. Left a VM and will make final attempt to call latter …" at bounding box center [784, 464] width 597 height 18
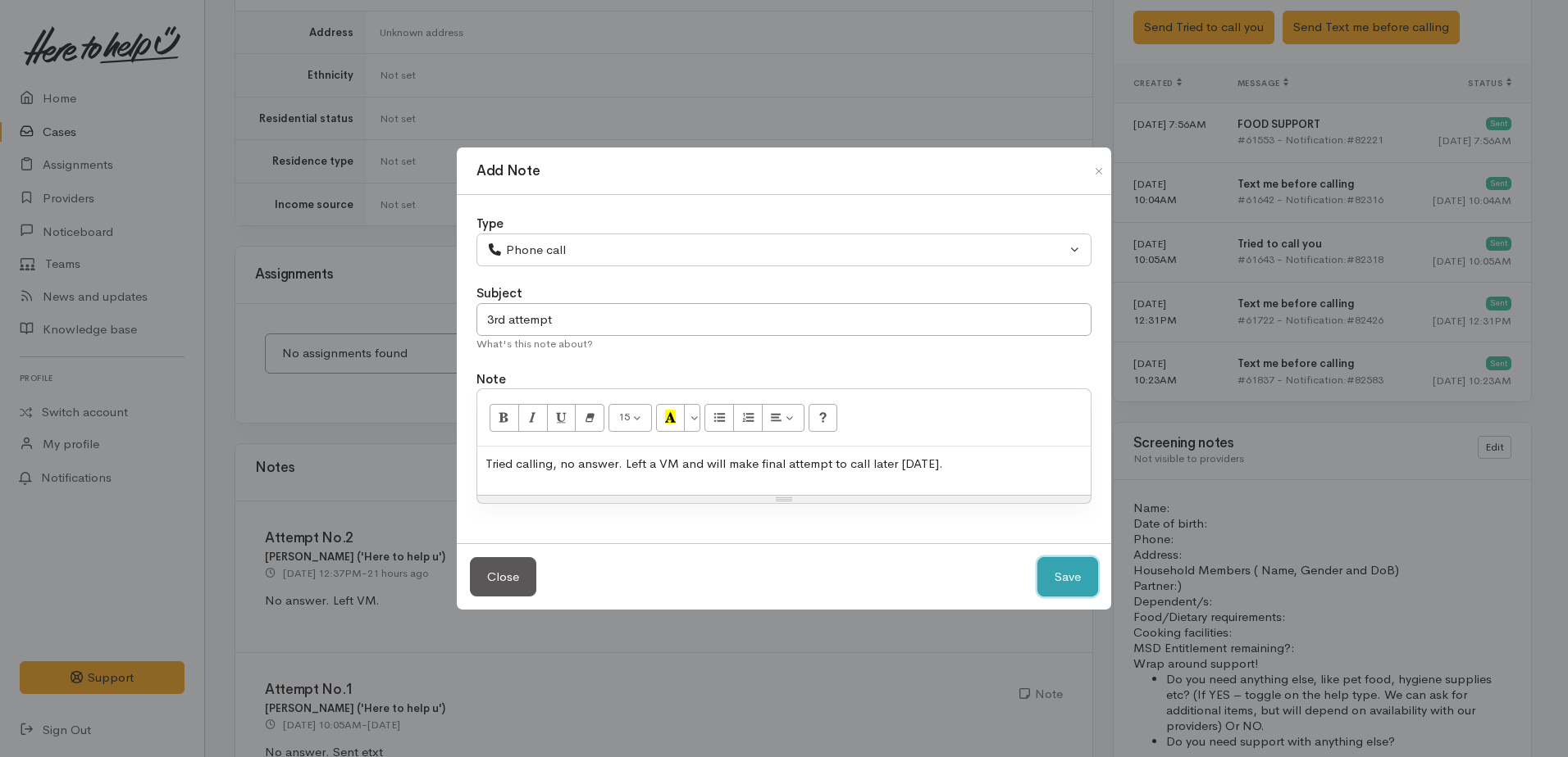
click at [1058, 573] on button "Save" at bounding box center [1067, 577] width 60 height 40
select select "1"
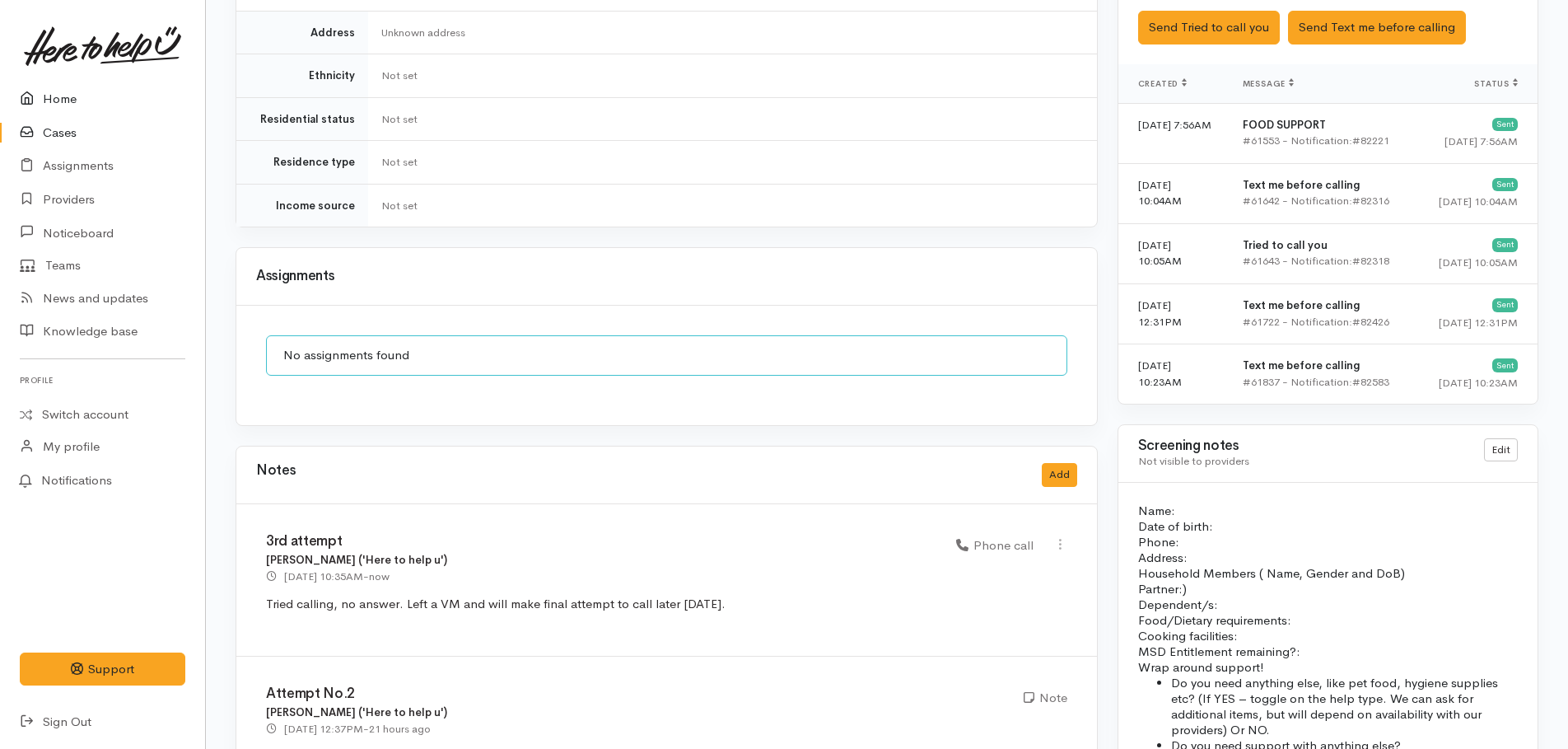
click at [62, 107] on link "Home" at bounding box center [103, 99] width 205 height 34
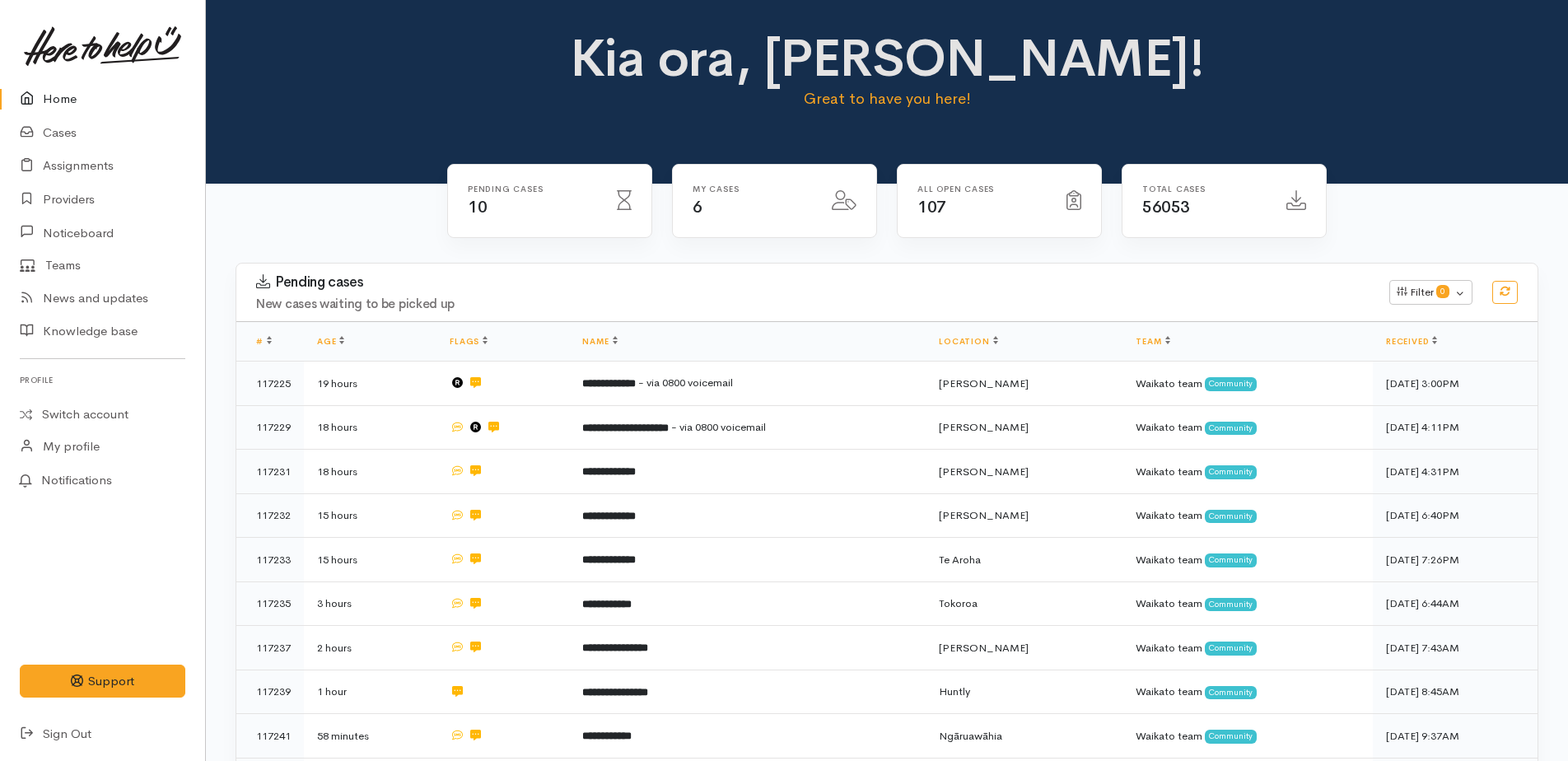
click at [61, 99] on link "Home" at bounding box center [103, 99] width 205 height 34
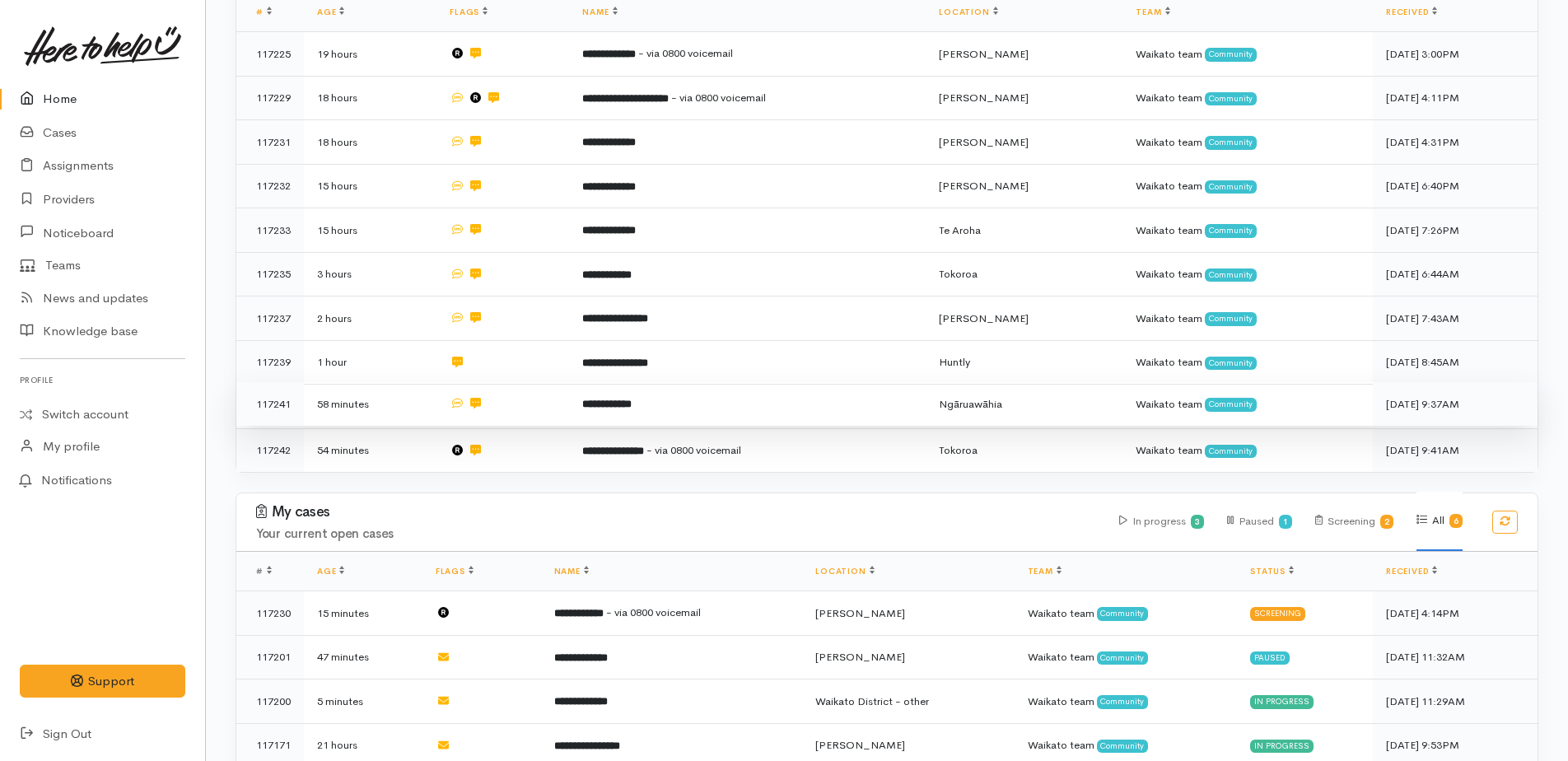
scroll to position [474, 0]
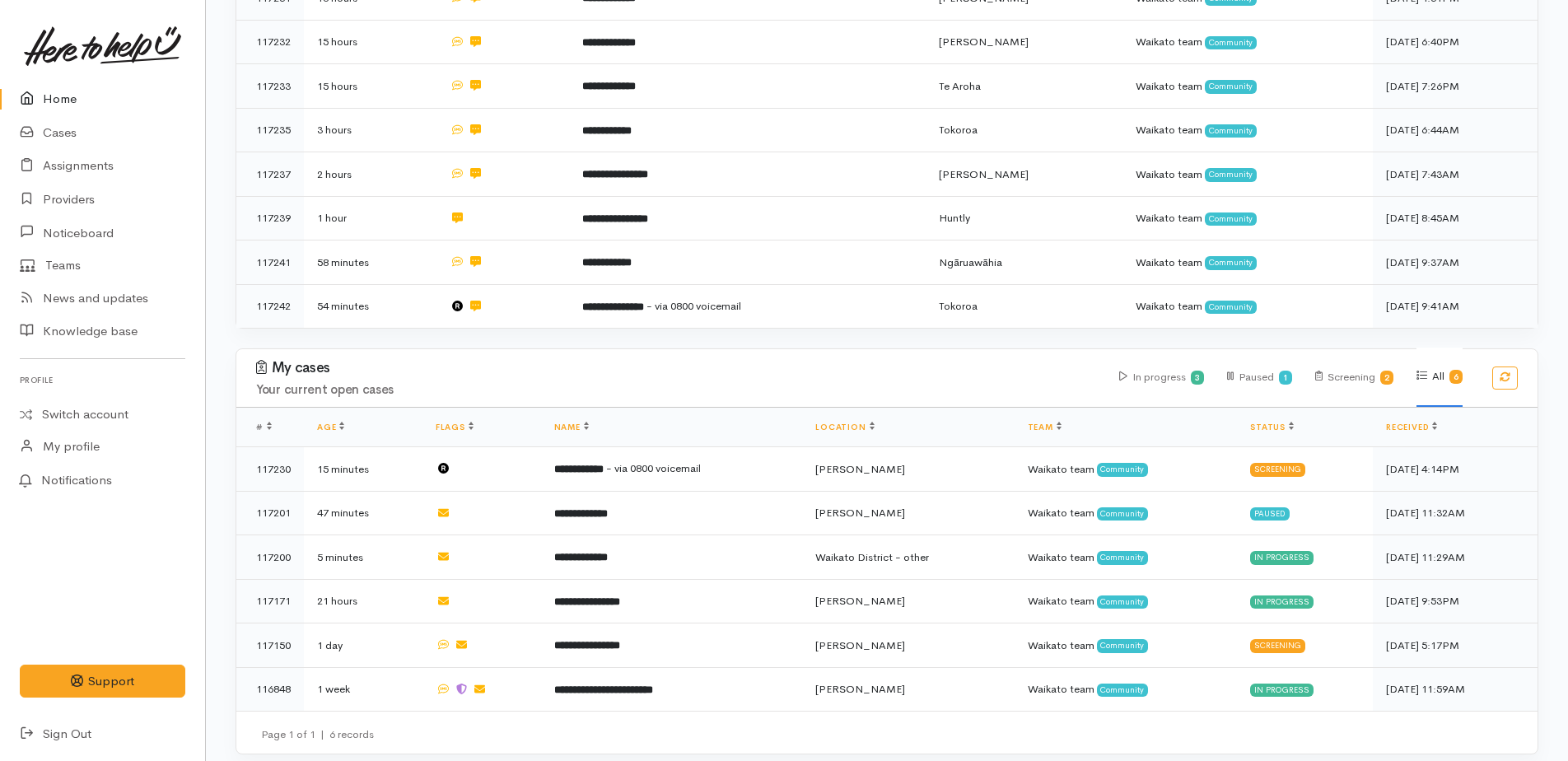
click at [56, 92] on link "Home" at bounding box center [103, 99] width 205 height 34
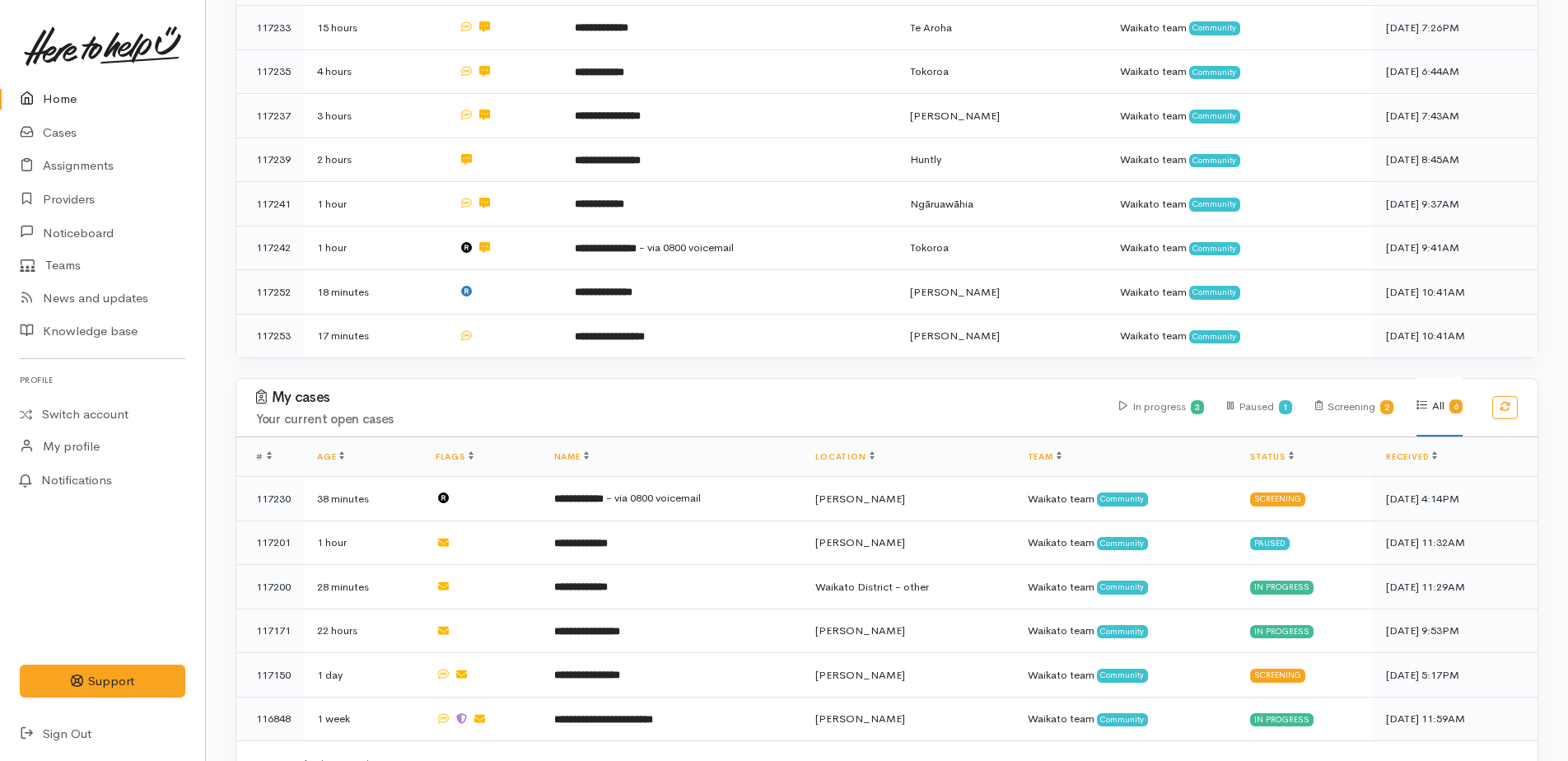
scroll to position [474, 0]
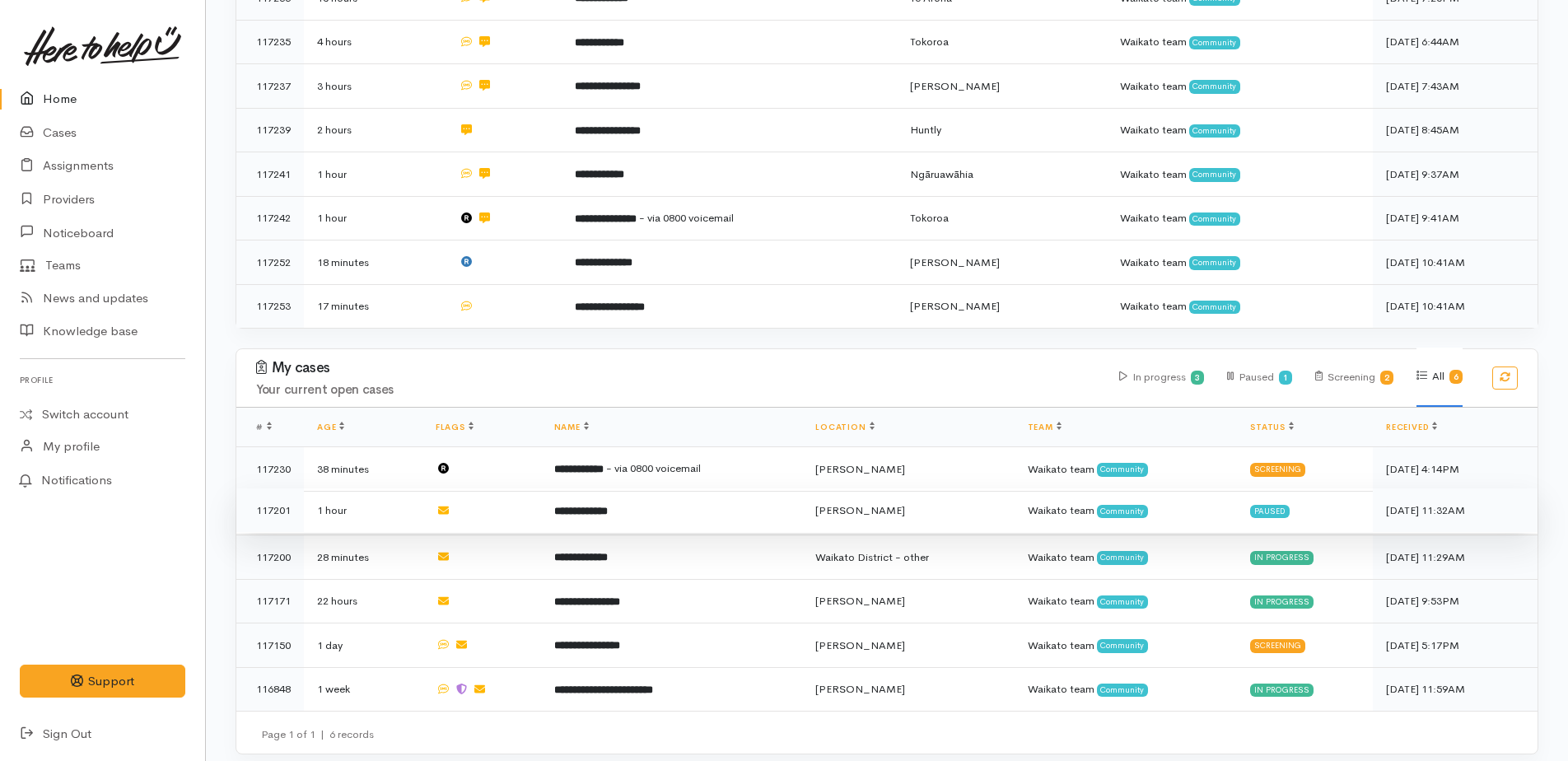
click at [571, 506] on b "**********" at bounding box center [581, 511] width 54 height 11
